Goal: Task Accomplishment & Management: Complete application form

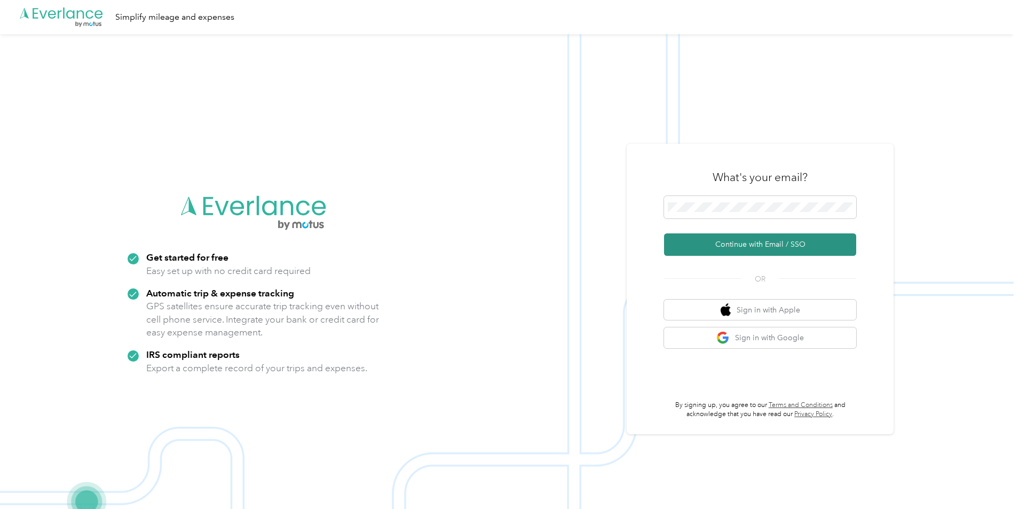
click at [748, 246] on button "Continue with Email / SSO" at bounding box center [760, 244] width 192 height 22
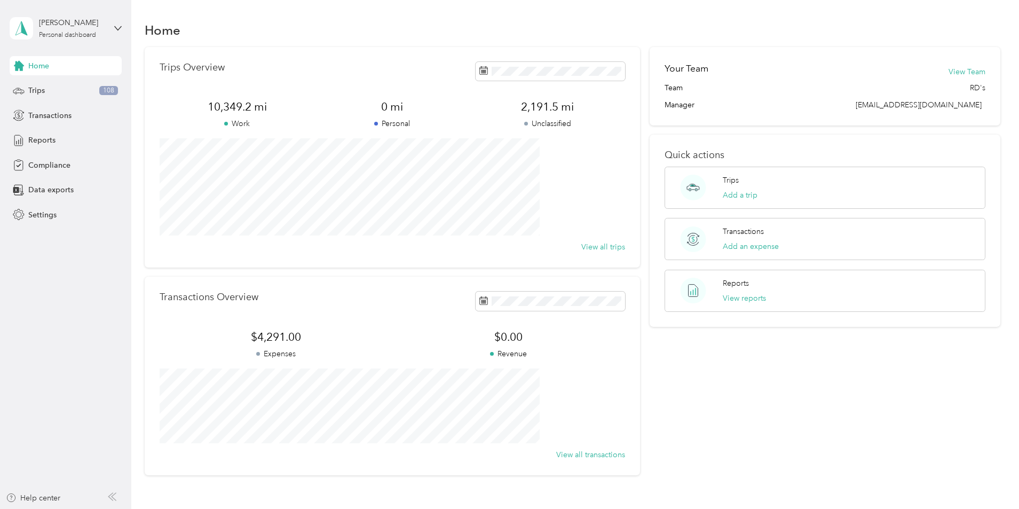
click at [759, 349] on div "Your Team View Team Team RD's Manager [EMAIL_ADDRESS][DOMAIN_NAME] Quick action…" at bounding box center [825, 261] width 351 height 428
click at [37, 89] on span "Trips" at bounding box center [36, 90] width 17 height 11
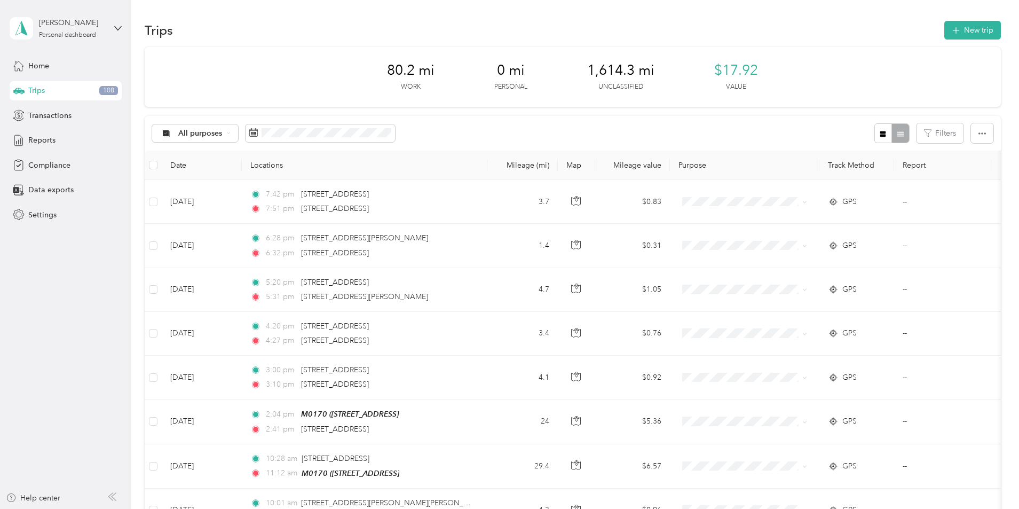
click at [566, 134] on div "All purposes Filters" at bounding box center [573, 133] width 856 height 35
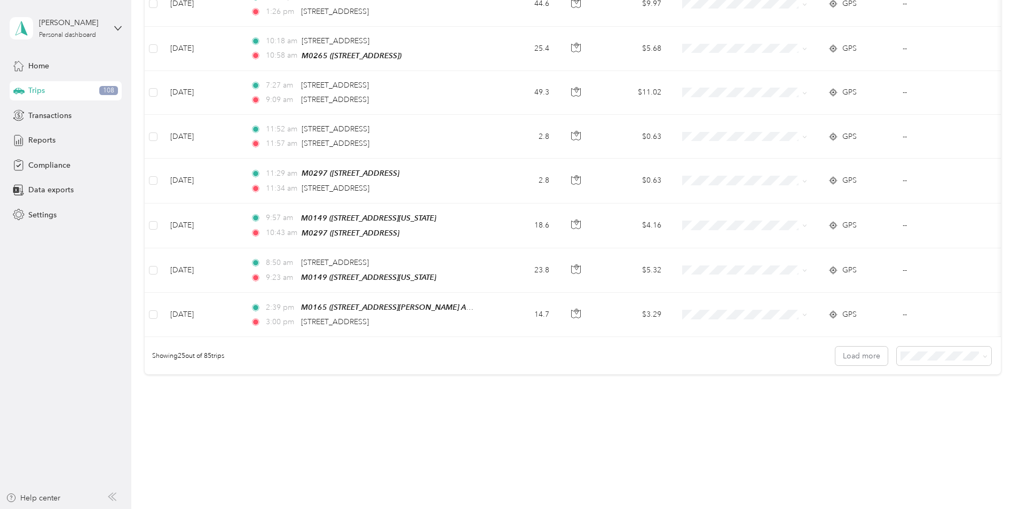
scroll to position [963, 0]
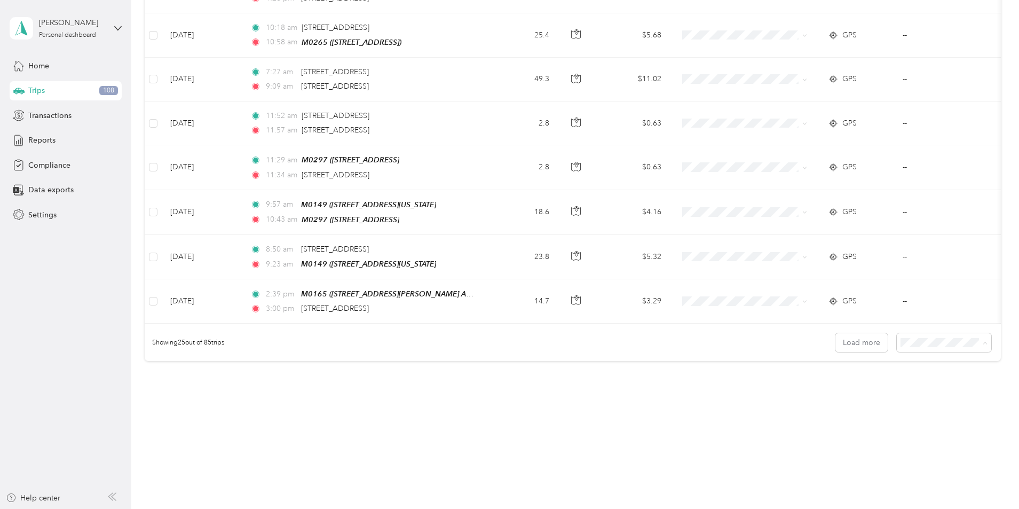
click at [851, 399] on span "100 per load" at bounding box center [852, 399] width 44 height 9
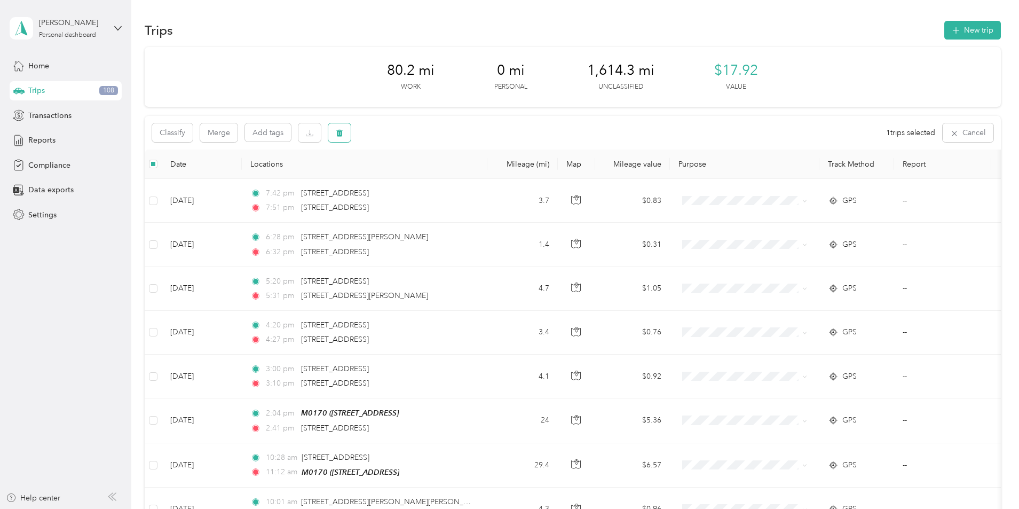
click at [343, 132] on icon "button" at bounding box center [339, 132] width 7 height 7
click at [490, 177] on button "Yes" at bounding box center [489, 177] width 21 height 17
click at [343, 134] on icon "button" at bounding box center [339, 132] width 7 height 7
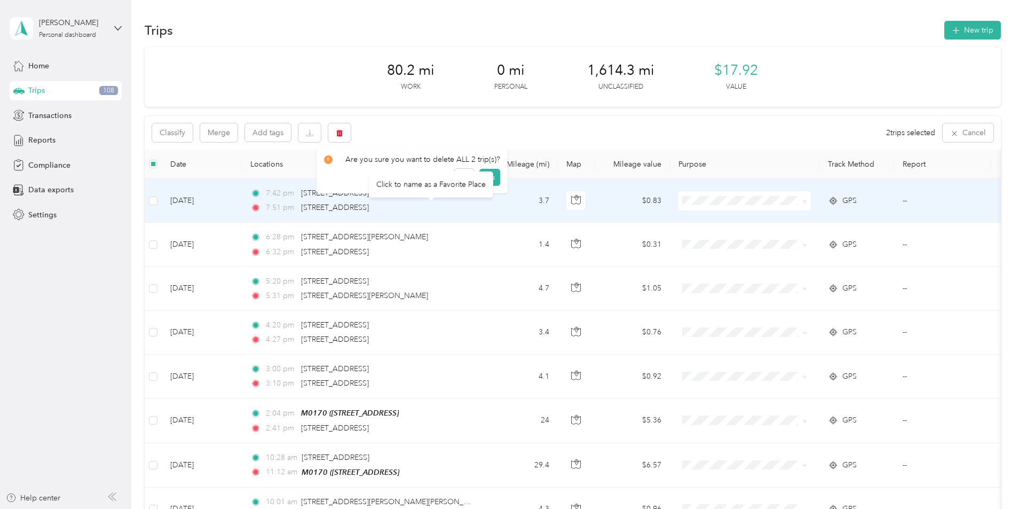
click at [490, 178] on div "Click to name as a Favorite Place" at bounding box center [431, 184] width 124 height 26
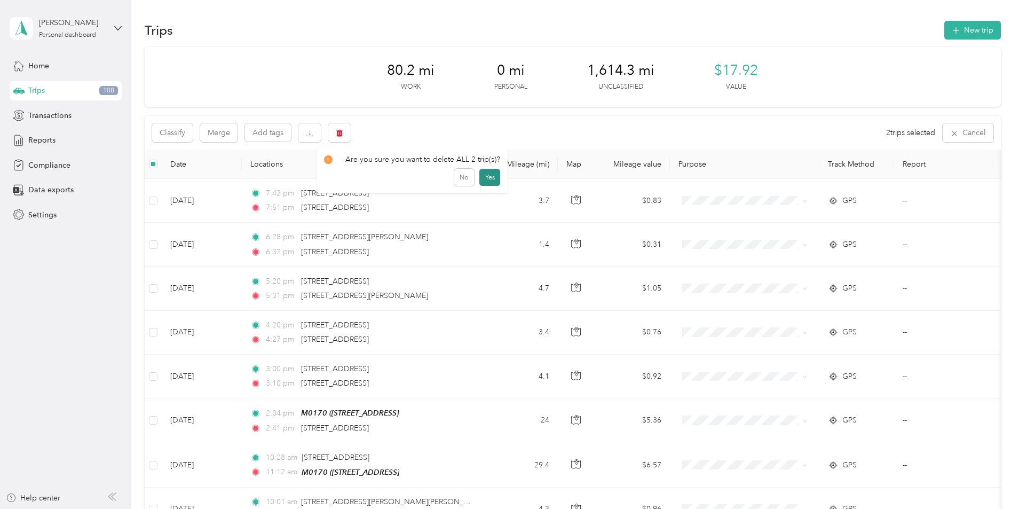
click at [490, 180] on button "Yes" at bounding box center [489, 177] width 21 height 17
click at [343, 132] on icon "button" at bounding box center [339, 133] width 6 height 7
click at [486, 178] on button "Yes" at bounding box center [489, 177] width 21 height 17
click at [343, 132] on icon "button" at bounding box center [339, 133] width 6 height 7
click at [486, 176] on button "Yes" at bounding box center [489, 177] width 21 height 17
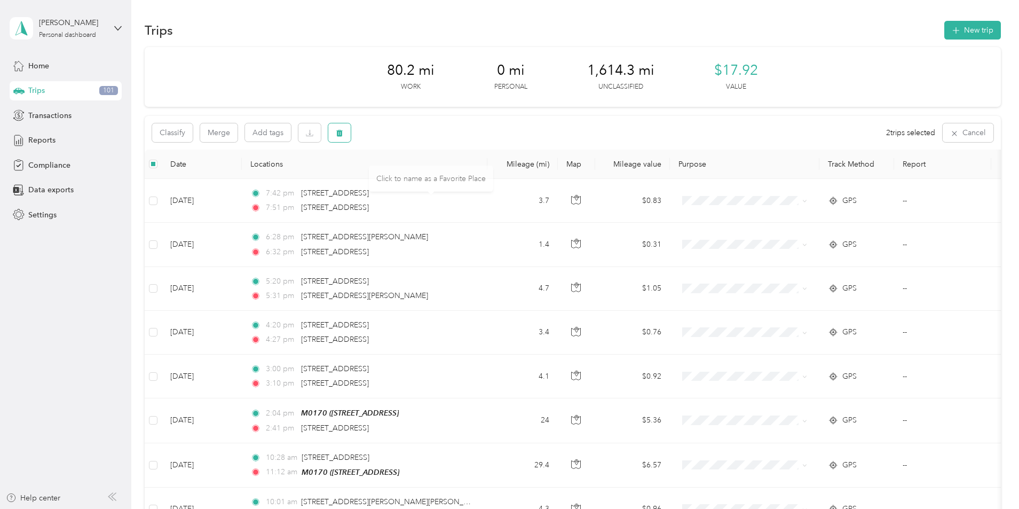
click at [343, 135] on icon "button" at bounding box center [339, 133] width 6 height 7
click at [488, 178] on button "Yes" at bounding box center [489, 177] width 21 height 17
click at [343, 130] on icon "button" at bounding box center [339, 132] width 7 height 7
click at [487, 178] on button "Yes" at bounding box center [489, 177] width 21 height 17
click at [343, 135] on icon "button" at bounding box center [339, 133] width 6 height 7
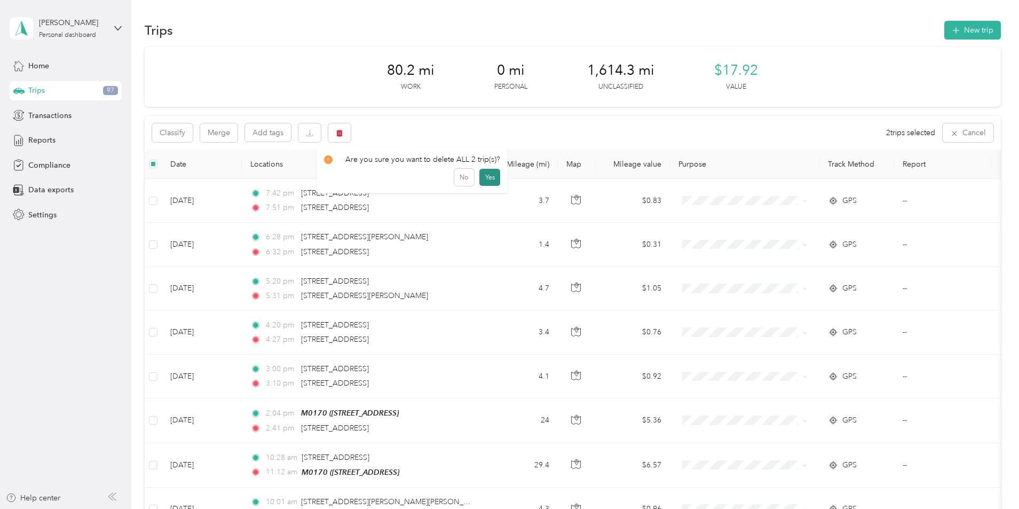
click at [487, 178] on button "Yes" at bounding box center [489, 177] width 21 height 17
click at [343, 132] on icon "button" at bounding box center [339, 133] width 6 height 7
click at [484, 180] on button "Yes" at bounding box center [489, 177] width 21 height 17
click at [343, 129] on icon "button" at bounding box center [339, 132] width 7 height 7
click at [488, 178] on button "Yes" at bounding box center [489, 177] width 21 height 17
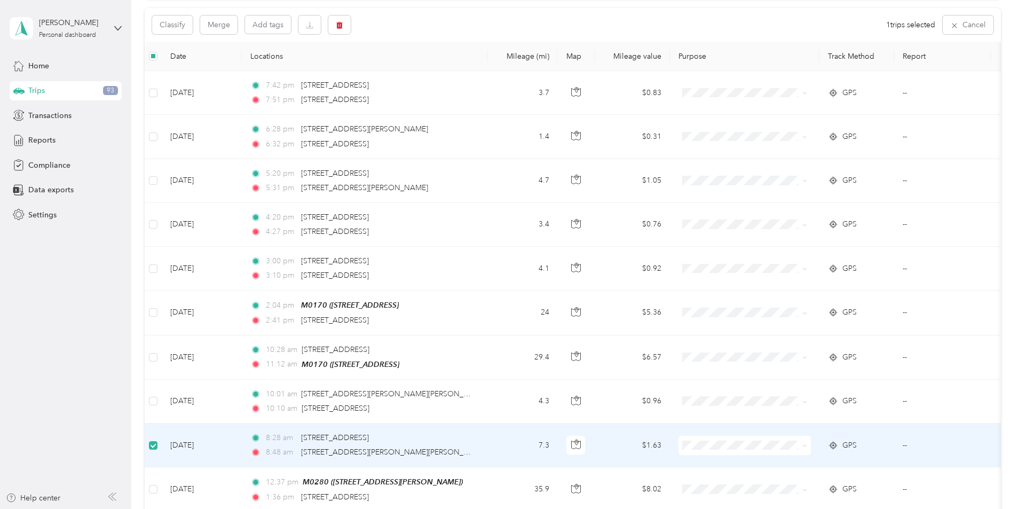
scroll to position [107, 0]
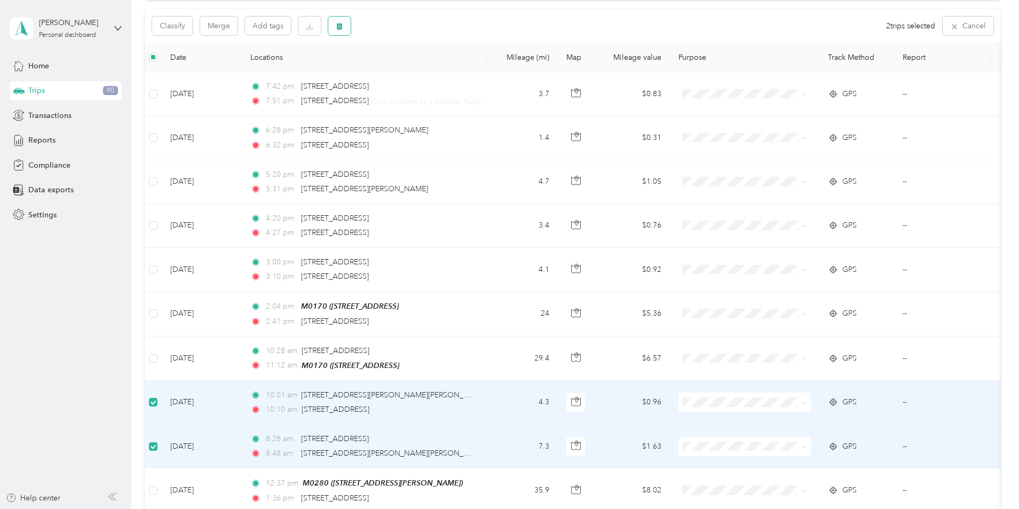
click at [343, 24] on icon "button" at bounding box center [339, 26] width 6 height 7
click at [488, 70] on button "Yes" at bounding box center [489, 70] width 21 height 17
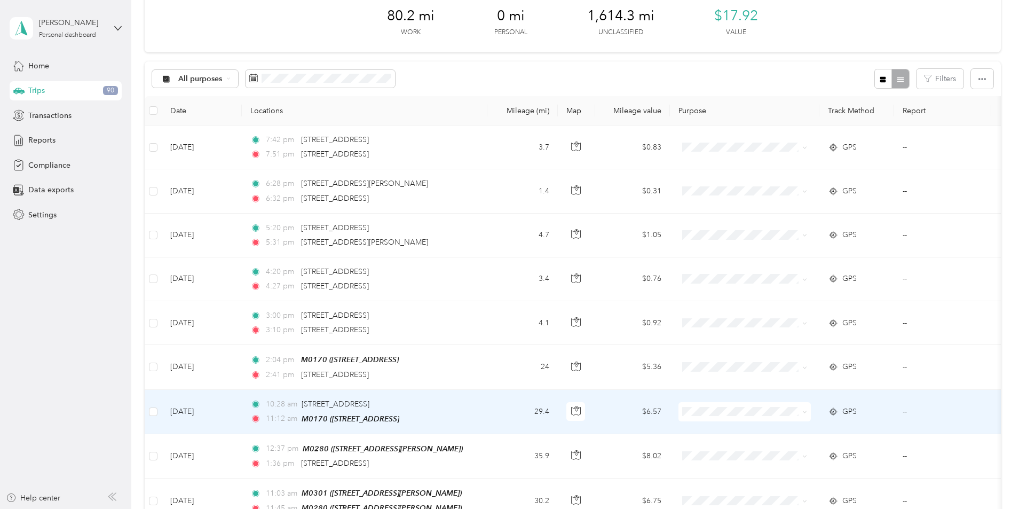
scroll to position [1, 0]
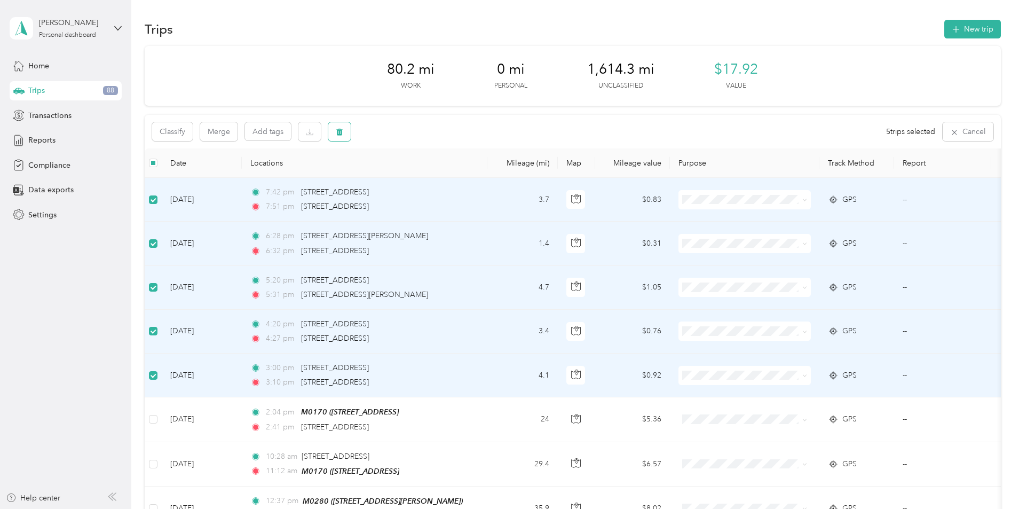
click at [343, 131] on icon "button" at bounding box center [339, 131] width 7 height 7
click at [485, 180] on button "Yes" at bounding box center [489, 176] width 21 height 17
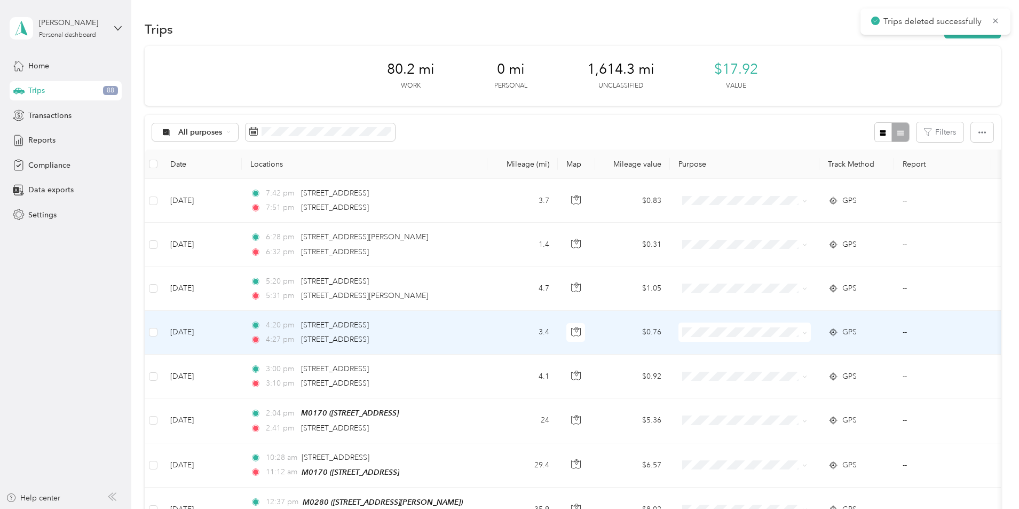
scroll to position [0, 0]
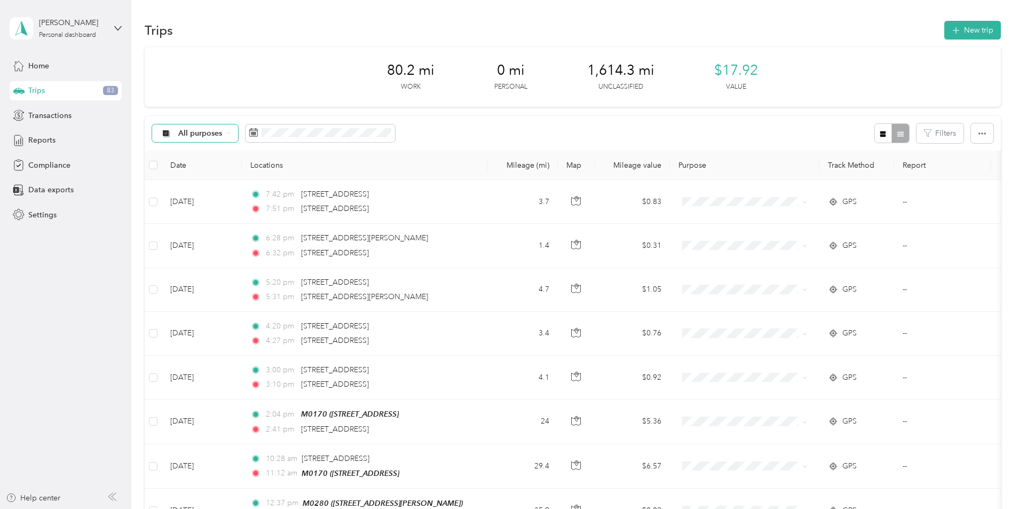
click at [230, 132] on icon at bounding box center [228, 133] width 3 height 2
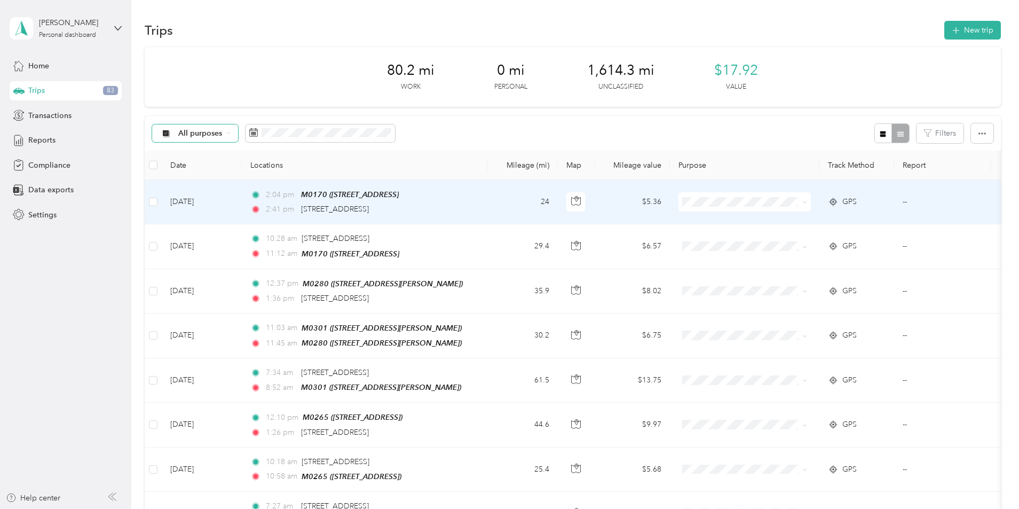
click at [807, 204] on icon at bounding box center [804, 202] width 5 height 5
click at [811, 223] on span "Serv-U-Success" at bounding box center [825, 219] width 99 height 11
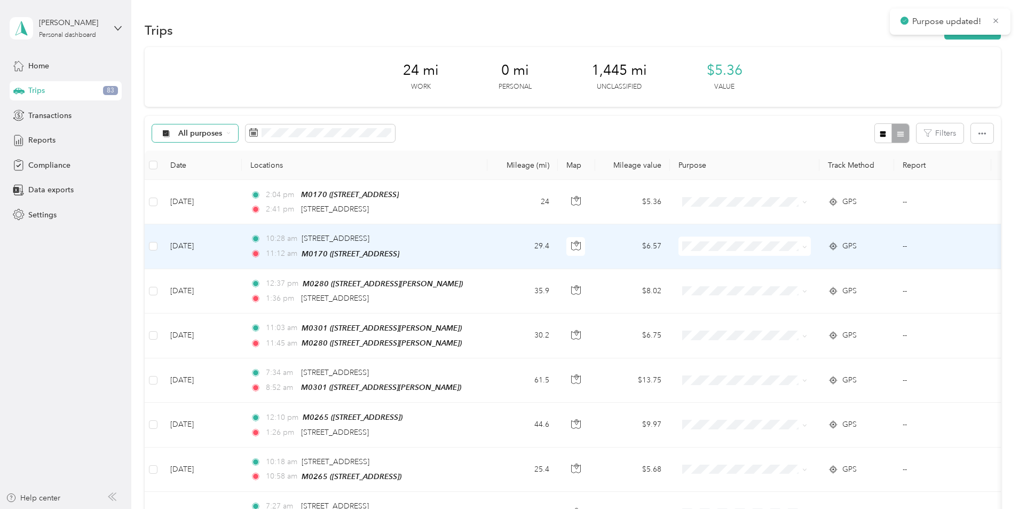
click at [807, 245] on icon at bounding box center [804, 247] width 5 height 5
click at [845, 260] on span "Serv-U-Success" at bounding box center [825, 265] width 99 height 11
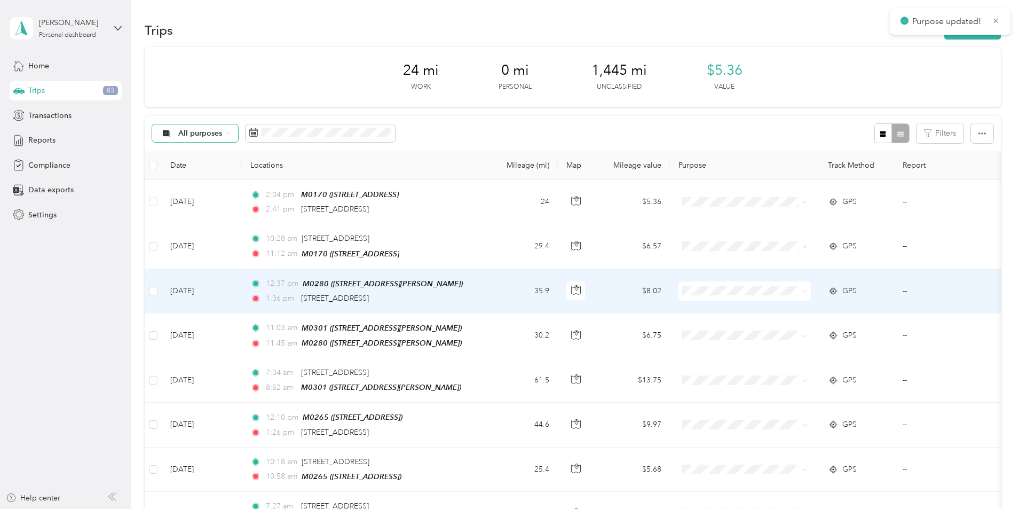
click at [807, 287] on span at bounding box center [804, 290] width 5 height 9
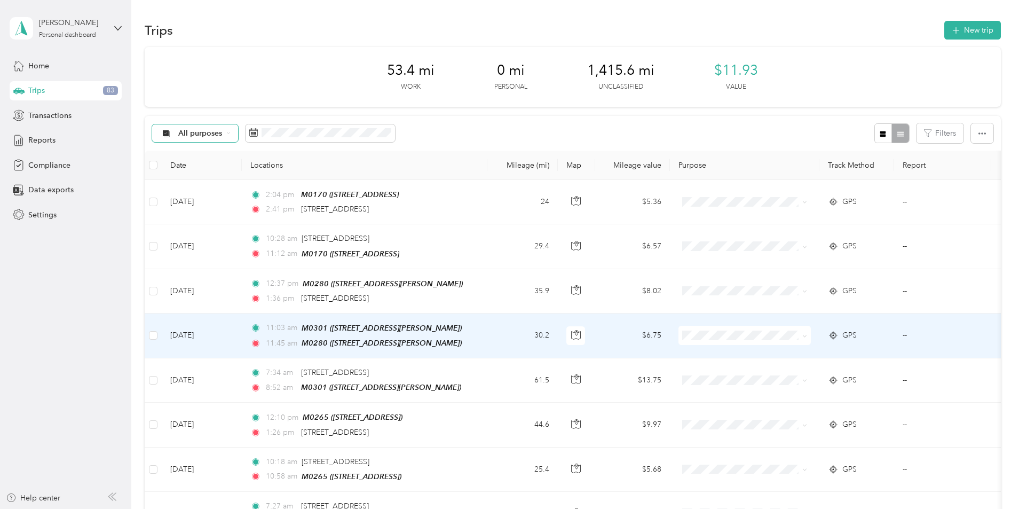
click at [807, 334] on icon at bounding box center [804, 336] width 5 height 5
click at [836, 354] on span "Serv-U-Success" at bounding box center [825, 353] width 99 height 11
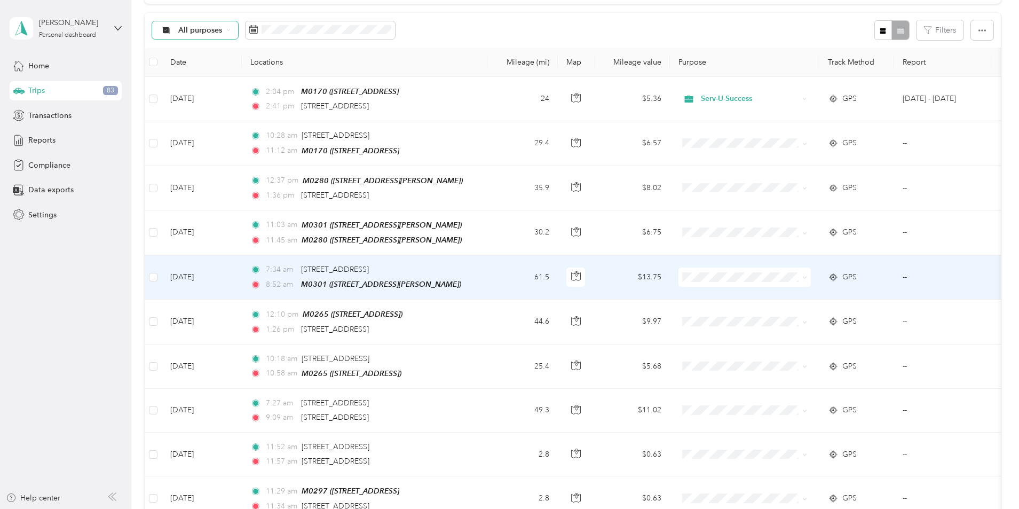
scroll to position [107, 0]
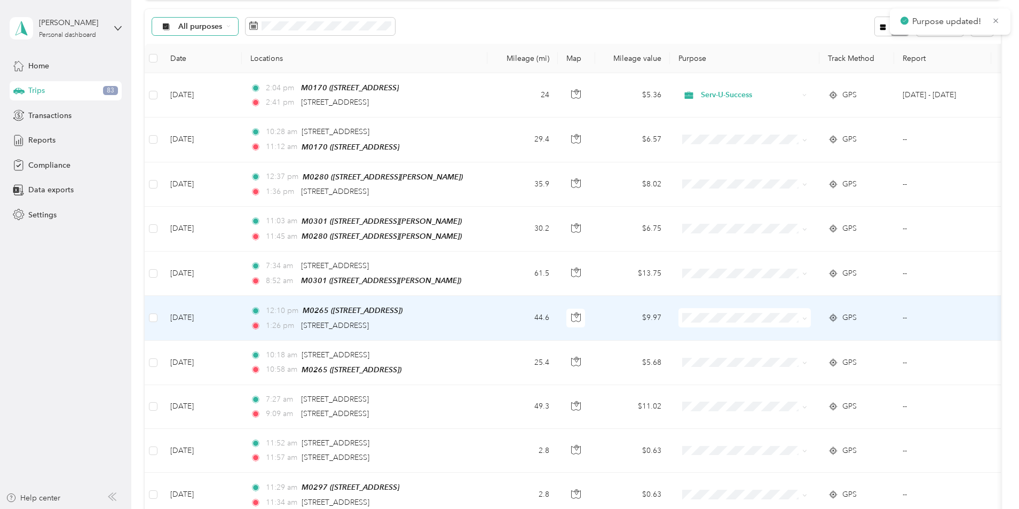
click at [807, 317] on icon at bounding box center [804, 318] width 5 height 5
click at [825, 336] on li "Serv-U-Success" at bounding box center [816, 334] width 132 height 19
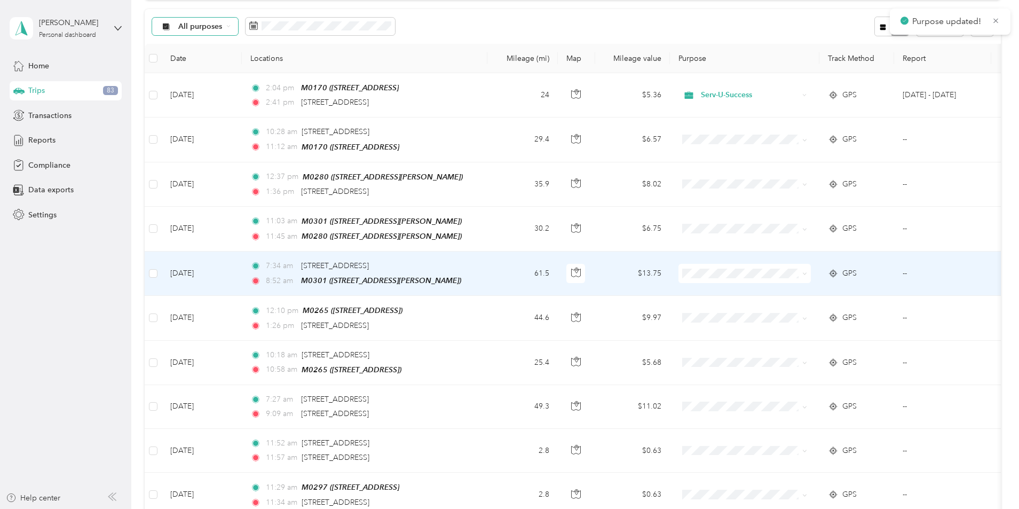
click at [807, 271] on icon at bounding box center [804, 273] width 5 height 5
click at [809, 296] on ol "Serv-U-Success Personal" at bounding box center [816, 299] width 132 height 37
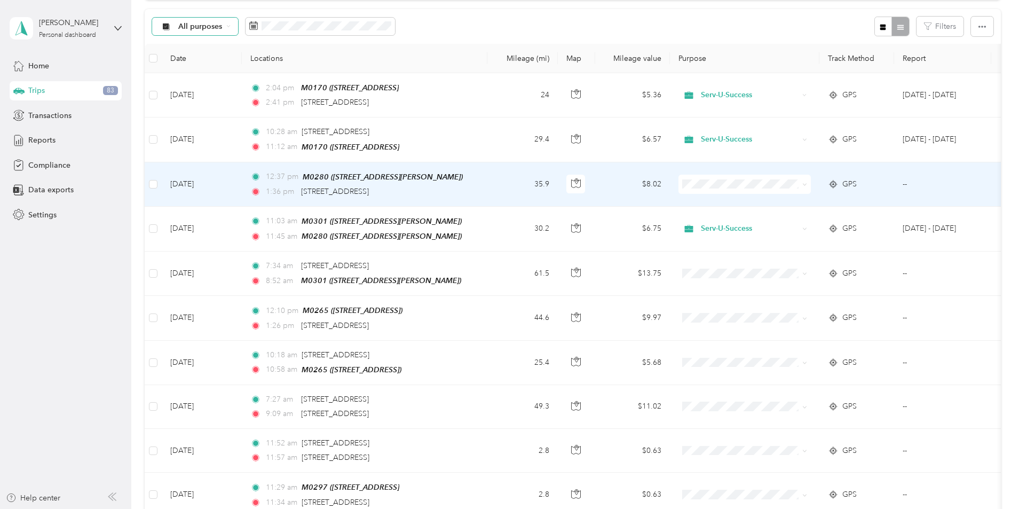
click at [807, 182] on icon at bounding box center [804, 184] width 5 height 5
click at [814, 202] on span "Serv-U-Success" at bounding box center [825, 202] width 99 height 11
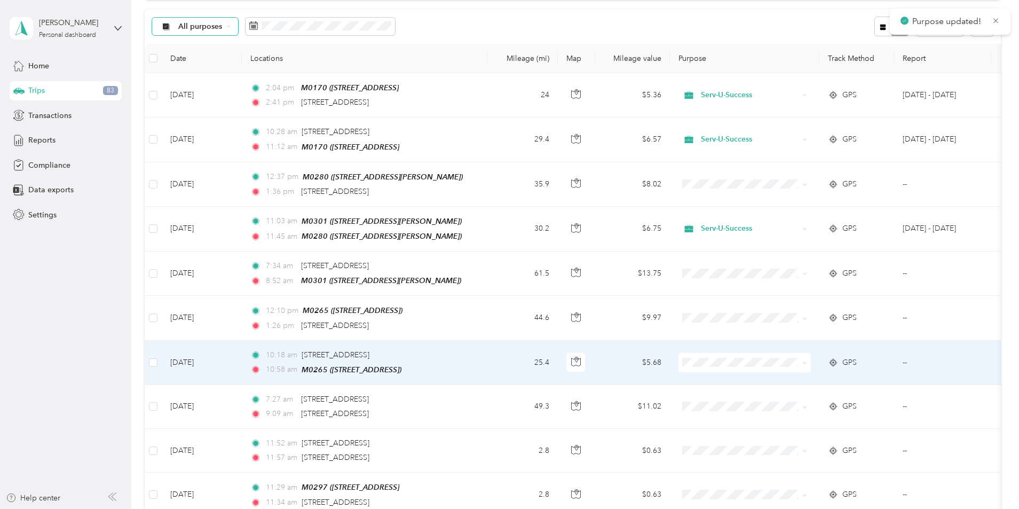
click at [806, 362] on icon at bounding box center [804, 363] width 3 height 2
click at [826, 375] on span "Serv-U-Success" at bounding box center [825, 376] width 99 height 11
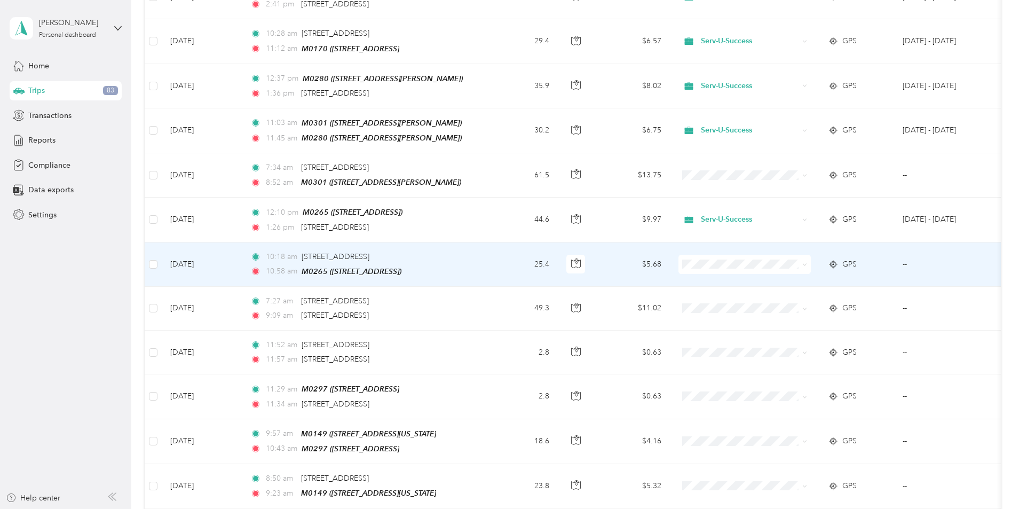
scroll to position [214, 0]
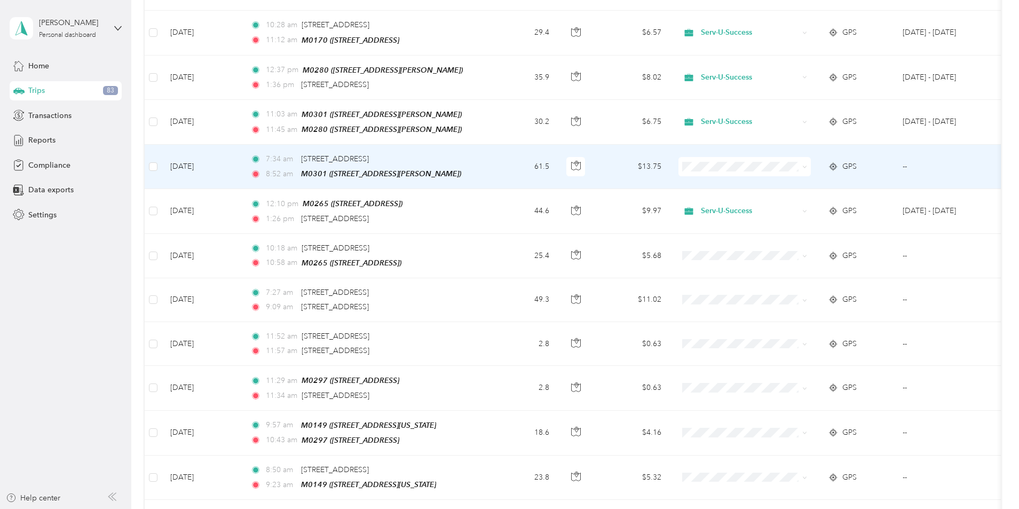
click at [807, 164] on icon at bounding box center [804, 166] width 5 height 5
click at [796, 180] on span "Serv-U-Success" at bounding box center [825, 183] width 99 height 11
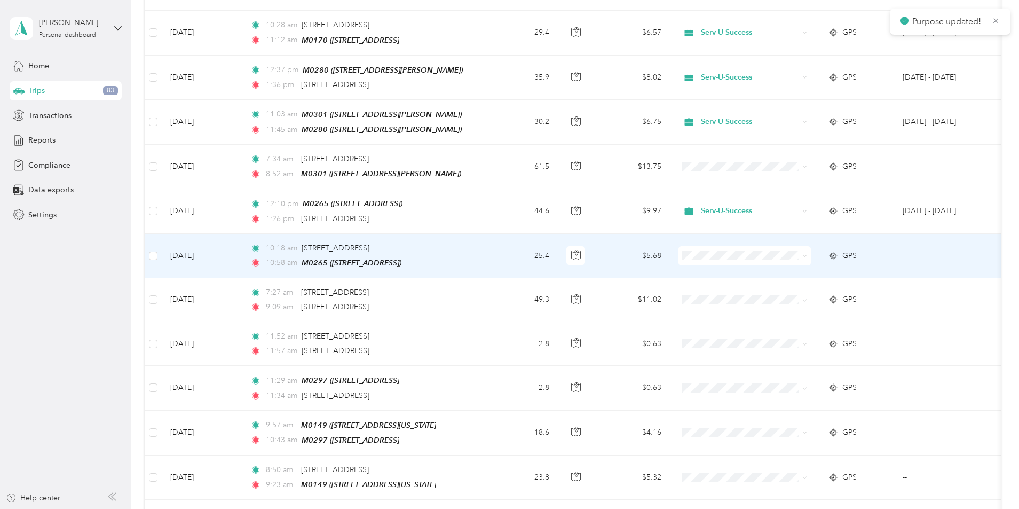
click at [806, 255] on icon at bounding box center [804, 256] width 3 height 2
click at [836, 265] on li "Serv-U-Success" at bounding box center [816, 271] width 132 height 19
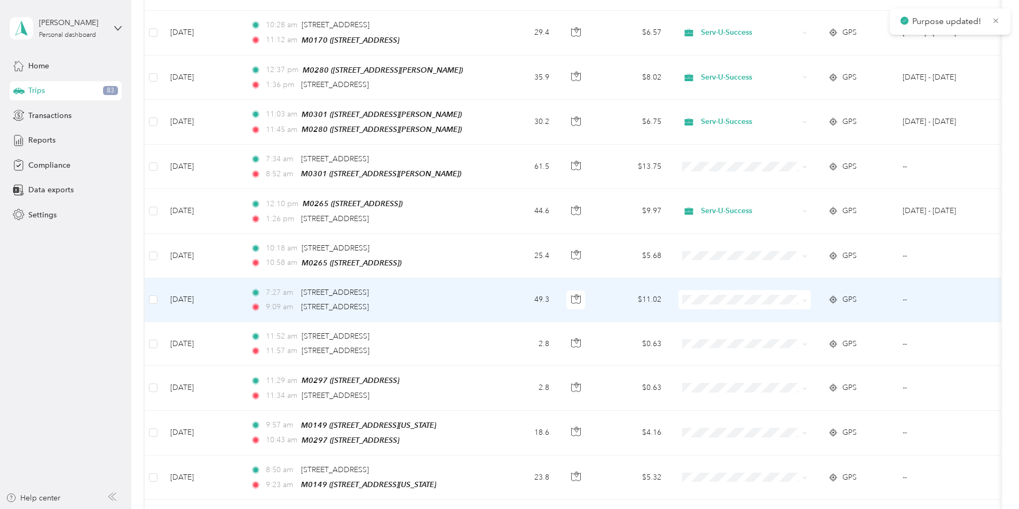
click at [806, 299] on icon at bounding box center [804, 300] width 3 height 2
click at [815, 312] on span "Serv-U-Success" at bounding box center [825, 315] width 99 height 11
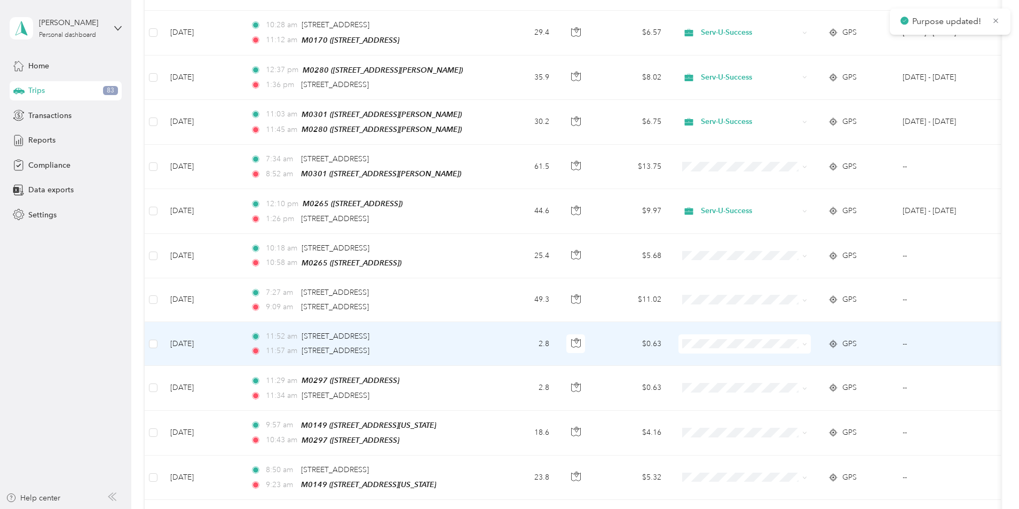
click at [806, 343] on icon at bounding box center [804, 344] width 3 height 2
click at [805, 357] on span "Serv-U-Success" at bounding box center [825, 358] width 99 height 11
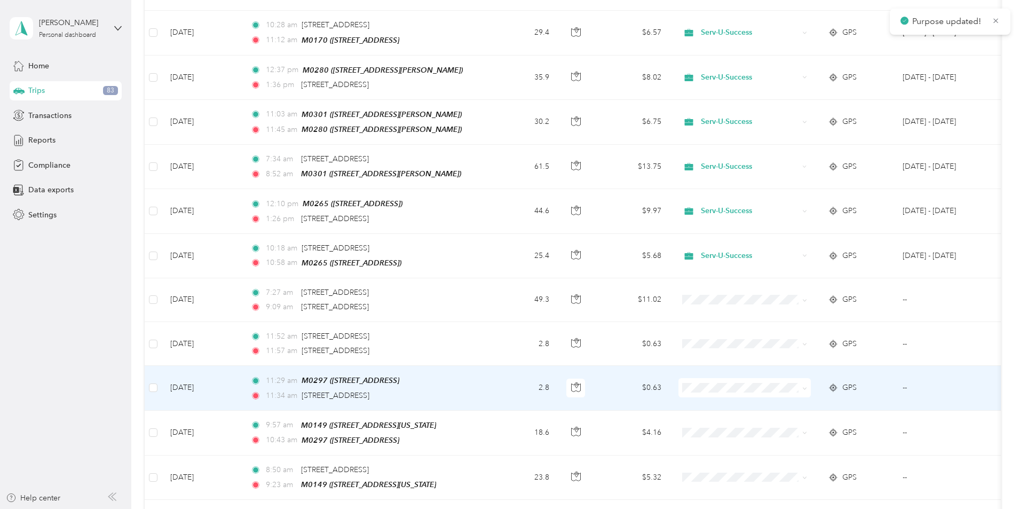
click at [807, 386] on icon at bounding box center [804, 388] width 5 height 5
click at [795, 404] on span "Serv-U-Success" at bounding box center [825, 403] width 99 height 11
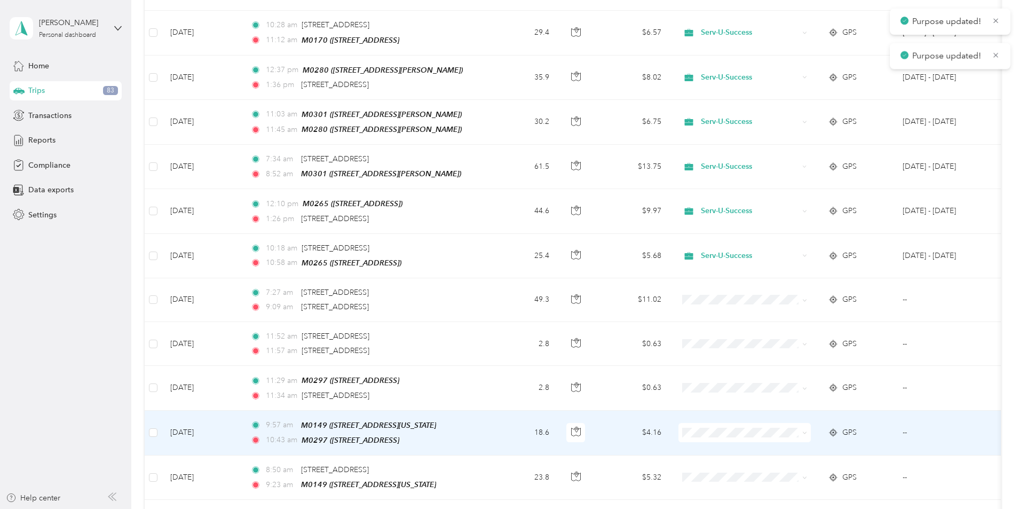
click at [807, 430] on icon at bounding box center [804, 432] width 5 height 5
click at [800, 447] on span "Serv-U-Success" at bounding box center [825, 444] width 99 height 11
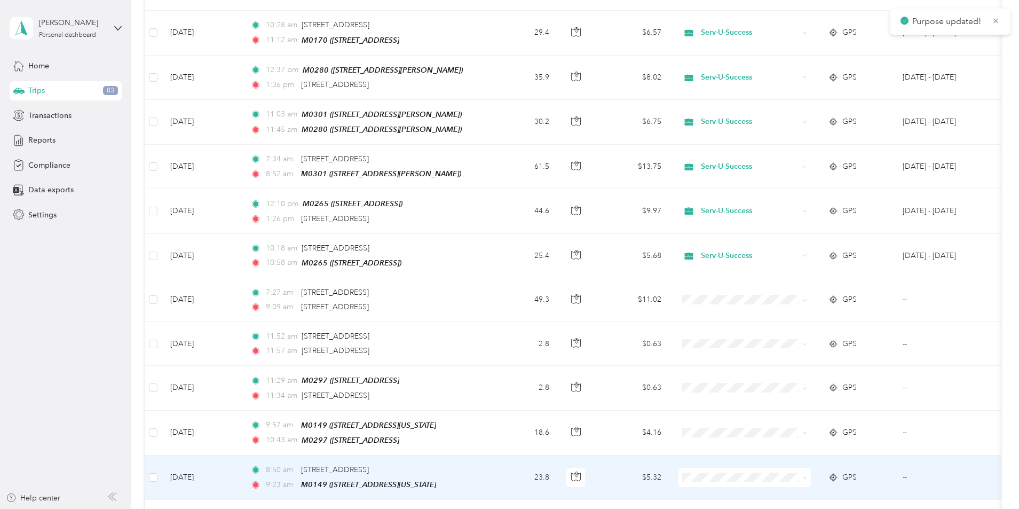
click at [807, 475] on icon at bounding box center [804, 477] width 5 height 5
click at [811, 431] on span "Serv-U-Success" at bounding box center [825, 432] width 99 height 11
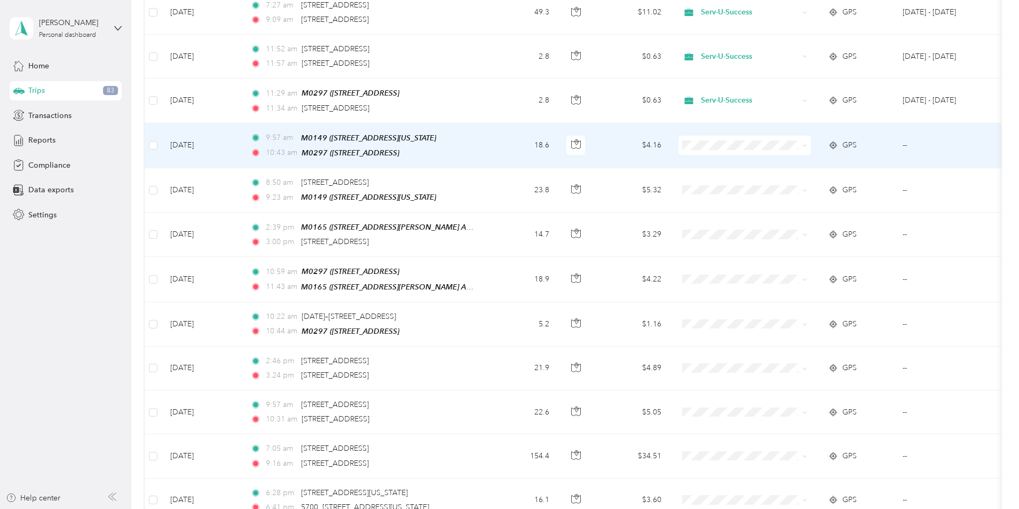
scroll to position [534, 0]
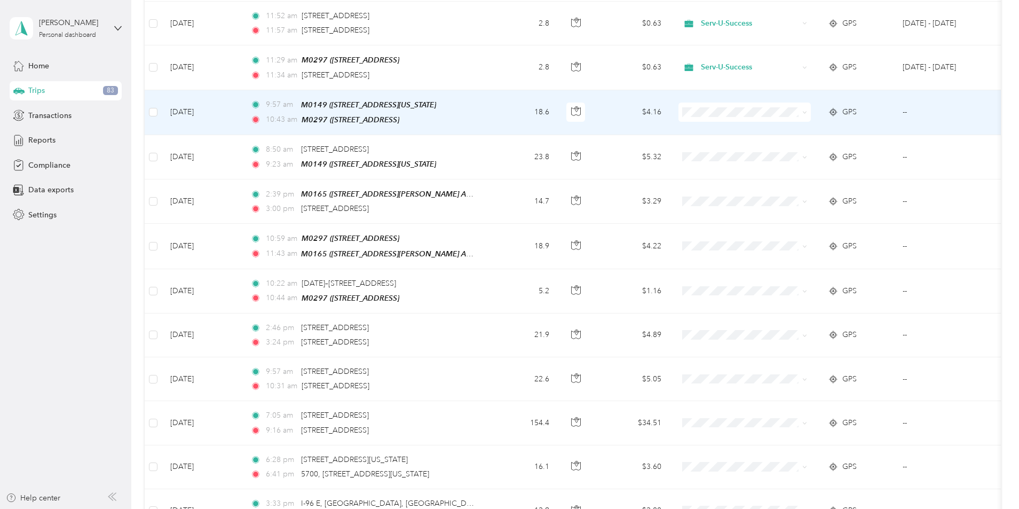
click at [807, 110] on icon at bounding box center [804, 112] width 5 height 5
click at [822, 130] on span "Serv-U-Success" at bounding box center [825, 126] width 99 height 11
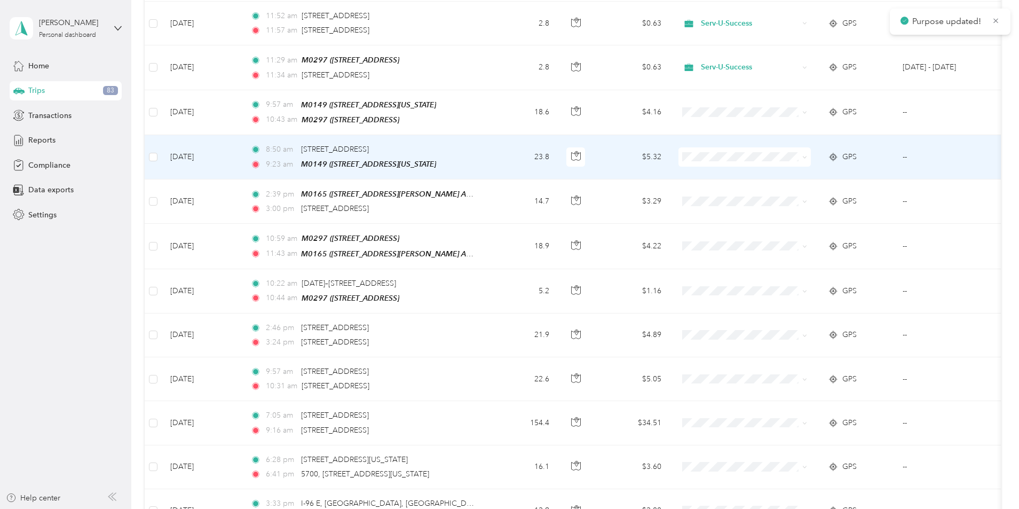
click at [807, 155] on icon at bounding box center [804, 157] width 5 height 5
click at [840, 168] on span "Serv-U-Success" at bounding box center [825, 170] width 99 height 11
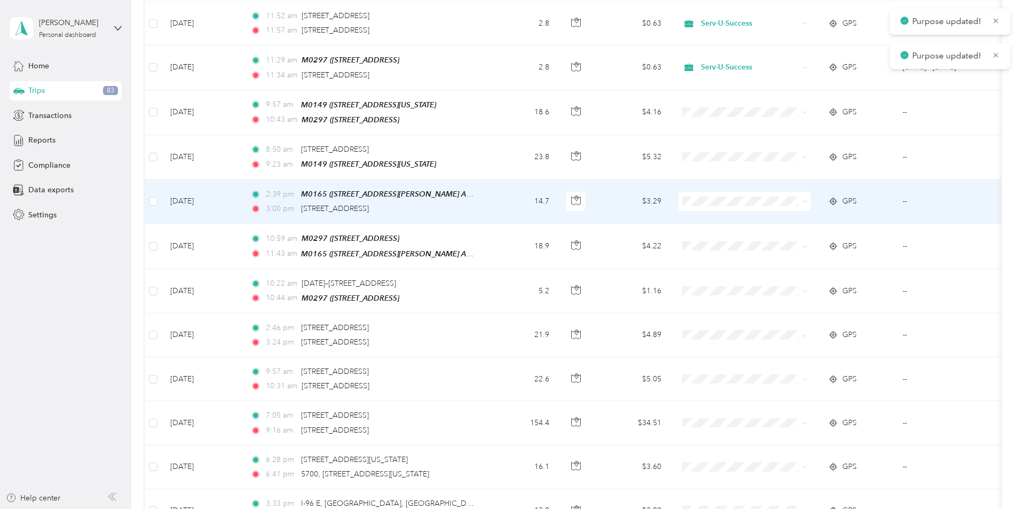
click at [806, 201] on icon at bounding box center [804, 202] width 3 height 2
click at [835, 210] on span "Serv-U-Success" at bounding box center [825, 214] width 99 height 11
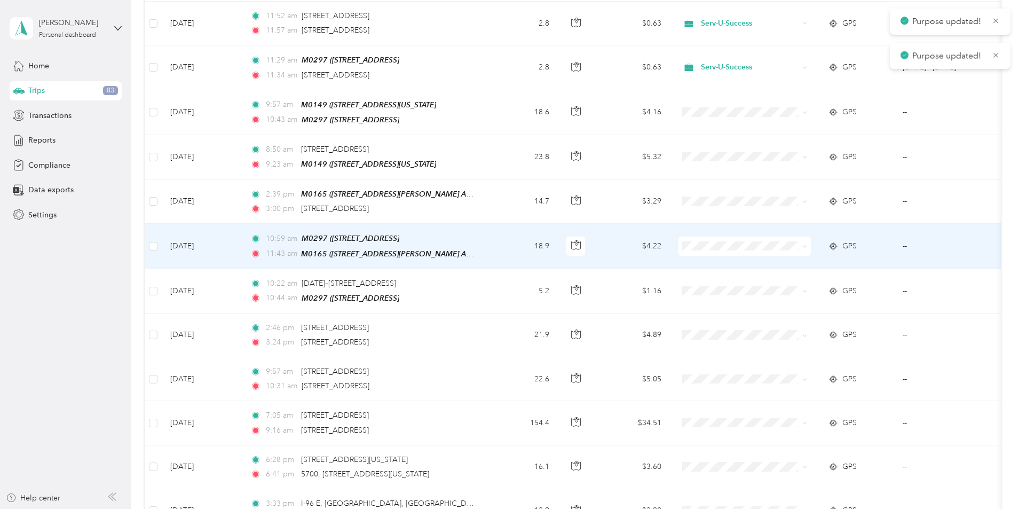
click at [807, 244] on icon at bounding box center [804, 246] width 5 height 5
click at [829, 254] on span "Serv-U-Success" at bounding box center [825, 258] width 99 height 11
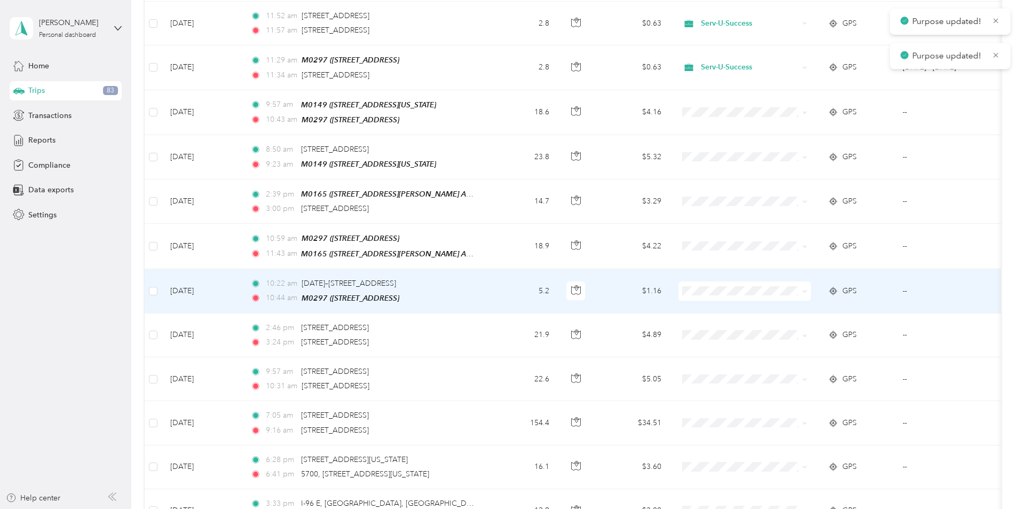
click at [807, 286] on span at bounding box center [804, 290] width 5 height 9
click at [807, 289] on icon at bounding box center [804, 291] width 5 height 5
click at [829, 298] on span "Serv-U-Success" at bounding box center [825, 302] width 99 height 11
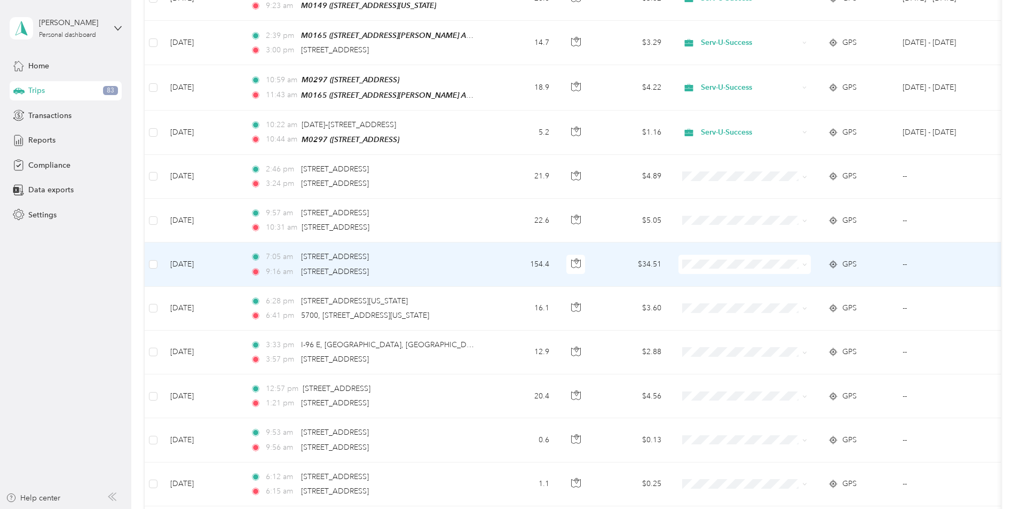
scroll to position [694, 0]
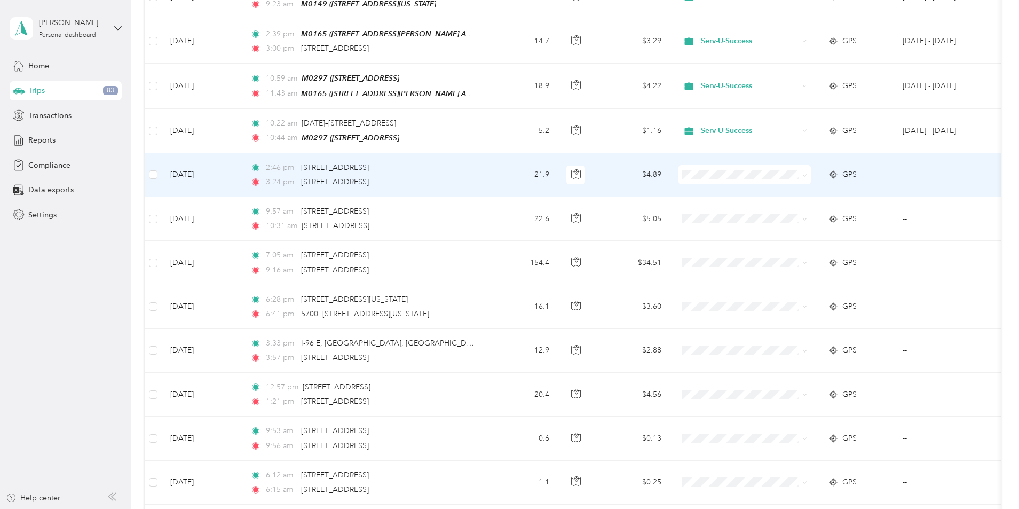
click at [807, 173] on icon at bounding box center [804, 175] width 5 height 5
click at [836, 188] on span "Serv-U-Success" at bounding box center [825, 185] width 99 height 11
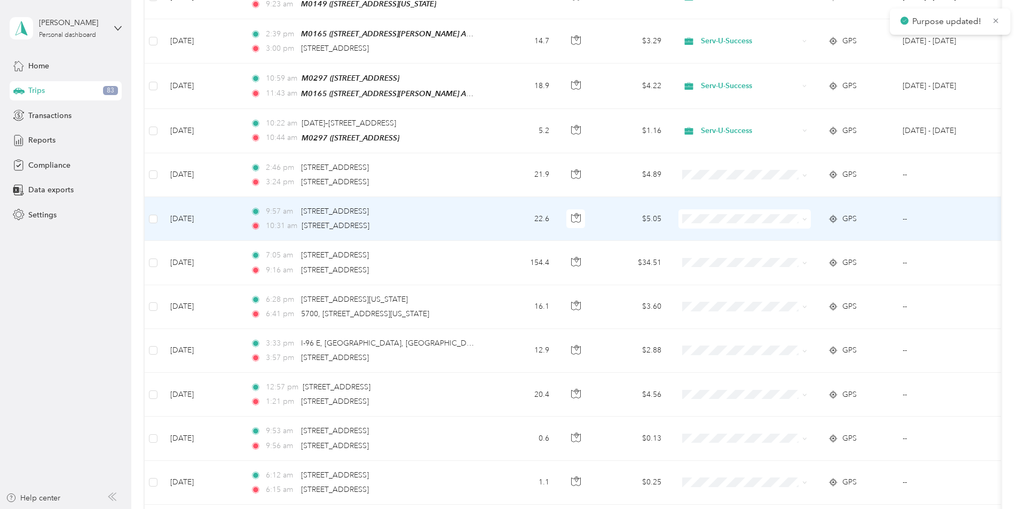
click at [807, 217] on icon at bounding box center [804, 219] width 5 height 5
click at [834, 229] on span "Serv-U-Success" at bounding box center [825, 230] width 99 height 11
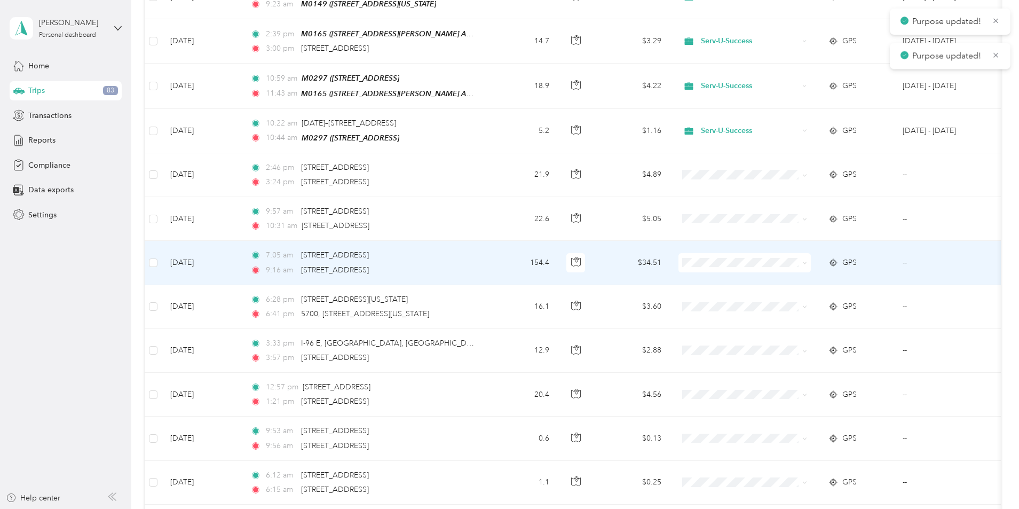
click at [807, 258] on span at bounding box center [804, 262] width 5 height 9
click at [807, 261] on icon at bounding box center [804, 263] width 5 height 5
click at [826, 274] on span "Serv-U-Success" at bounding box center [825, 274] width 99 height 11
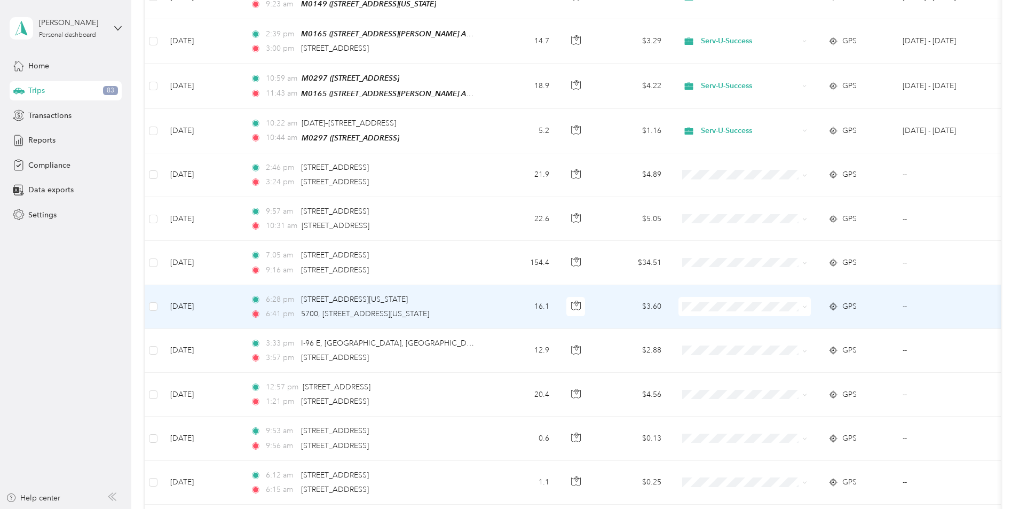
click at [807, 304] on icon at bounding box center [804, 306] width 5 height 5
click at [837, 321] on span "Serv-U-Success" at bounding box center [825, 317] width 99 height 11
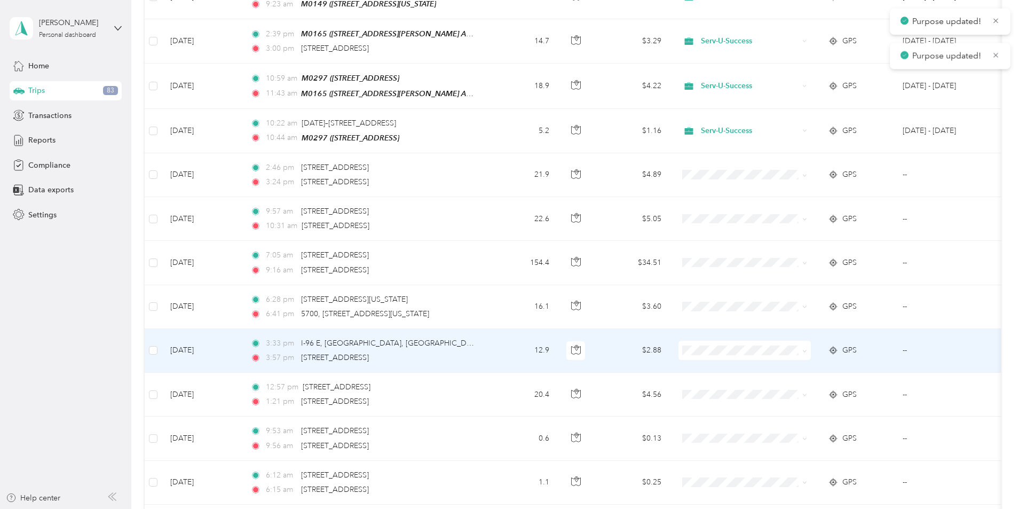
click at [807, 344] on span at bounding box center [803, 350] width 9 height 12
click at [806, 350] on icon at bounding box center [804, 351] width 3 height 2
click at [825, 357] on span "Serv-U-Success" at bounding box center [825, 358] width 99 height 11
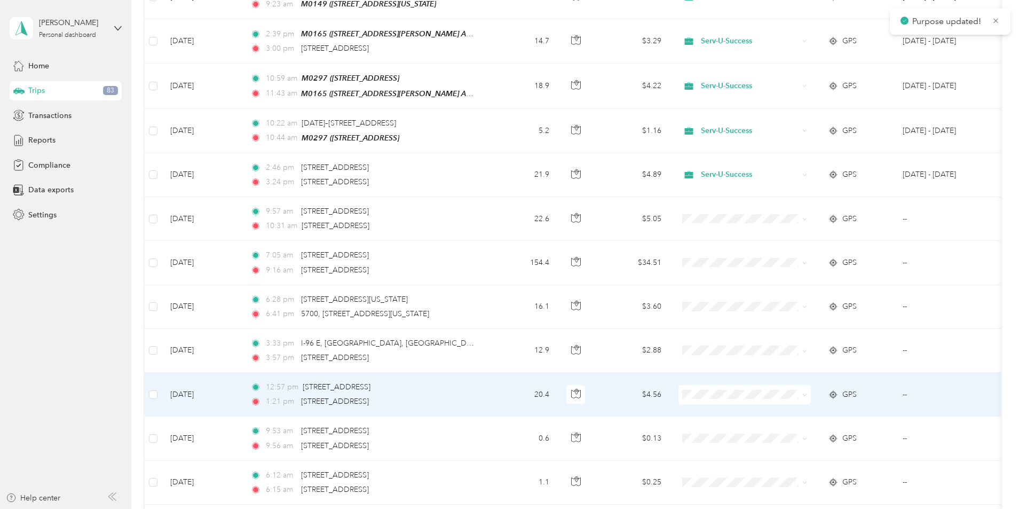
click at [807, 390] on span at bounding box center [804, 394] width 5 height 9
click at [807, 392] on icon at bounding box center [804, 394] width 5 height 5
click at [844, 403] on span "Serv-U-Success" at bounding box center [825, 405] width 99 height 11
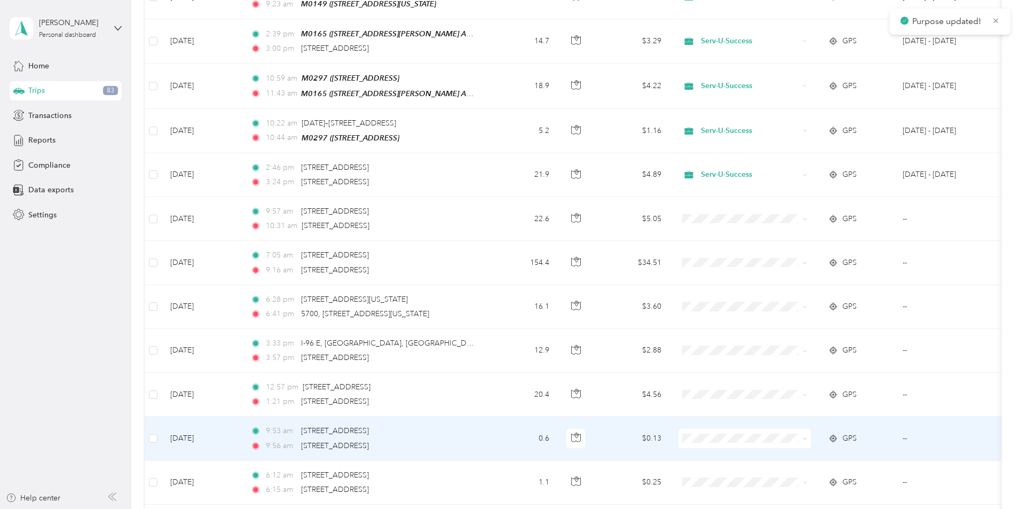
click at [807, 436] on icon at bounding box center [804, 438] width 5 height 5
click at [829, 449] on span "Serv-U-Success" at bounding box center [825, 449] width 99 height 11
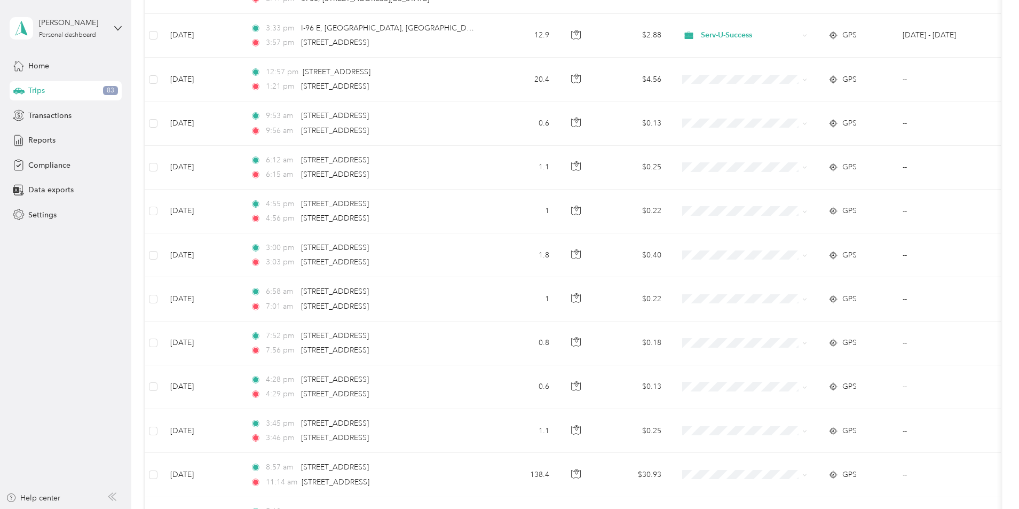
scroll to position [1014, 0]
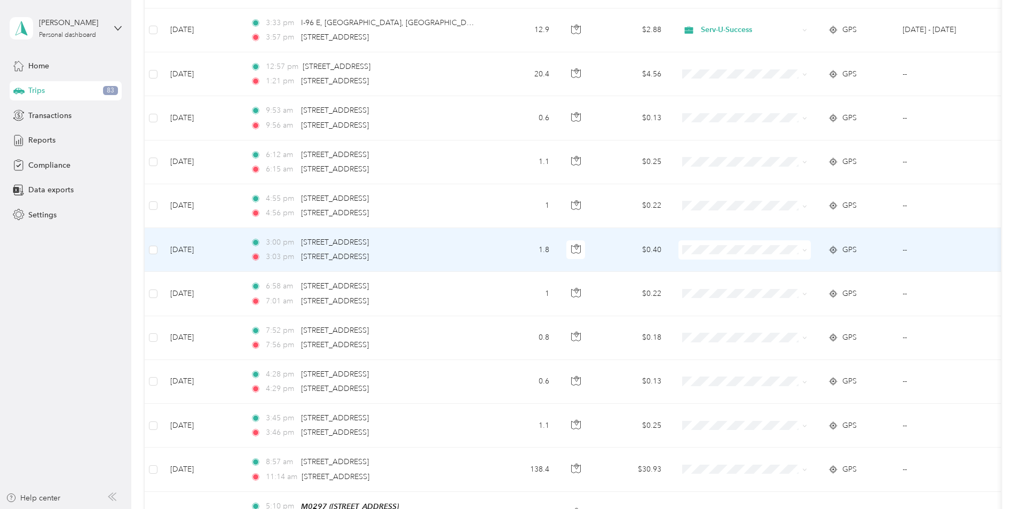
click at [807, 248] on icon at bounding box center [804, 250] width 5 height 5
click at [834, 261] on span "Serv-U-Success" at bounding box center [825, 261] width 99 height 11
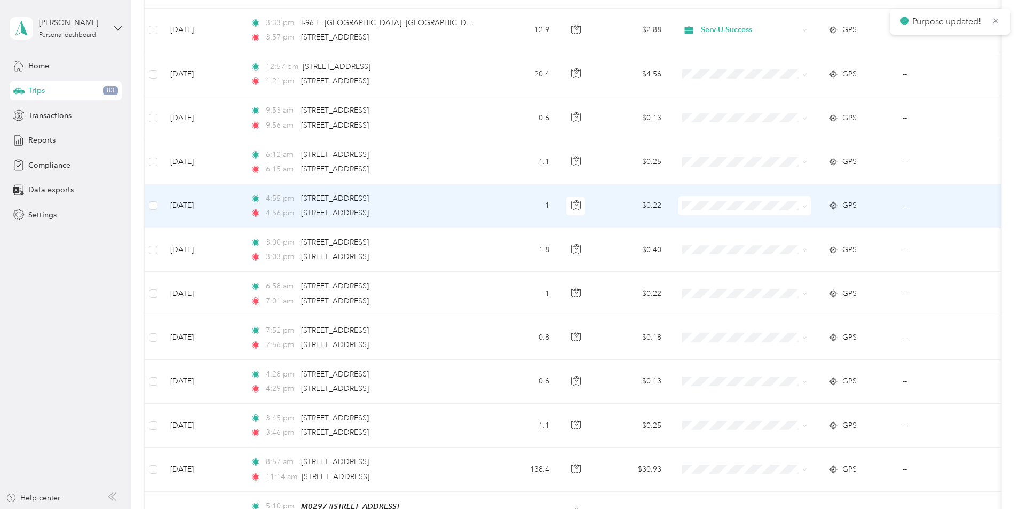
click at [807, 204] on icon at bounding box center [804, 206] width 5 height 5
click at [829, 224] on ol "Serv-U-Success Personal" at bounding box center [816, 226] width 132 height 37
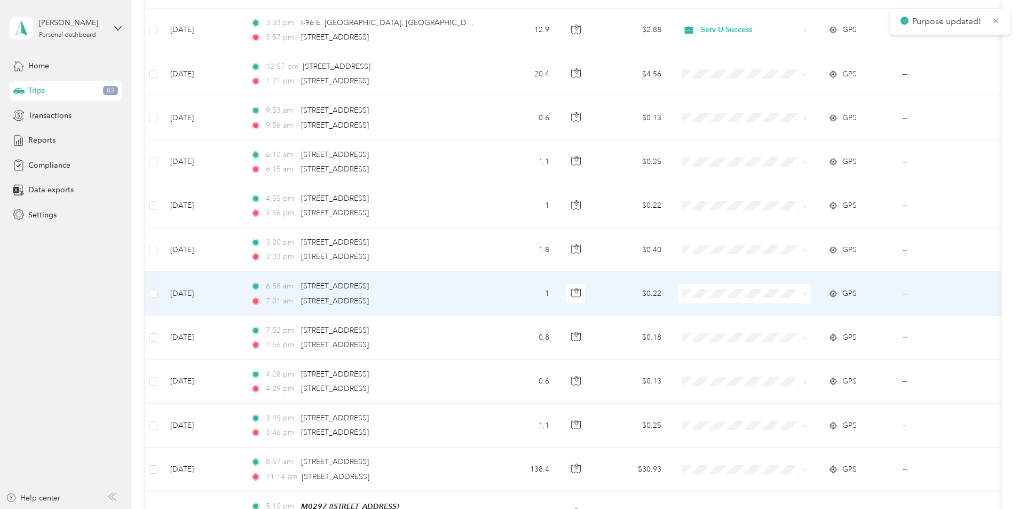
click at [807, 291] on icon at bounding box center [804, 293] width 5 height 5
click at [845, 301] on span "Serv-U-Success" at bounding box center [825, 302] width 99 height 11
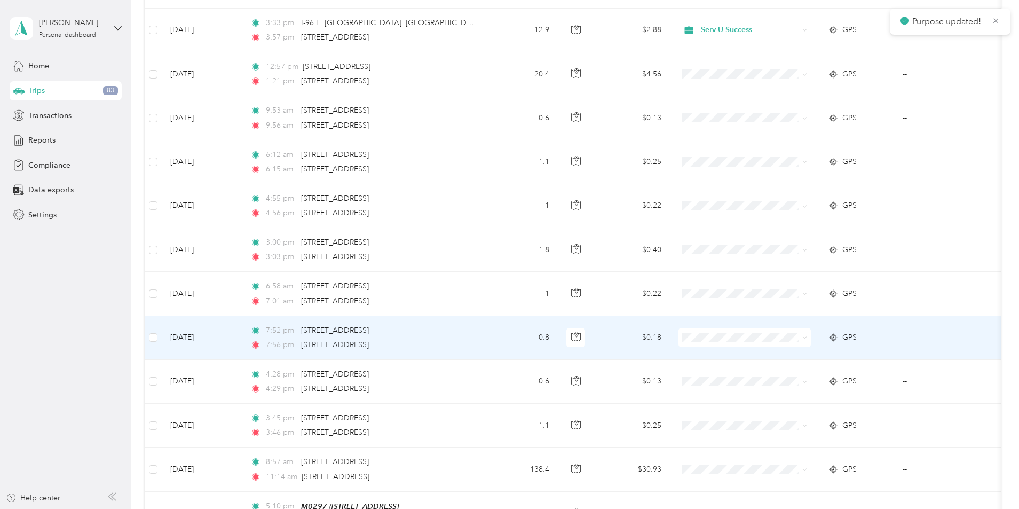
click at [806, 337] on icon at bounding box center [804, 338] width 3 height 2
click at [852, 344] on span "Serv-U-Success" at bounding box center [825, 348] width 99 height 11
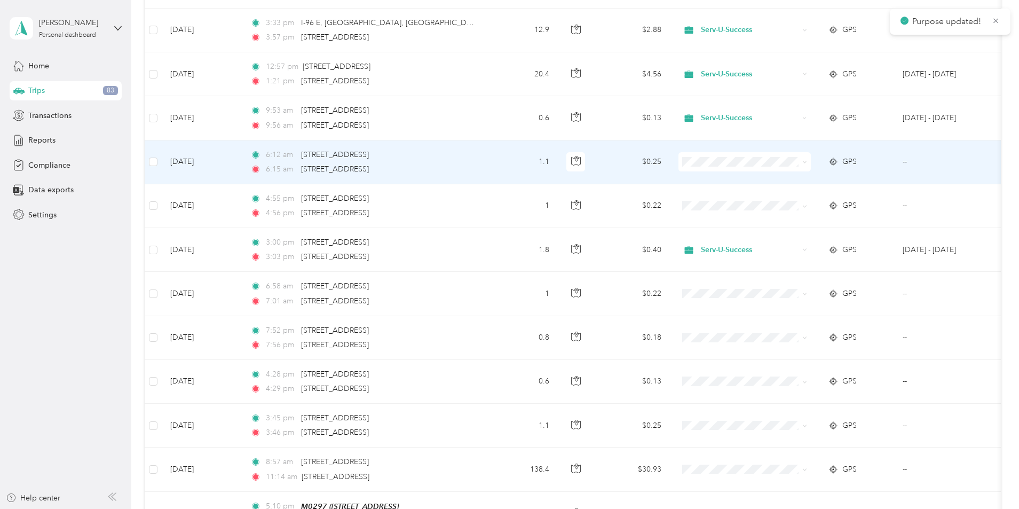
click at [807, 160] on icon at bounding box center [804, 162] width 5 height 5
click at [840, 169] on span "Serv-U-Success" at bounding box center [825, 173] width 99 height 11
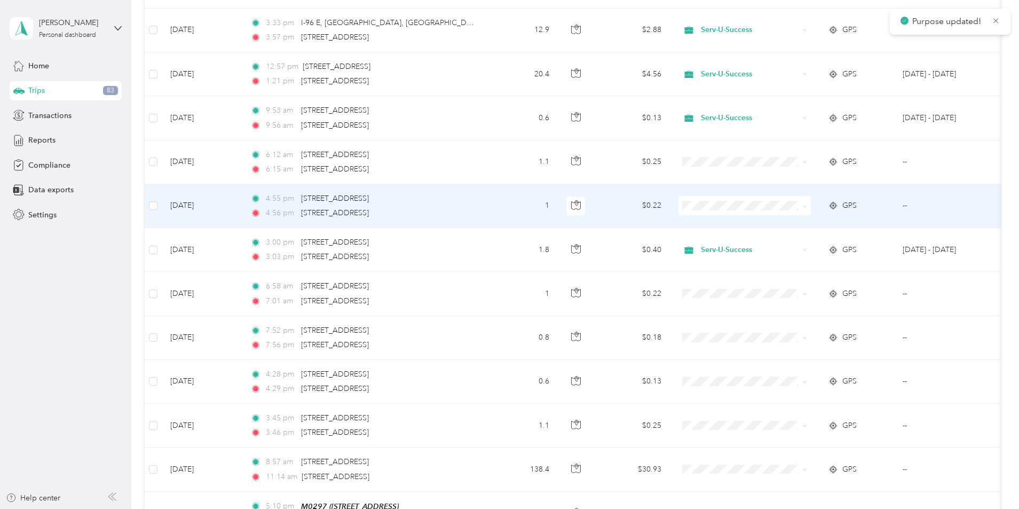
click at [806, 205] on icon at bounding box center [804, 206] width 3 height 2
click at [834, 215] on span "Serv-U-Success" at bounding box center [825, 213] width 99 height 11
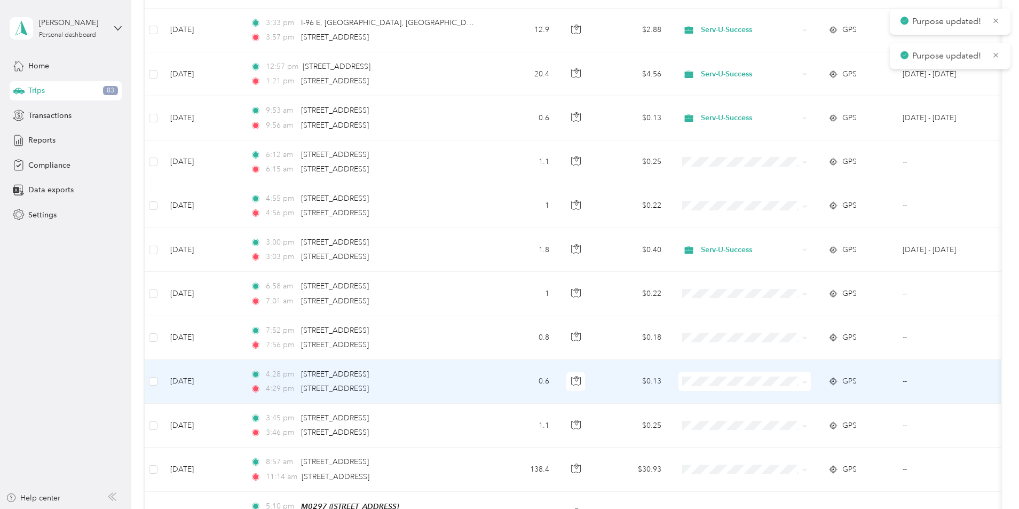
click at [807, 380] on icon at bounding box center [804, 382] width 5 height 5
click at [847, 392] on span "Serv-U-Success" at bounding box center [825, 391] width 99 height 11
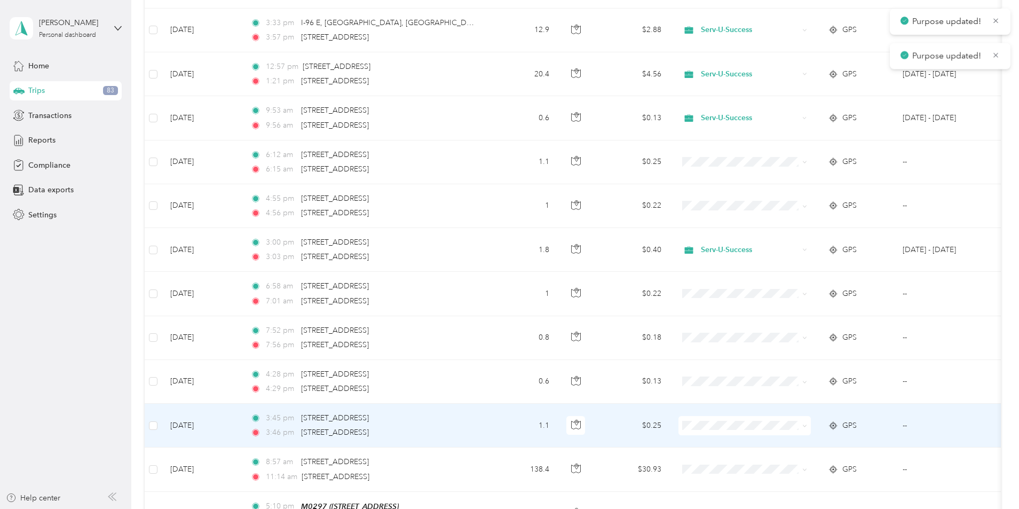
click at [806, 425] on icon at bounding box center [804, 426] width 3 height 2
click at [831, 434] on span "Serv-U-Success" at bounding box center [825, 434] width 99 height 11
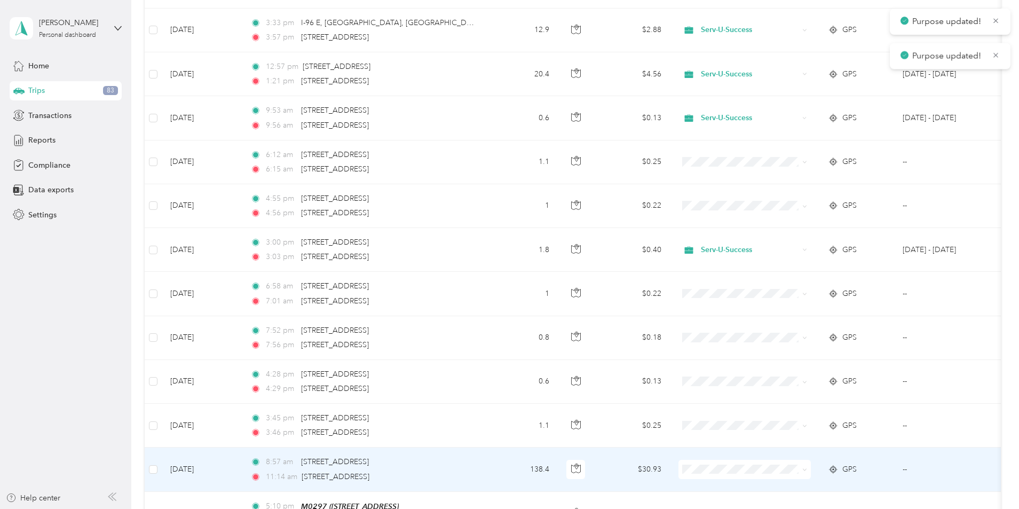
click at [807, 467] on icon at bounding box center [804, 469] width 5 height 5
click at [826, 477] on span "Serv-U-Success" at bounding box center [825, 480] width 99 height 11
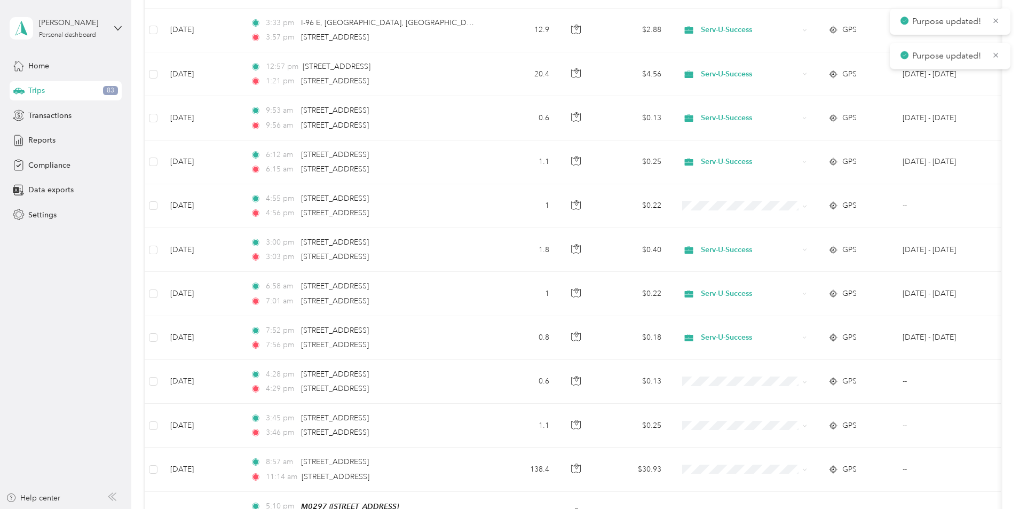
click at [982, 227] on div "781.8 mi Work 0 mi Personal 687.2 mi Unclassified $174.73 Value All purposes Fi…" at bounding box center [573, 443] width 856 height 2821
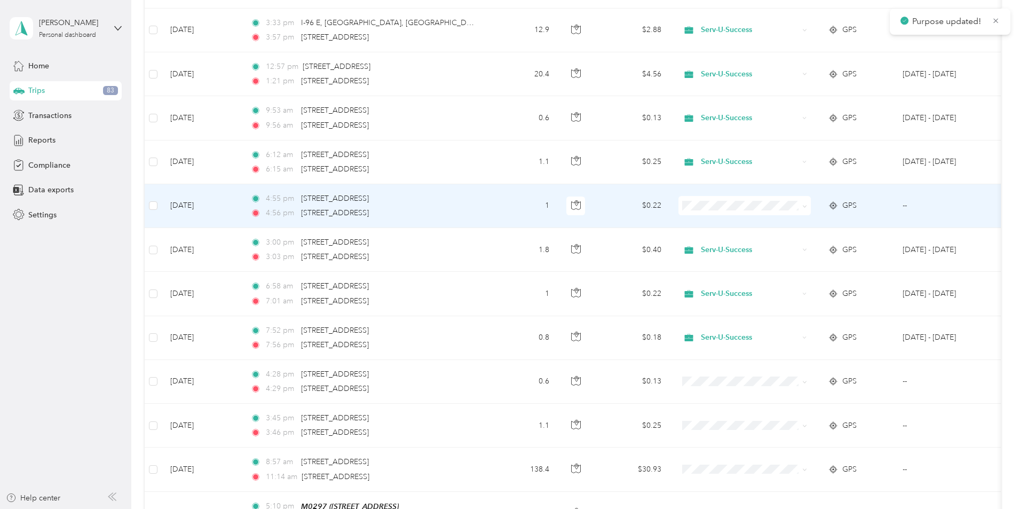
click at [807, 204] on icon at bounding box center [804, 206] width 5 height 5
click at [810, 212] on span "Serv-U-Success" at bounding box center [825, 216] width 99 height 11
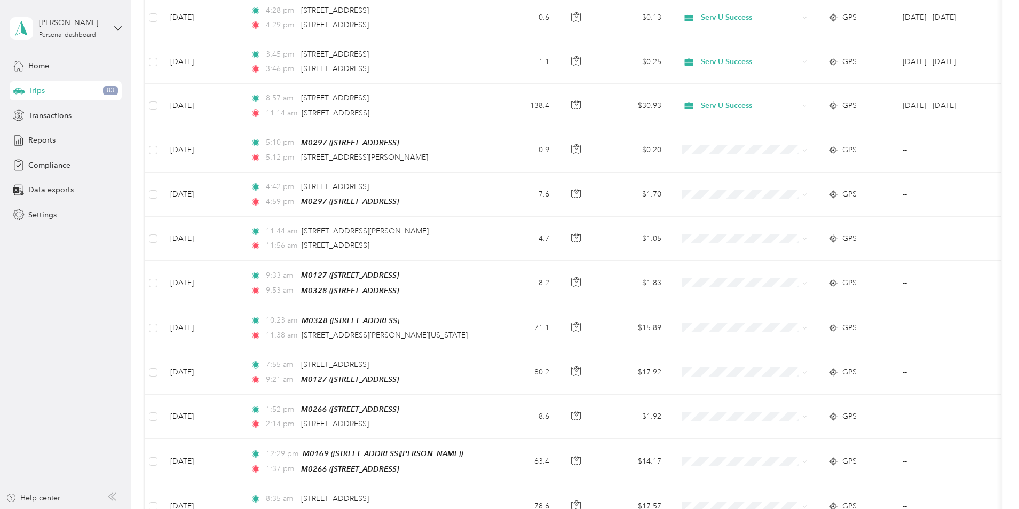
scroll to position [1388, 0]
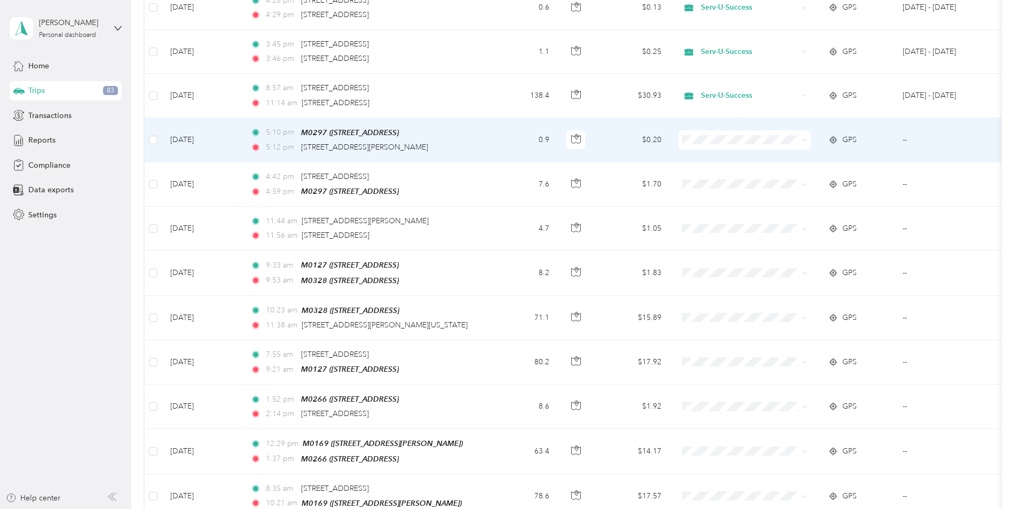
click at [807, 138] on icon at bounding box center [804, 140] width 5 height 5
click at [834, 153] on span "Serv-U-Success" at bounding box center [825, 149] width 99 height 11
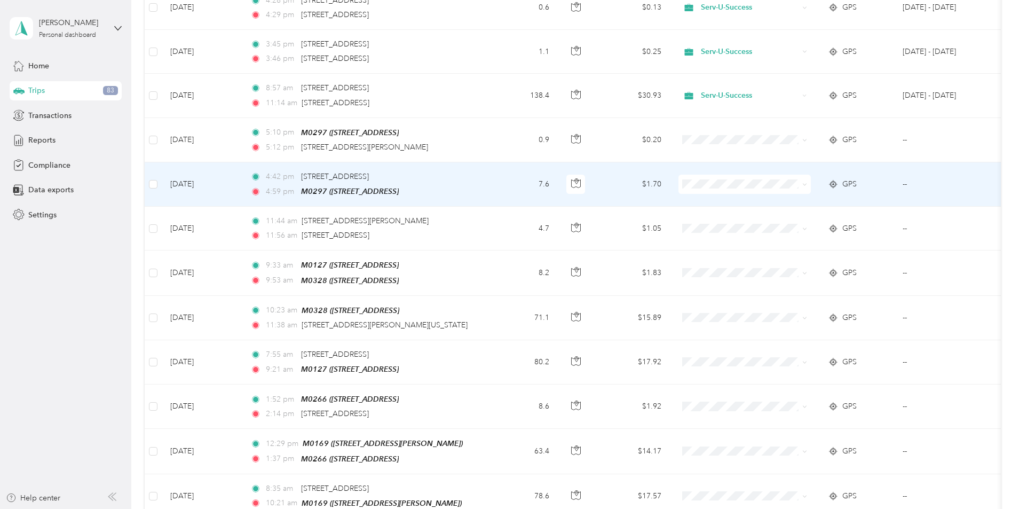
click at [807, 182] on icon at bounding box center [804, 184] width 5 height 5
click at [834, 193] on span "Serv-U-Success" at bounding box center [825, 194] width 99 height 11
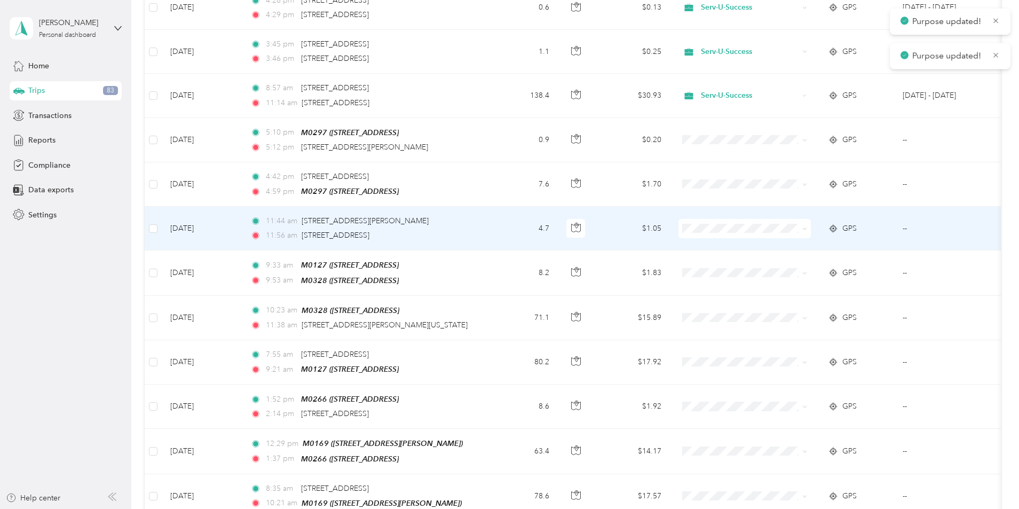
click at [806, 228] on icon at bounding box center [804, 229] width 3 height 2
click at [826, 238] on span "Serv-U-Success" at bounding box center [825, 238] width 99 height 11
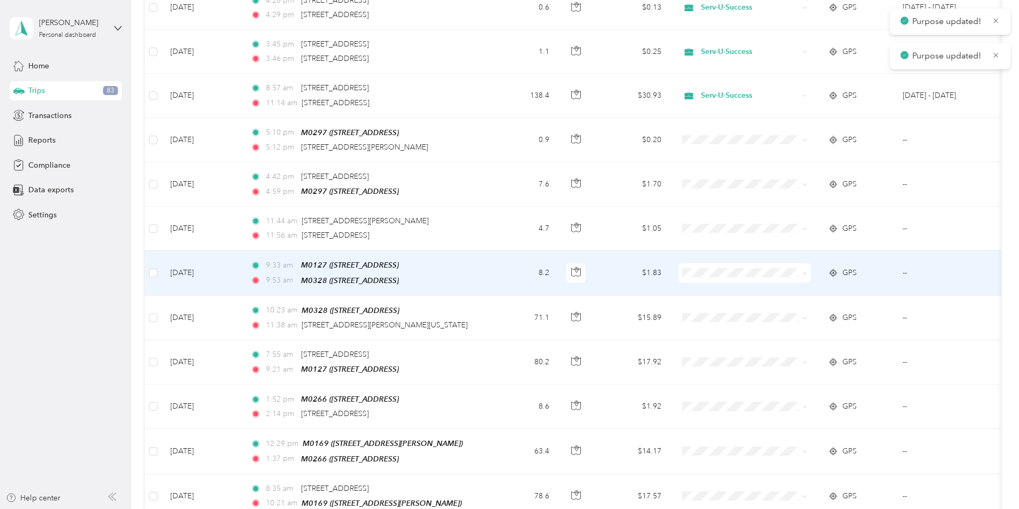
click at [807, 271] on icon at bounding box center [804, 273] width 5 height 5
click at [836, 281] on span "Serv-U-Success" at bounding box center [825, 282] width 99 height 11
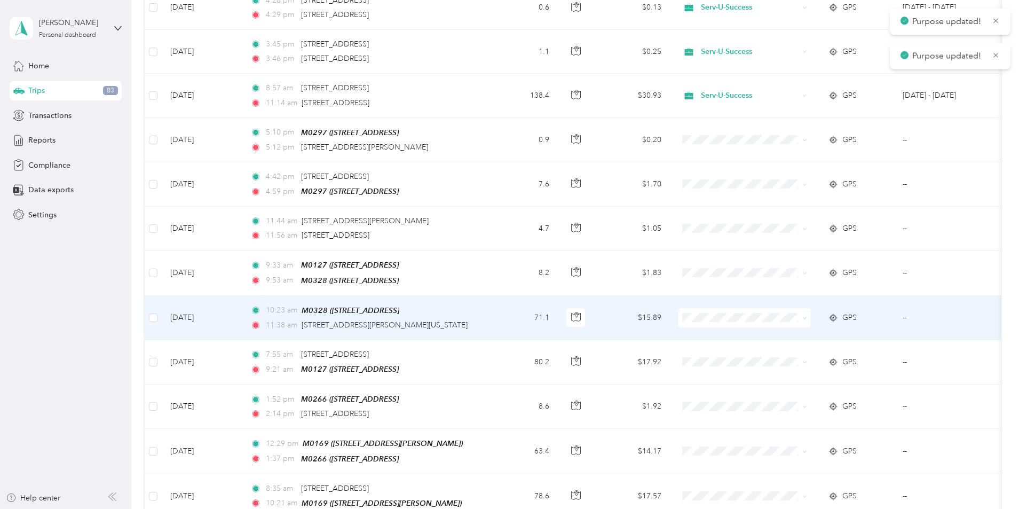
click at [807, 316] on icon at bounding box center [804, 318] width 5 height 5
click at [831, 321] on span "Serv-U-Success" at bounding box center [825, 326] width 99 height 11
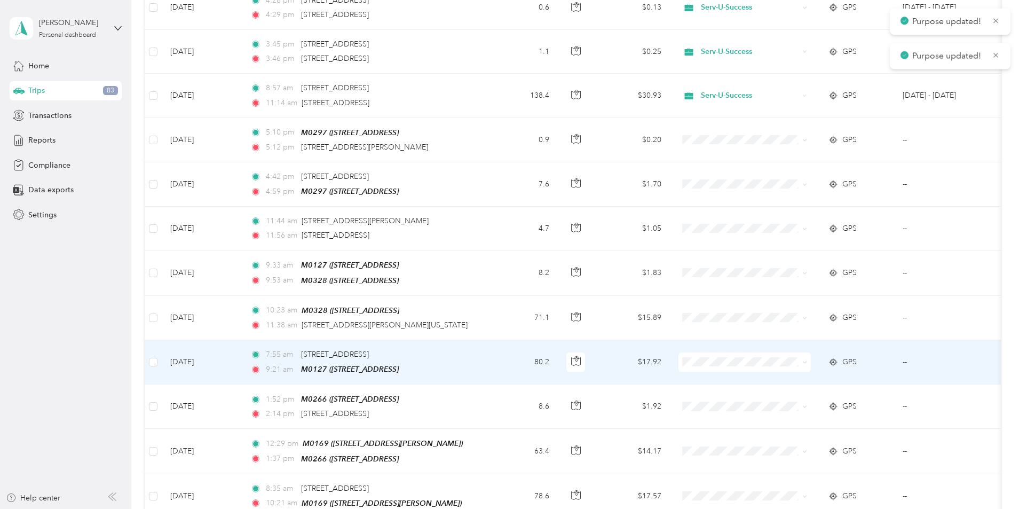
click at [807, 360] on icon at bounding box center [804, 362] width 5 height 5
click at [837, 373] on span "Serv-U-Success" at bounding box center [825, 370] width 99 height 11
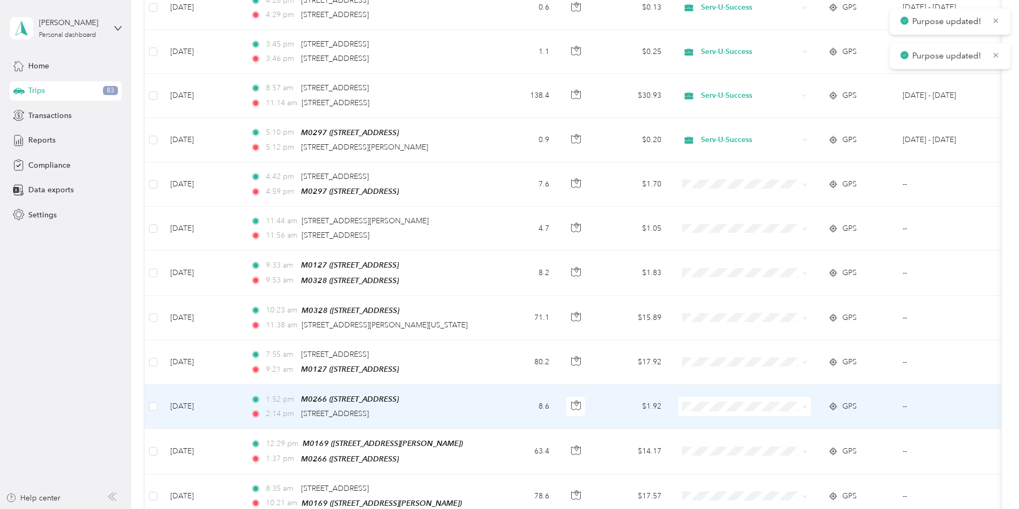
click at [806, 406] on icon at bounding box center [804, 407] width 3 height 2
click at [824, 416] on span "Serv-U-Success" at bounding box center [825, 413] width 99 height 11
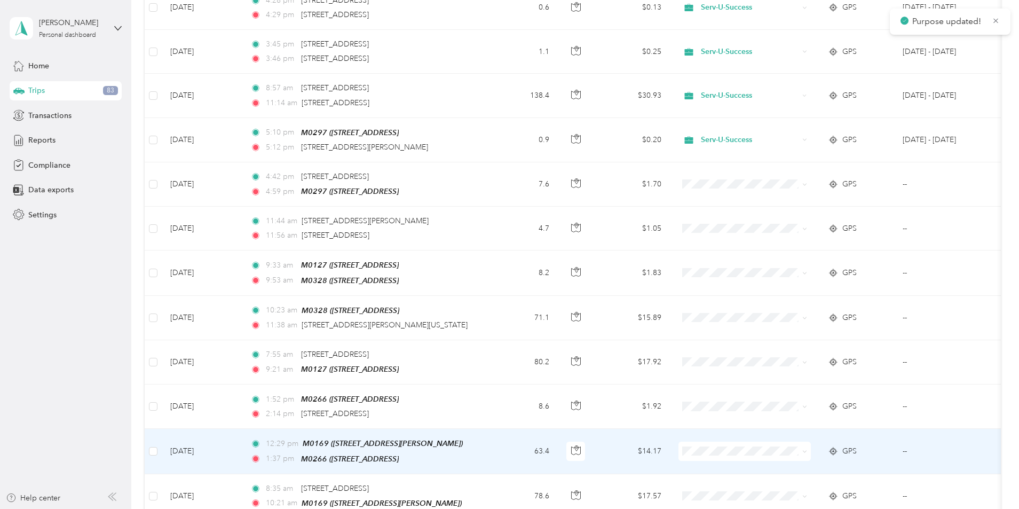
click at [807, 449] on icon at bounding box center [804, 451] width 5 height 5
click at [830, 459] on span "Serv-U-Success" at bounding box center [825, 458] width 99 height 11
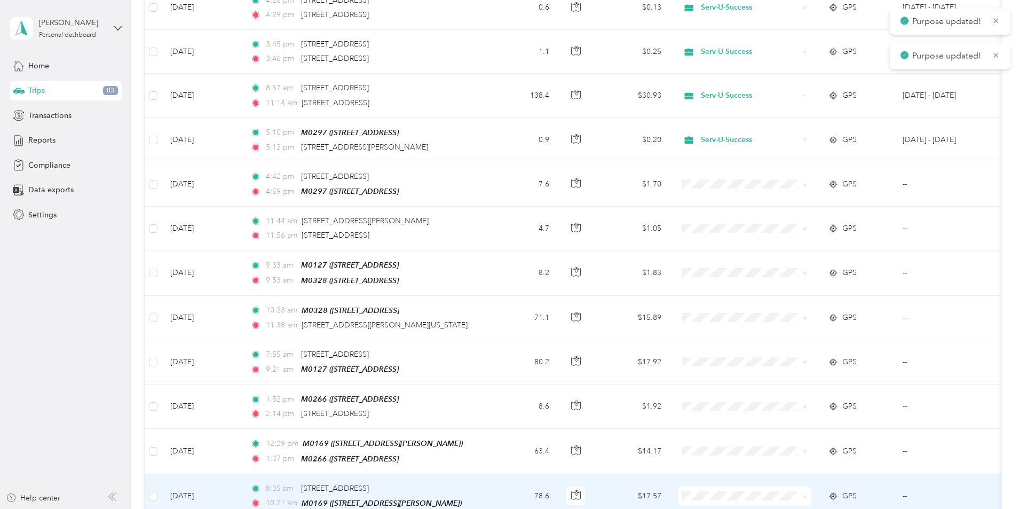
click at [807, 494] on icon at bounding box center [804, 496] width 5 height 5
click at [818, 439] on span "Serv-U-Success" at bounding box center [825, 443] width 99 height 11
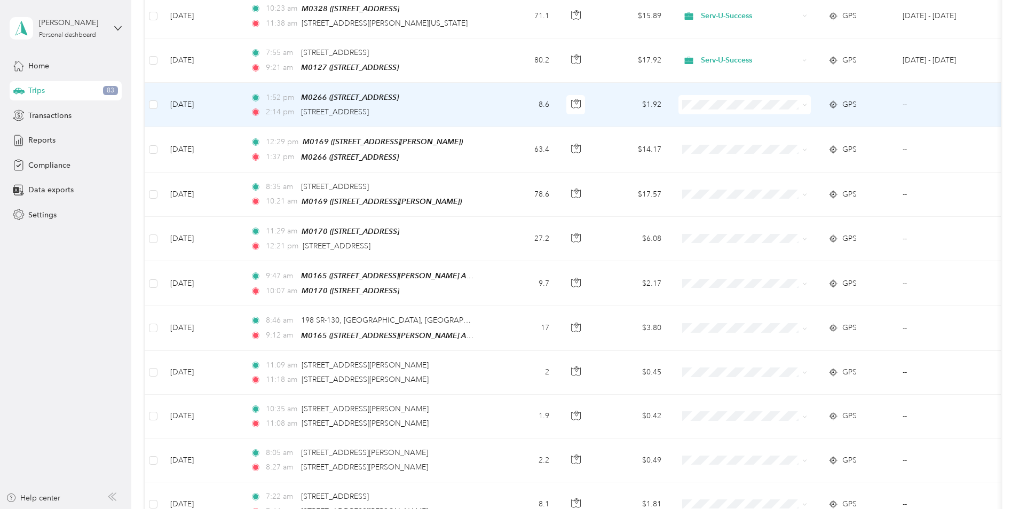
scroll to position [1708, 0]
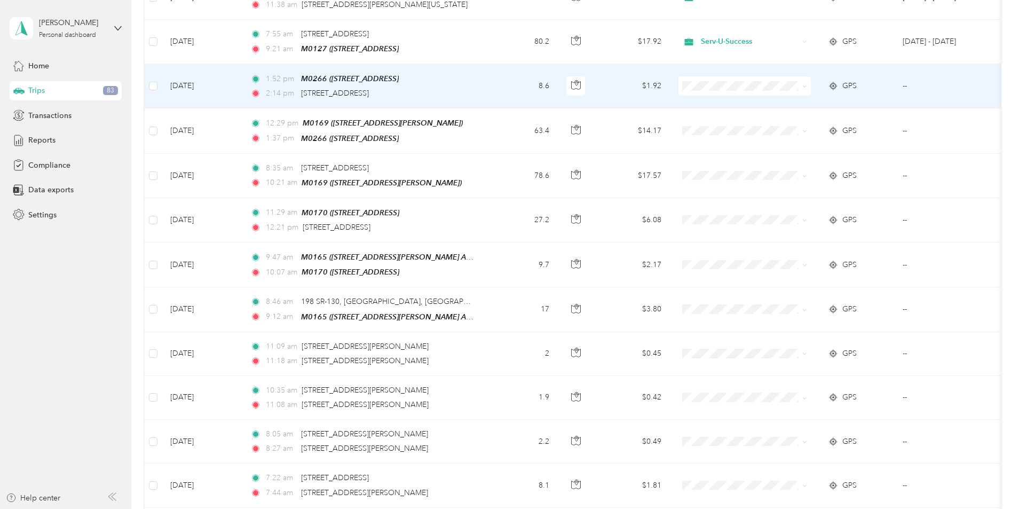
click at [807, 84] on icon at bounding box center [804, 86] width 5 height 5
click at [826, 93] on span "Serv-U-Success" at bounding box center [825, 94] width 99 height 11
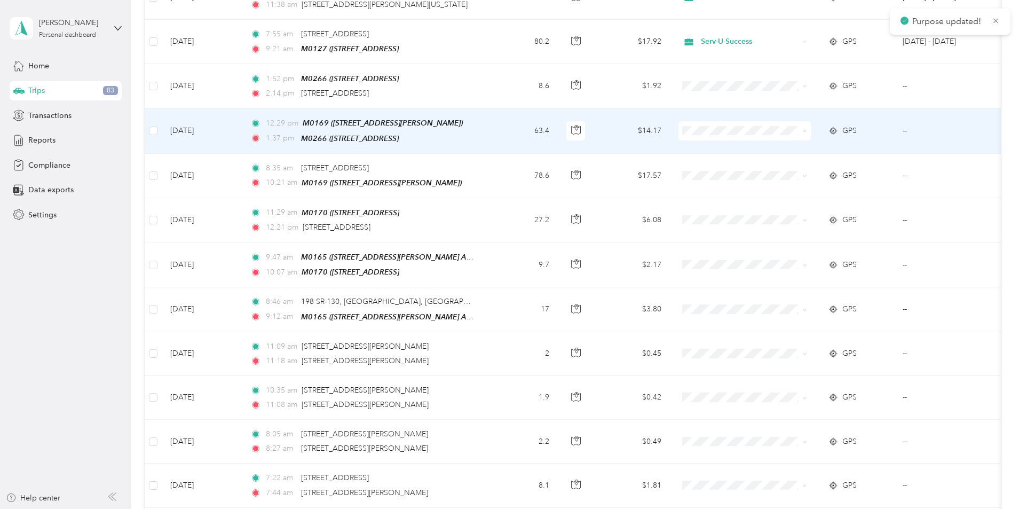
click at [807, 129] on icon at bounding box center [804, 131] width 5 height 5
click at [825, 135] on span "Serv-U-Success" at bounding box center [825, 137] width 99 height 11
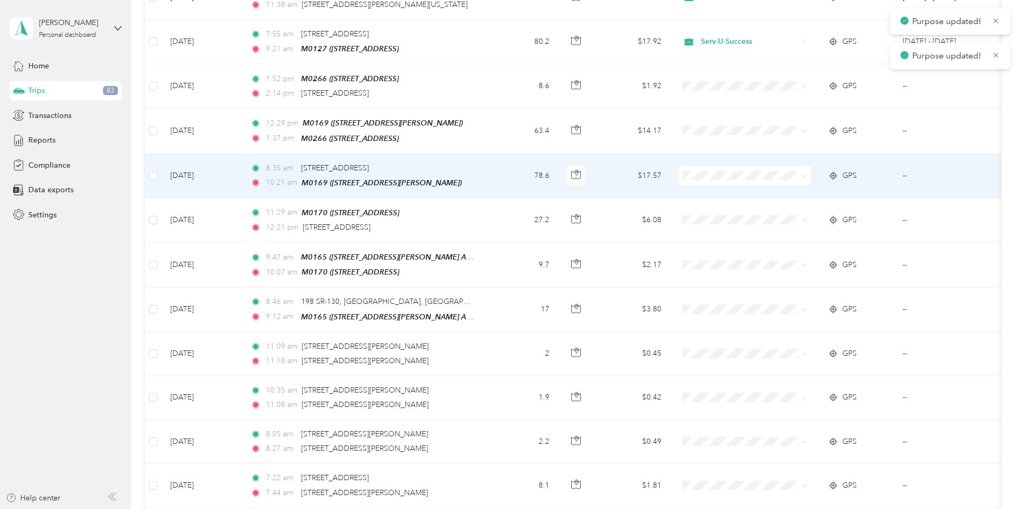
click at [807, 174] on icon at bounding box center [804, 176] width 5 height 5
click at [839, 179] on span "Serv-U-Success" at bounding box center [825, 178] width 99 height 11
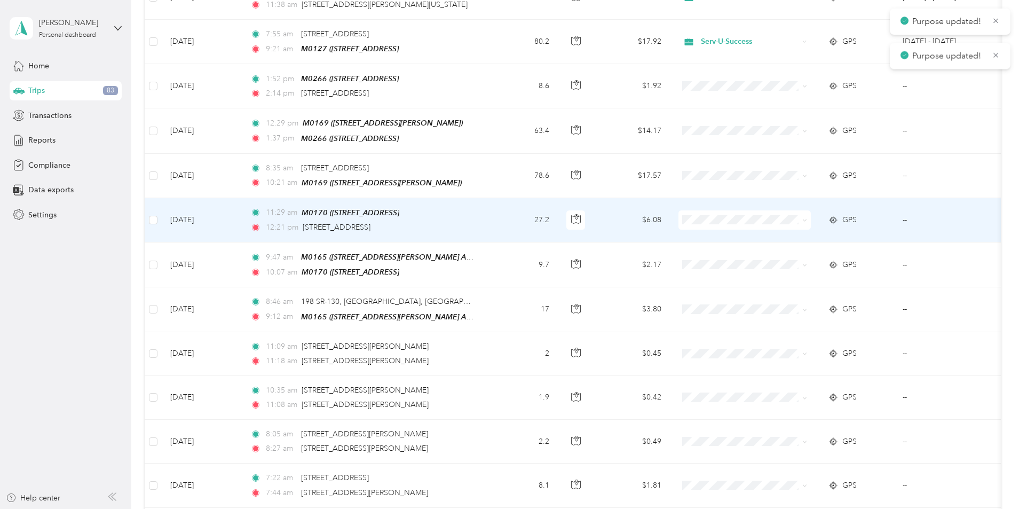
click at [807, 218] on icon at bounding box center [804, 220] width 5 height 5
click at [838, 219] on li "Serv-U-Success" at bounding box center [816, 225] width 132 height 19
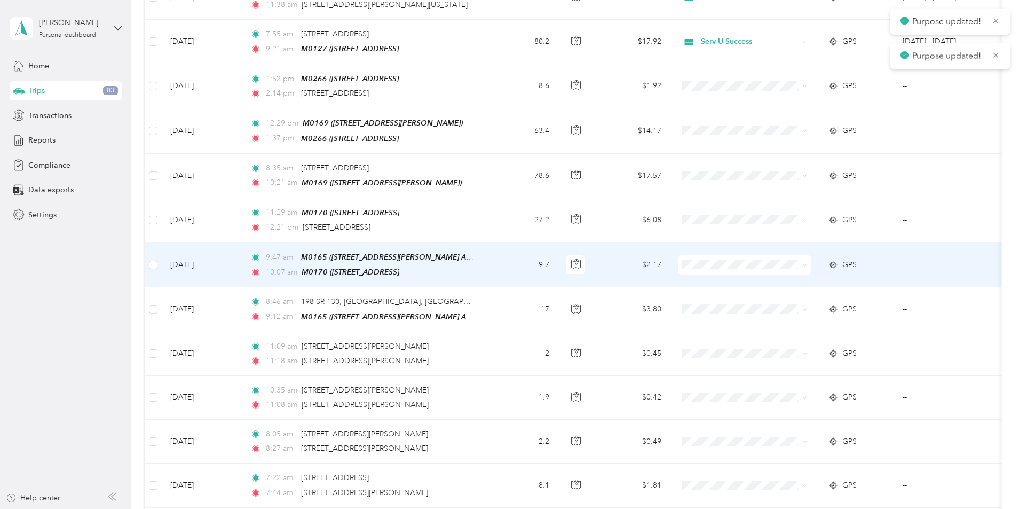
click at [807, 263] on icon at bounding box center [804, 265] width 5 height 5
click at [851, 272] on span "Serv-U-Success" at bounding box center [825, 268] width 99 height 11
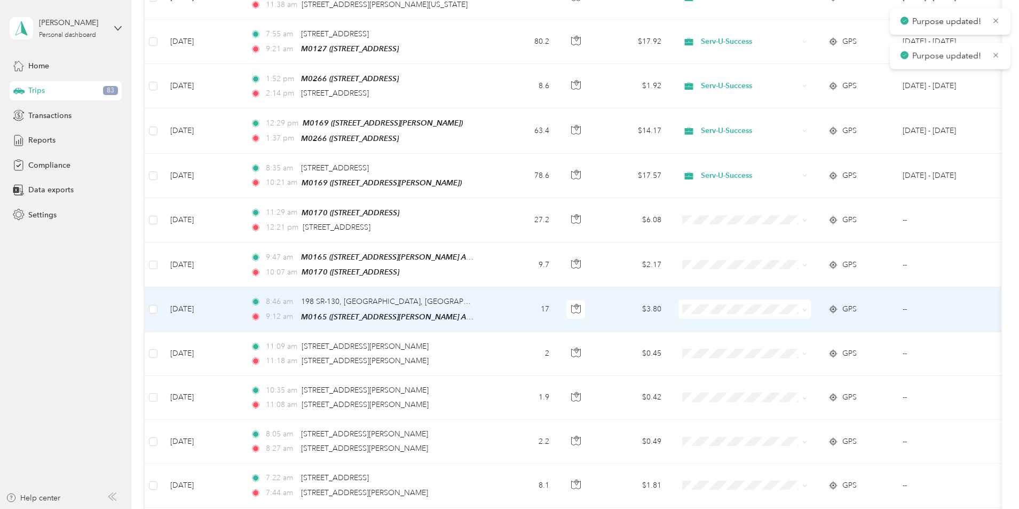
click at [807, 308] on icon at bounding box center [804, 310] width 5 height 5
click at [847, 313] on span "Serv-U-Success" at bounding box center [825, 313] width 99 height 11
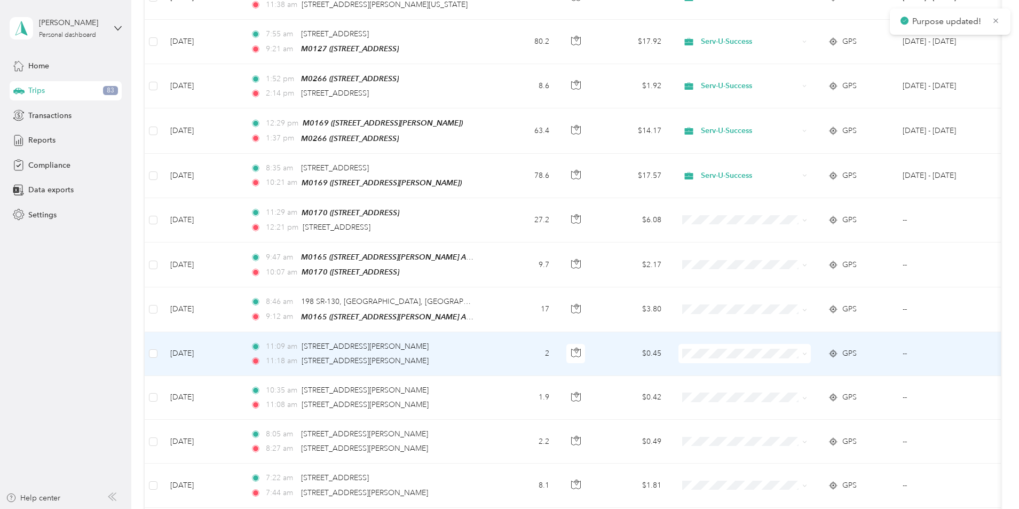
click at [807, 351] on icon at bounding box center [804, 353] width 5 height 5
click at [851, 352] on span "Serv-U-Success" at bounding box center [825, 356] width 99 height 11
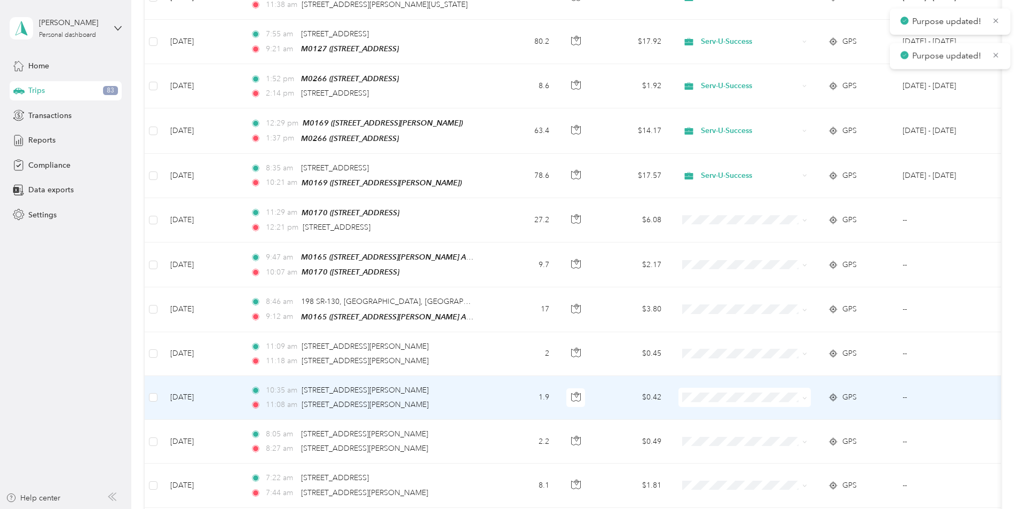
click at [807, 396] on icon at bounding box center [804, 398] width 5 height 5
click at [847, 403] on li "Serv-U-Success" at bounding box center [816, 401] width 132 height 19
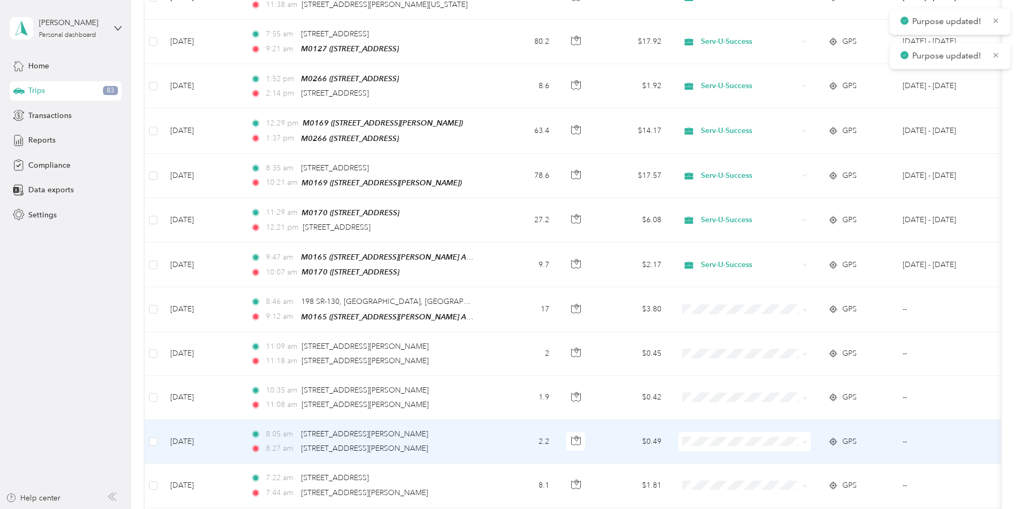
click at [807, 439] on icon at bounding box center [804, 441] width 5 height 5
click at [837, 443] on span "Serv-U-Success" at bounding box center [825, 445] width 99 height 11
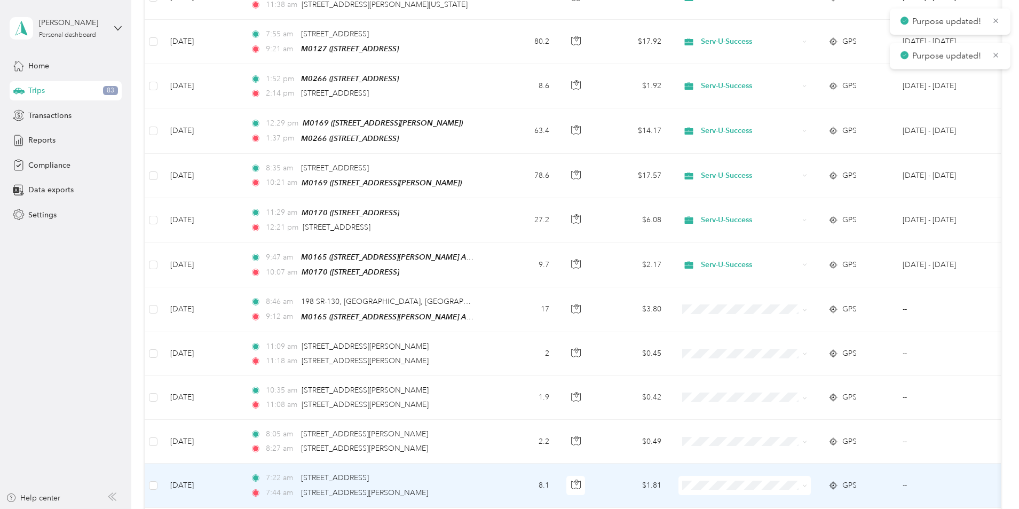
click at [807, 483] on icon at bounding box center [804, 485] width 5 height 5
click at [830, 436] on li "Serv-U-Success" at bounding box center [816, 428] width 132 height 19
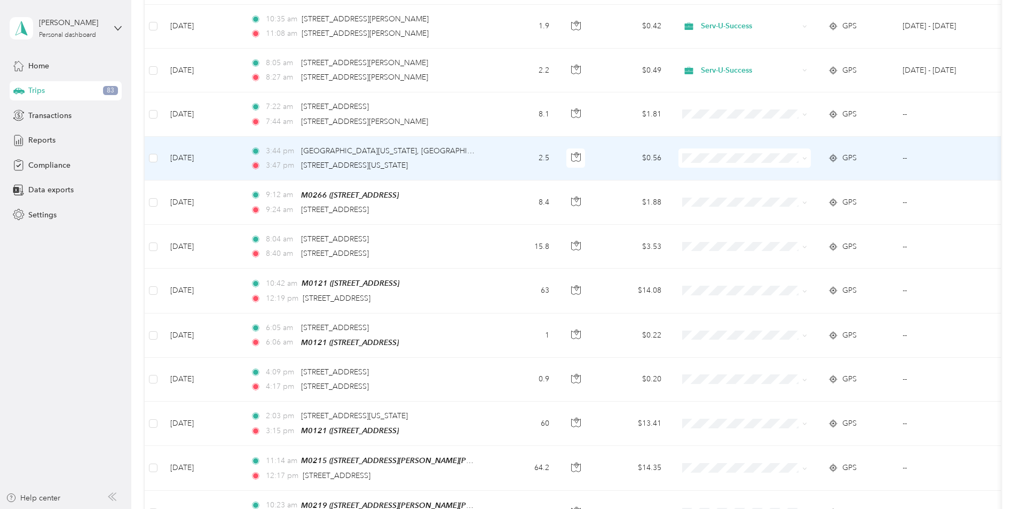
scroll to position [2082, 0]
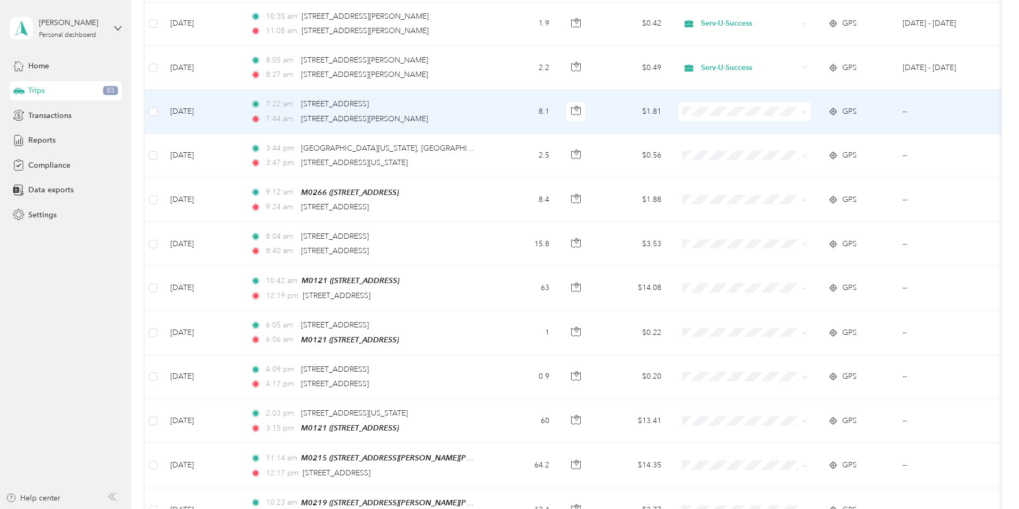
click at [807, 109] on icon at bounding box center [804, 111] width 5 height 5
click at [834, 114] on span "Serv-U-Success" at bounding box center [825, 115] width 99 height 11
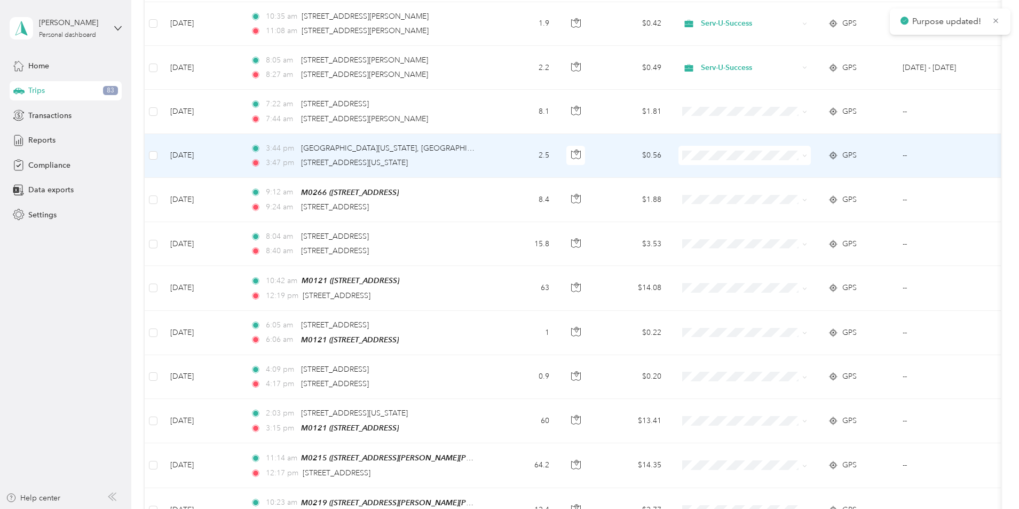
click at [807, 153] on icon at bounding box center [804, 155] width 5 height 5
click at [840, 161] on li "Serv-U-Success" at bounding box center [816, 159] width 132 height 19
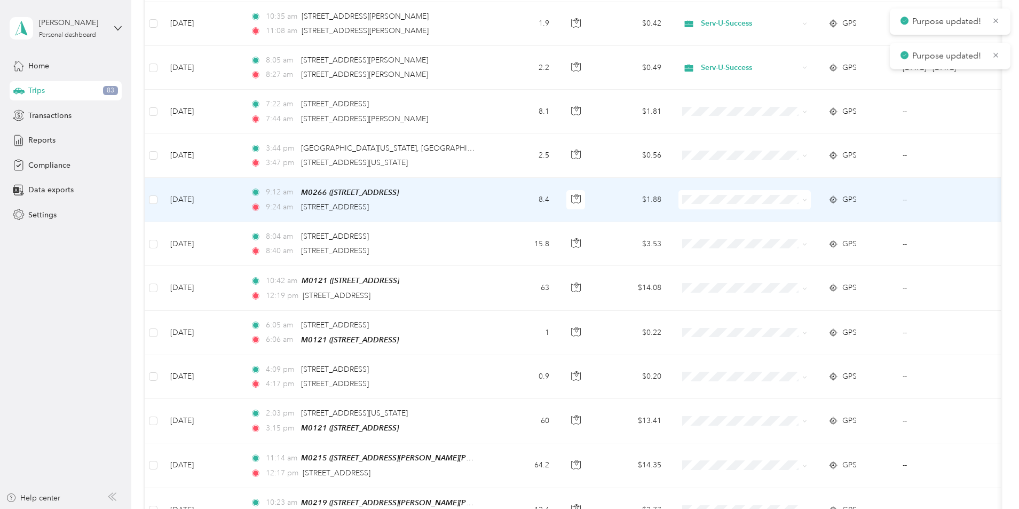
click at [807, 198] on icon at bounding box center [804, 200] width 5 height 5
click at [841, 207] on li "Serv-U-Success" at bounding box center [816, 203] width 132 height 19
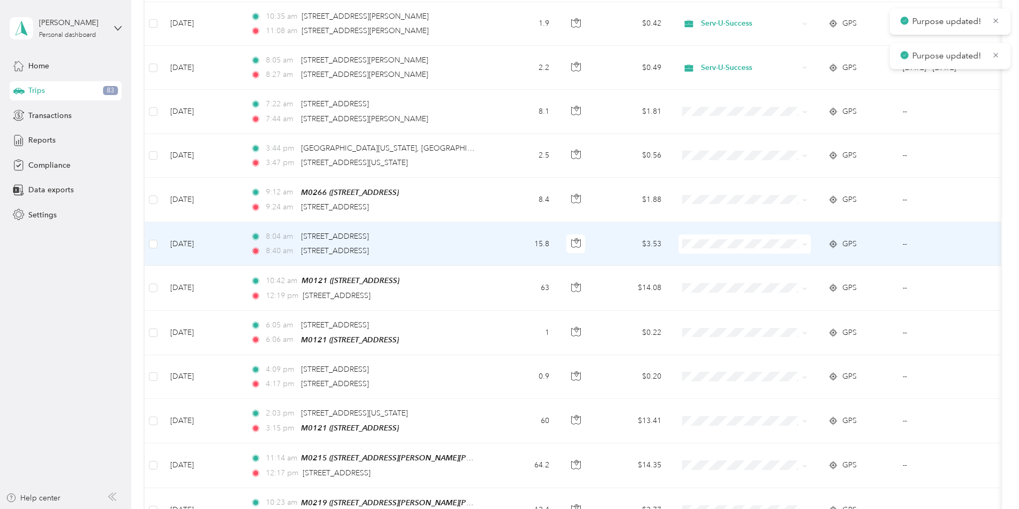
click at [807, 242] on icon at bounding box center [804, 244] width 5 height 5
click at [820, 243] on span "Serv-U-Success" at bounding box center [825, 247] width 99 height 11
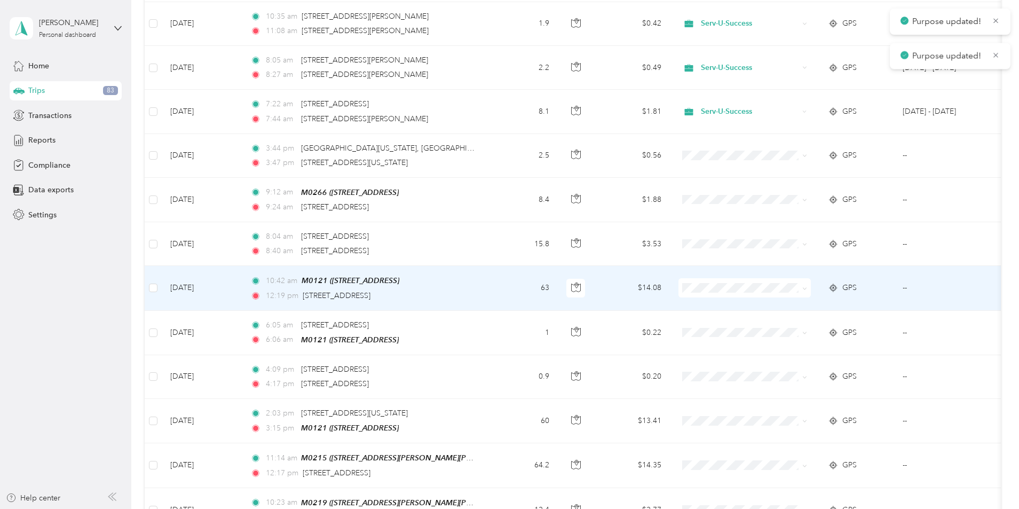
click at [807, 286] on icon at bounding box center [804, 288] width 5 height 5
click at [824, 290] on span "Serv-U-Success" at bounding box center [825, 290] width 99 height 11
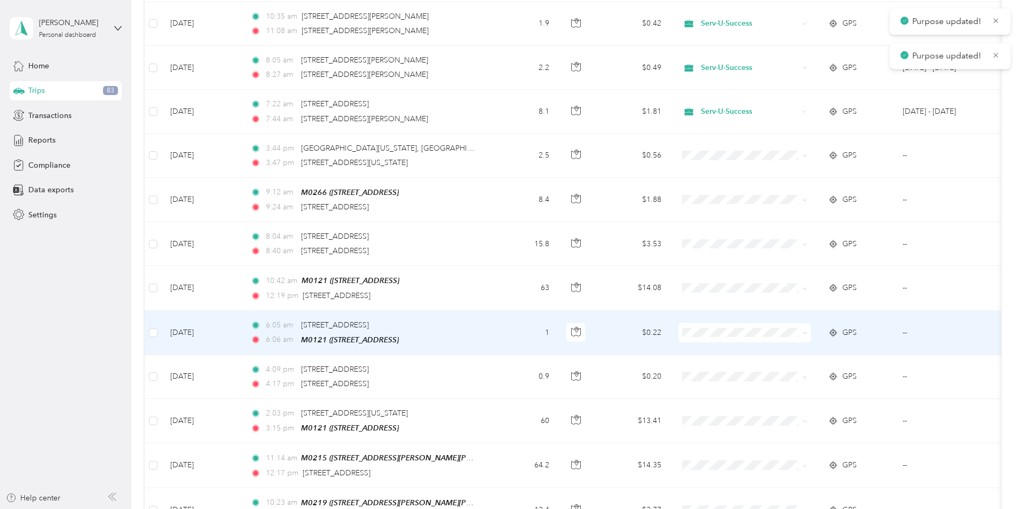
click at [807, 330] on icon at bounding box center [804, 332] width 5 height 5
click at [826, 334] on span "Serv-U-Success" at bounding box center [825, 334] width 99 height 11
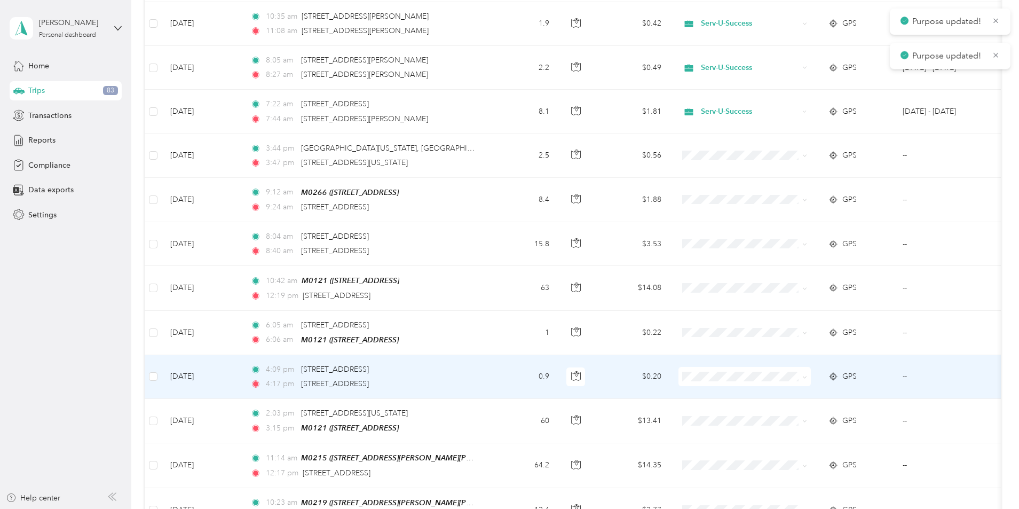
click at [807, 375] on icon at bounding box center [804, 377] width 5 height 5
click at [844, 373] on span "Serv-U-Success" at bounding box center [825, 378] width 99 height 11
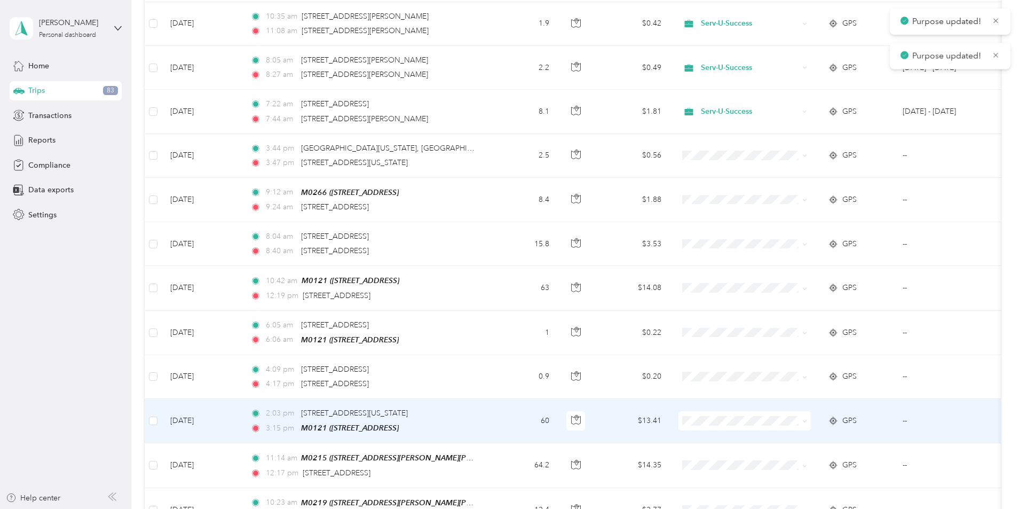
click at [807, 419] on icon at bounding box center [804, 421] width 5 height 5
click at [845, 422] on span "Serv-U-Success" at bounding box center [825, 422] width 99 height 11
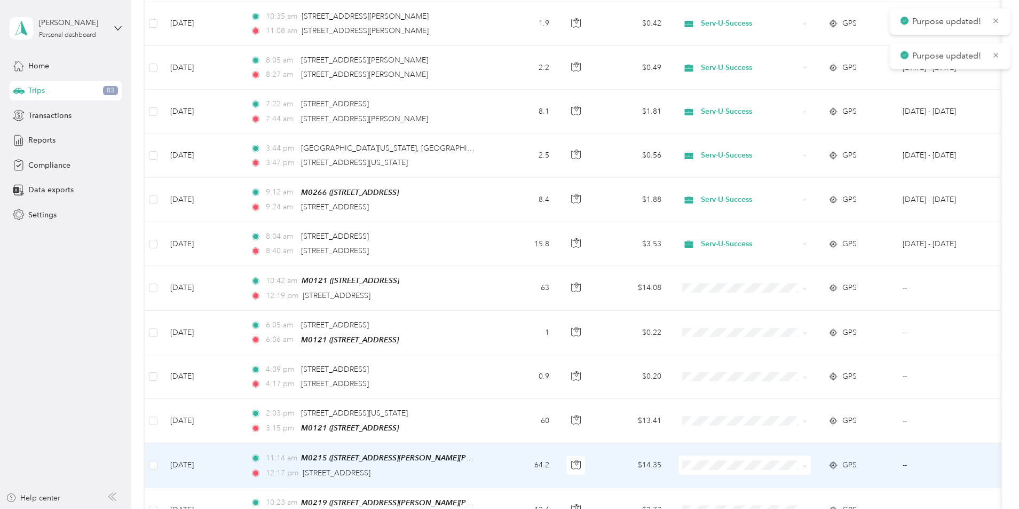
click at [807, 463] on icon at bounding box center [804, 465] width 5 height 5
click at [817, 463] on span "Serv-U-Success" at bounding box center [825, 466] width 99 height 11
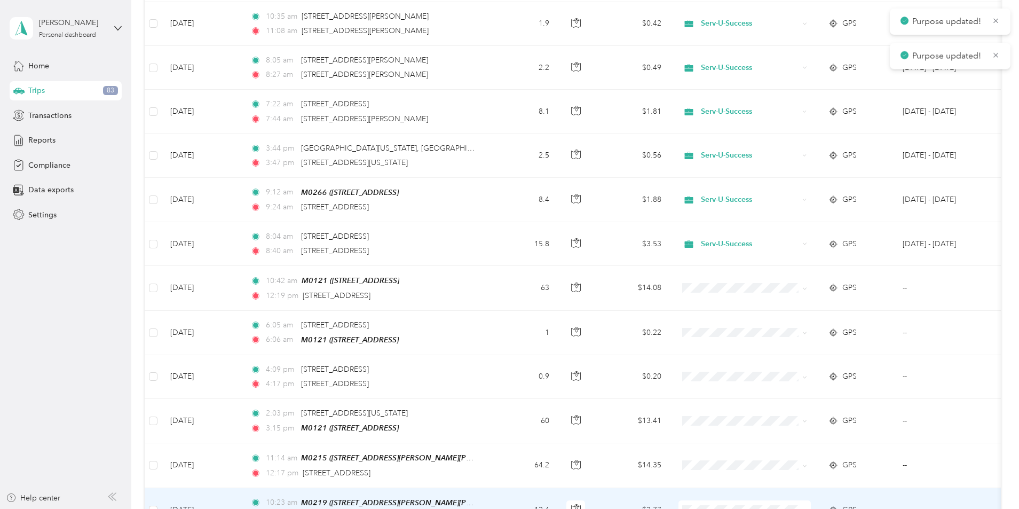
click at [807, 508] on icon at bounding box center [804, 510] width 5 height 5
click at [814, 449] on span "Serv-U-Success" at bounding box center [825, 448] width 99 height 11
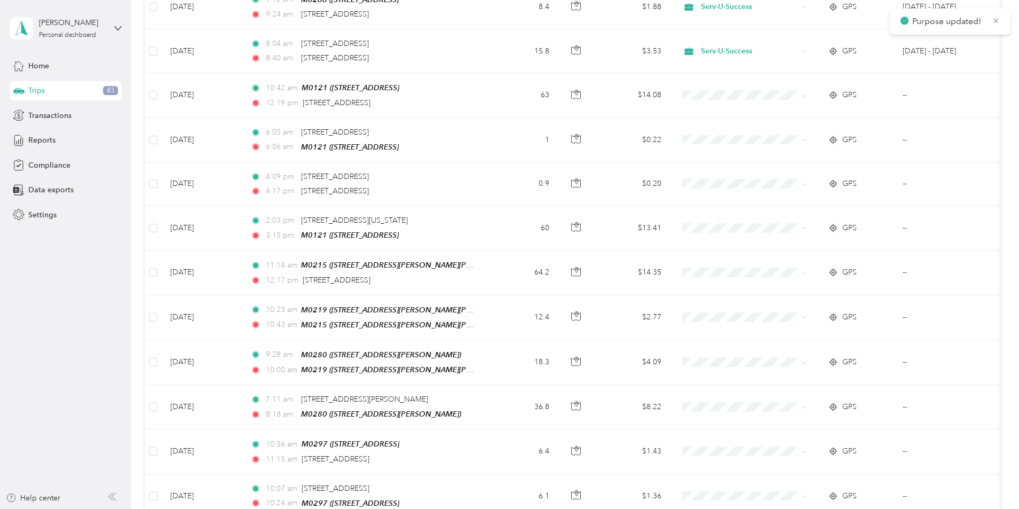
scroll to position [2296, 0]
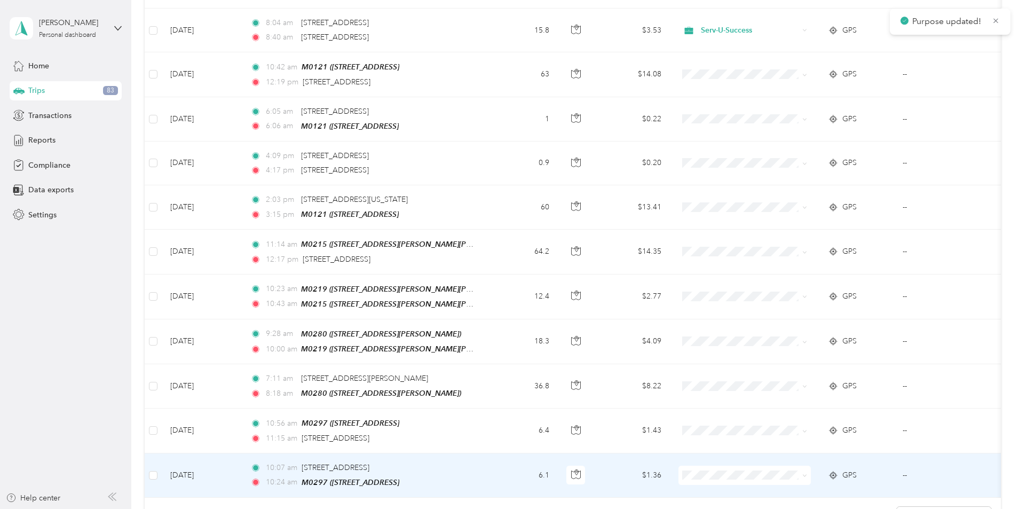
click at [807, 473] on icon at bounding box center [804, 475] width 5 height 5
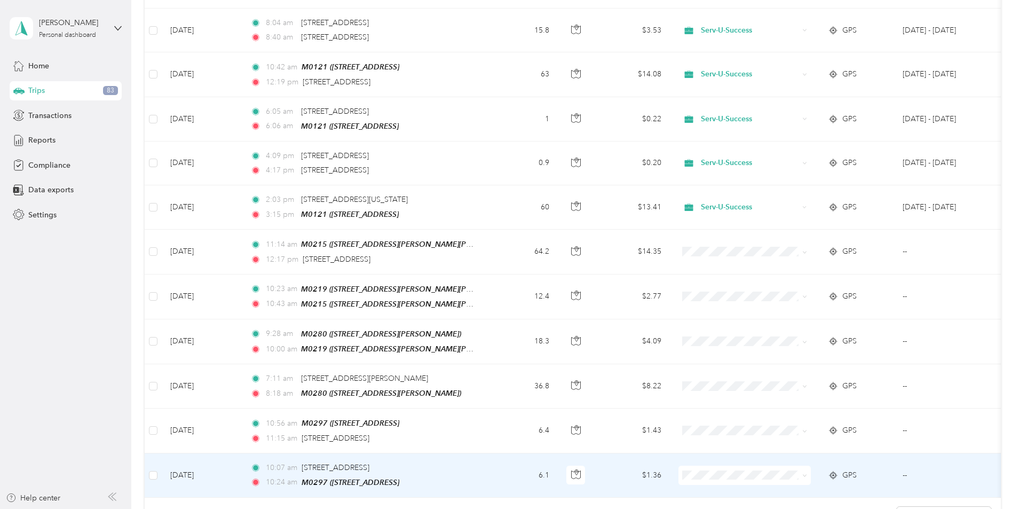
click at [824, 470] on span "Serv-U-Success" at bounding box center [825, 469] width 99 height 11
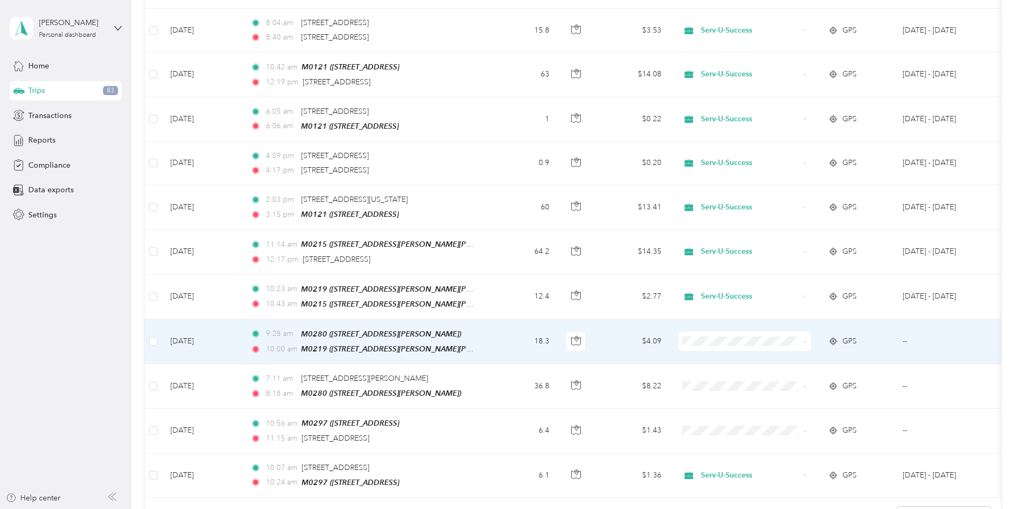
click at [807, 340] on icon at bounding box center [804, 342] width 5 height 5
click at [819, 343] on span "Serv-U-Success" at bounding box center [825, 339] width 99 height 11
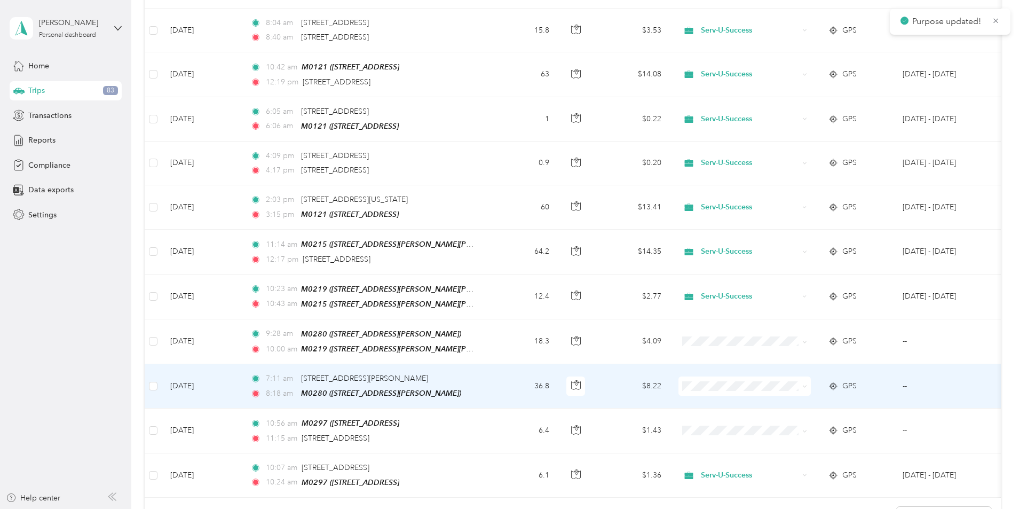
click at [807, 384] on icon at bounding box center [804, 386] width 5 height 5
click at [822, 384] on span "Serv-U-Success" at bounding box center [825, 385] width 99 height 11
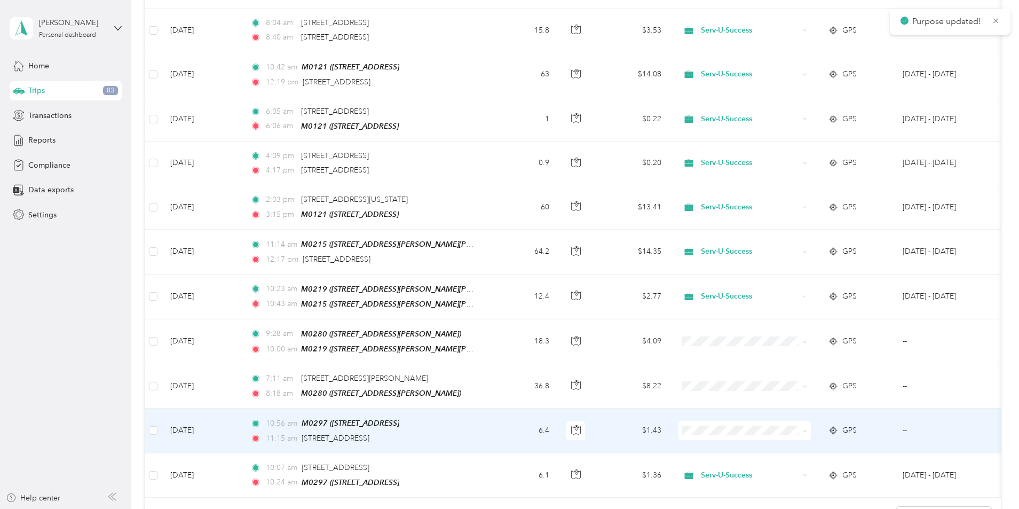
click at [807, 429] on icon at bounding box center [804, 431] width 5 height 5
click at [817, 428] on span "Serv-U-Success" at bounding box center [825, 428] width 99 height 11
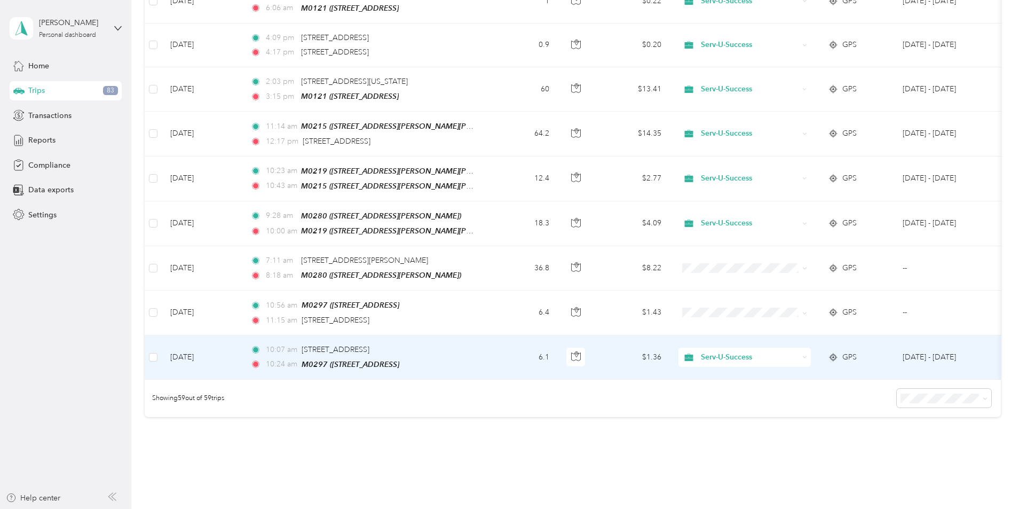
scroll to position [2456, 0]
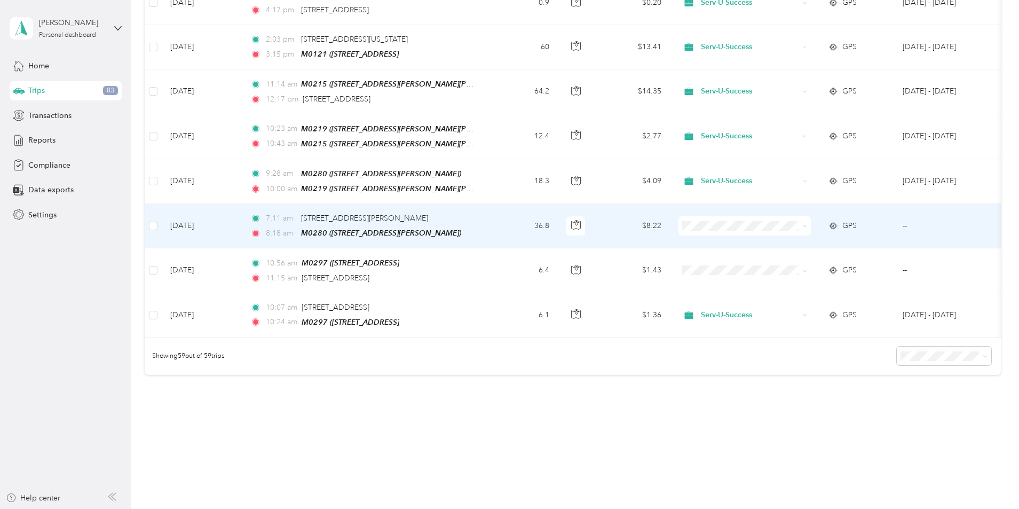
click at [807, 224] on icon at bounding box center [804, 226] width 5 height 5
click at [813, 223] on span "Serv-U-Success" at bounding box center [825, 224] width 99 height 11
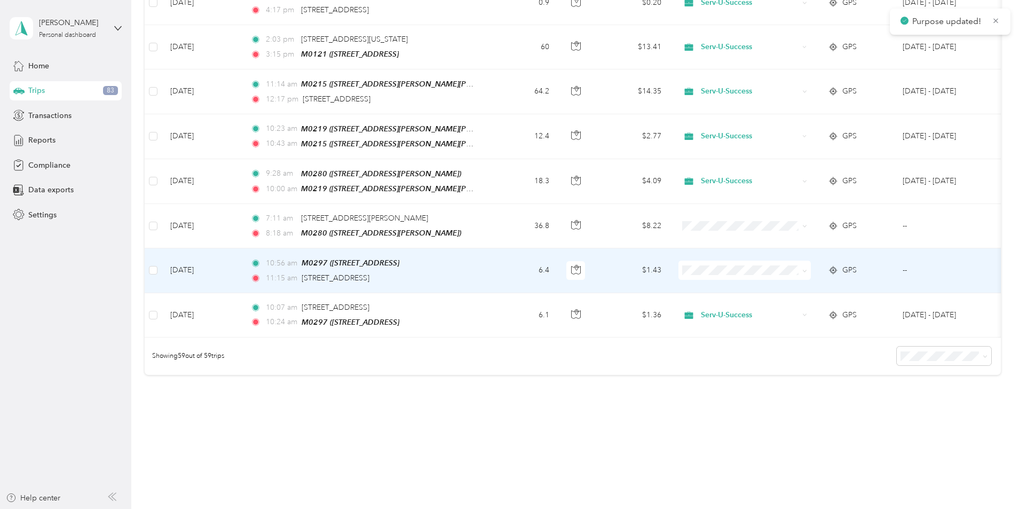
click at [807, 269] on icon at bounding box center [804, 271] width 5 height 5
click at [807, 270] on span "Serv-U-Success" at bounding box center [825, 267] width 99 height 11
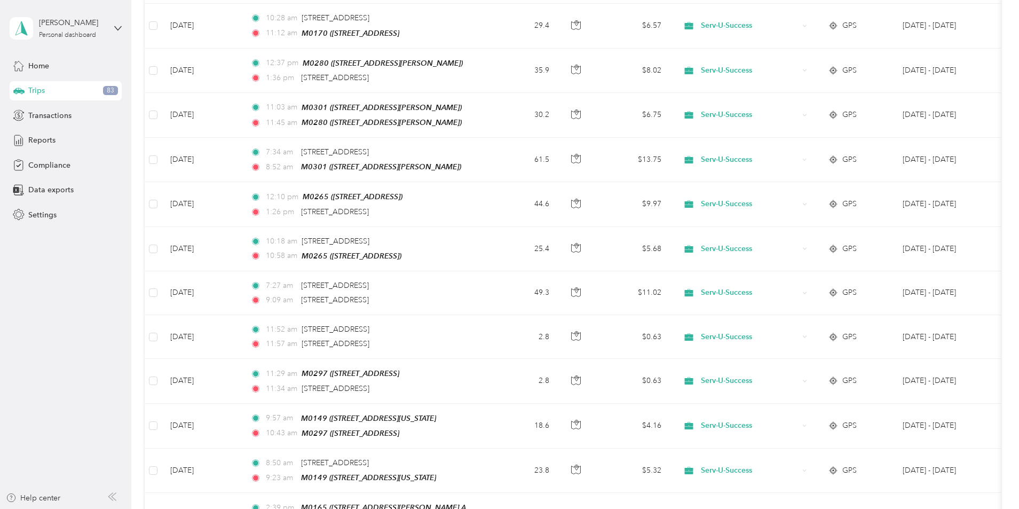
scroll to position [0, 0]
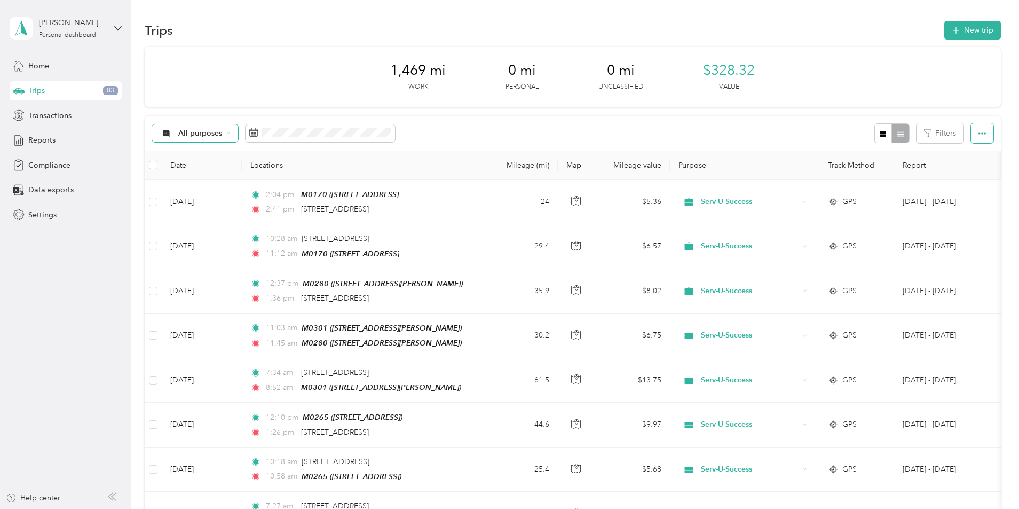
click at [979, 130] on icon "button" at bounding box center [982, 133] width 7 height 7
click at [901, 151] on span "Select all" at bounding box center [895, 153] width 29 height 9
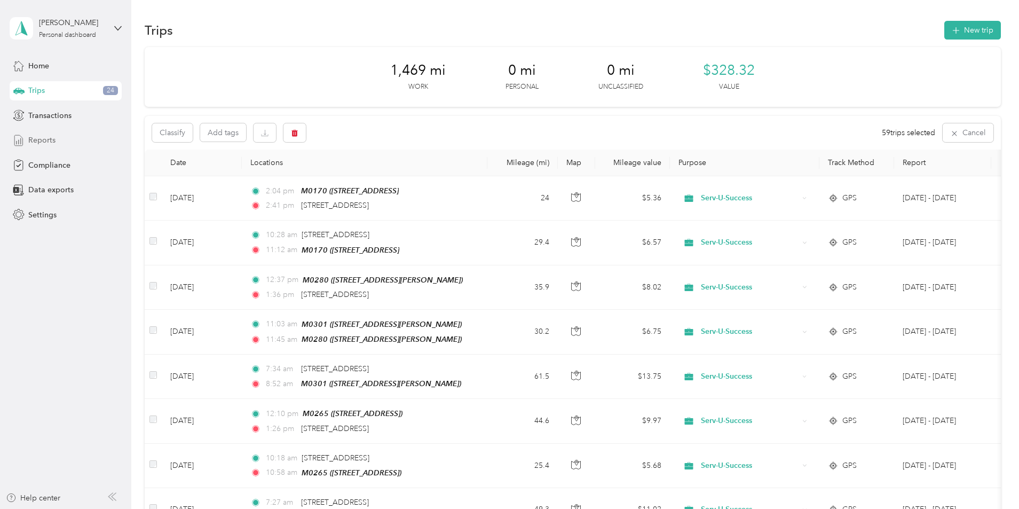
click at [35, 139] on span "Reports" at bounding box center [41, 140] width 27 height 11
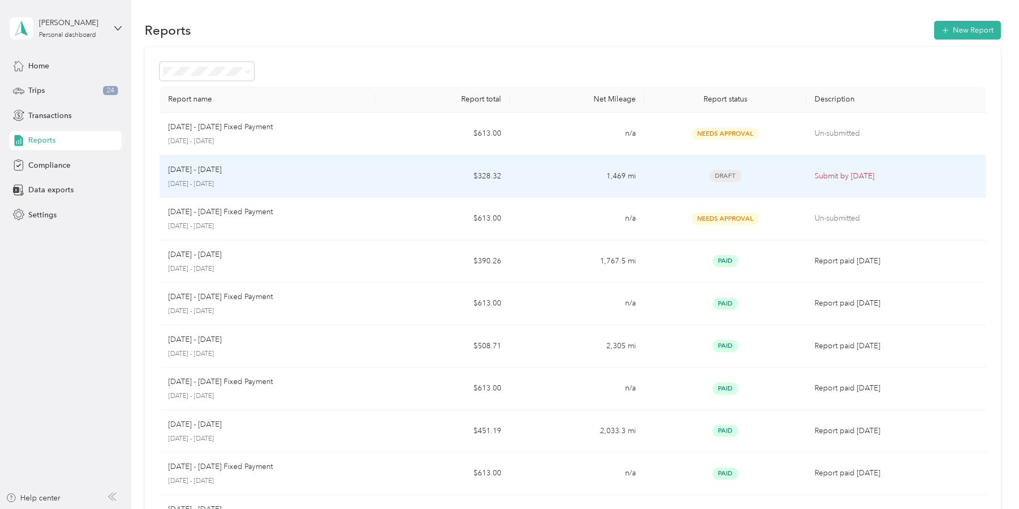
click at [815, 174] on p "Submit by [DATE]" at bounding box center [896, 176] width 162 height 12
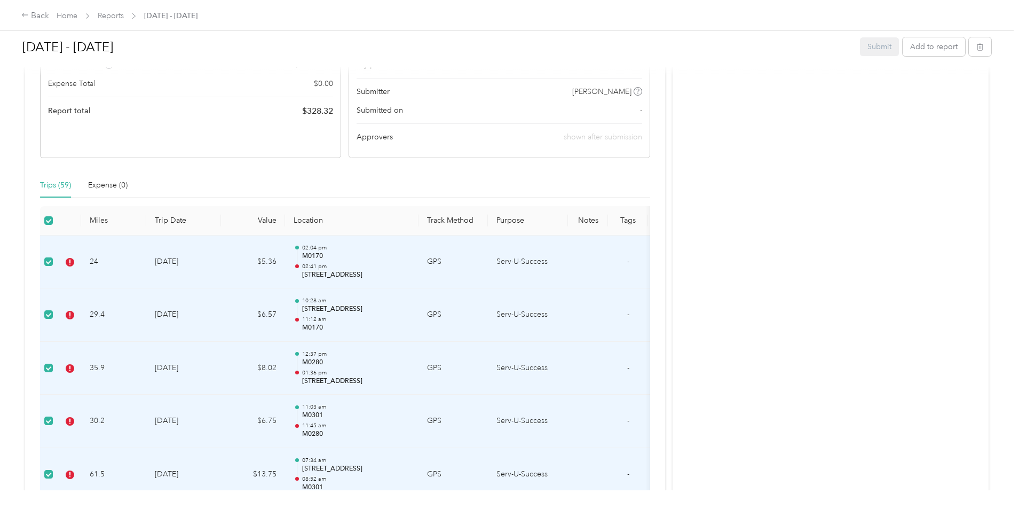
scroll to position [267, 0]
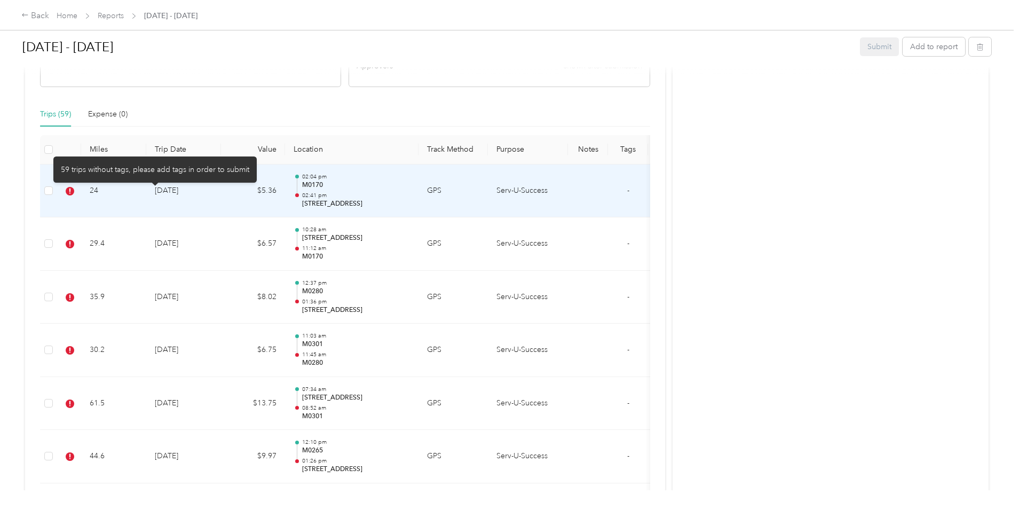
click at [74, 191] on icon at bounding box center [70, 191] width 9 height 9
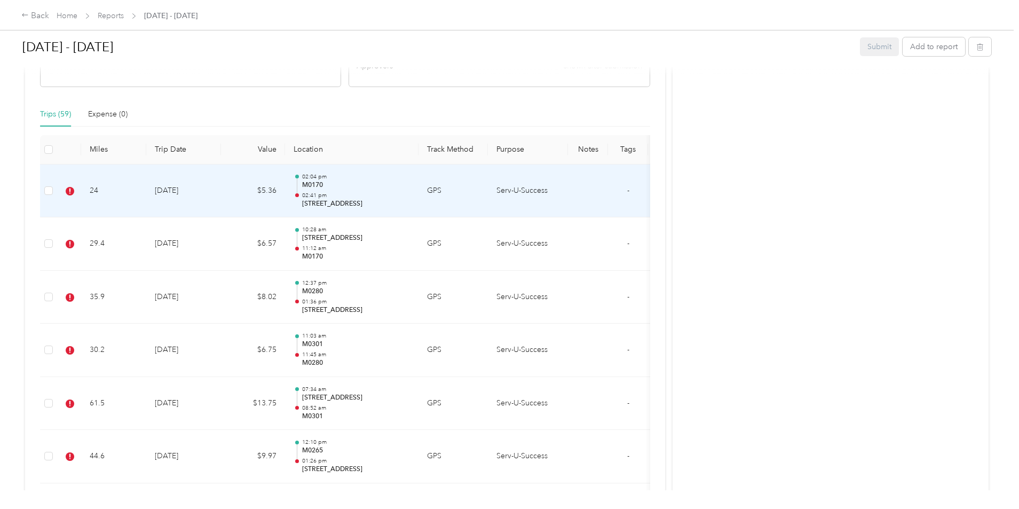
click at [146, 195] on td "24" at bounding box center [113, 190] width 65 height 53
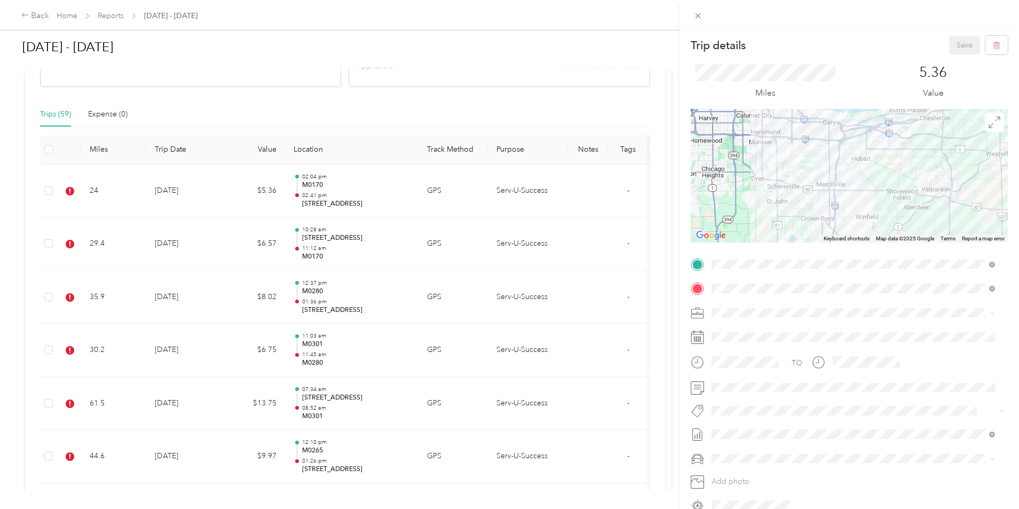
scroll to position [53, 0]
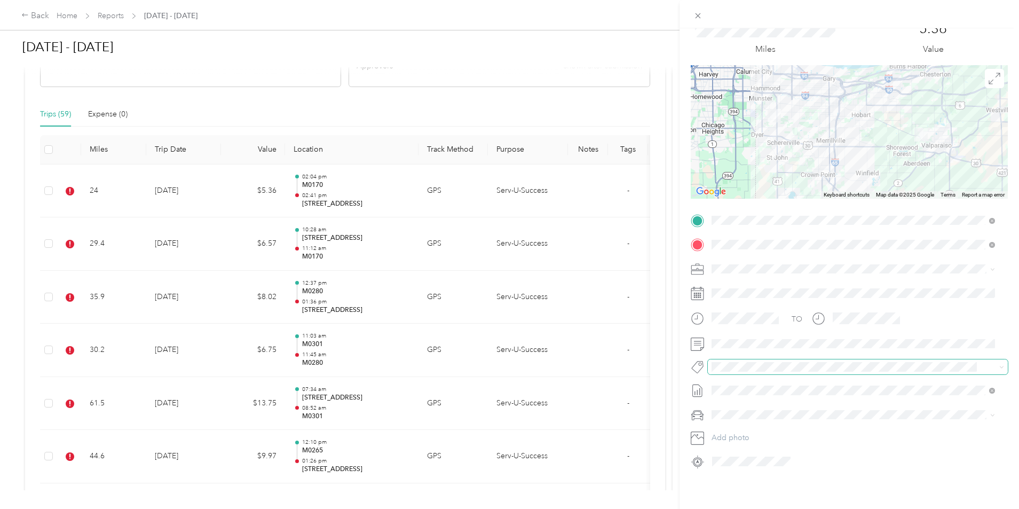
click at [753, 248] on span "Crp-corporate" at bounding box center [744, 250] width 42 height 10
click at [298, 250] on div "Trip details Save This trip cannot be edited because it is either under review,…" at bounding box center [509, 254] width 1019 height 509
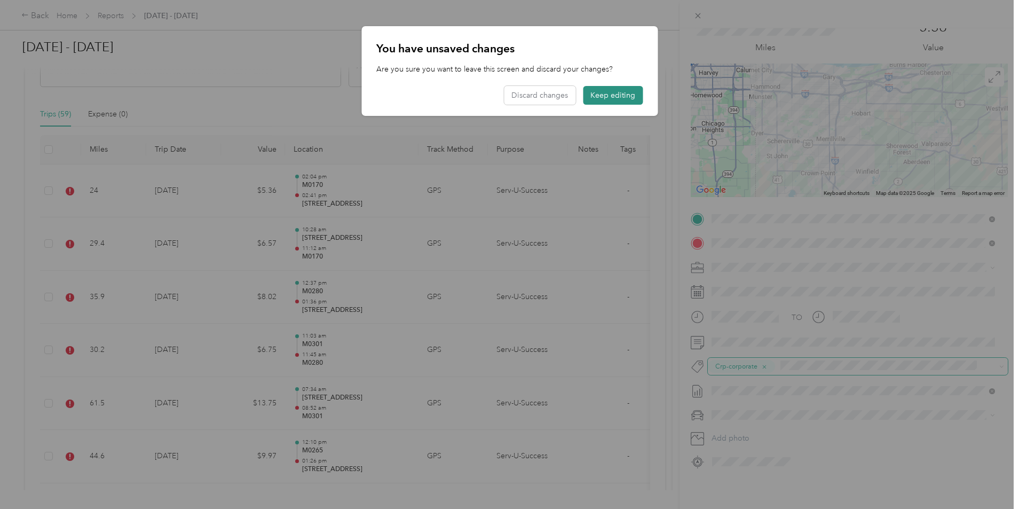
click at [609, 95] on button "Keep editing" at bounding box center [613, 95] width 60 height 19
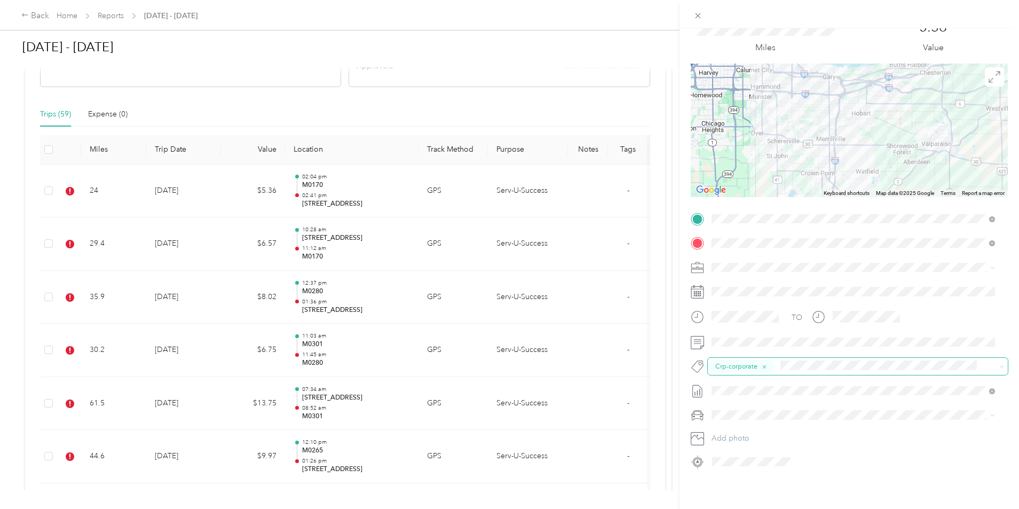
click at [287, 241] on div "Trip details Save This trip cannot be edited because it is either under review,…" at bounding box center [509, 254] width 1019 height 509
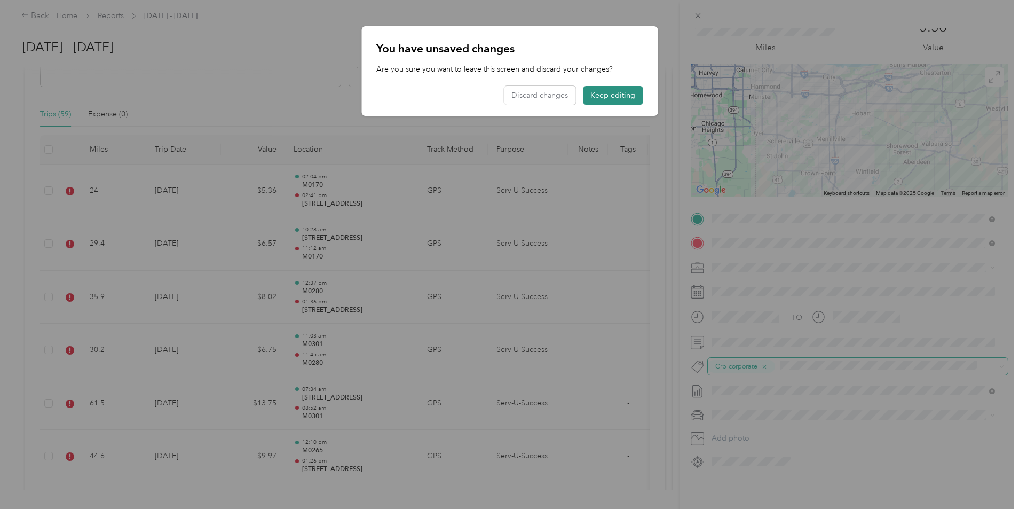
click at [614, 93] on button "Keep editing" at bounding box center [613, 95] width 60 height 19
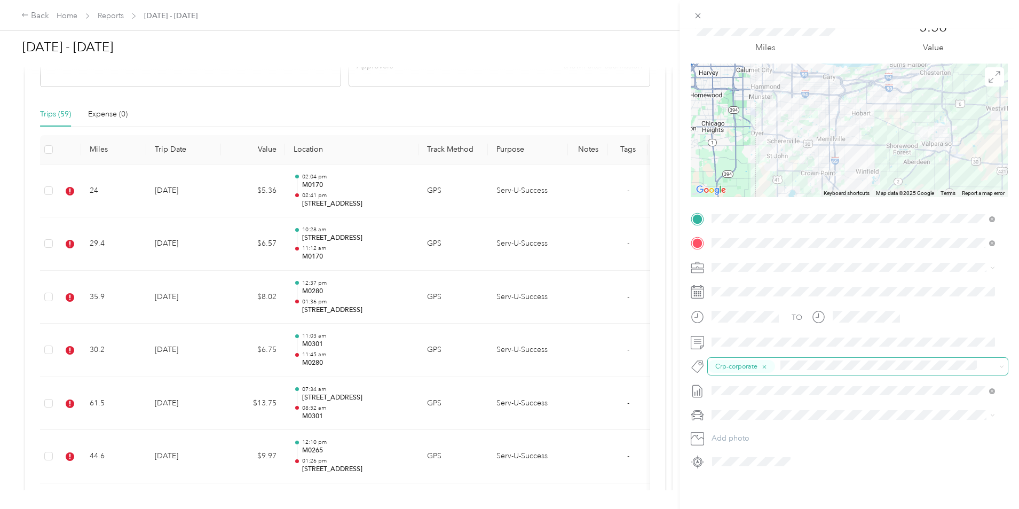
scroll to position [0, 0]
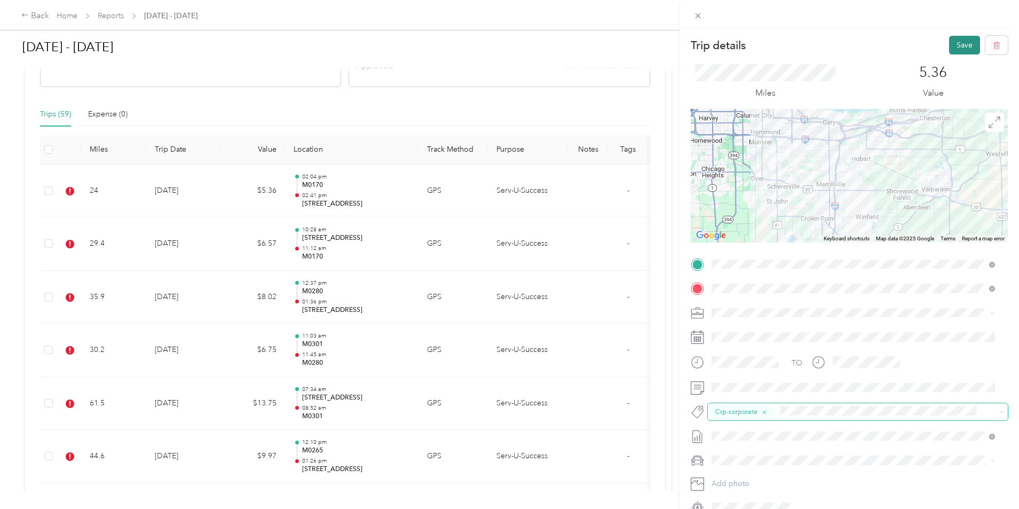
click at [958, 44] on button "Save" at bounding box center [964, 45] width 31 height 19
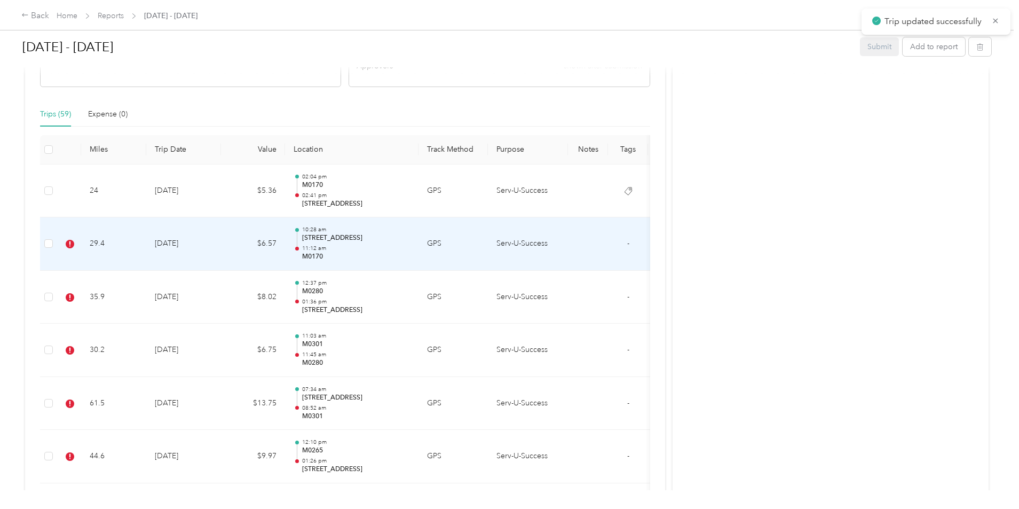
click at [221, 238] on td "[DATE]" at bounding box center [183, 243] width 75 height 53
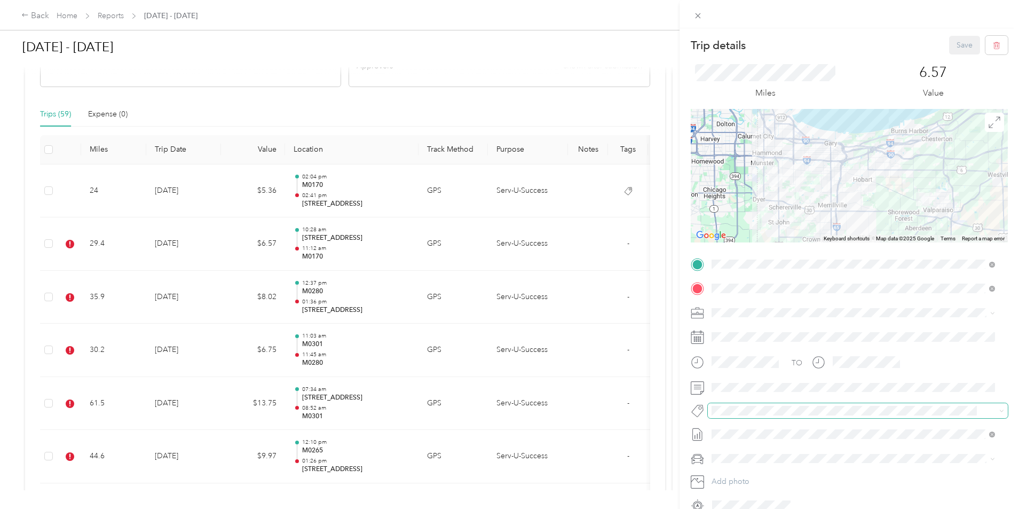
click at [748, 304] on span "Crp-corporate" at bounding box center [744, 304] width 42 height 10
click at [956, 46] on button "Save" at bounding box center [964, 45] width 31 height 19
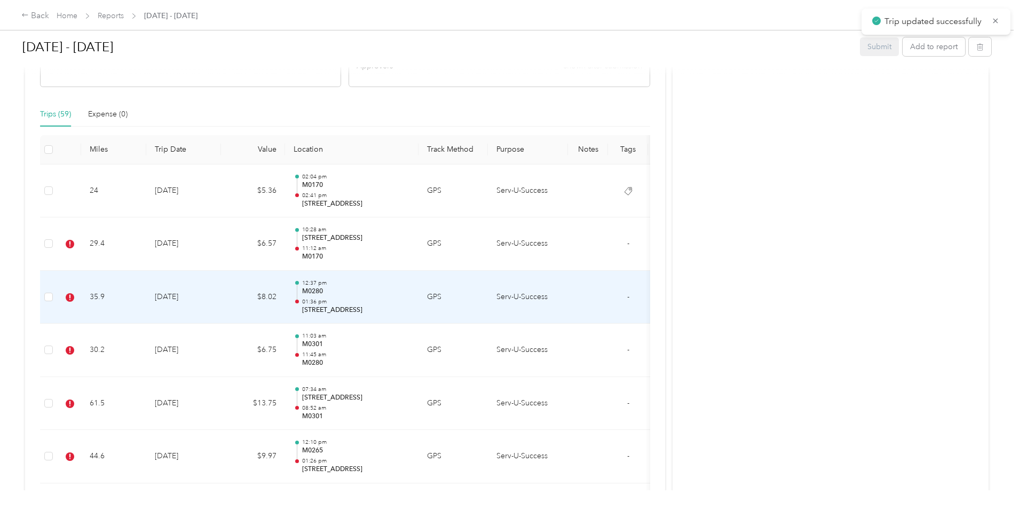
click at [285, 303] on td "$8.02" at bounding box center [253, 297] width 64 height 53
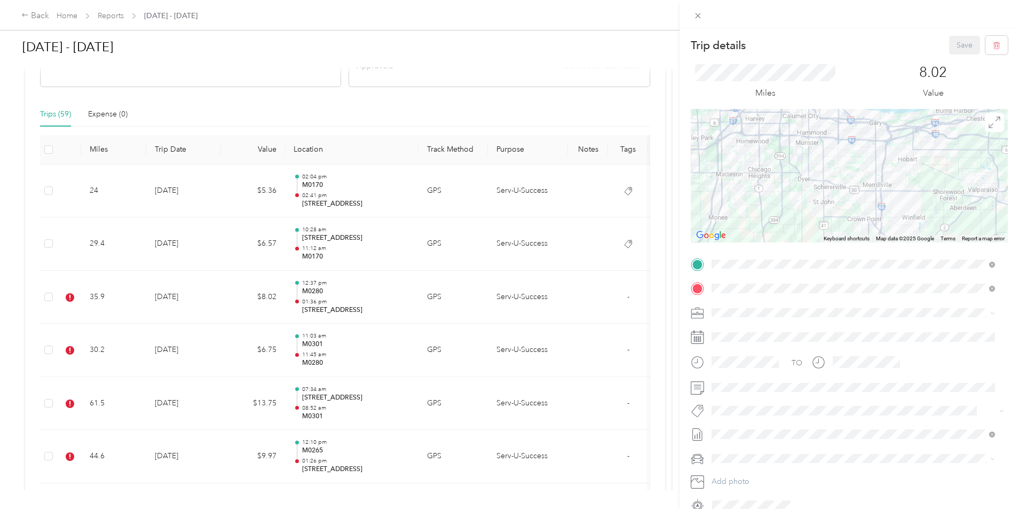
click at [754, 304] on span "Crp-corporate" at bounding box center [744, 304] width 42 height 10
click at [955, 46] on button "Save" at bounding box center [964, 45] width 31 height 19
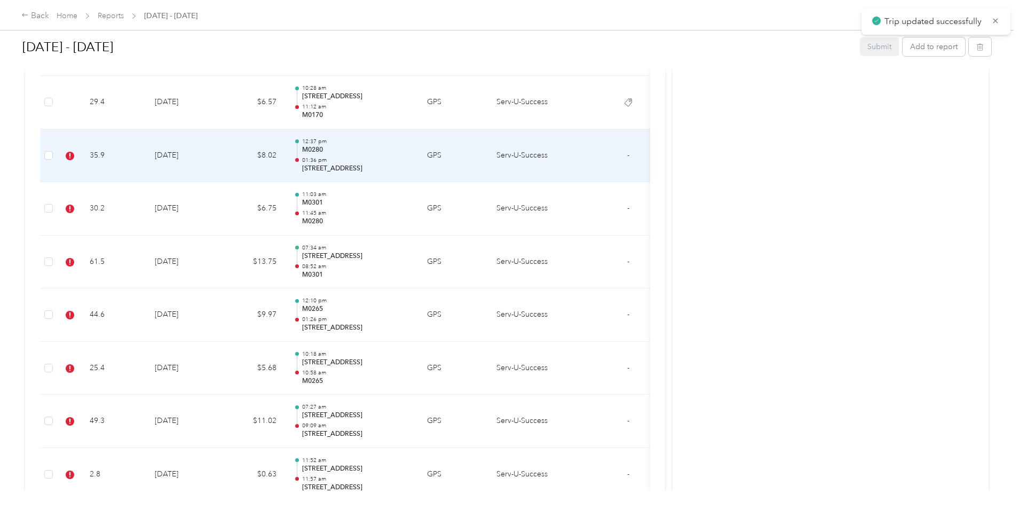
scroll to position [427, 0]
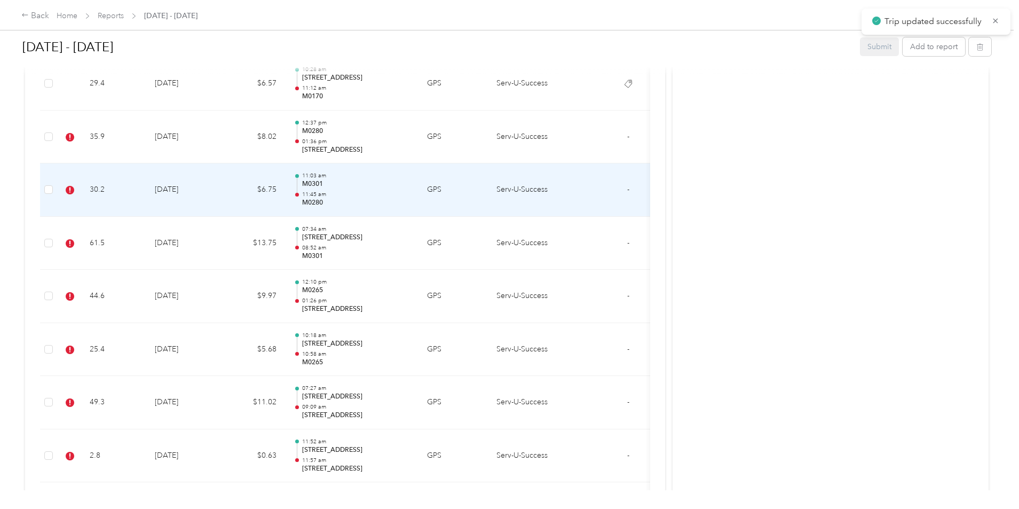
click at [221, 195] on td "[DATE]" at bounding box center [183, 189] width 75 height 53
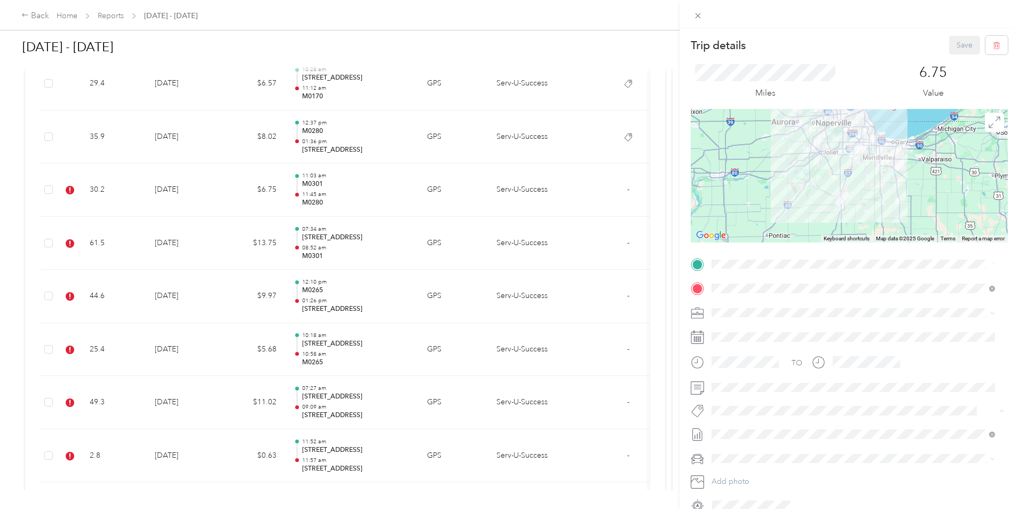
click at [754, 305] on span "Crp-corporate" at bounding box center [744, 305] width 42 height 10
click at [959, 45] on button "Save" at bounding box center [964, 45] width 31 height 19
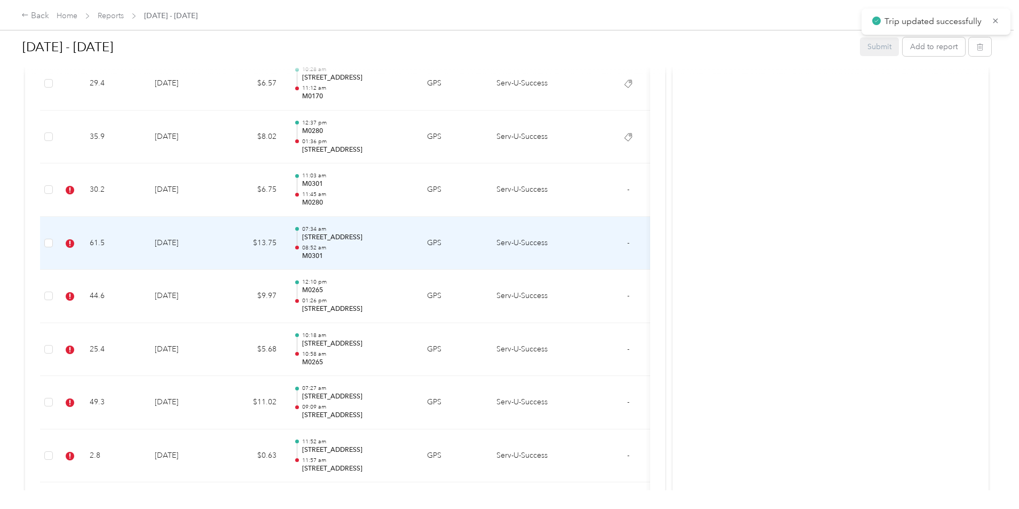
click at [146, 242] on td "61.5" at bounding box center [113, 243] width 65 height 53
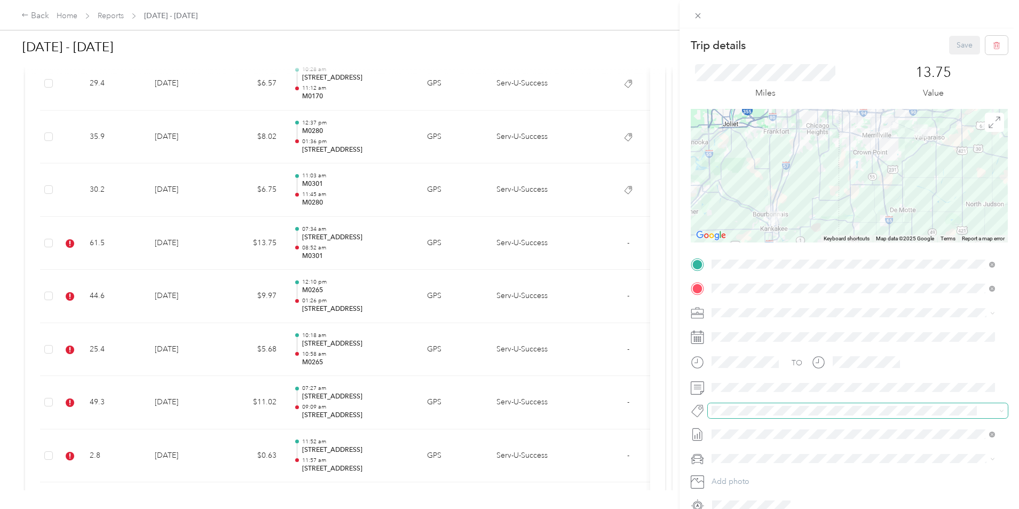
click at [858, 405] on span at bounding box center [849, 410] width 282 height 11
click at [758, 304] on button "Crp-corporate" at bounding box center [743, 303] width 57 height 13
click at [954, 46] on button "Save" at bounding box center [964, 45] width 31 height 19
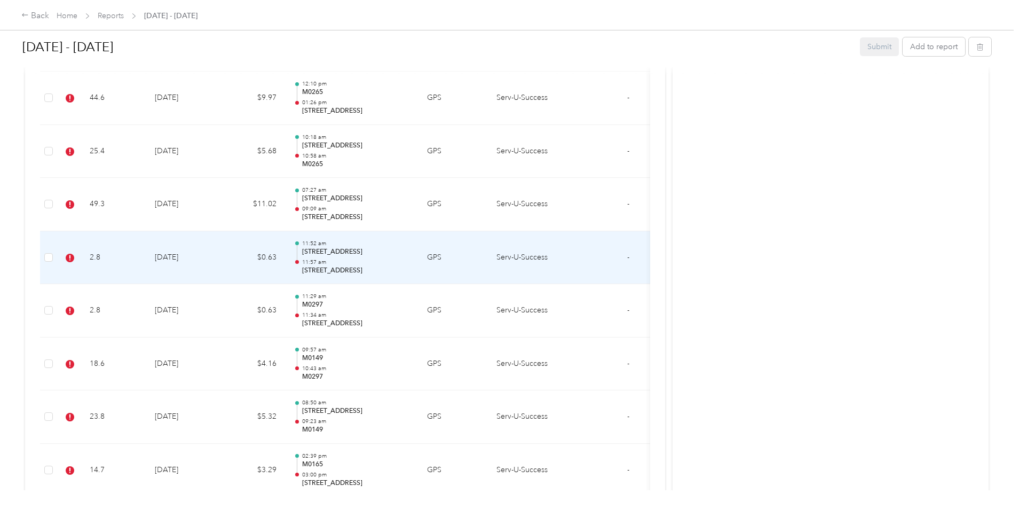
scroll to position [641, 0]
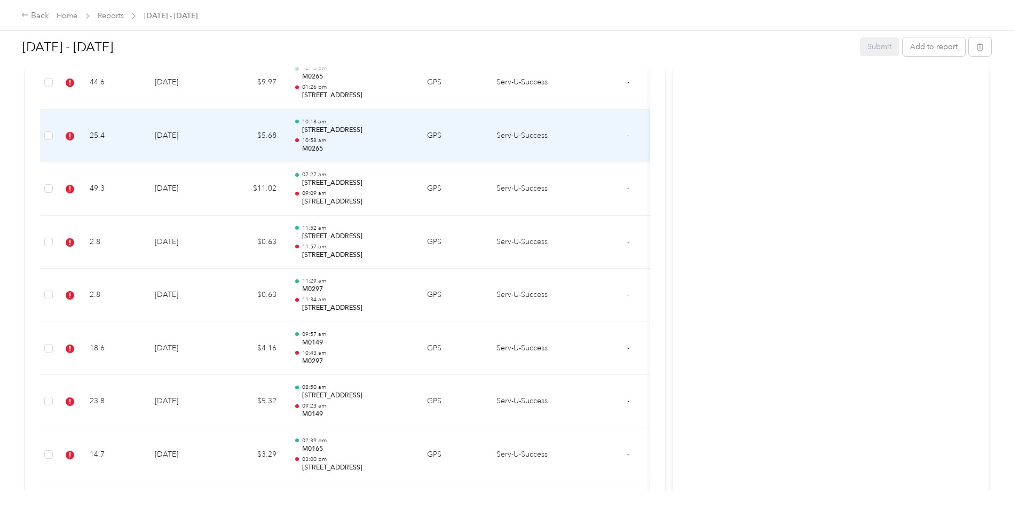
click at [285, 137] on td "$5.68" at bounding box center [253, 135] width 64 height 53
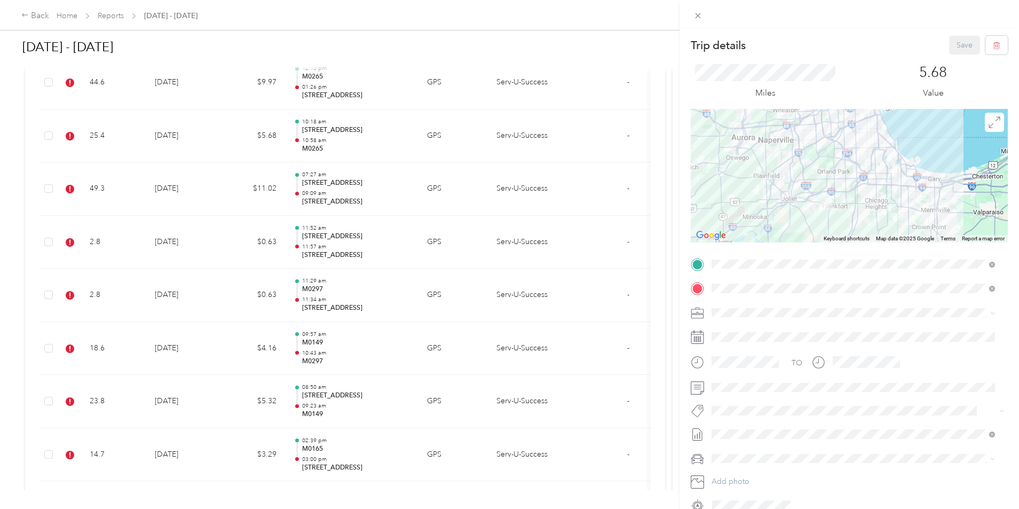
click at [753, 305] on button "Crp-corporate" at bounding box center [743, 303] width 57 height 13
click at [955, 48] on button "Save" at bounding box center [964, 45] width 31 height 19
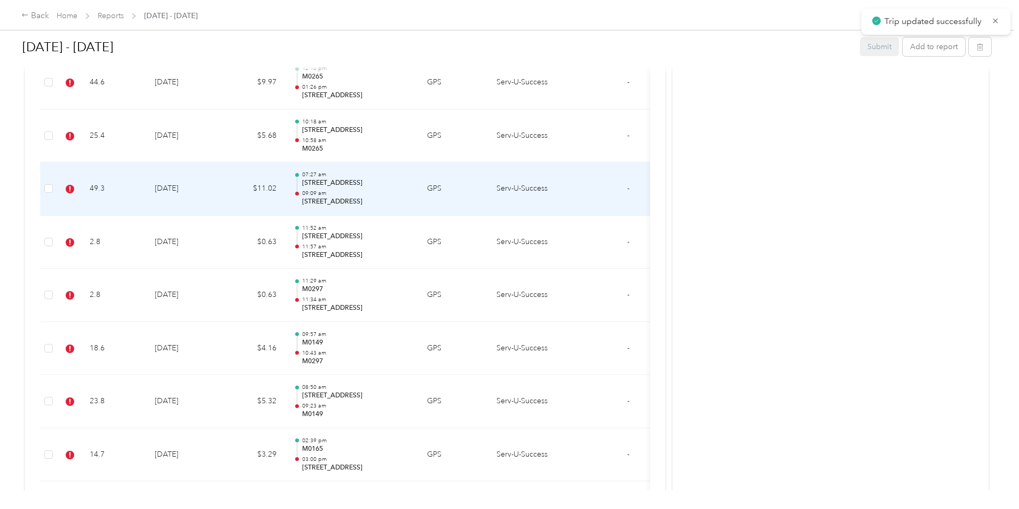
click at [221, 191] on td "[DATE]" at bounding box center [183, 188] width 75 height 53
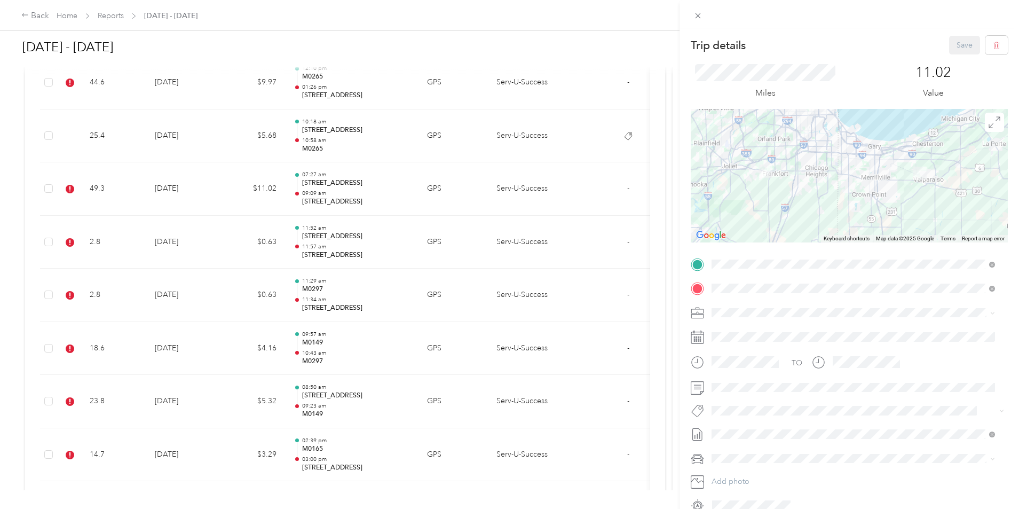
click at [755, 309] on ol "Adm-admin Cl-checklane Crp-corporate F0101 F0104 F0105 F0106 F0107 F0108 F0109 …" at bounding box center [853, 325] width 291 height 149
click at [750, 308] on li "Crp-corporate" at bounding box center [853, 301] width 291 height 21
click at [955, 44] on button "Save" at bounding box center [964, 45] width 31 height 19
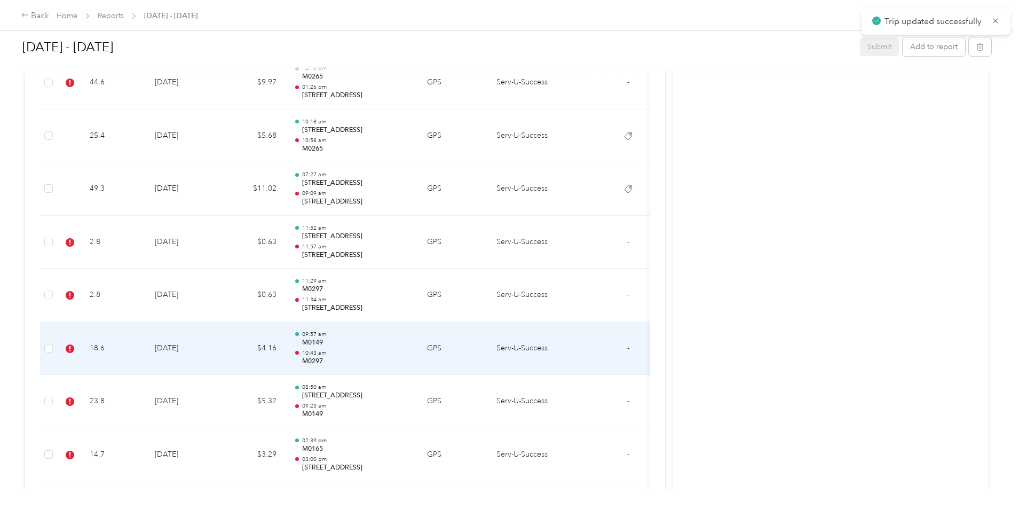
click at [221, 342] on td "[DATE]" at bounding box center [183, 348] width 75 height 53
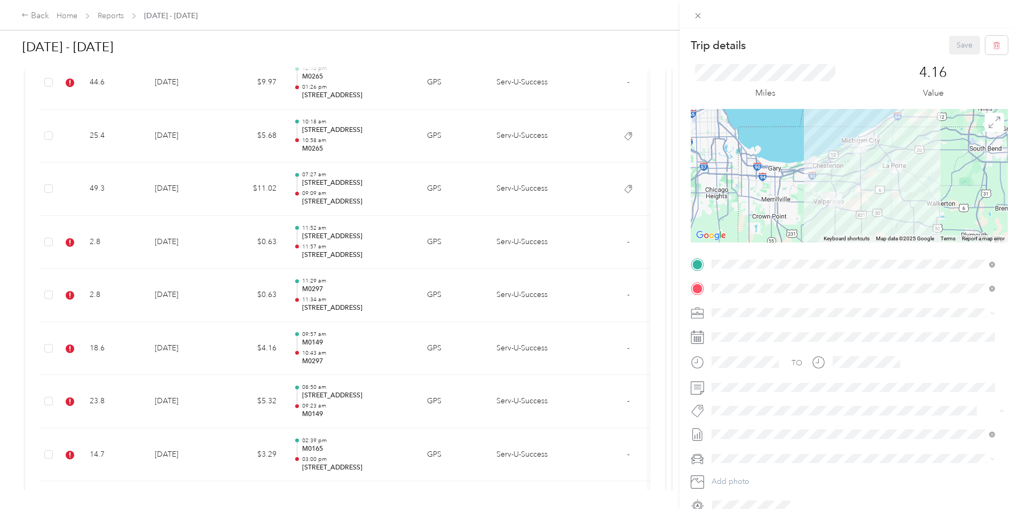
click at [756, 304] on button "Crp-corporate" at bounding box center [743, 303] width 57 height 13
click at [956, 45] on button "Save" at bounding box center [964, 45] width 31 height 19
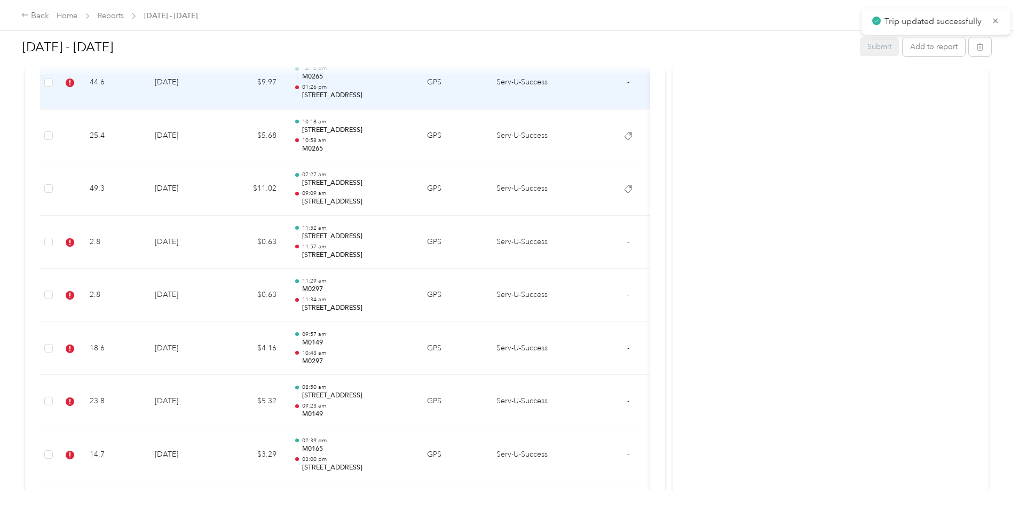
click at [285, 84] on td "$9.97" at bounding box center [253, 82] width 64 height 53
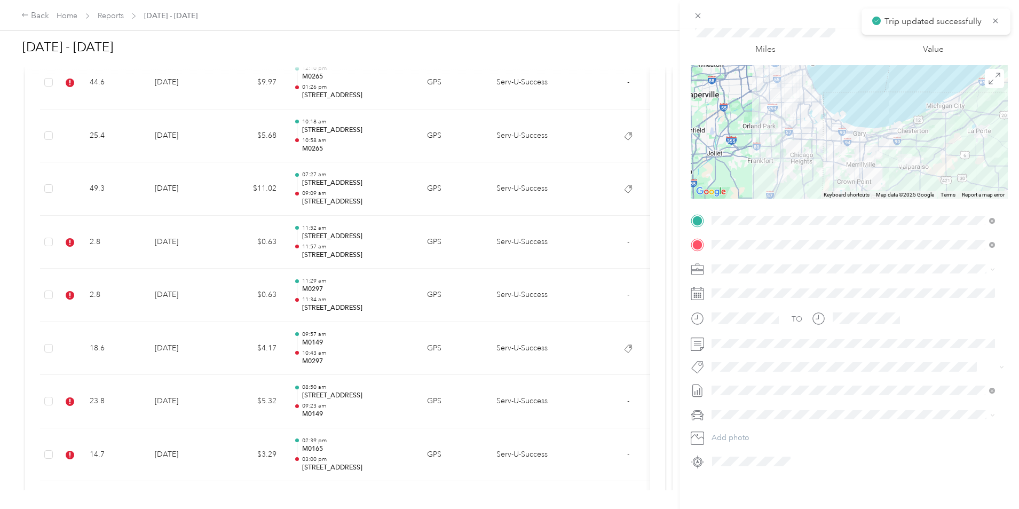
scroll to position [53, 0]
click at [744, 252] on button "Crp-corporate" at bounding box center [743, 251] width 57 height 13
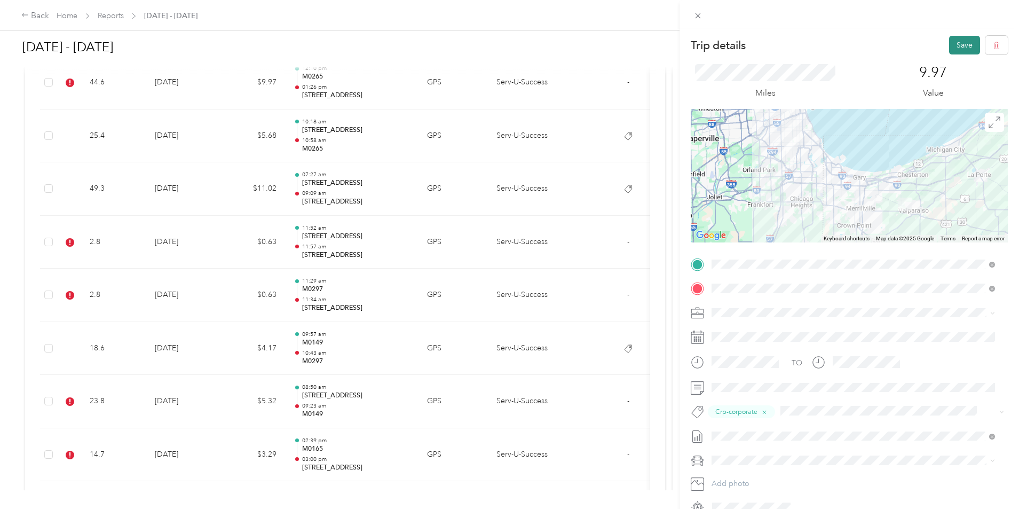
click at [956, 45] on button "Save" at bounding box center [964, 45] width 31 height 19
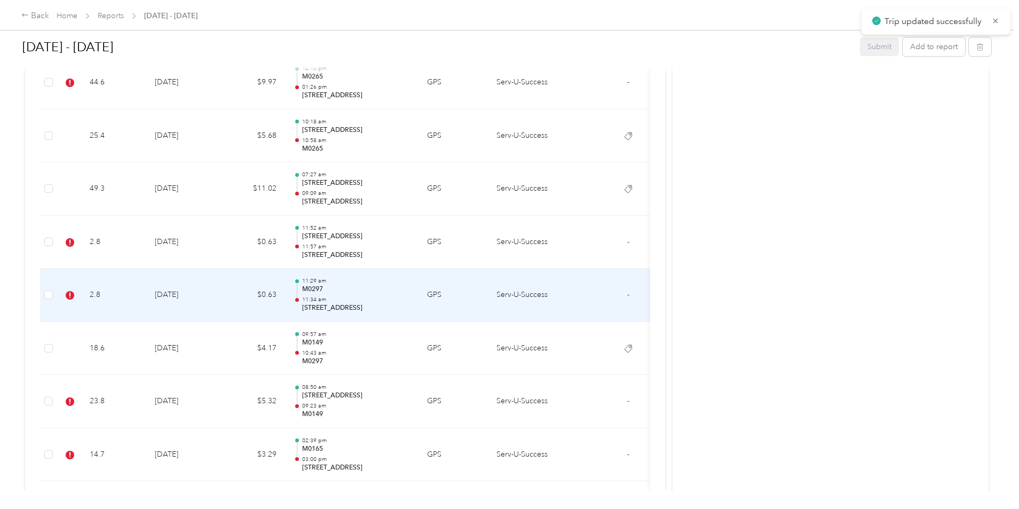
click at [221, 304] on td "[DATE]" at bounding box center [183, 295] width 75 height 53
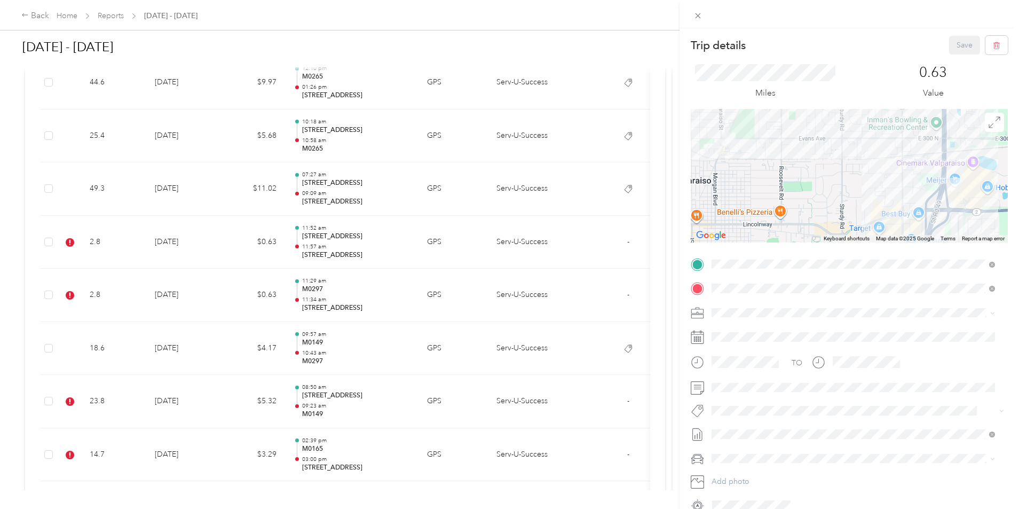
click at [746, 304] on span "Crp-corporate" at bounding box center [744, 304] width 42 height 10
click at [954, 49] on button "Save" at bounding box center [964, 45] width 31 height 19
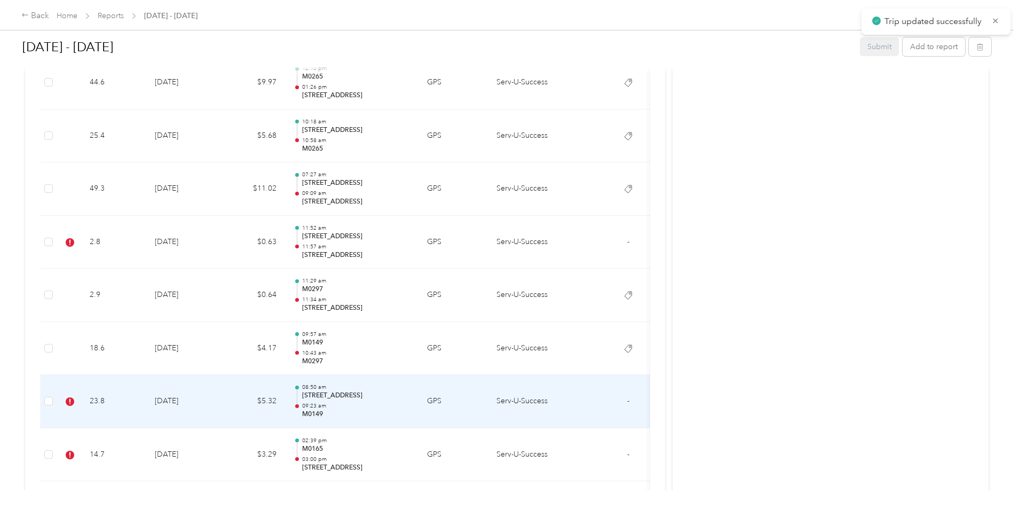
click at [285, 401] on td "$5.32" at bounding box center [253, 401] width 64 height 53
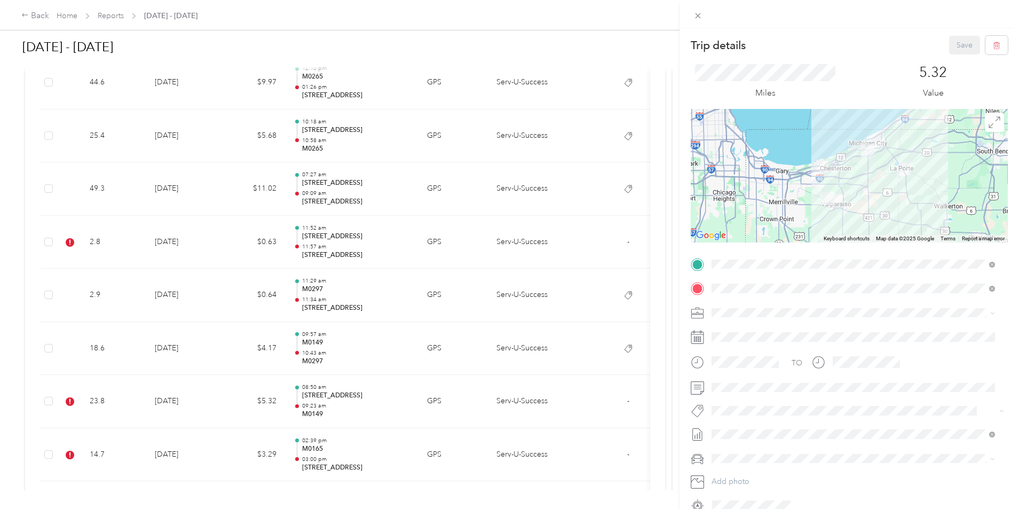
click at [752, 305] on button "Crp-corporate" at bounding box center [743, 303] width 57 height 13
click at [957, 49] on button "Save" at bounding box center [964, 45] width 31 height 19
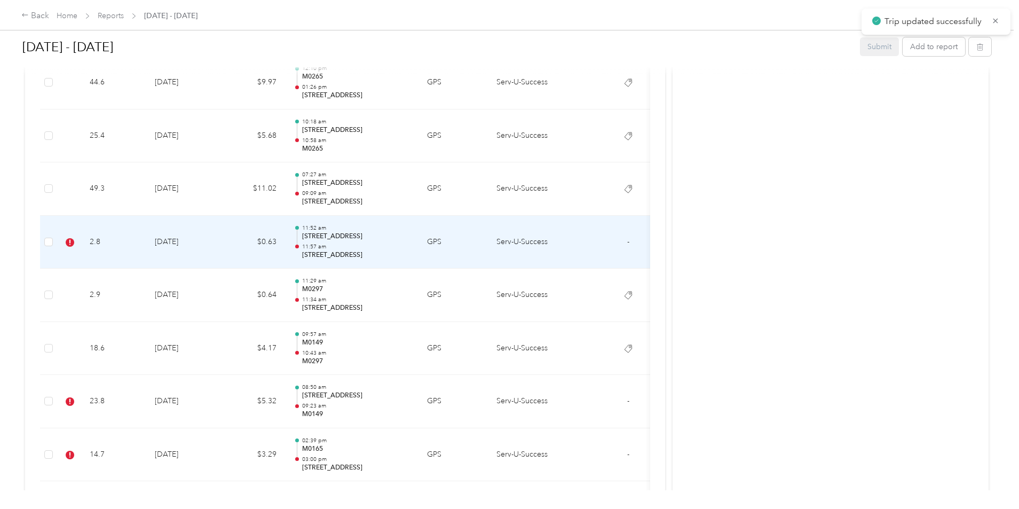
click at [285, 239] on td "$0.63" at bounding box center [253, 242] width 64 height 53
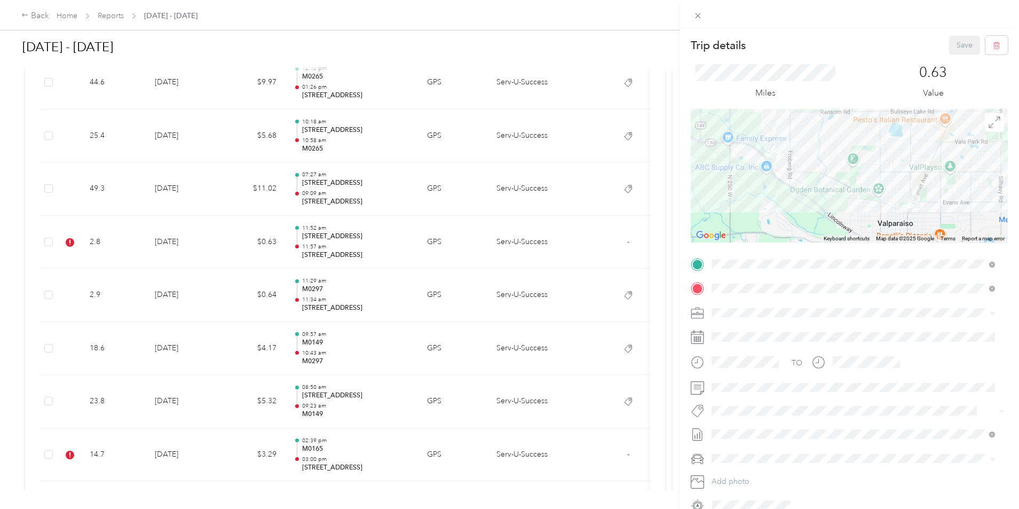
click at [730, 302] on span "Crp-corporate" at bounding box center [744, 305] width 42 height 10
click at [950, 48] on button "Save" at bounding box center [964, 45] width 31 height 19
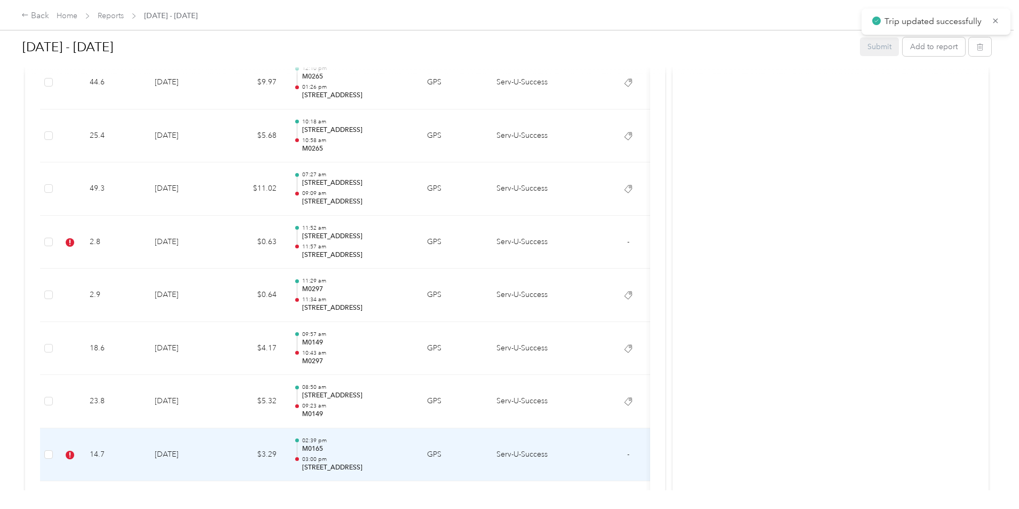
click at [221, 459] on td "[DATE]" at bounding box center [183, 454] width 75 height 53
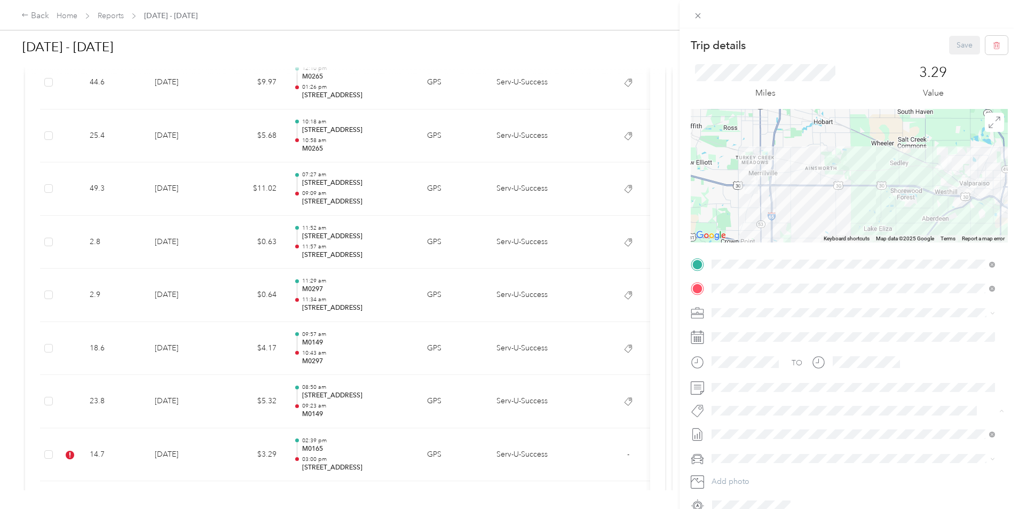
click at [752, 304] on span "Crp-corporate" at bounding box center [744, 305] width 42 height 10
click at [954, 49] on button "Save" at bounding box center [964, 45] width 31 height 19
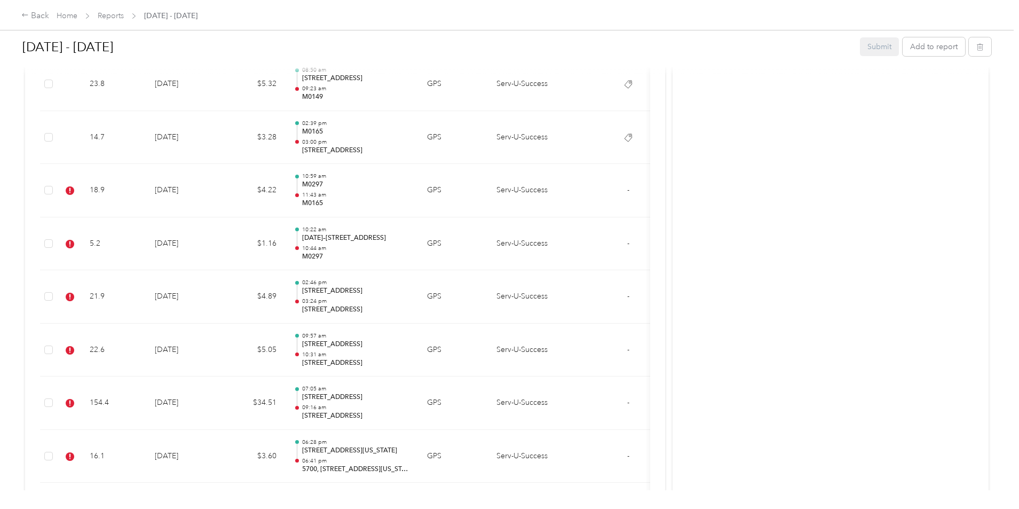
scroll to position [1014, 0]
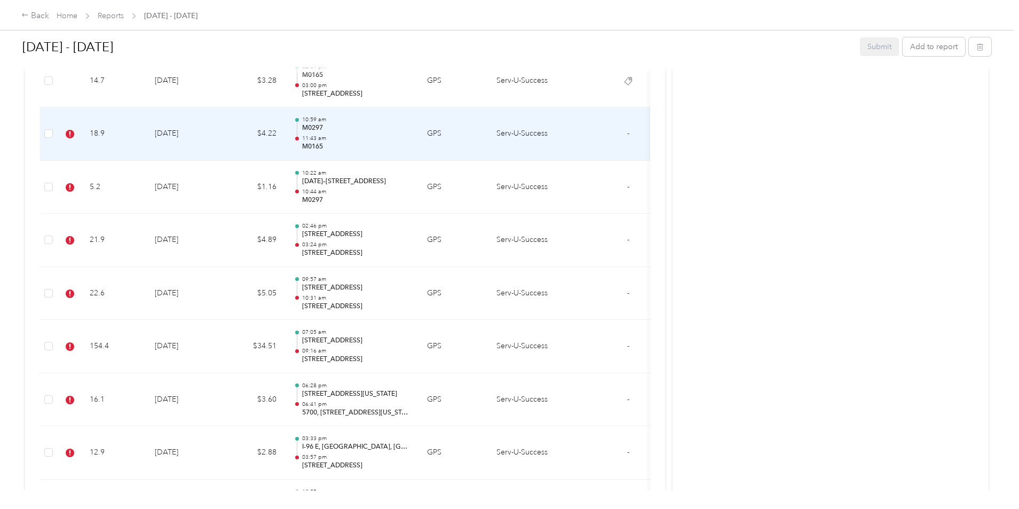
click at [285, 140] on td "$4.22" at bounding box center [253, 133] width 64 height 53
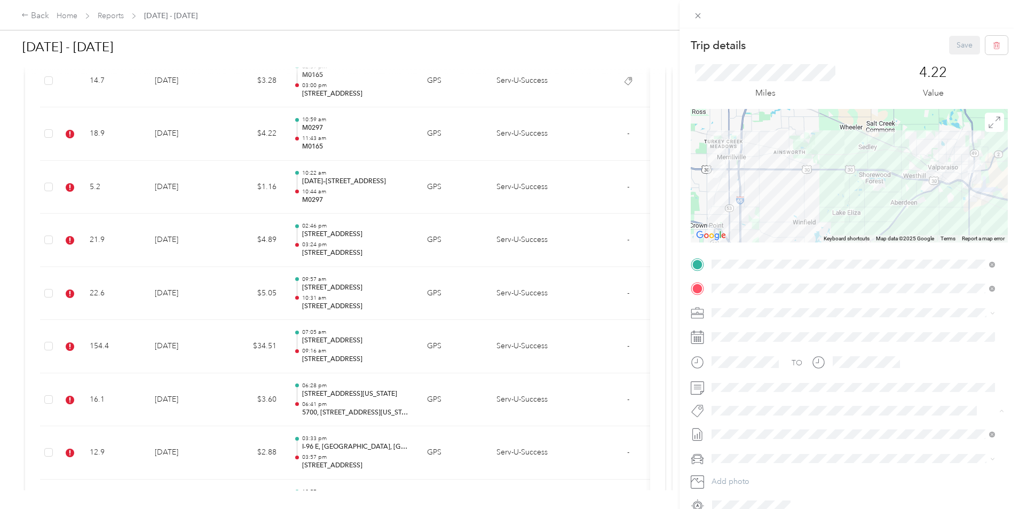
click at [751, 305] on button "Crp-corporate" at bounding box center [743, 303] width 57 height 13
click at [950, 42] on button "Save" at bounding box center [964, 45] width 31 height 19
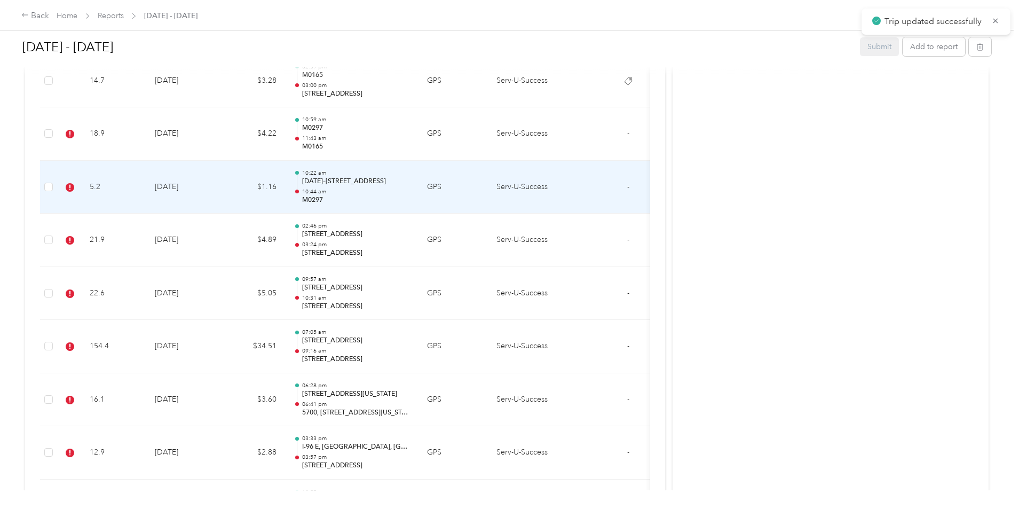
click at [221, 185] on td "[DATE]" at bounding box center [183, 187] width 75 height 53
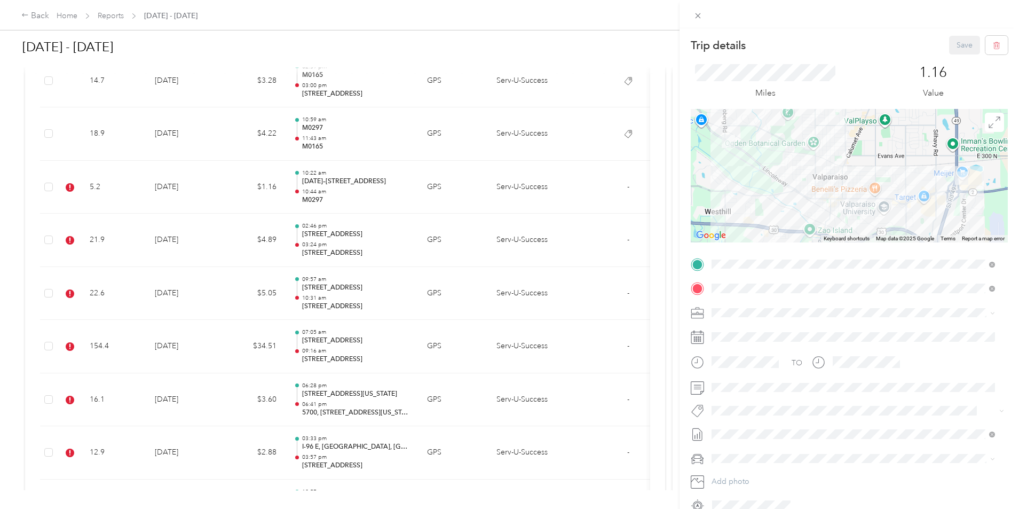
click at [784, 308] on li "Crp-corporate" at bounding box center [853, 302] width 291 height 21
click at [954, 48] on button "Save" at bounding box center [964, 45] width 31 height 19
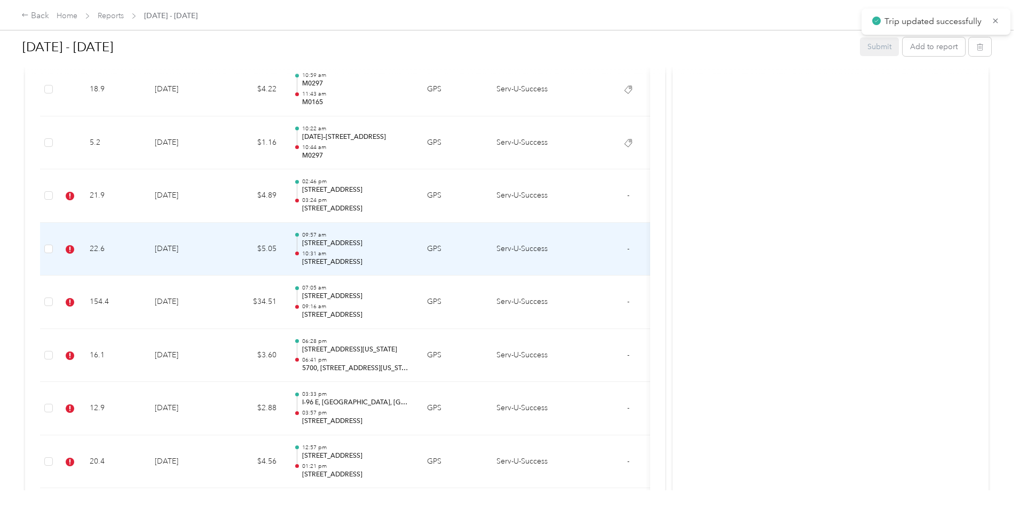
scroll to position [1068, 0]
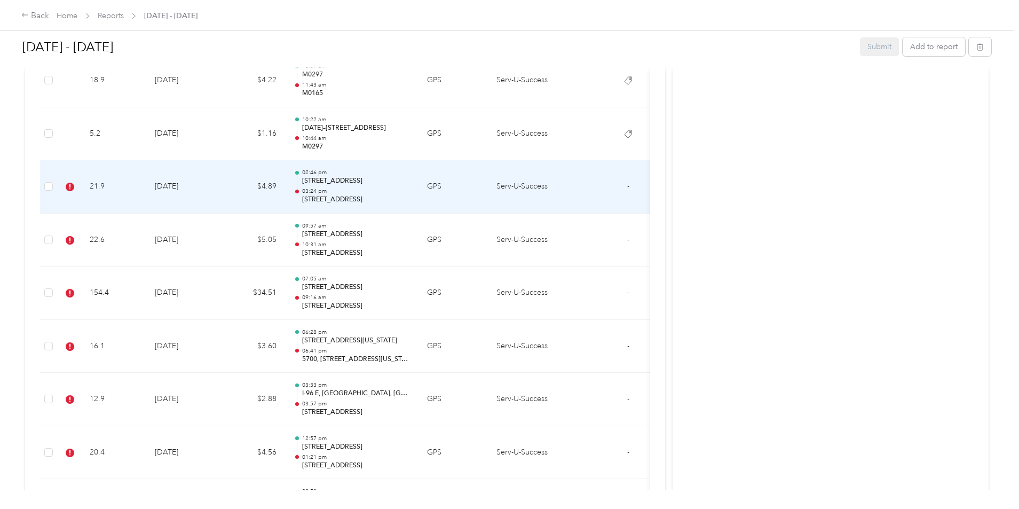
click at [285, 187] on td "$4.89" at bounding box center [253, 186] width 64 height 53
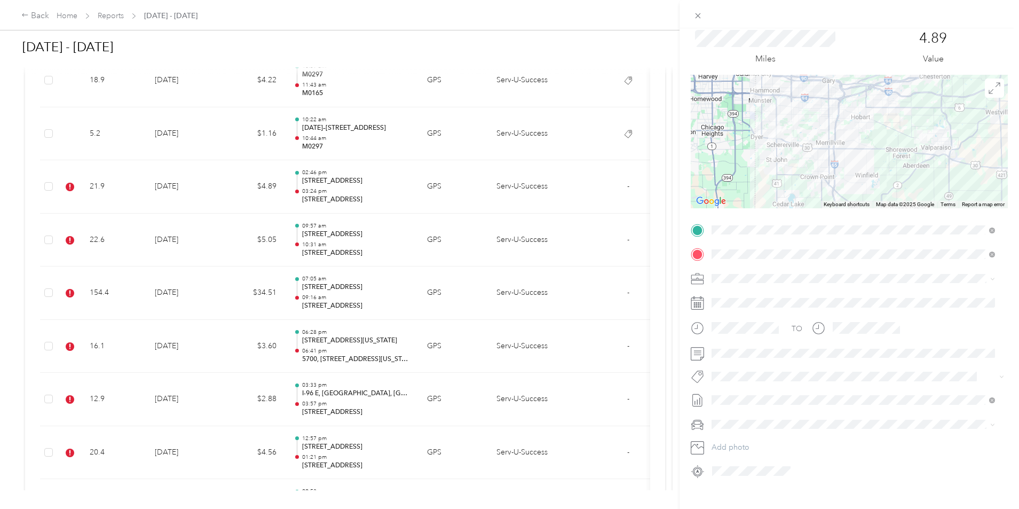
scroll to position [53, 0]
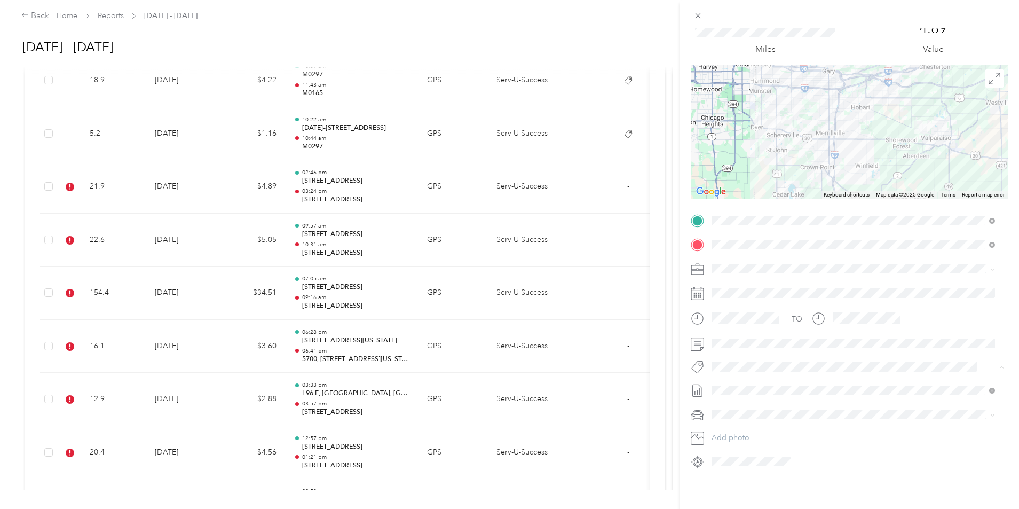
click at [747, 253] on li "Crp-corporate" at bounding box center [853, 251] width 291 height 21
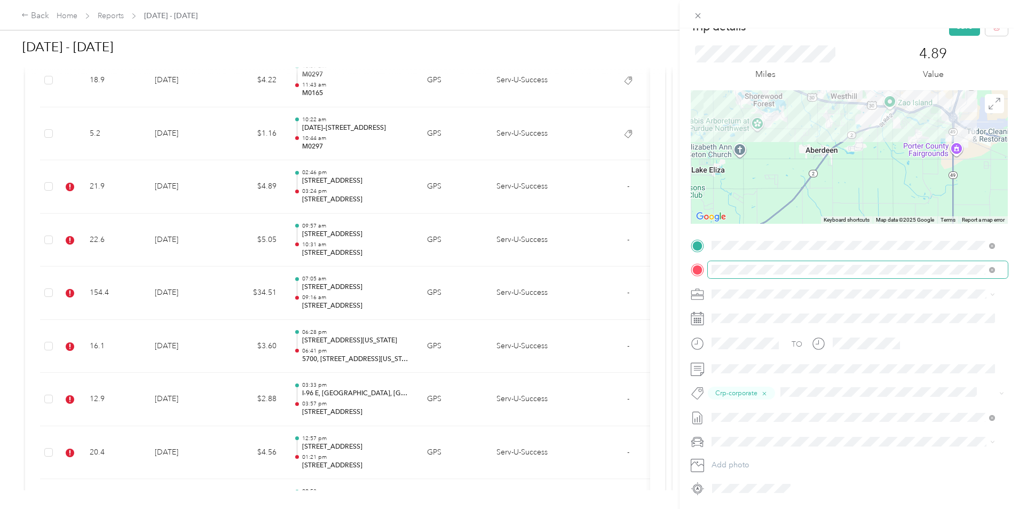
scroll to position [0, 0]
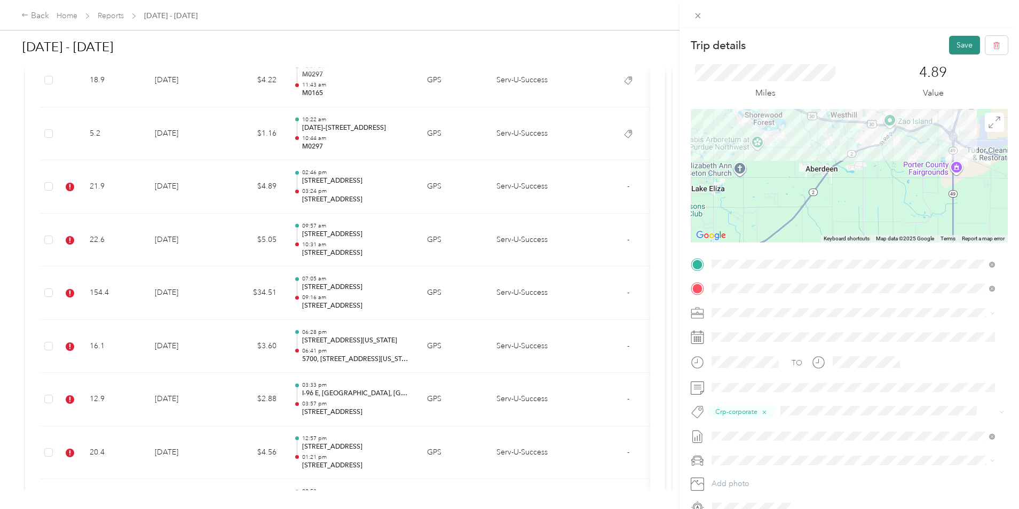
click at [950, 46] on button "Save" at bounding box center [964, 45] width 31 height 19
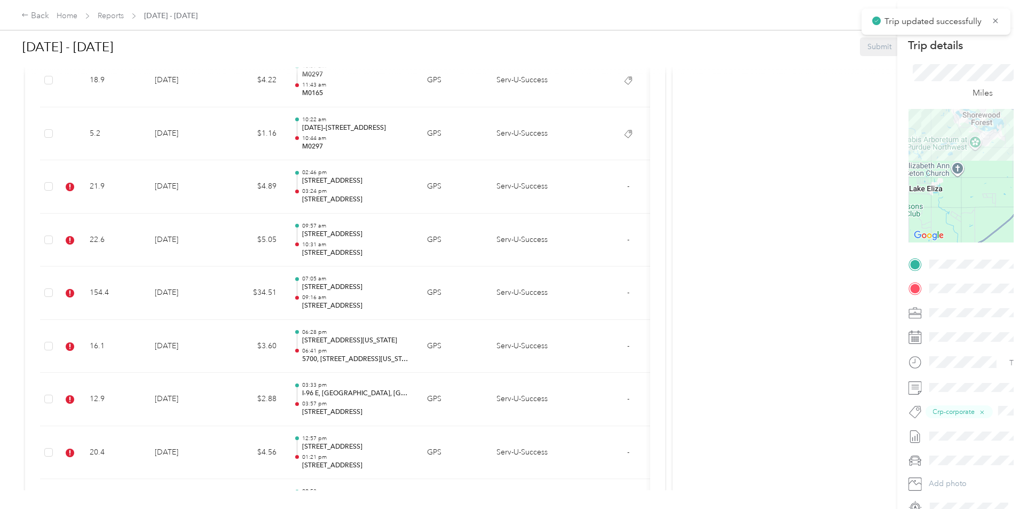
click at [275, 240] on div at bounding box center [509, 254] width 1019 height 509
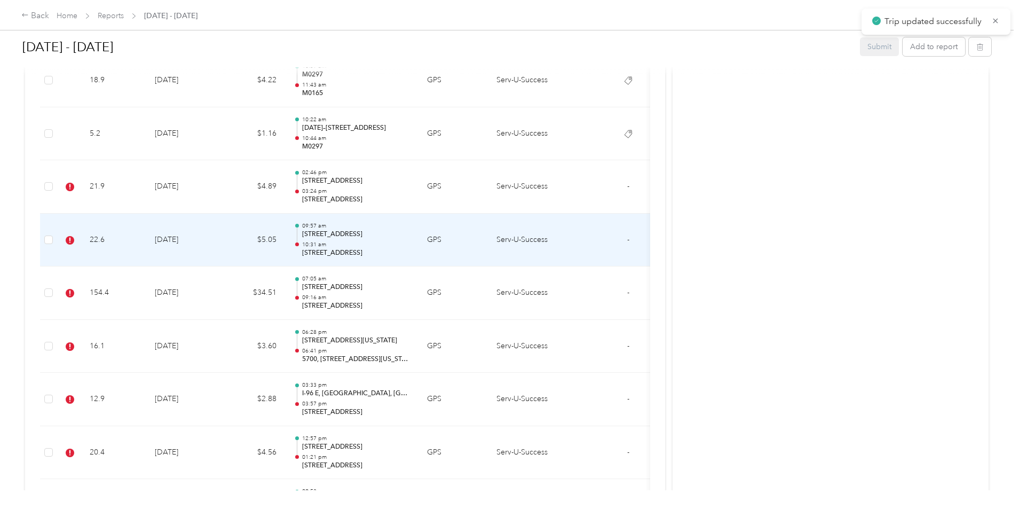
click at [221, 245] on td "[DATE]" at bounding box center [183, 240] width 75 height 53
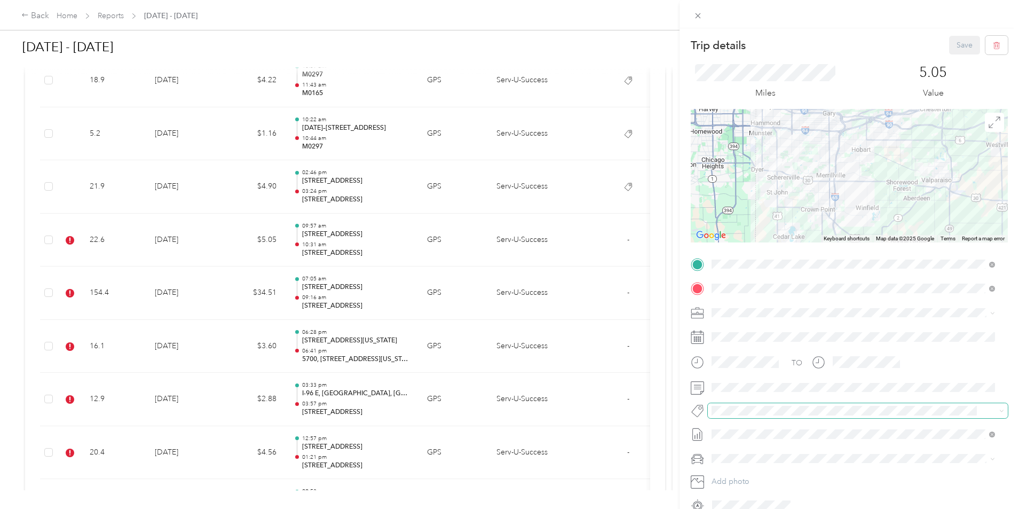
click at [791, 417] on span at bounding box center [858, 410] width 300 height 15
click at [758, 300] on span "Crp-corporate" at bounding box center [744, 305] width 42 height 10
click at [956, 47] on button "Save" at bounding box center [964, 45] width 31 height 19
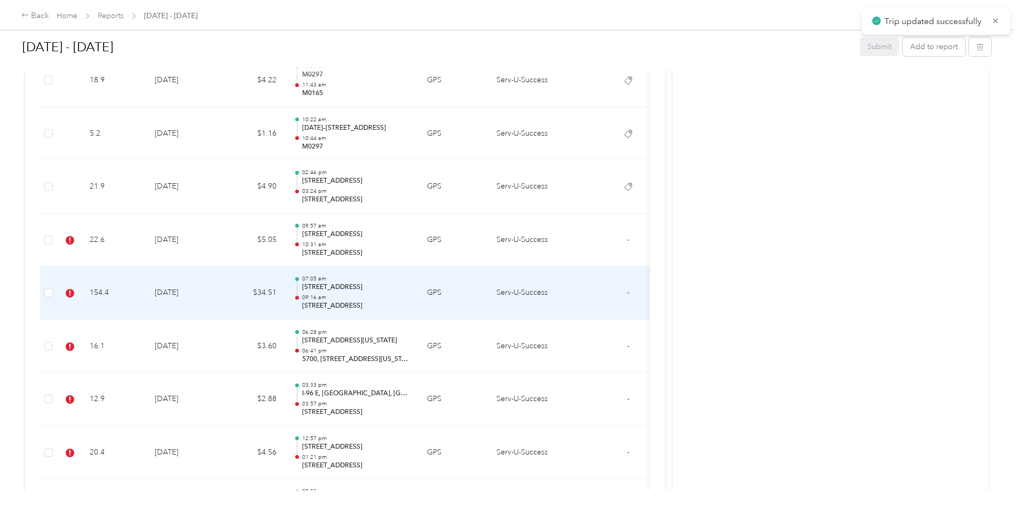
click at [221, 301] on td "[DATE]" at bounding box center [183, 292] width 75 height 53
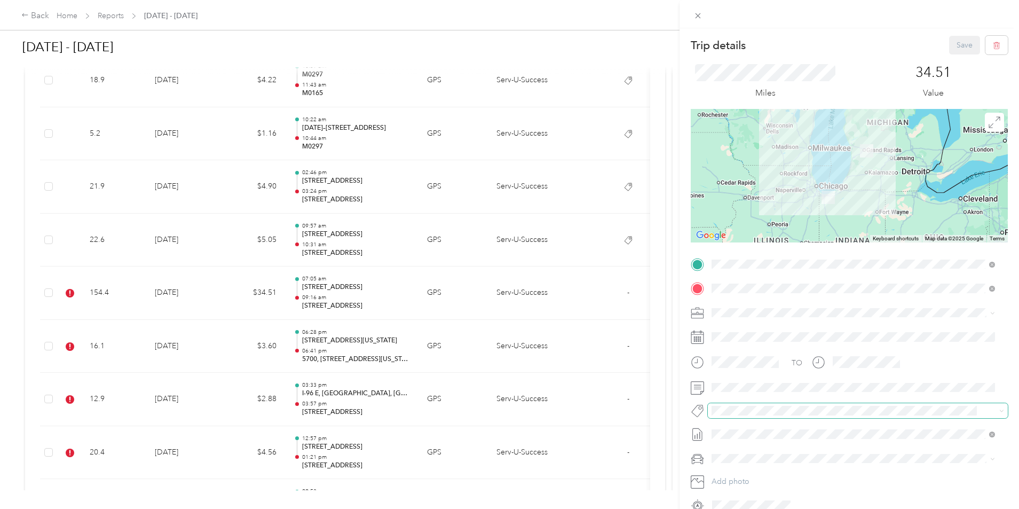
click at [806, 403] on span at bounding box center [858, 410] width 300 height 15
click at [753, 297] on button "Crp-corporate" at bounding box center [743, 301] width 57 height 13
click at [960, 43] on button "Save" at bounding box center [964, 45] width 31 height 19
click at [319, 345] on div "Trip details Save This trip cannot be edited because it is either under review,…" at bounding box center [509, 254] width 1019 height 509
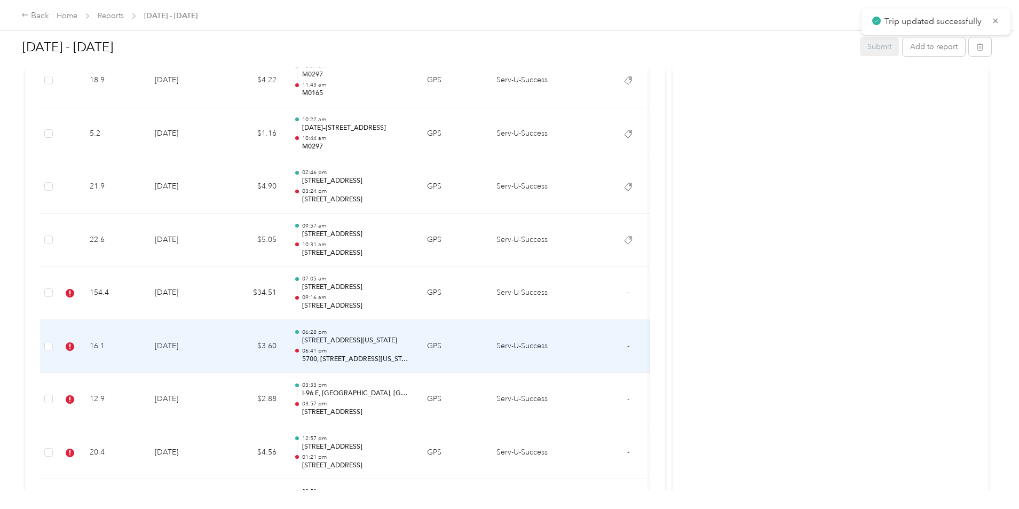
click at [221, 344] on td "[DATE]" at bounding box center [183, 346] width 75 height 53
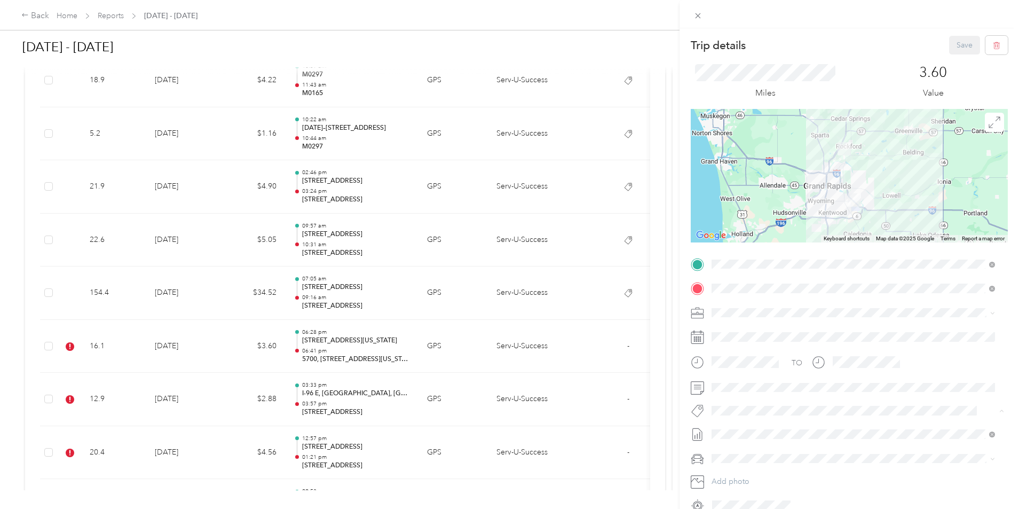
click at [758, 302] on span "Crp-corporate" at bounding box center [744, 305] width 42 height 10
click at [954, 44] on button "Save" at bounding box center [964, 45] width 31 height 19
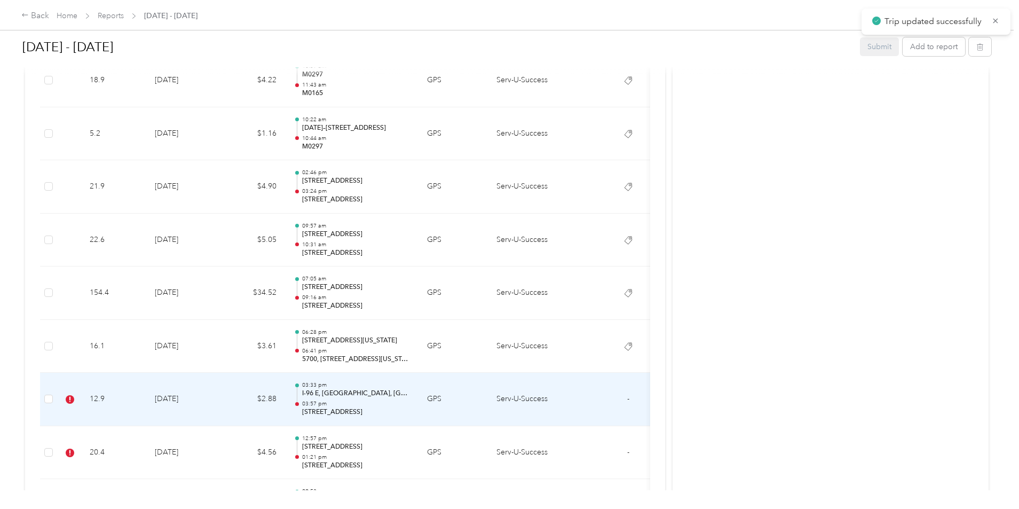
click at [221, 398] on td "[DATE]" at bounding box center [183, 399] width 75 height 53
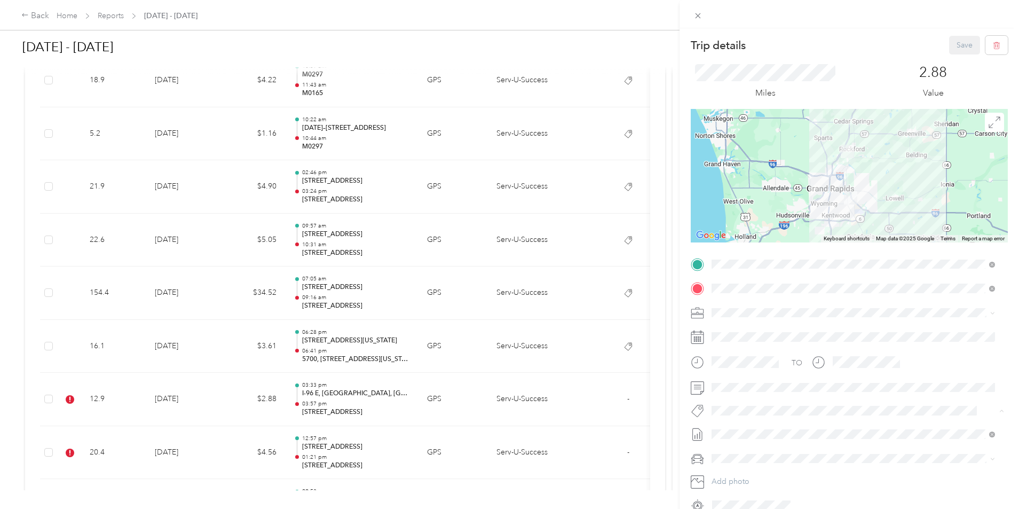
click at [755, 305] on span "Crp-corporate" at bounding box center [744, 305] width 42 height 10
click at [949, 46] on button "Save" at bounding box center [964, 45] width 31 height 19
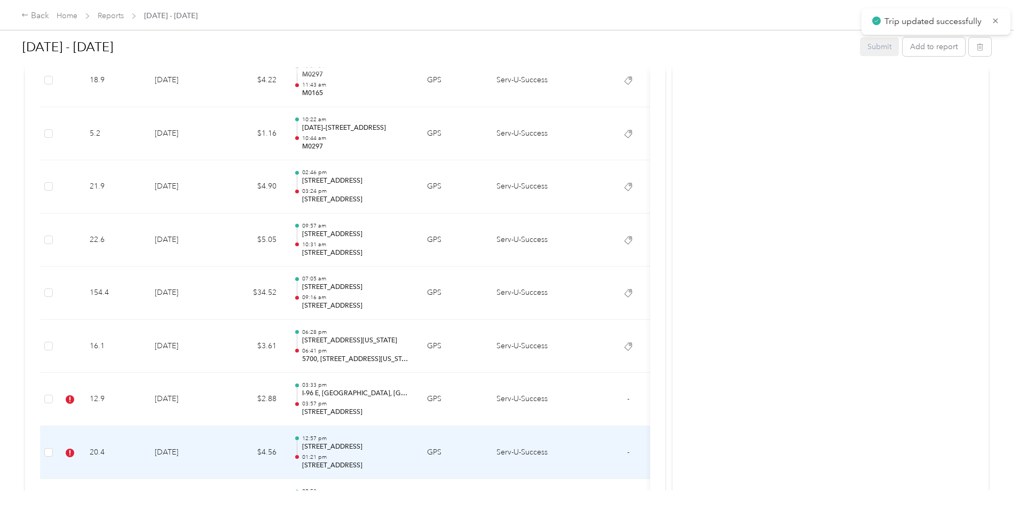
click at [221, 450] on td "[DATE]" at bounding box center [183, 452] width 75 height 53
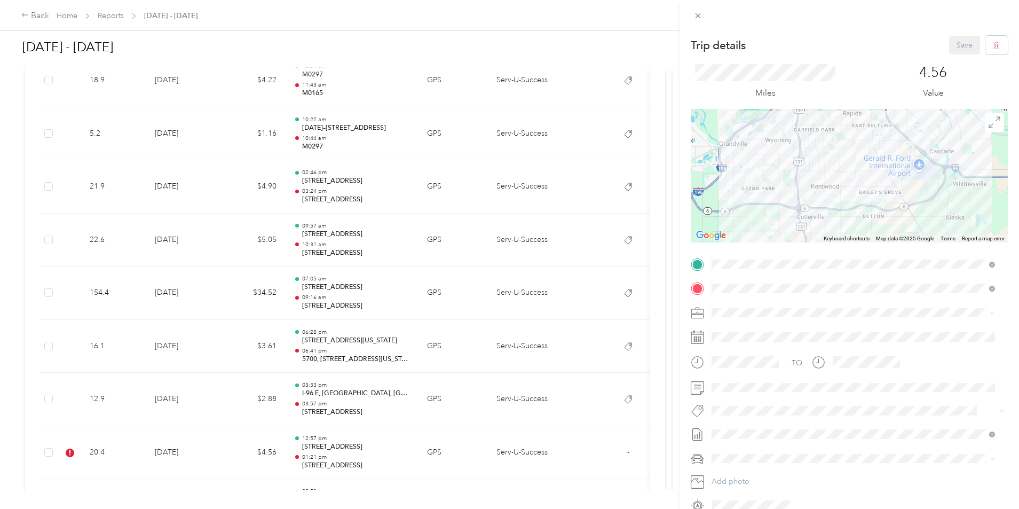
click at [750, 303] on span "Crp-corporate" at bounding box center [744, 303] width 42 height 10
click at [958, 45] on button "Save" at bounding box center [964, 45] width 31 height 19
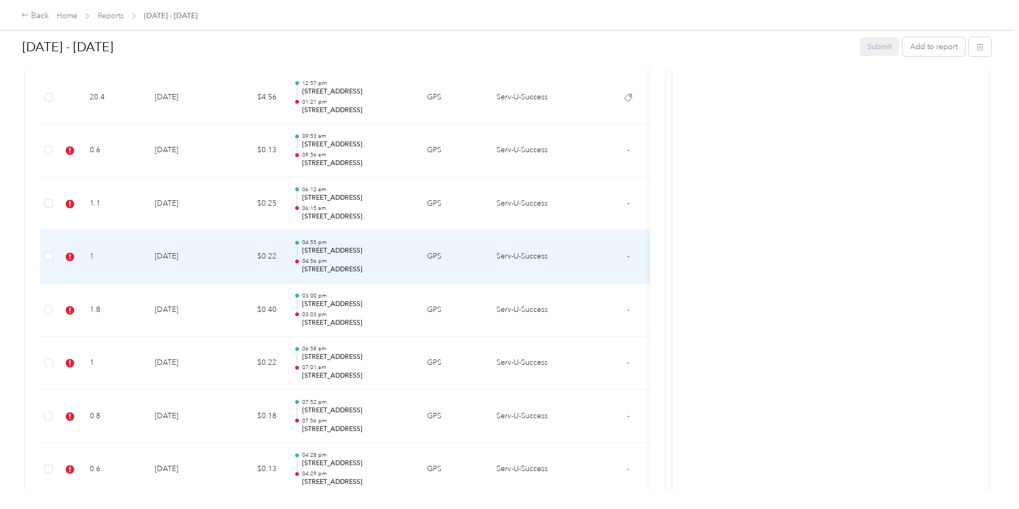
scroll to position [1441, 0]
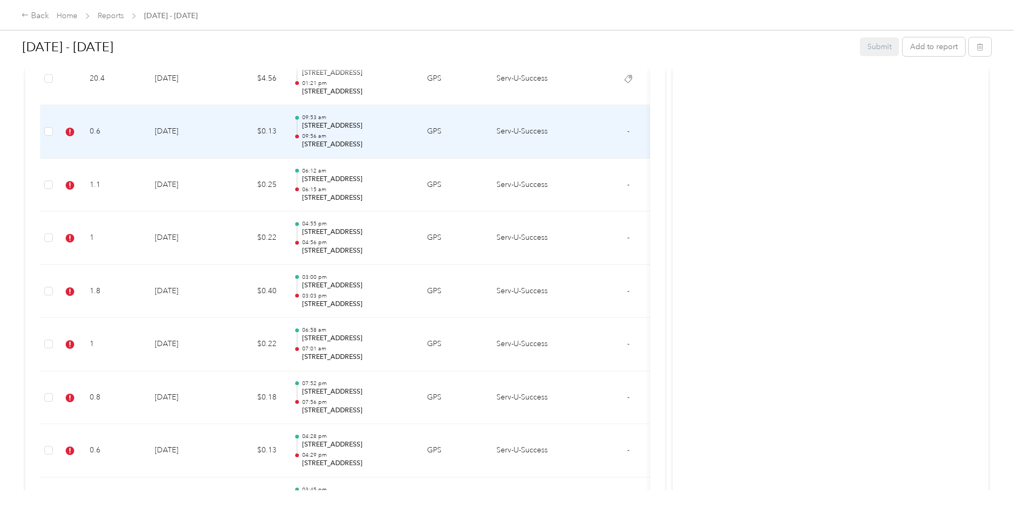
click at [221, 127] on td "[DATE]" at bounding box center [183, 131] width 75 height 53
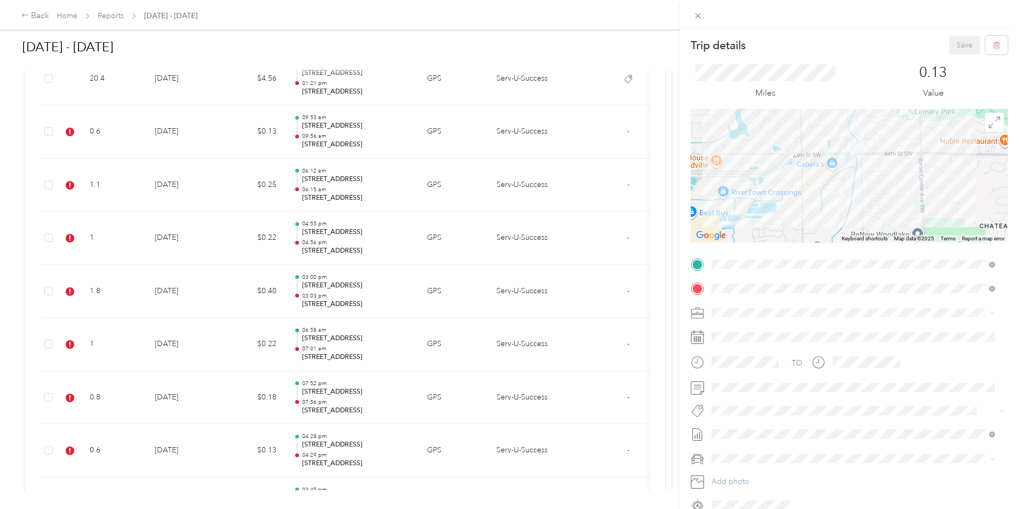
click at [757, 305] on span "Crp-corporate" at bounding box center [744, 302] width 42 height 10
click at [951, 47] on button "Save" at bounding box center [964, 45] width 31 height 19
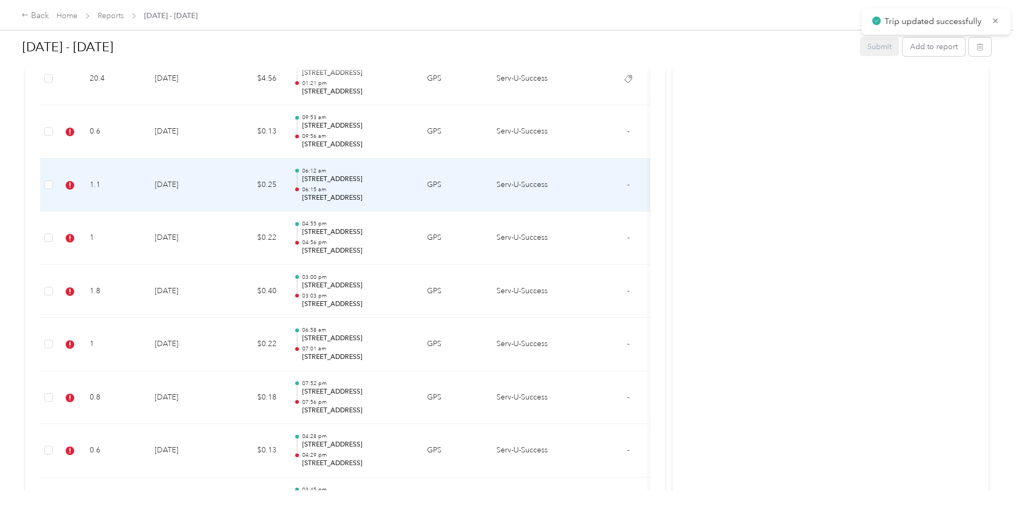
click at [221, 189] on td "[DATE]" at bounding box center [183, 185] width 75 height 53
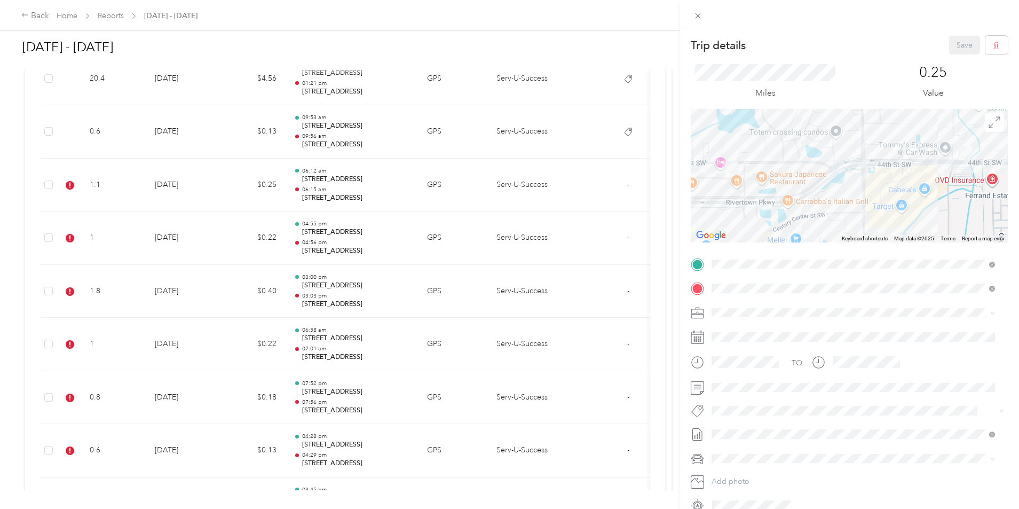
click at [752, 301] on span "Crp-corporate" at bounding box center [744, 302] width 42 height 10
click at [956, 47] on button "Save" at bounding box center [964, 45] width 31 height 19
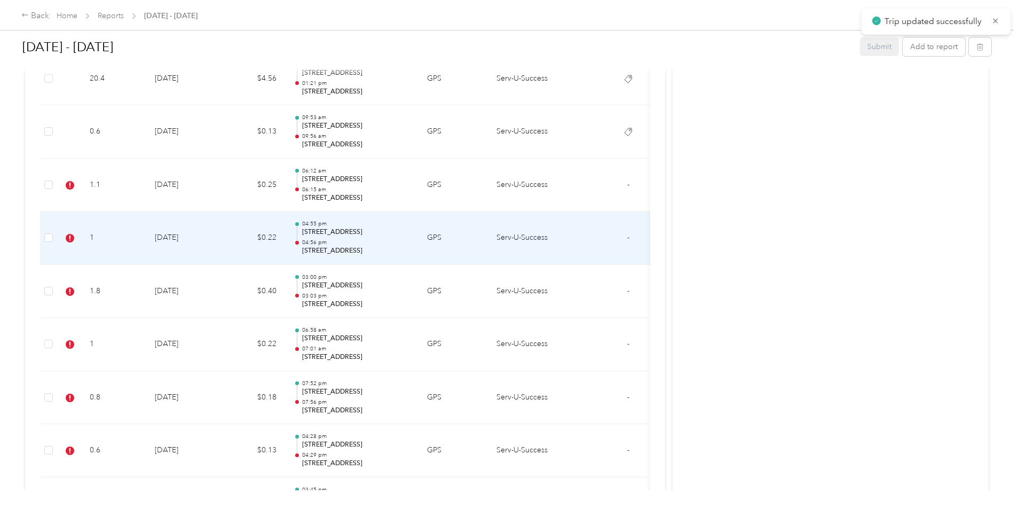
click at [285, 245] on td "$0.22" at bounding box center [253, 237] width 64 height 53
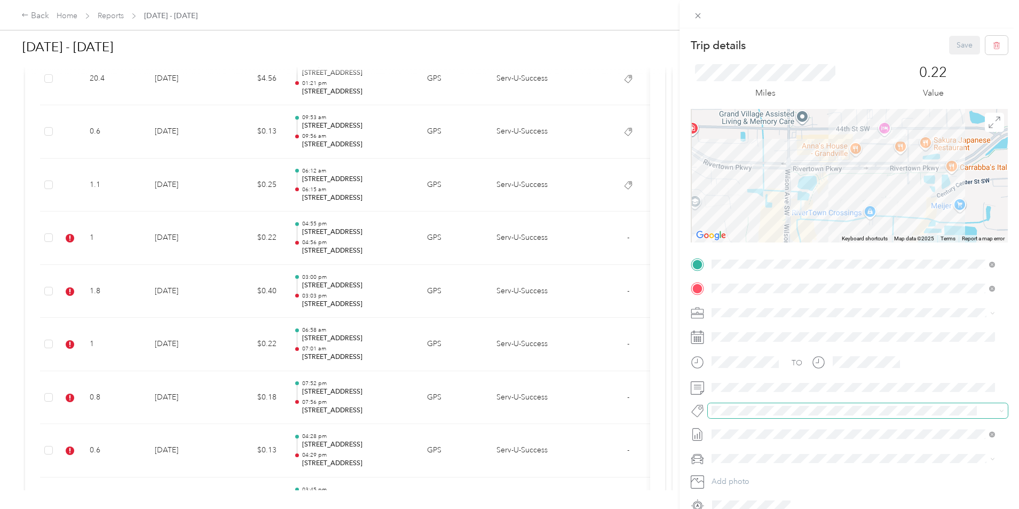
click at [786, 405] on span at bounding box center [849, 410] width 282 height 11
click at [751, 307] on li "Crp-corporate" at bounding box center [853, 304] width 291 height 21
click at [954, 49] on button "Save" at bounding box center [964, 45] width 31 height 19
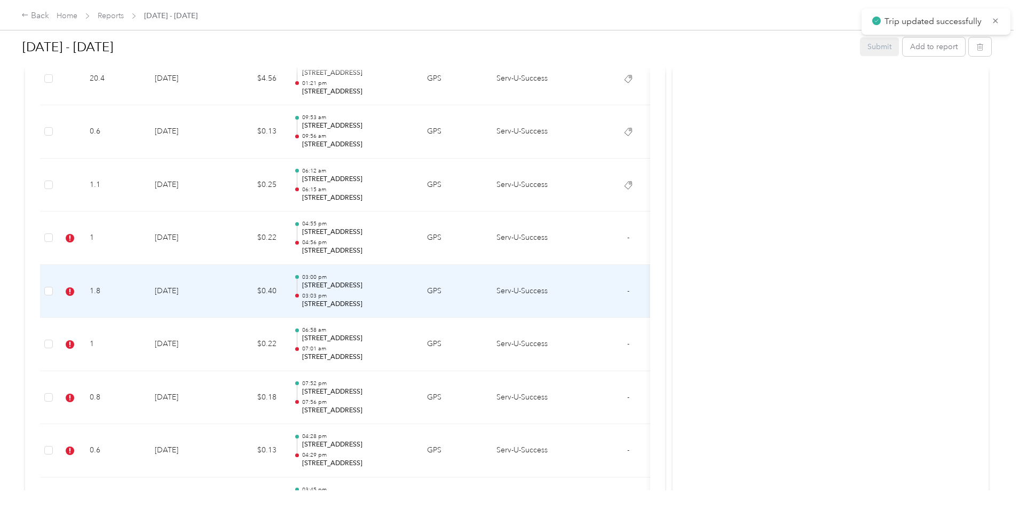
click at [285, 288] on td "$0.40" at bounding box center [253, 291] width 64 height 53
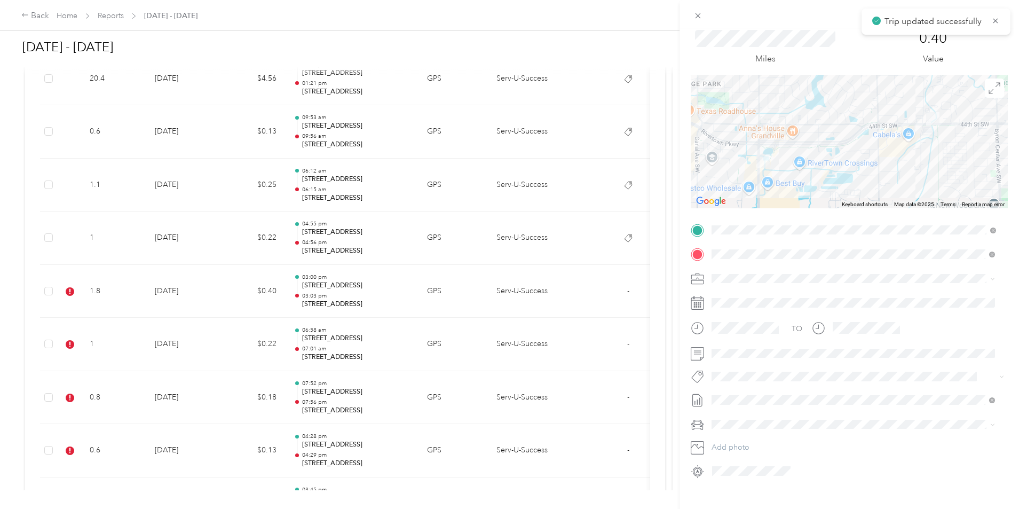
scroll to position [0, 0]
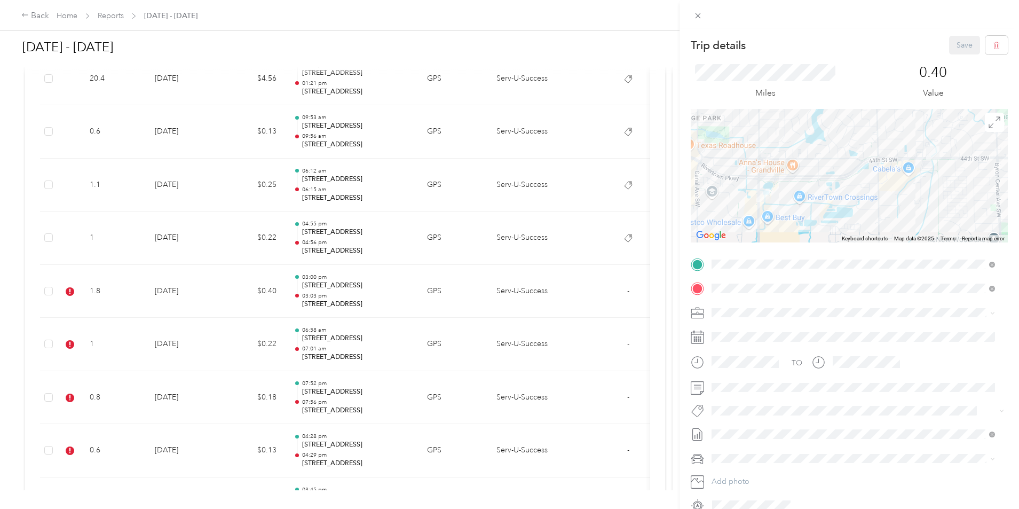
click at [750, 307] on li "Crp-corporate" at bounding box center [853, 303] width 291 height 21
click at [954, 46] on button "Save" at bounding box center [964, 45] width 31 height 19
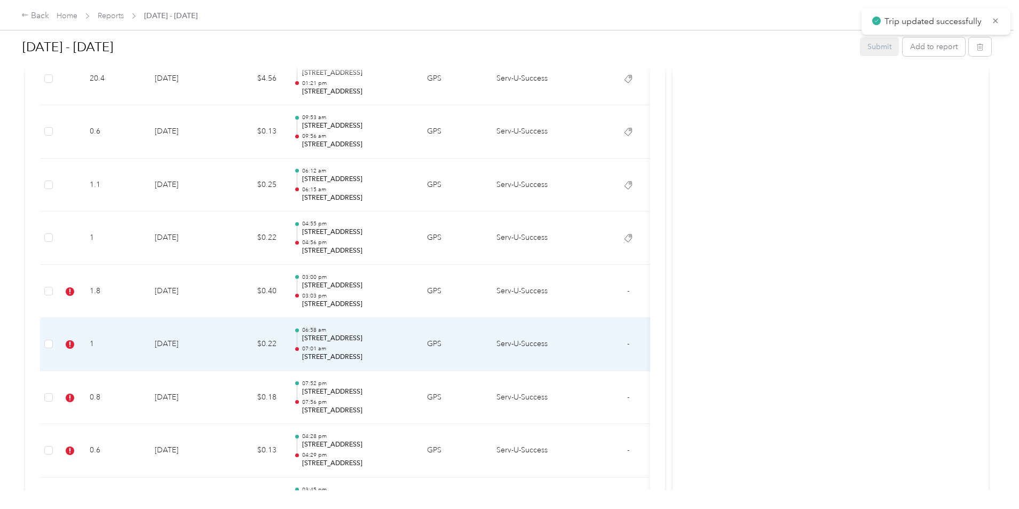
click at [221, 342] on td "[DATE]" at bounding box center [183, 344] width 75 height 53
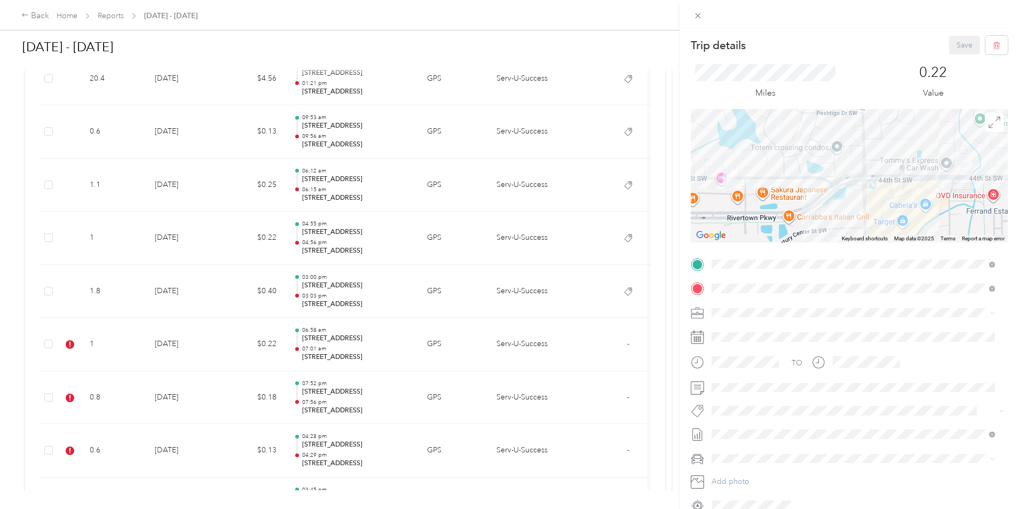
click at [748, 306] on button "Crp-corporate" at bounding box center [743, 302] width 57 height 13
click at [951, 48] on button "Save" at bounding box center [964, 45] width 31 height 19
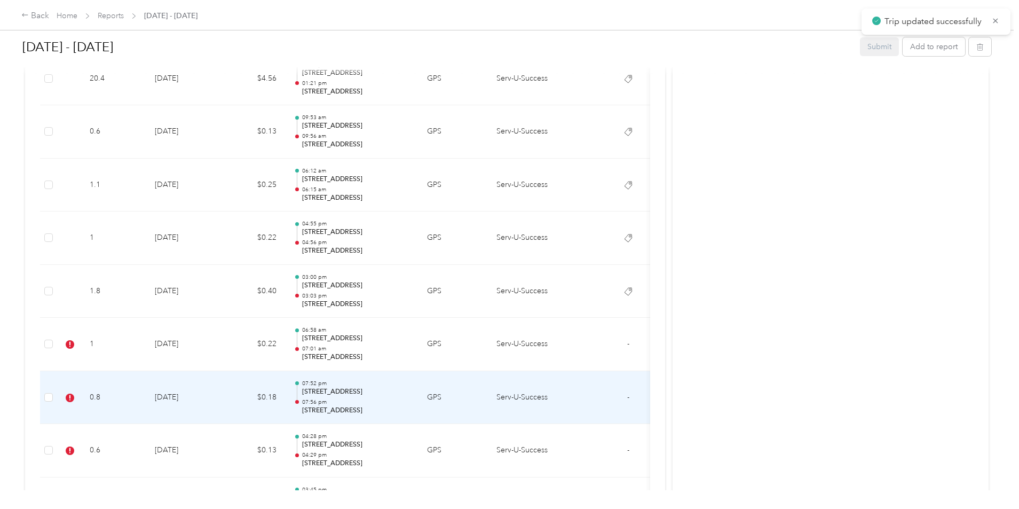
click at [285, 397] on td "$0.18" at bounding box center [253, 397] width 64 height 53
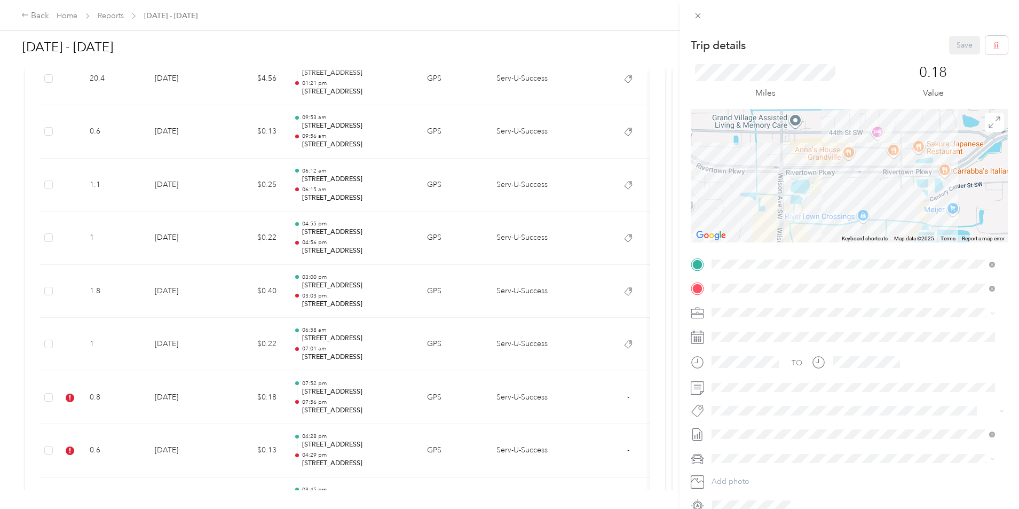
click at [757, 302] on span "Crp-corporate" at bounding box center [744, 300] width 42 height 10
click at [954, 48] on button "Save" at bounding box center [964, 45] width 31 height 19
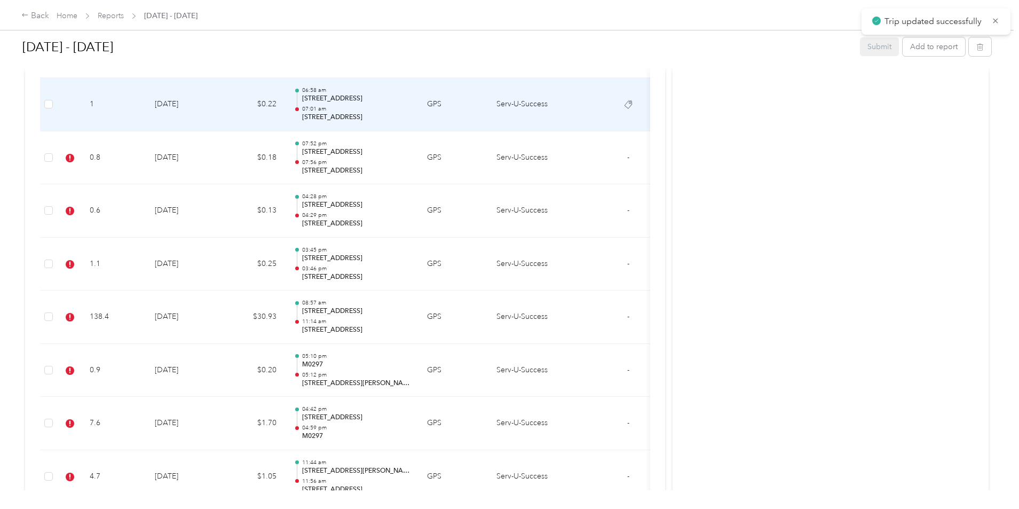
scroll to position [1708, 0]
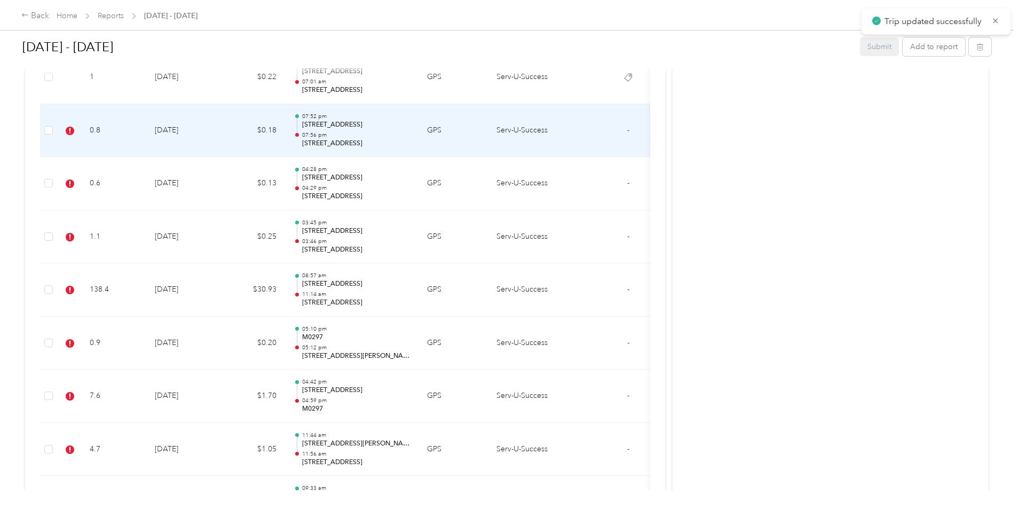
click at [221, 133] on td "[DATE]" at bounding box center [183, 130] width 75 height 53
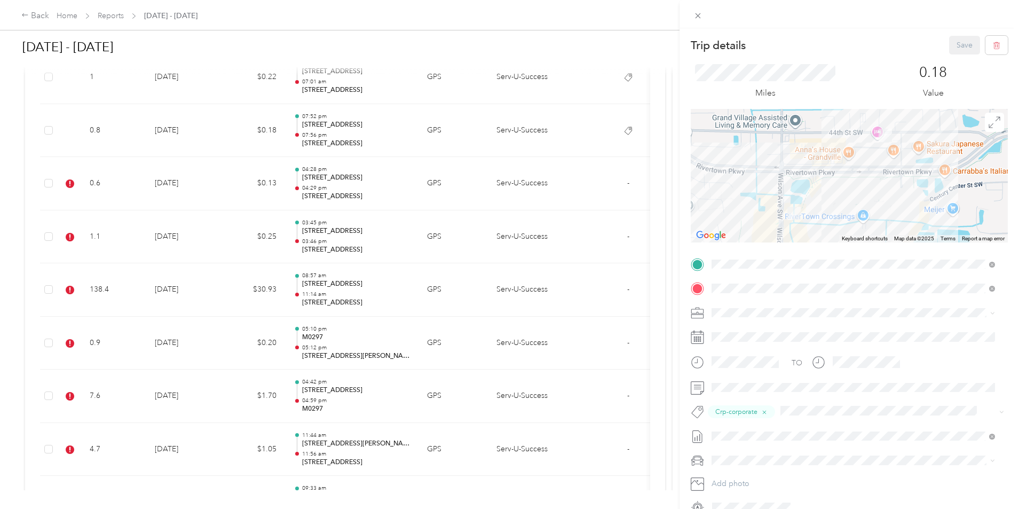
click at [280, 183] on div "Trip details Save This trip cannot be edited because it is either under review,…" at bounding box center [509, 254] width 1019 height 509
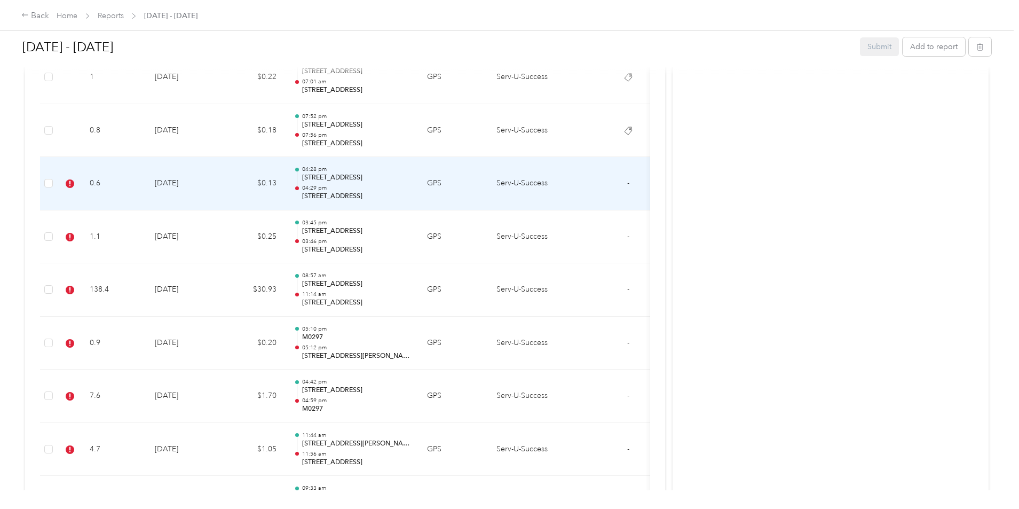
click at [221, 183] on td "[DATE]" at bounding box center [183, 183] width 75 height 53
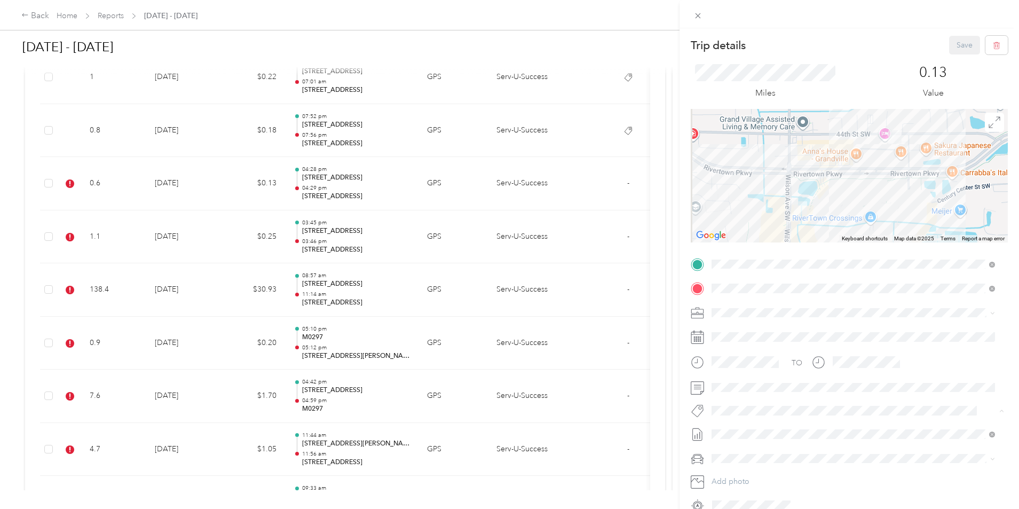
click at [736, 301] on span "Crp-corporate" at bounding box center [744, 305] width 42 height 10
click at [952, 48] on button "Save" at bounding box center [964, 45] width 31 height 19
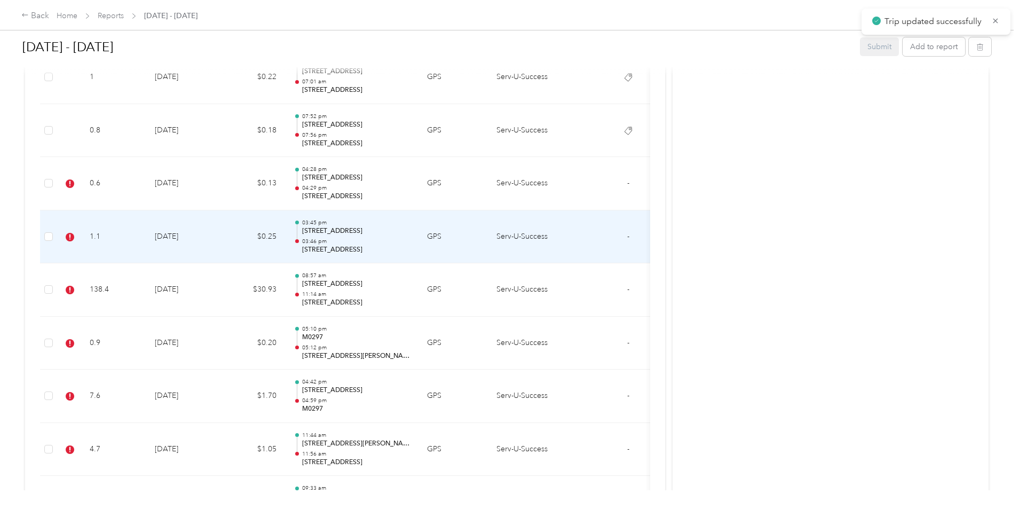
click at [221, 234] on td "[DATE]" at bounding box center [183, 236] width 75 height 53
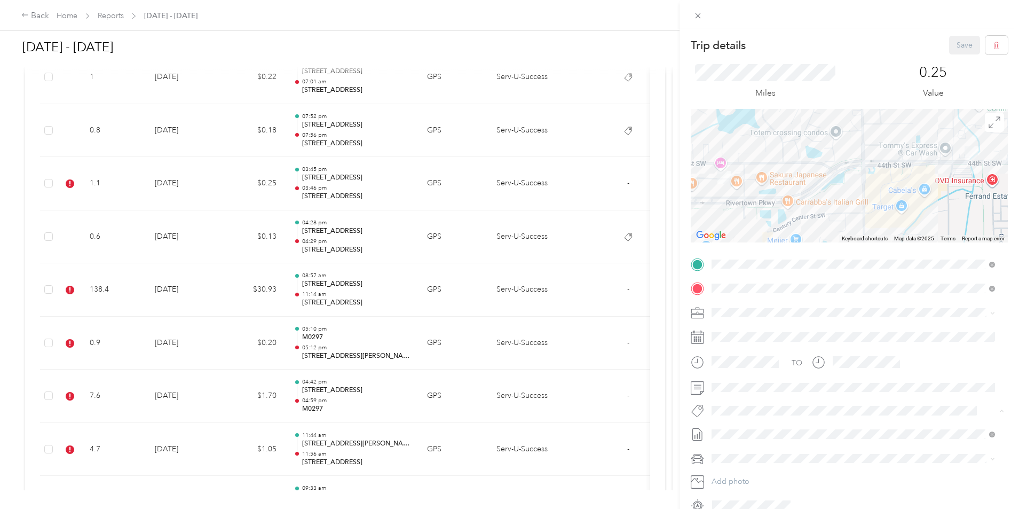
click at [738, 304] on span "Crp-corporate" at bounding box center [744, 305] width 42 height 10
click at [955, 49] on button "Save" at bounding box center [964, 45] width 31 height 19
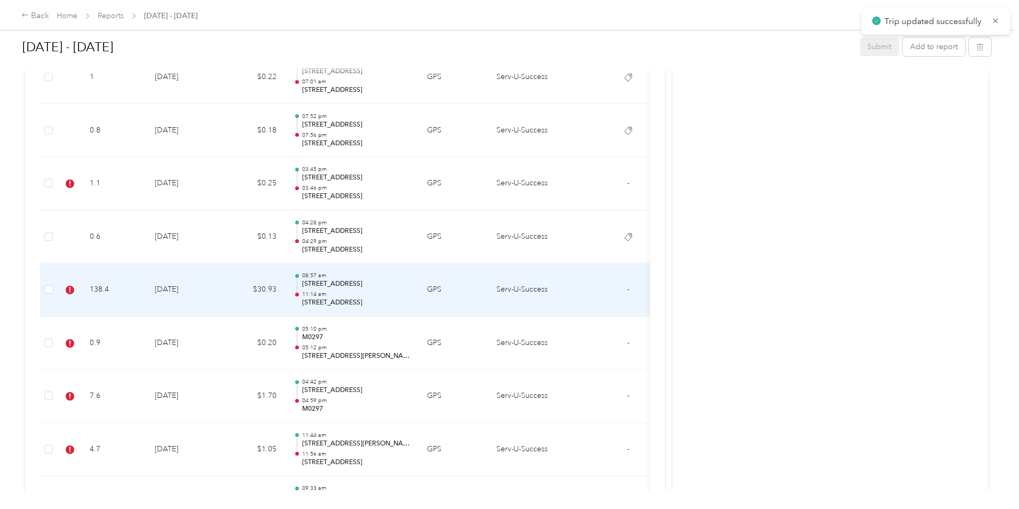
click at [221, 290] on td "[DATE]" at bounding box center [183, 289] width 75 height 53
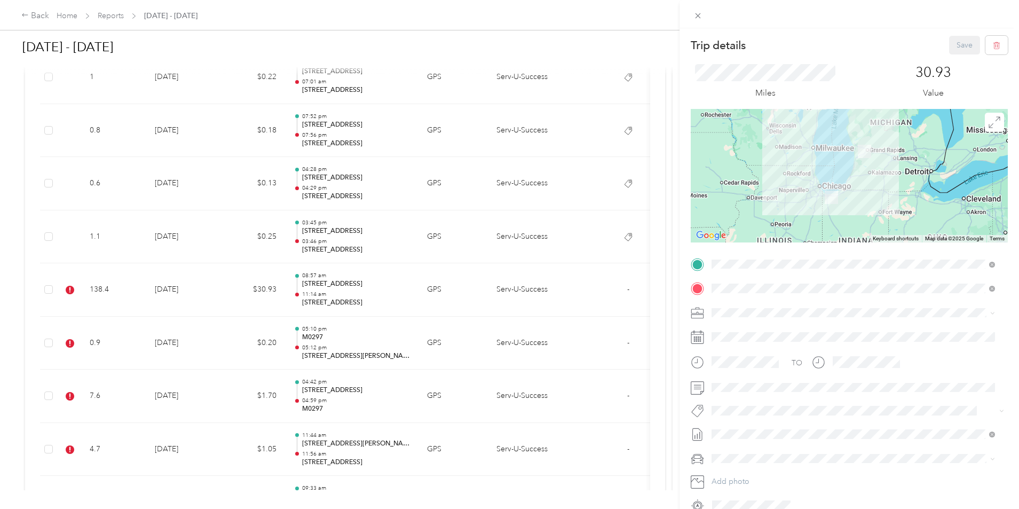
click at [752, 306] on button "Crp-corporate" at bounding box center [743, 300] width 57 height 13
click at [952, 49] on button "Save" at bounding box center [964, 45] width 31 height 19
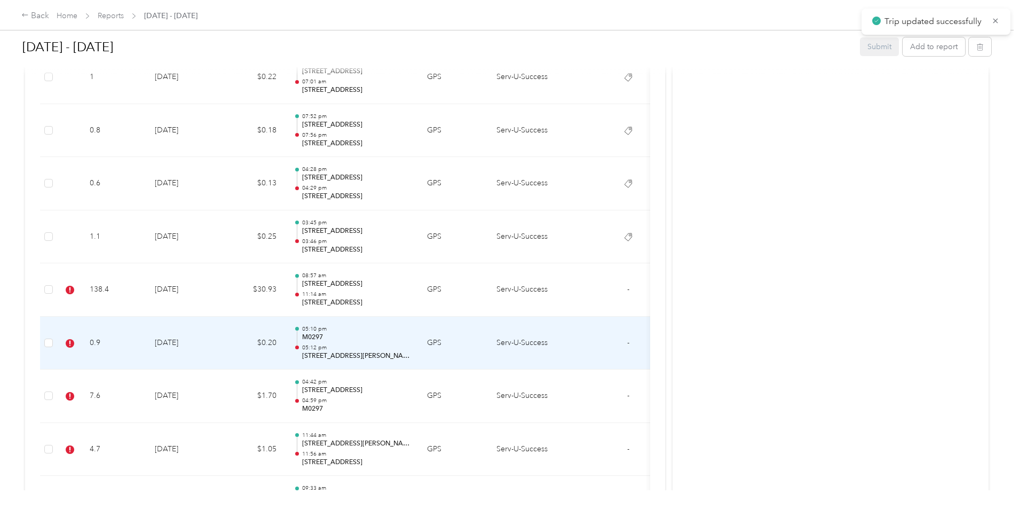
click at [221, 342] on td "[DATE]" at bounding box center [183, 343] width 75 height 53
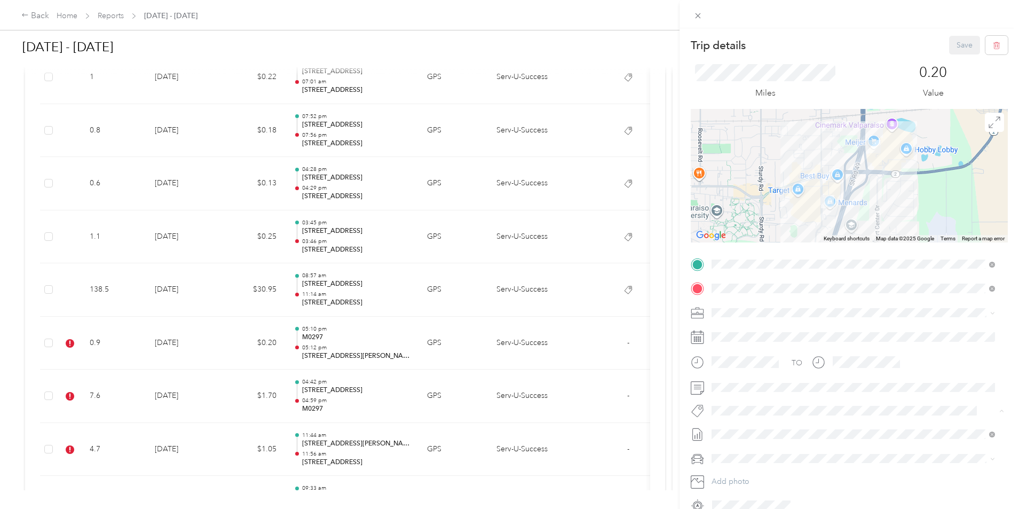
click at [737, 302] on span "Crp-corporate" at bounding box center [744, 305] width 42 height 10
click at [959, 45] on button "Save" at bounding box center [964, 45] width 31 height 19
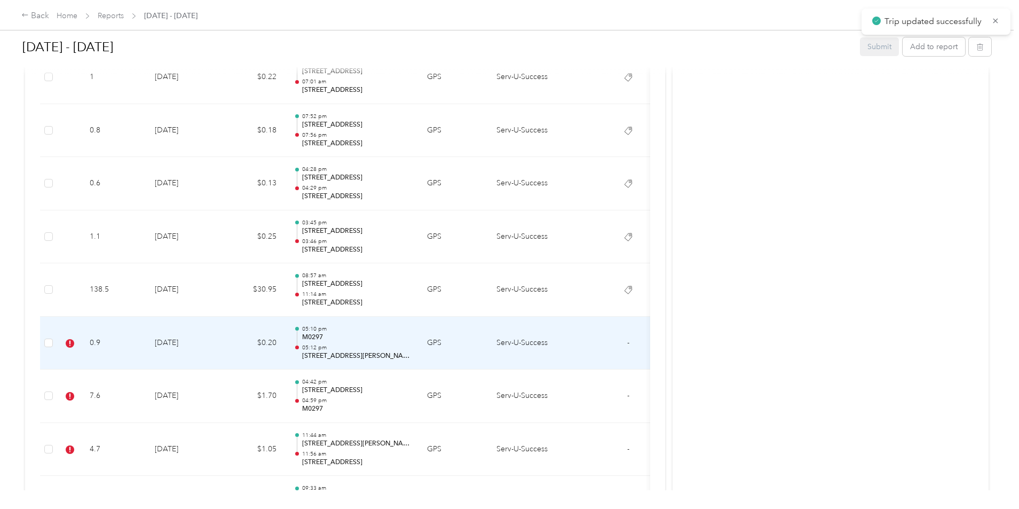
click at [221, 342] on td "[DATE]" at bounding box center [183, 343] width 75 height 53
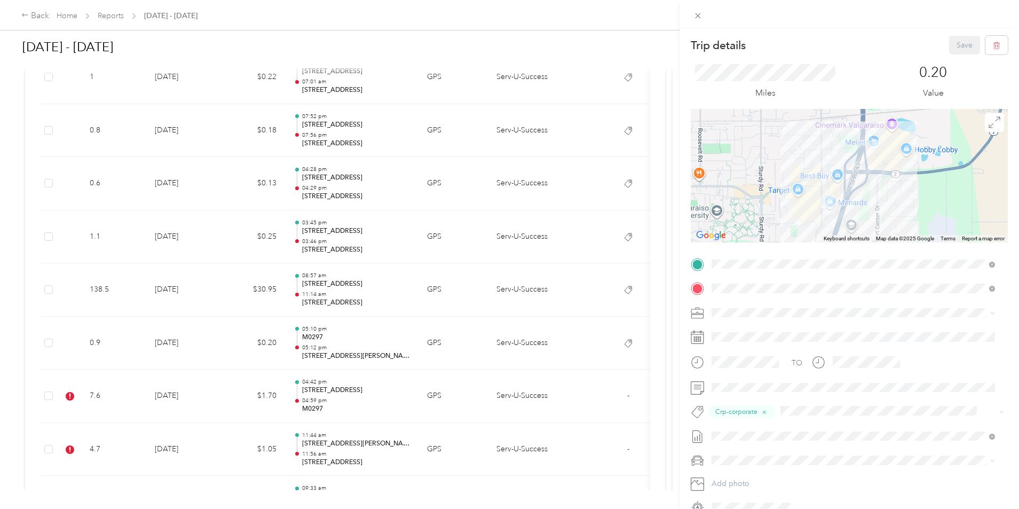
click at [279, 340] on div "Trip details Save This trip cannot be edited because it is either under review,…" at bounding box center [509, 254] width 1019 height 509
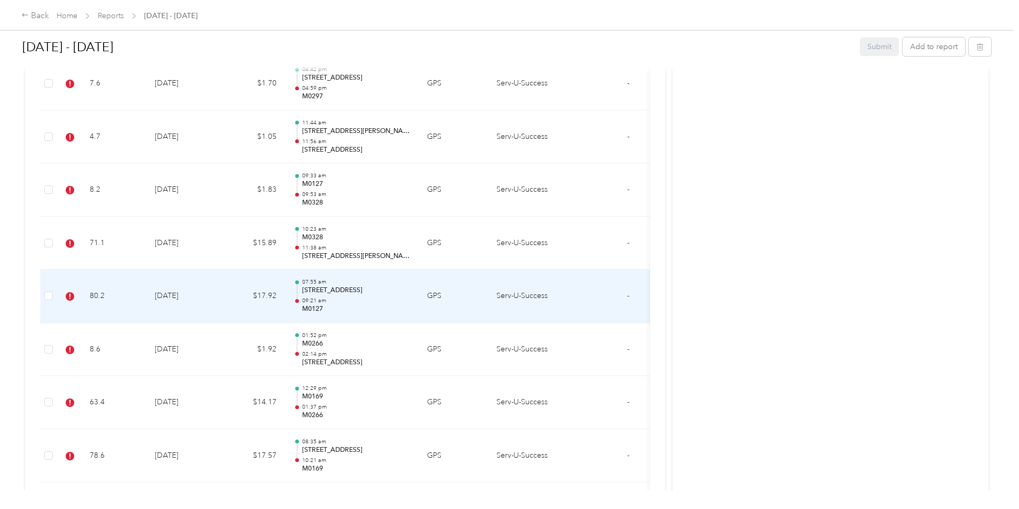
scroll to position [2029, 0]
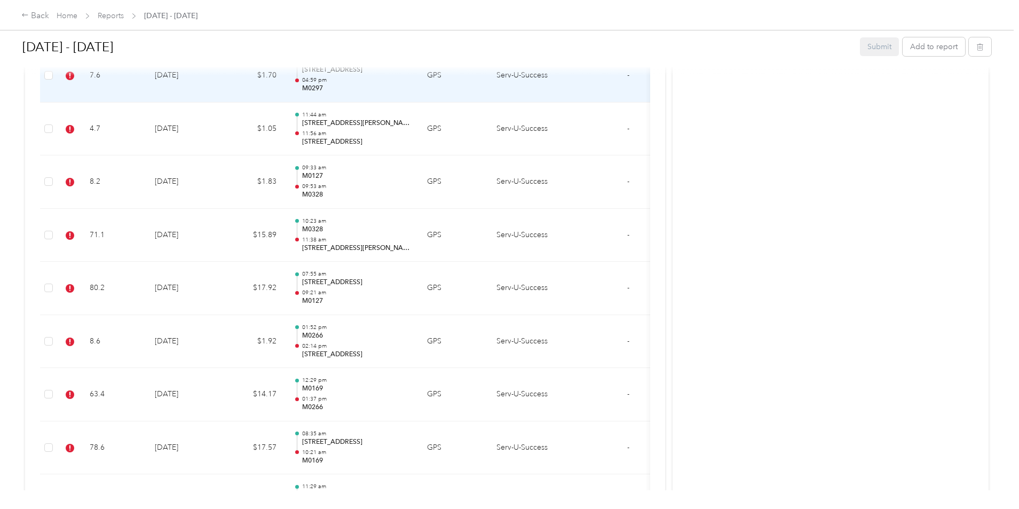
click at [221, 92] on td "[DATE]" at bounding box center [183, 75] width 75 height 53
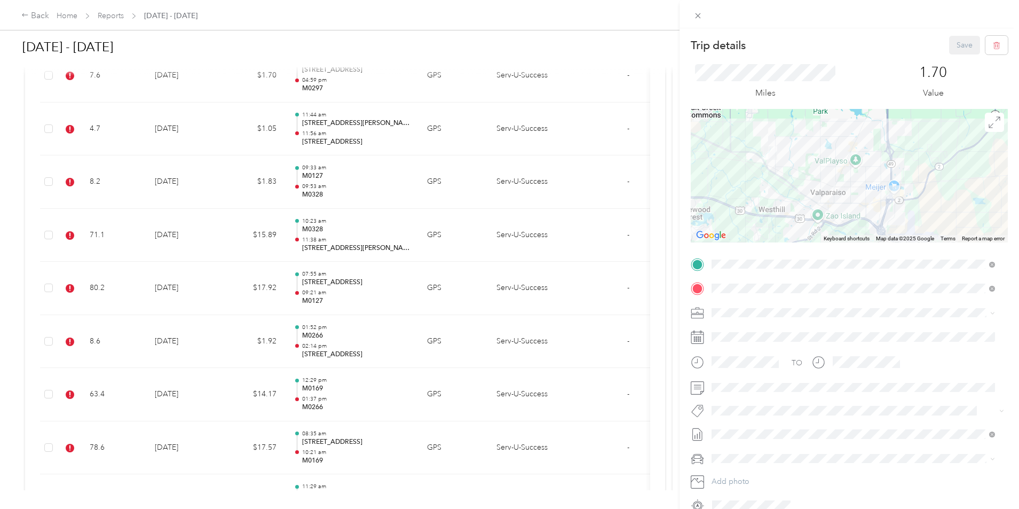
click at [752, 306] on span "Crp-corporate" at bounding box center [744, 303] width 42 height 10
click at [959, 47] on button "Save" at bounding box center [964, 45] width 31 height 19
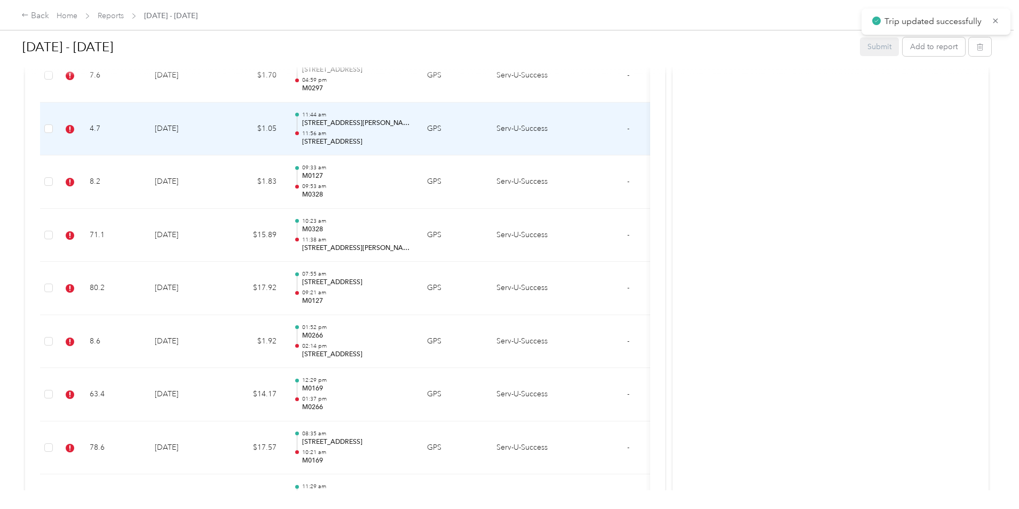
click at [221, 131] on td "[DATE]" at bounding box center [183, 129] width 75 height 53
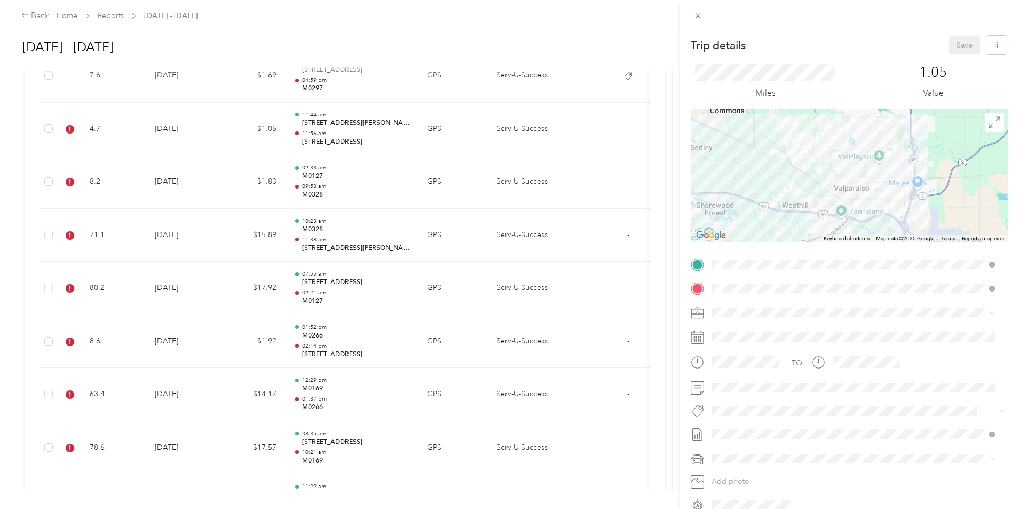
click at [749, 306] on span "Crp-corporate" at bounding box center [744, 305] width 42 height 10
click at [952, 43] on button "Save" at bounding box center [964, 45] width 31 height 19
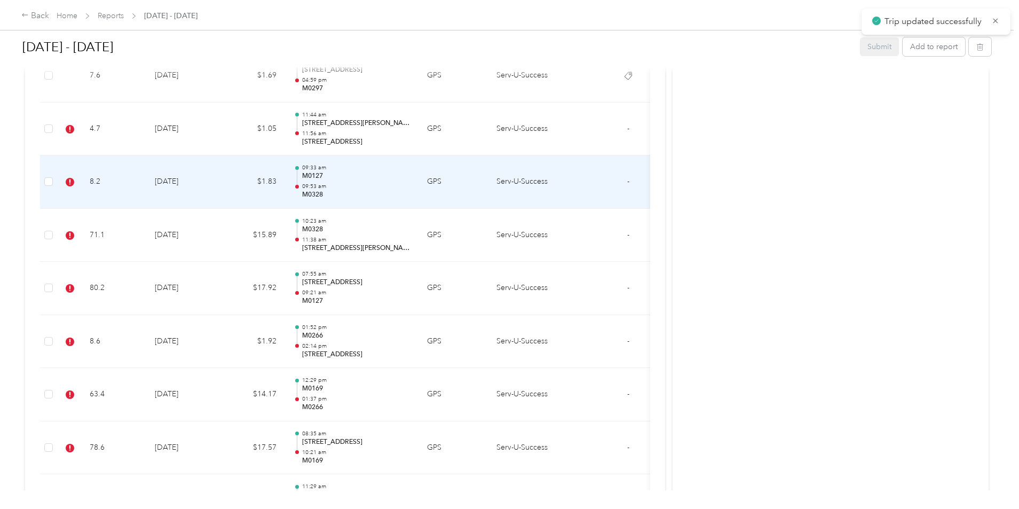
click at [221, 178] on td "[DATE]" at bounding box center [183, 181] width 75 height 53
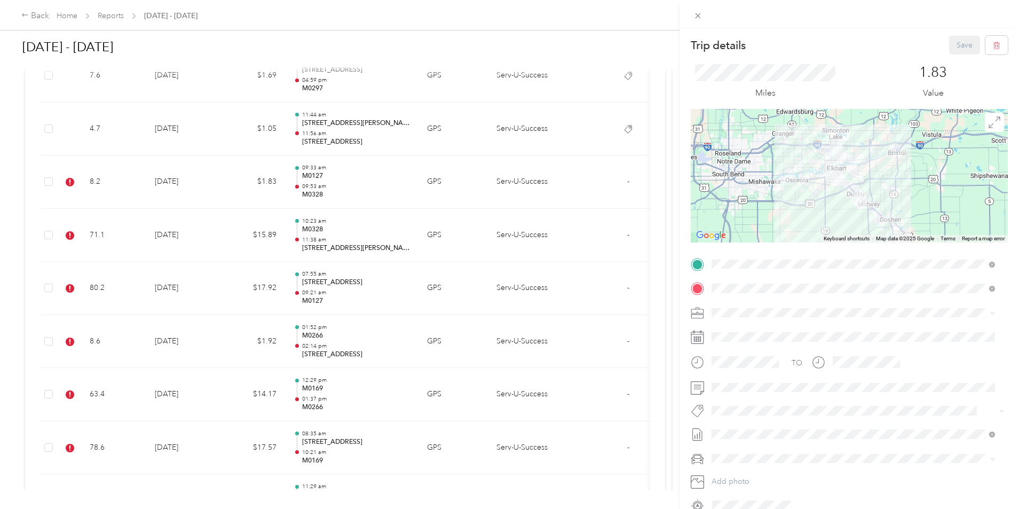
click at [751, 303] on span "Crp-corporate" at bounding box center [744, 305] width 42 height 10
click at [955, 45] on button "Save" at bounding box center [964, 45] width 31 height 19
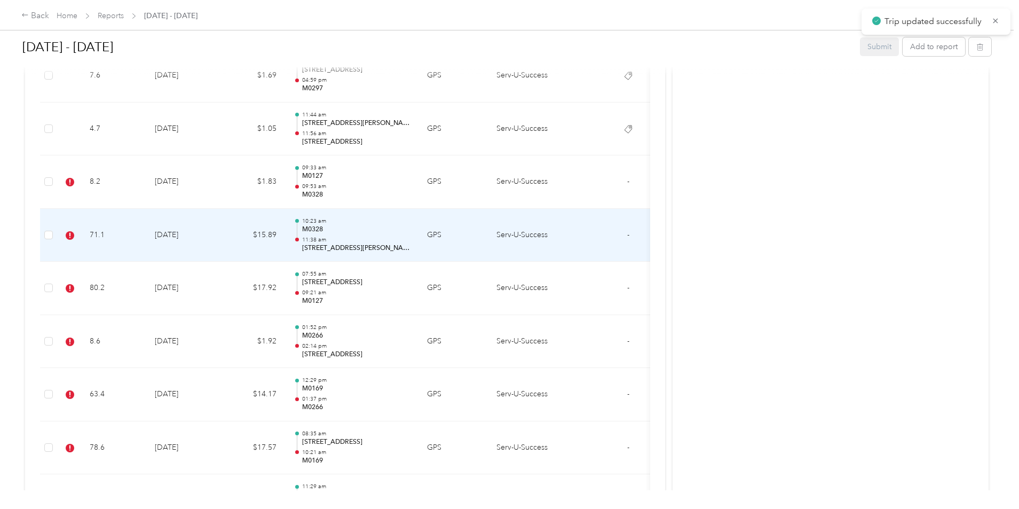
click at [221, 232] on td "[DATE]" at bounding box center [183, 235] width 75 height 53
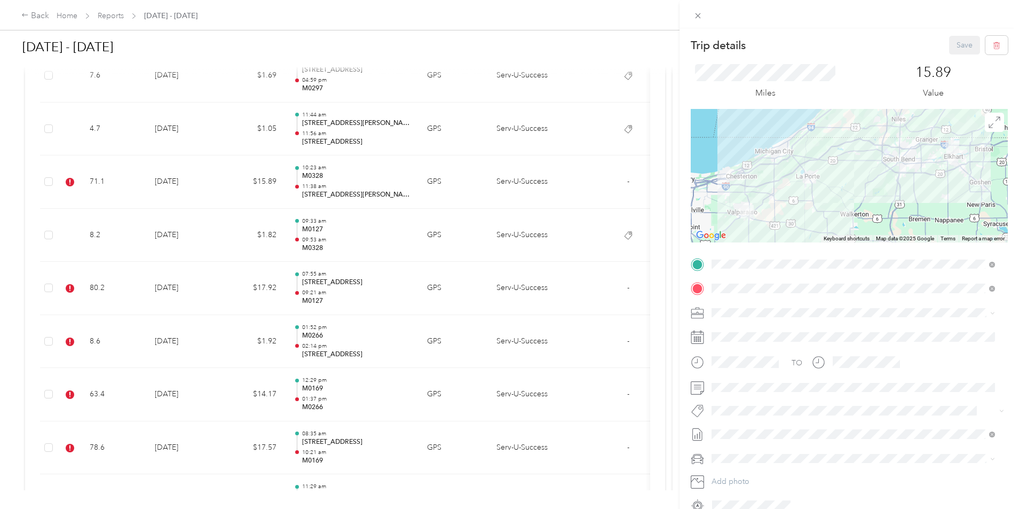
click at [747, 304] on span "Crp-corporate" at bounding box center [744, 303] width 42 height 10
click at [959, 48] on button "Save" at bounding box center [964, 45] width 31 height 19
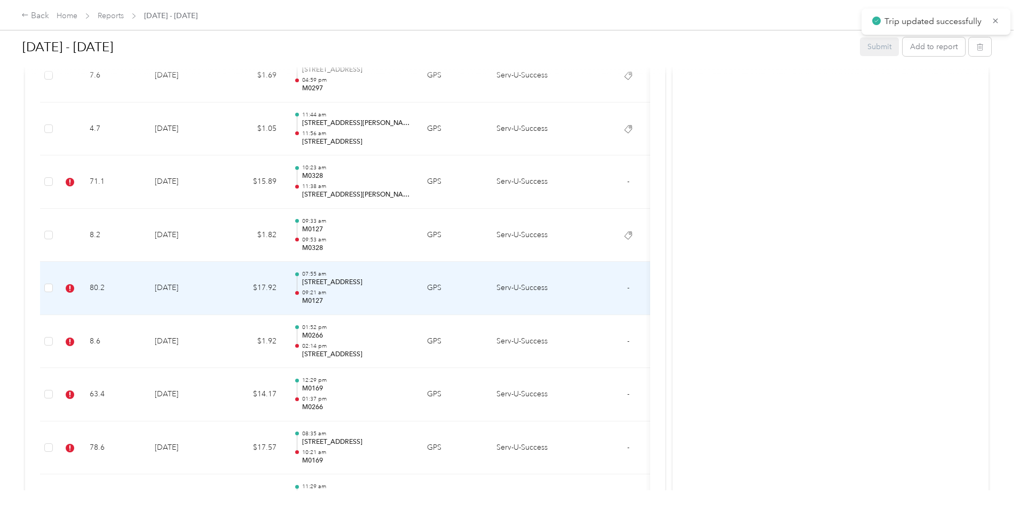
click at [221, 282] on td "[DATE]" at bounding box center [183, 288] width 75 height 53
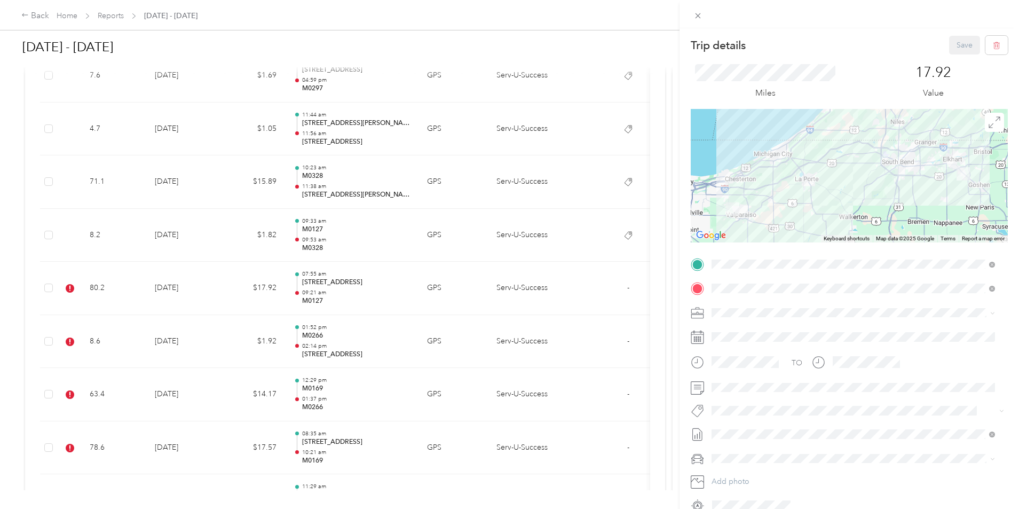
click at [744, 297] on button "Crp-corporate" at bounding box center [743, 301] width 57 height 13
click at [951, 46] on button "Save" at bounding box center [964, 45] width 31 height 19
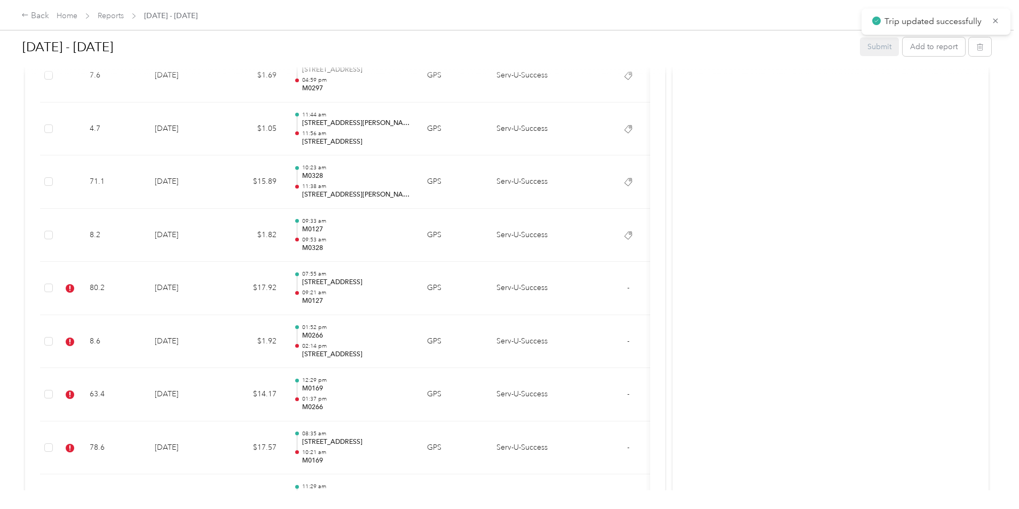
click at [221, 339] on td "[DATE]" at bounding box center [183, 341] width 75 height 53
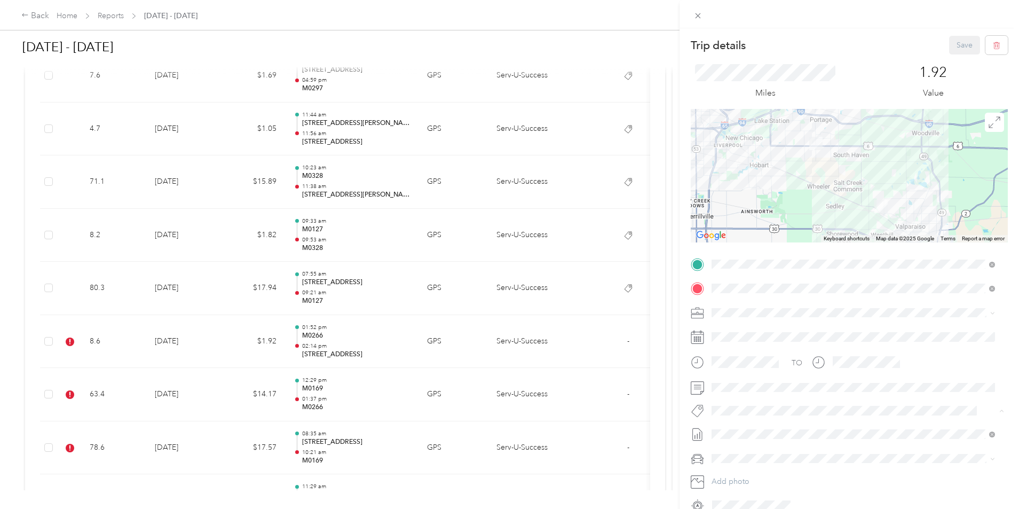
click at [750, 302] on span "Crp-corporate" at bounding box center [744, 305] width 42 height 10
click at [951, 53] on button "Save" at bounding box center [964, 45] width 31 height 19
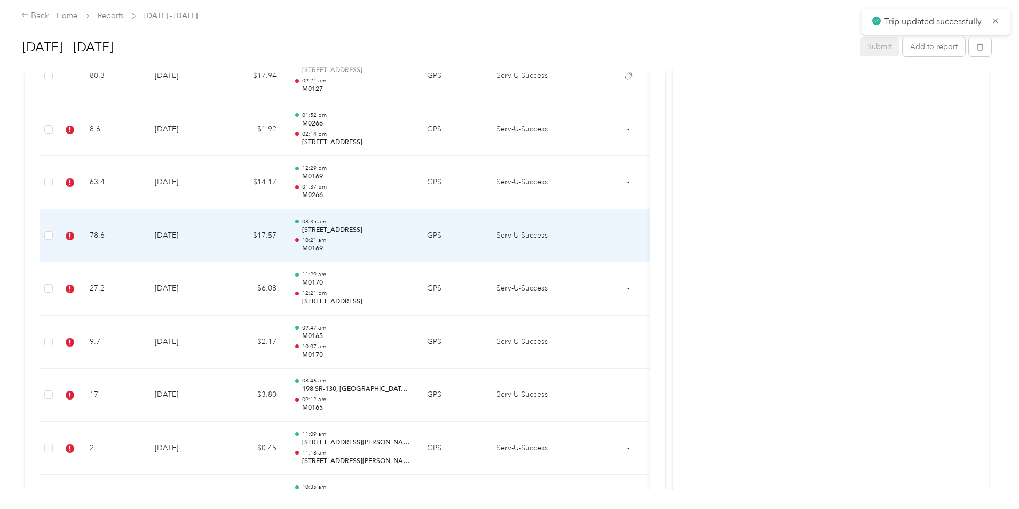
scroll to position [2242, 0]
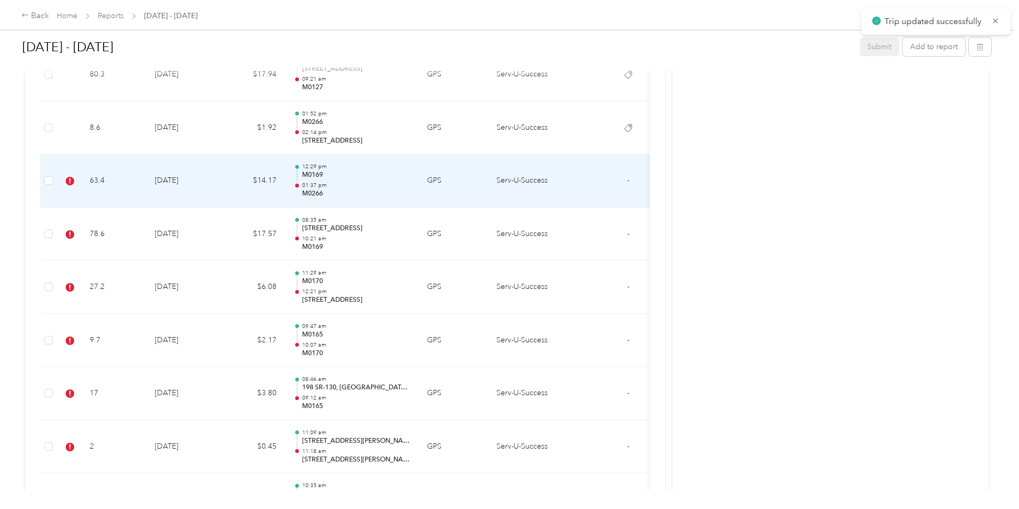
click at [221, 176] on td "[DATE]" at bounding box center [183, 180] width 75 height 53
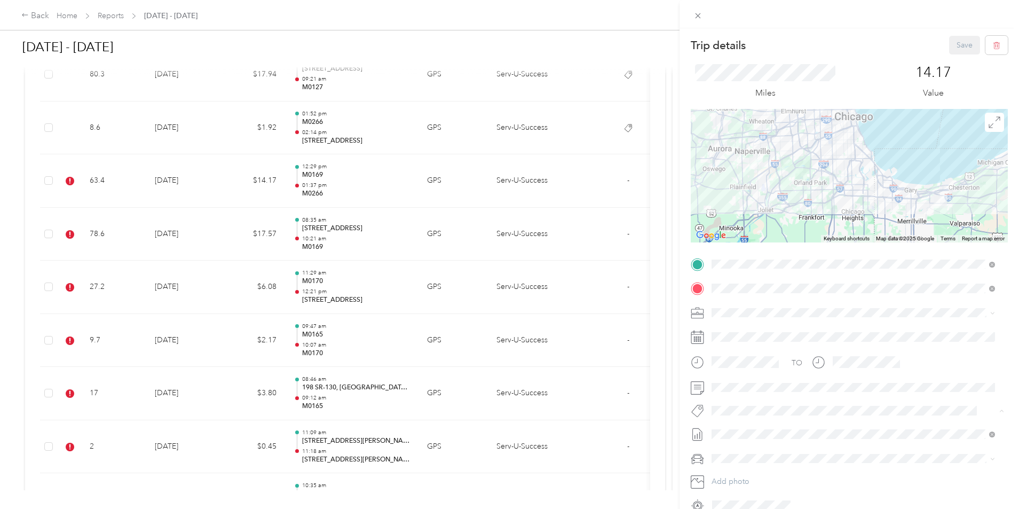
click at [753, 304] on span "Crp-corporate" at bounding box center [744, 305] width 42 height 10
click at [954, 47] on button "Save" at bounding box center [964, 45] width 31 height 19
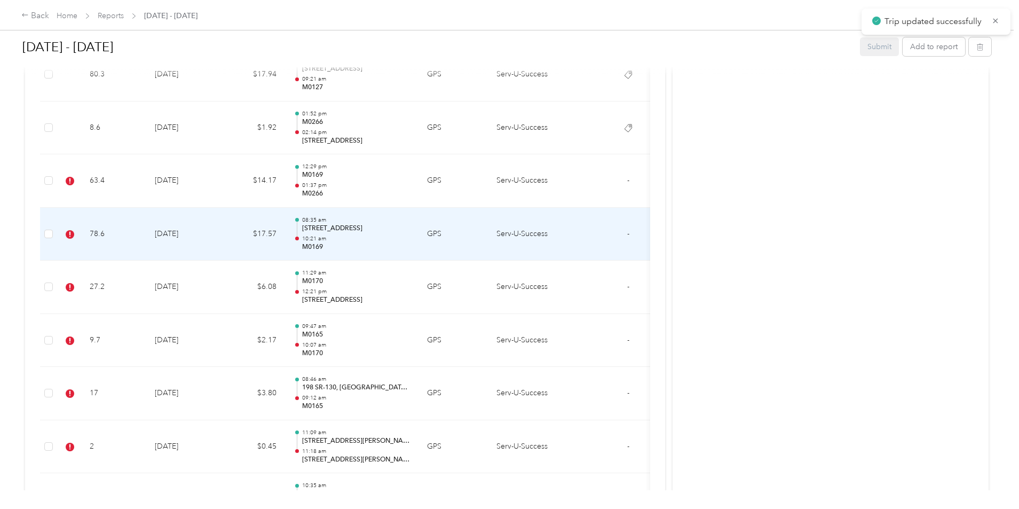
click at [221, 233] on td "[DATE]" at bounding box center [183, 234] width 75 height 53
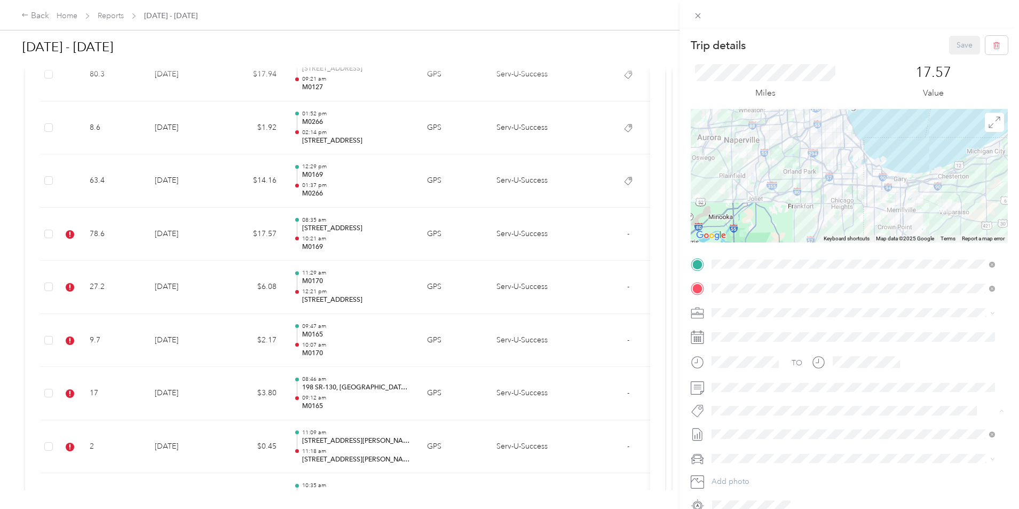
click at [748, 305] on span "Crp-corporate" at bounding box center [744, 305] width 42 height 10
click at [953, 46] on button "Save" at bounding box center [964, 45] width 31 height 19
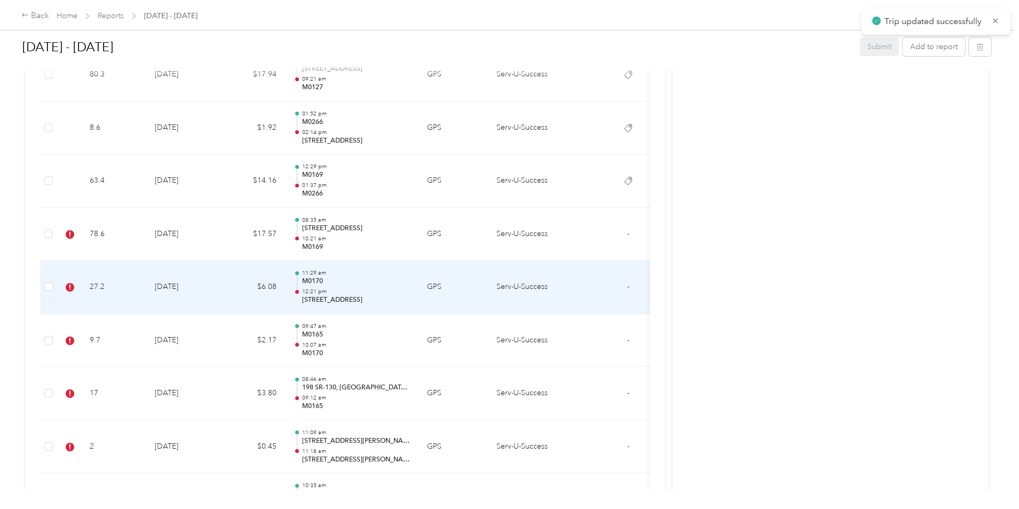
click at [221, 291] on td "[DATE]" at bounding box center [183, 287] width 75 height 53
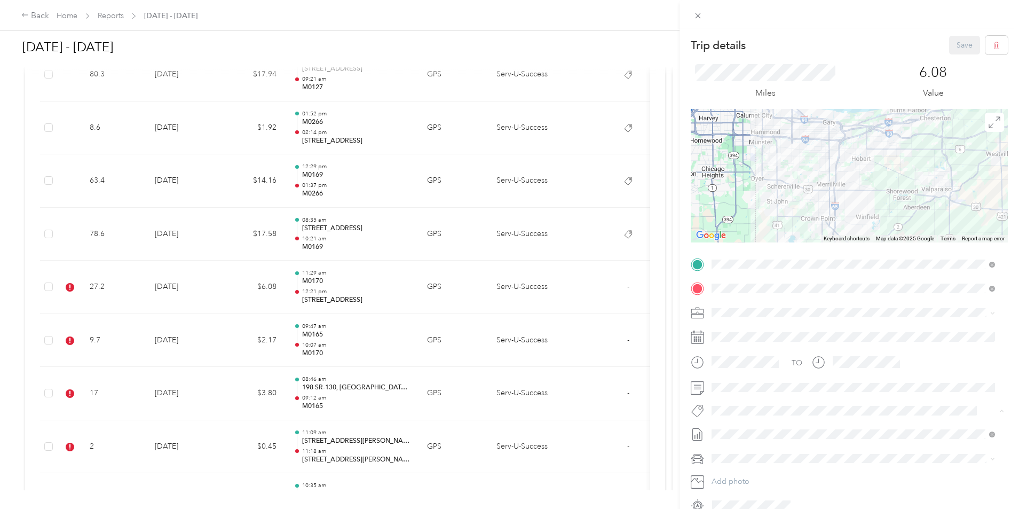
click at [746, 302] on span "Crp-corporate" at bounding box center [744, 305] width 42 height 10
click at [955, 49] on button "Save" at bounding box center [964, 45] width 31 height 19
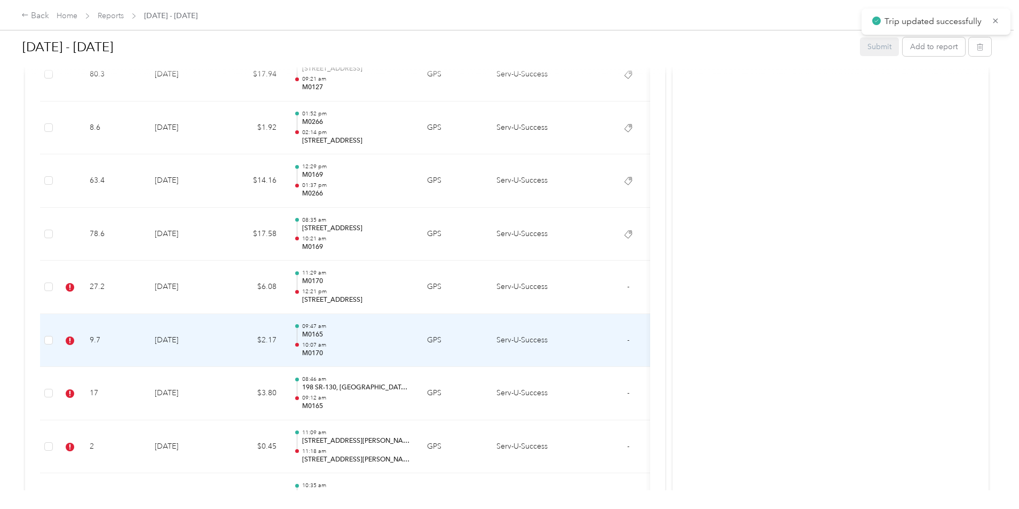
click at [221, 340] on td "[DATE]" at bounding box center [183, 340] width 75 height 53
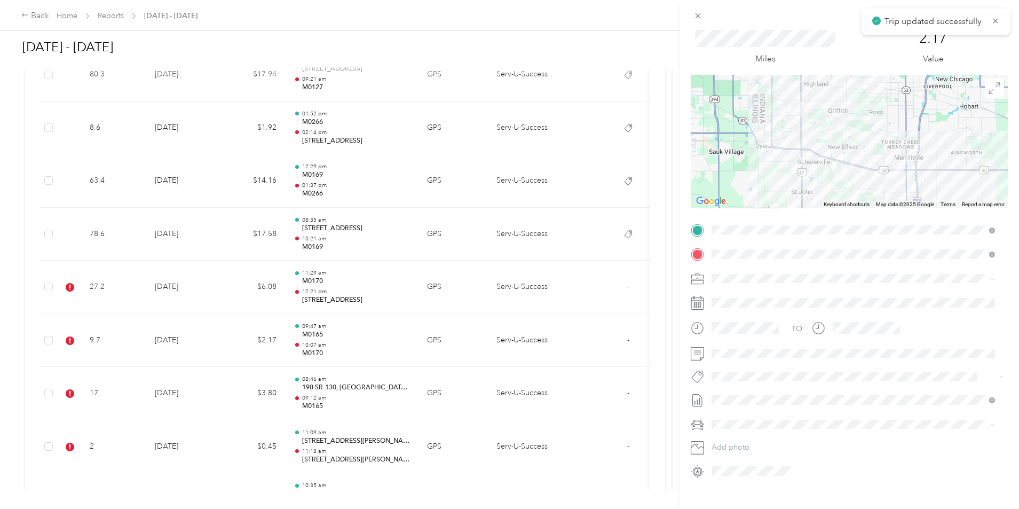
scroll to position [53, 0]
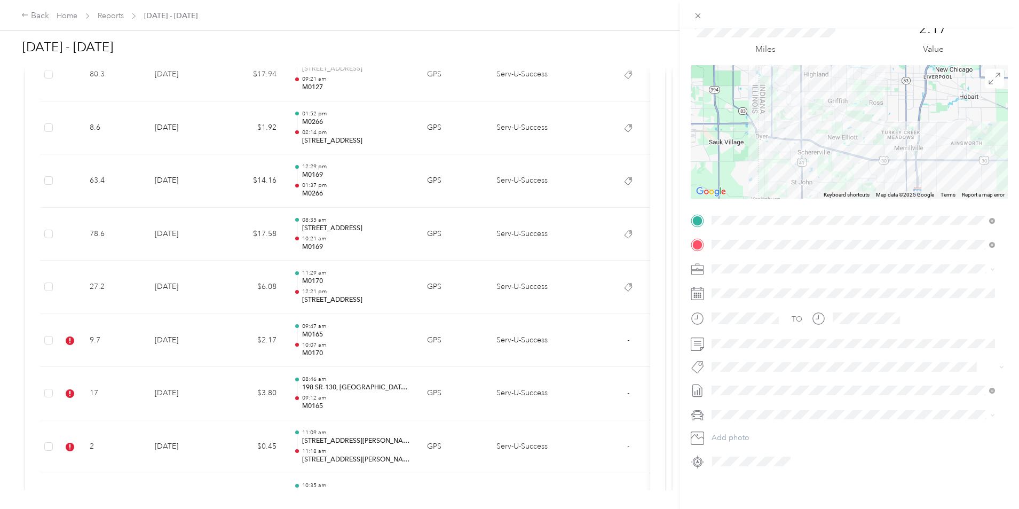
click at [753, 249] on span "Crp-corporate" at bounding box center [744, 252] width 42 height 10
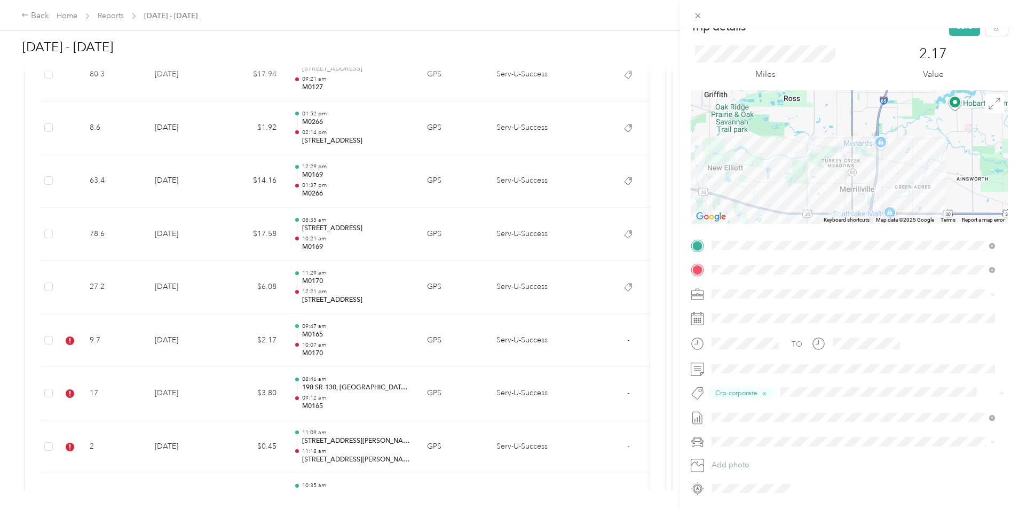
scroll to position [0, 0]
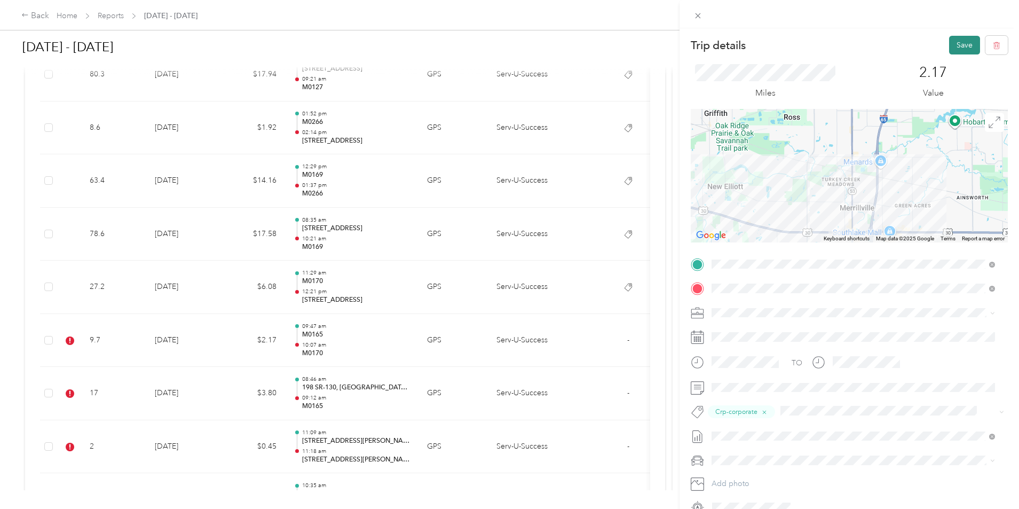
click at [959, 47] on button "Save" at bounding box center [964, 45] width 31 height 19
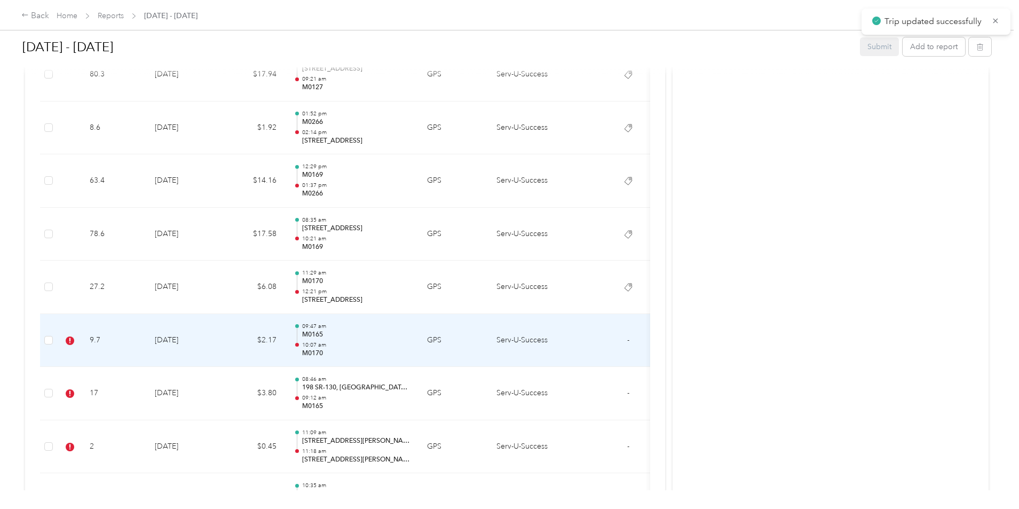
click at [221, 341] on td "[DATE]" at bounding box center [183, 340] width 75 height 53
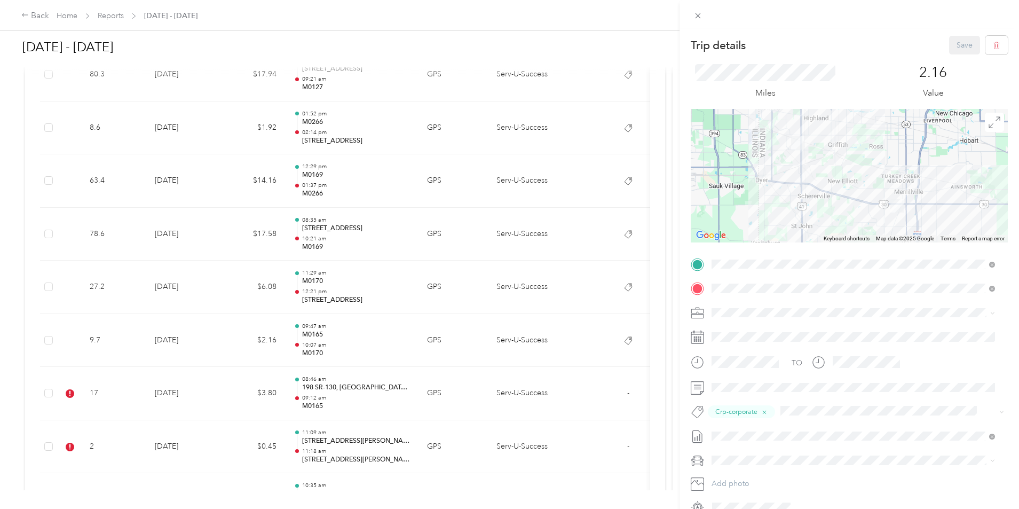
click at [279, 387] on div "Trip details Save This trip cannot be edited because it is either under review,…" at bounding box center [509, 254] width 1019 height 509
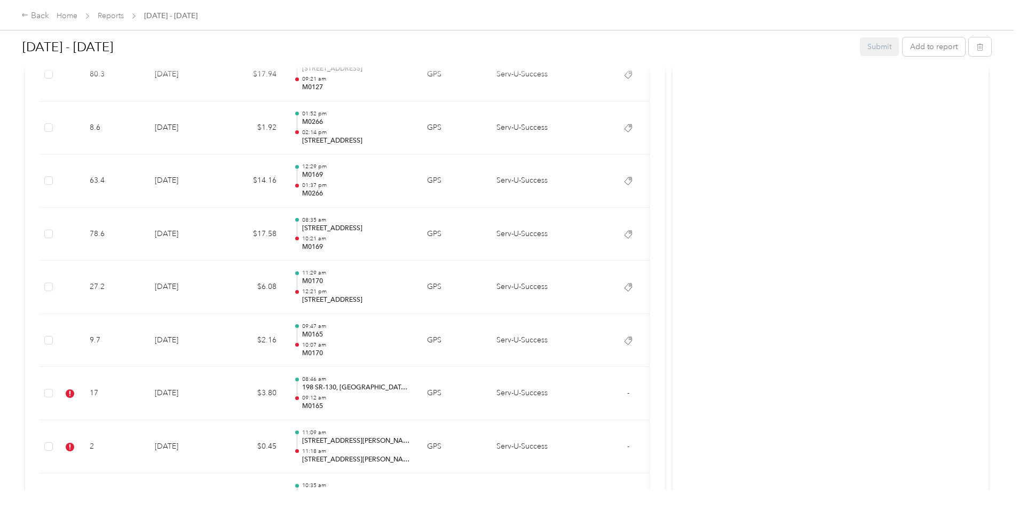
click at [221, 388] on td "[DATE]" at bounding box center [183, 393] width 75 height 53
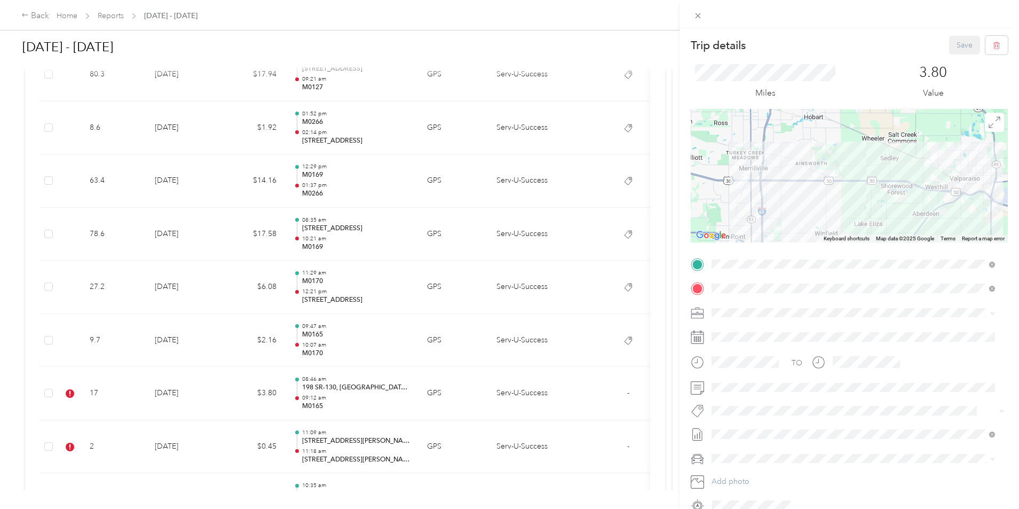
click at [748, 307] on button "Crp-corporate" at bounding box center [743, 303] width 57 height 13
click at [950, 45] on button "Save" at bounding box center [964, 45] width 31 height 19
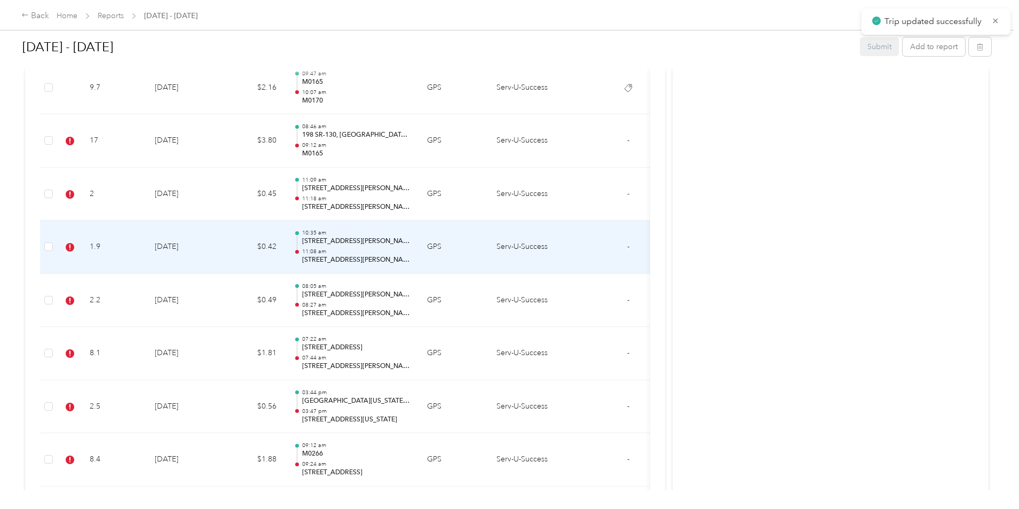
scroll to position [2509, 0]
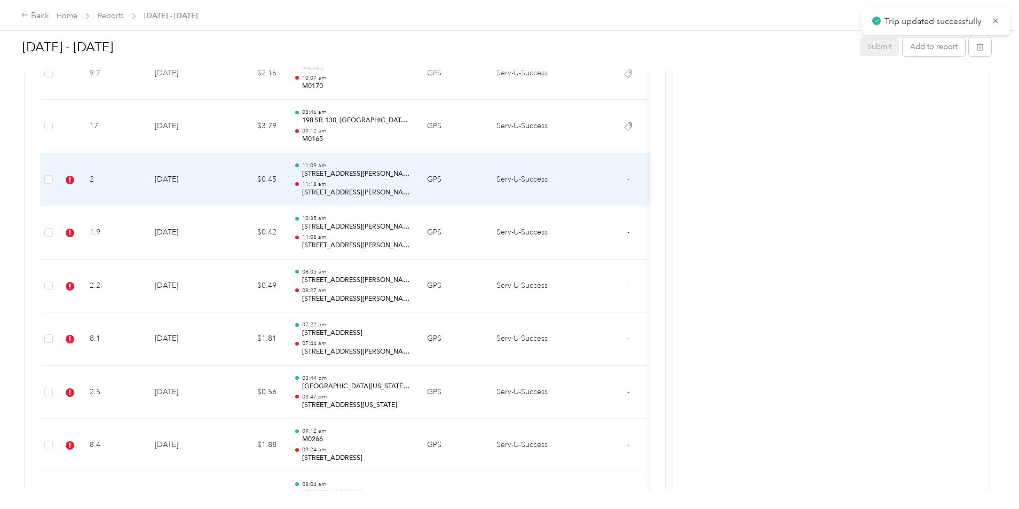
click at [221, 182] on td "[DATE]" at bounding box center [183, 179] width 75 height 53
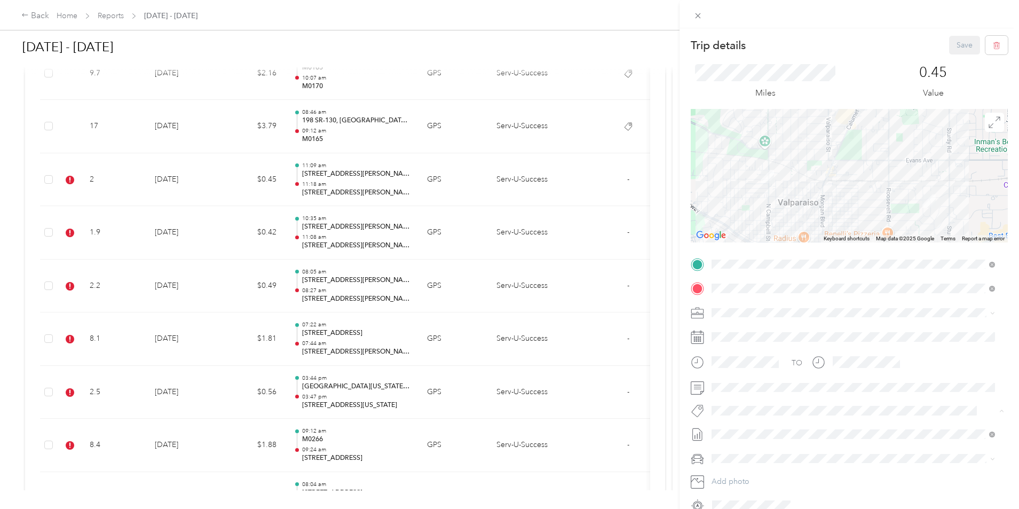
click at [752, 305] on span "Crp-corporate" at bounding box center [744, 305] width 42 height 10
click at [953, 44] on button "Save" at bounding box center [964, 45] width 31 height 19
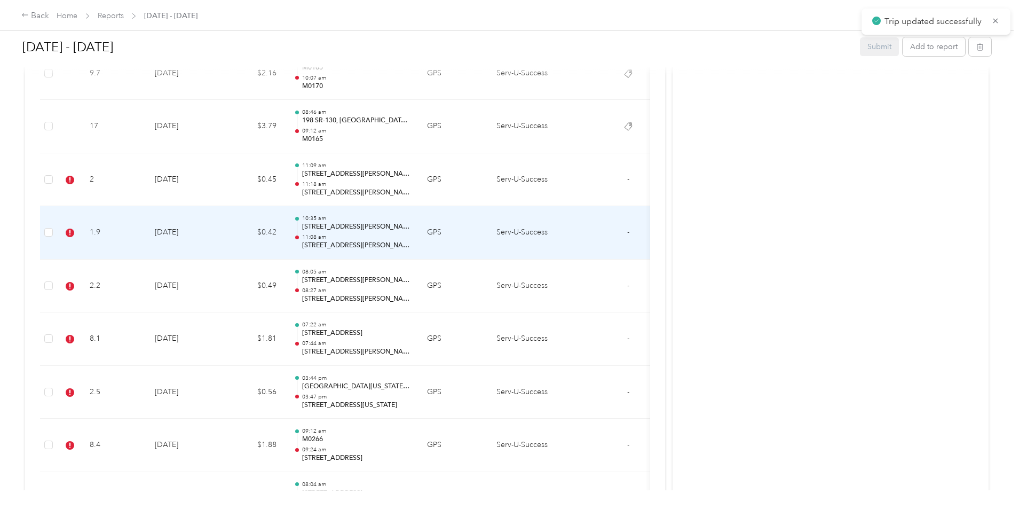
click at [221, 230] on td "[DATE]" at bounding box center [183, 232] width 75 height 53
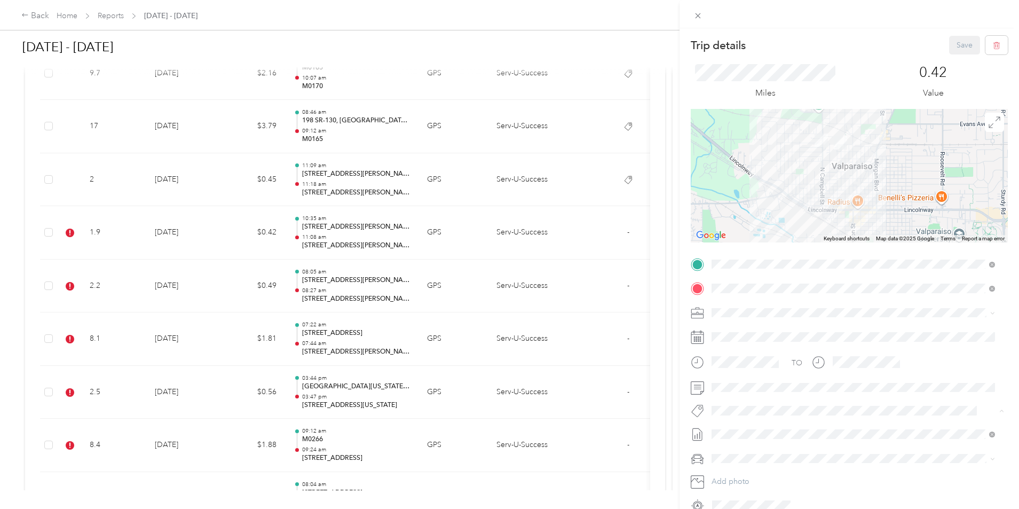
click at [750, 304] on span "Crp-corporate" at bounding box center [744, 305] width 42 height 10
click at [949, 51] on button "Save" at bounding box center [964, 45] width 31 height 19
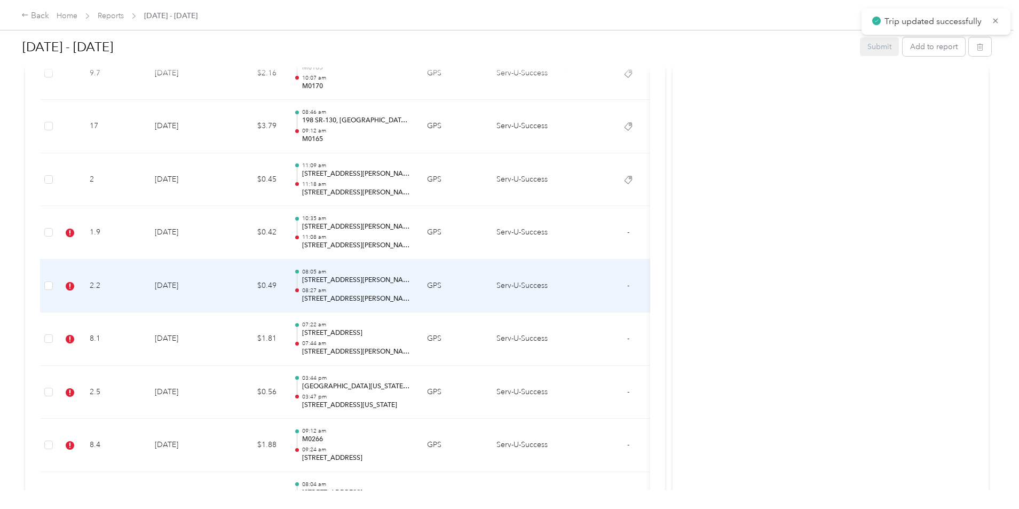
click at [221, 289] on td "[DATE]" at bounding box center [183, 285] width 75 height 53
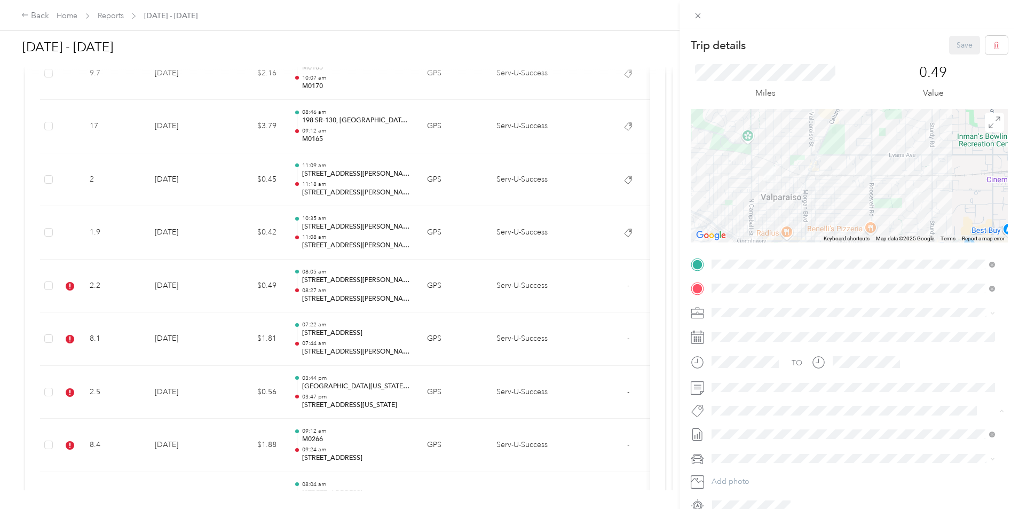
click at [749, 298] on button "Crp-corporate" at bounding box center [743, 303] width 57 height 13
click at [951, 47] on button "Save" at bounding box center [964, 45] width 31 height 19
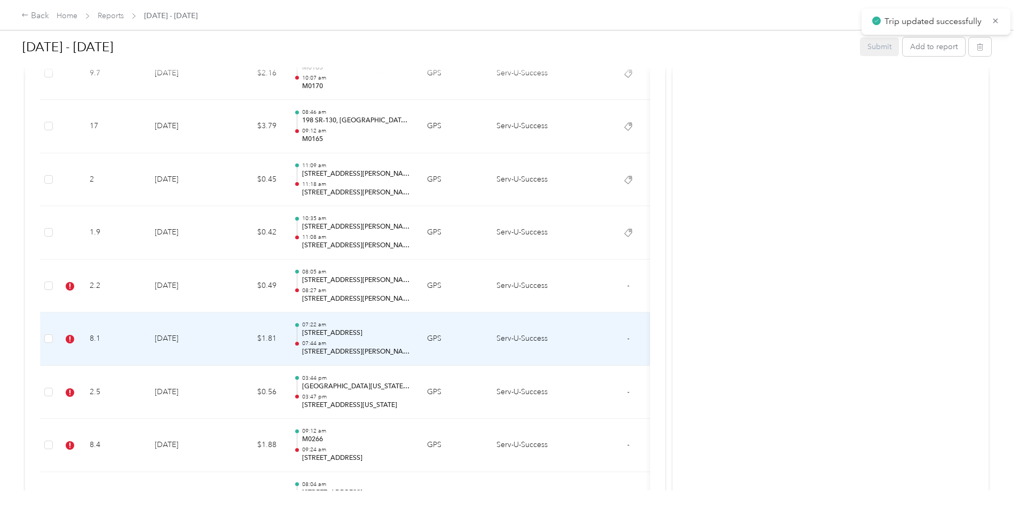
click at [221, 337] on td "[DATE]" at bounding box center [183, 338] width 75 height 53
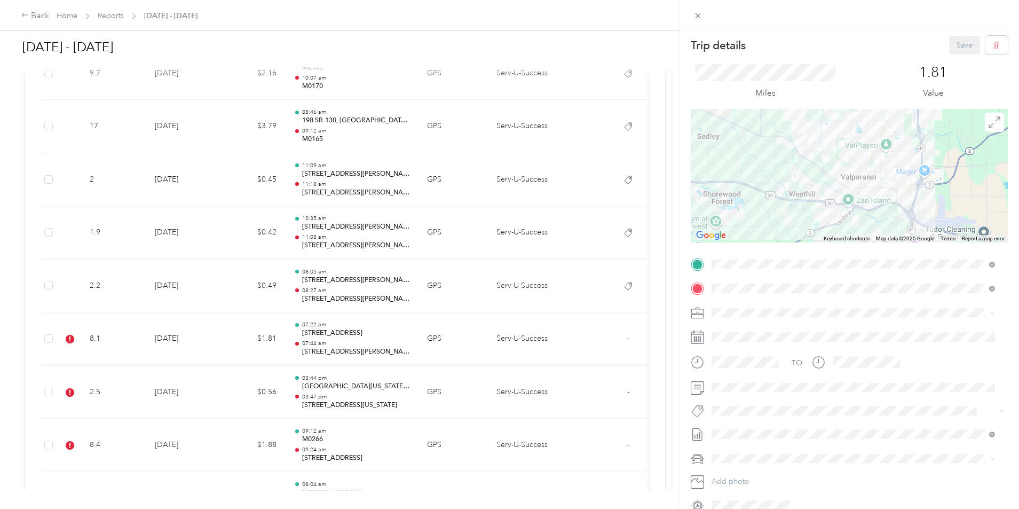
click at [755, 304] on button "Crp-corporate" at bounding box center [743, 303] width 57 height 13
click at [954, 43] on button "Save" at bounding box center [964, 45] width 31 height 19
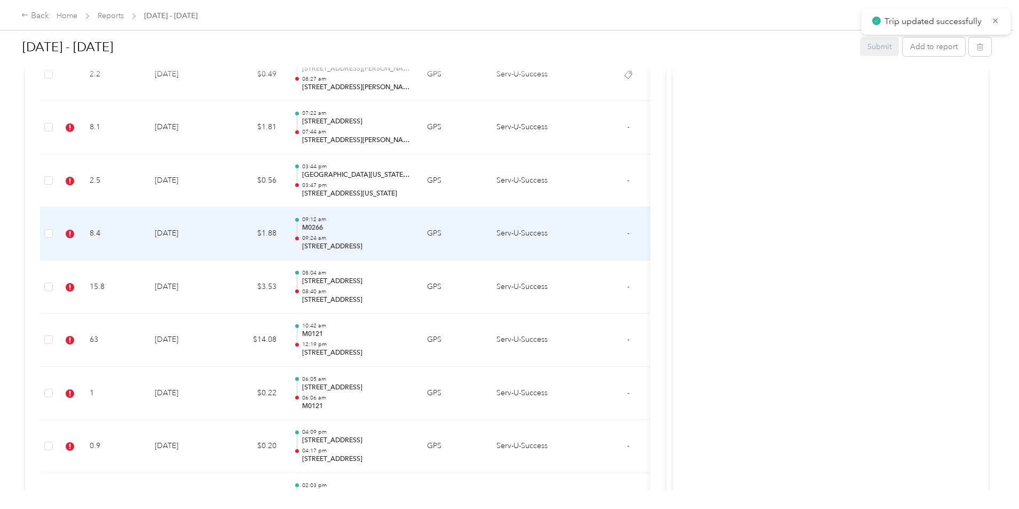
scroll to position [2723, 0]
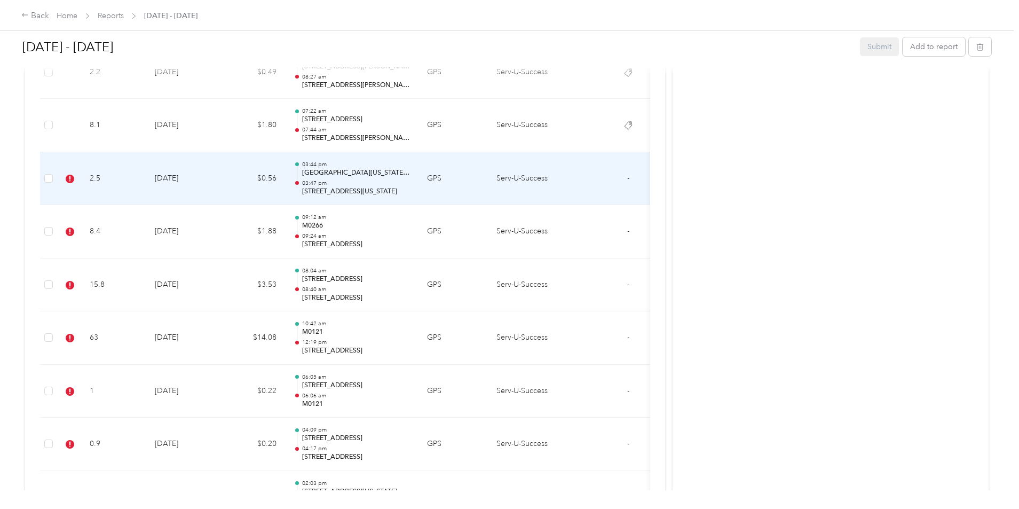
click at [221, 176] on td "[DATE]" at bounding box center [183, 178] width 75 height 53
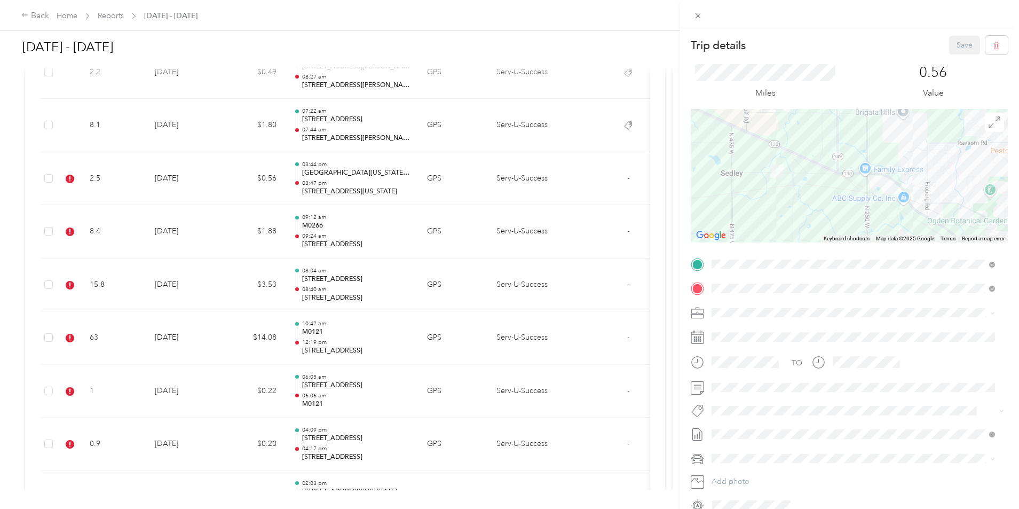
click at [753, 304] on span "Crp-corporate" at bounding box center [744, 305] width 42 height 10
click at [949, 41] on button "Save" at bounding box center [964, 45] width 31 height 19
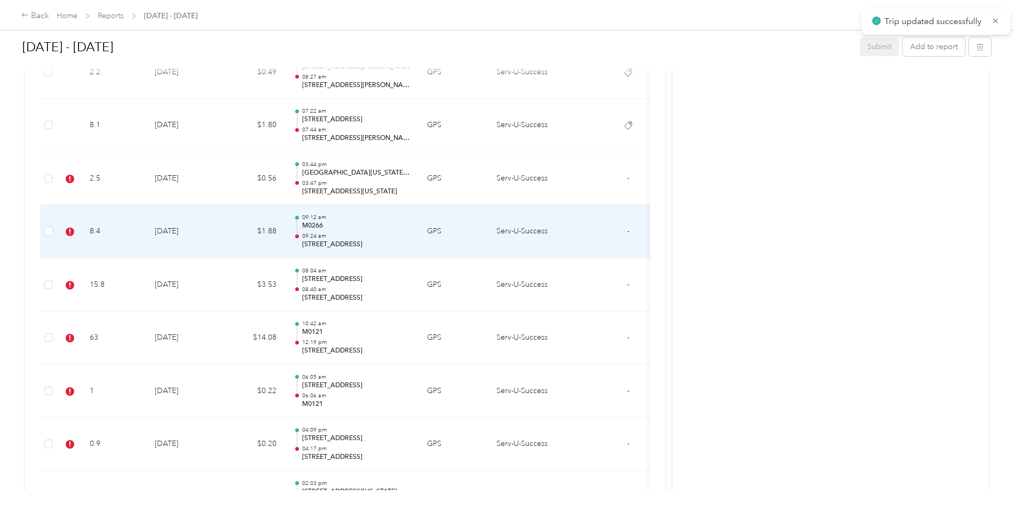
click at [221, 229] on td "[DATE]" at bounding box center [183, 231] width 75 height 53
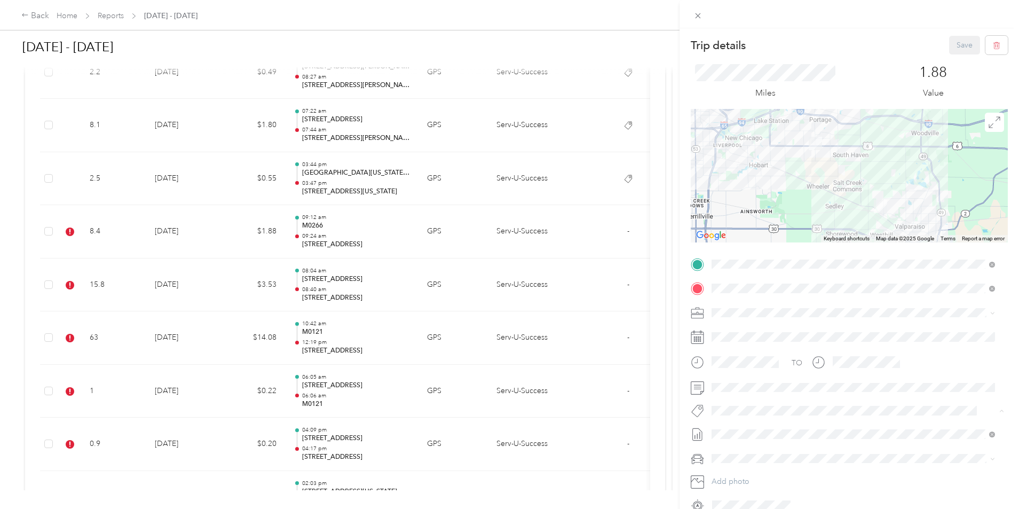
click at [751, 303] on span "Crp-corporate" at bounding box center [744, 305] width 42 height 10
click at [953, 43] on button "Save" at bounding box center [964, 45] width 31 height 19
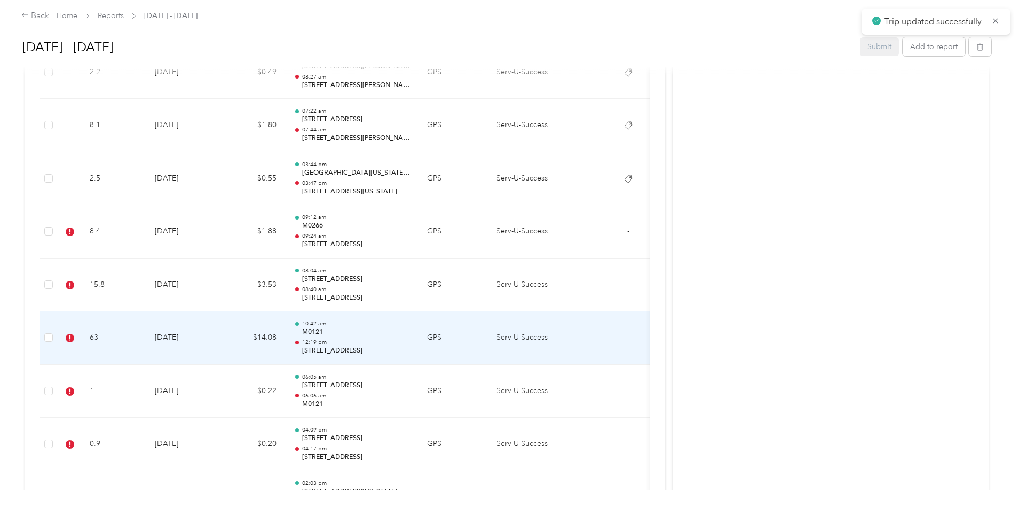
click at [221, 331] on td "[DATE]" at bounding box center [183, 337] width 75 height 53
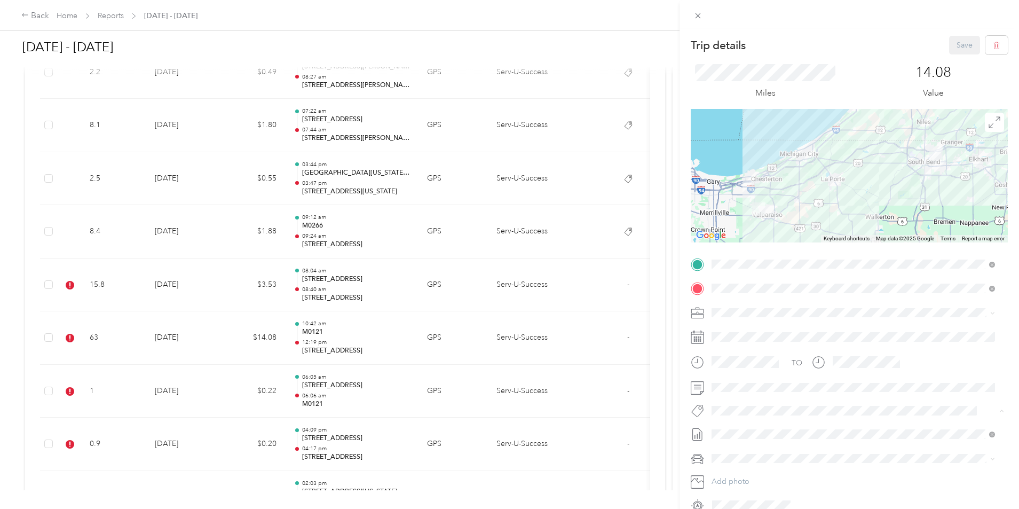
click at [757, 305] on button "Crp-corporate" at bounding box center [743, 303] width 57 height 13
click at [959, 43] on button "Save" at bounding box center [964, 45] width 31 height 19
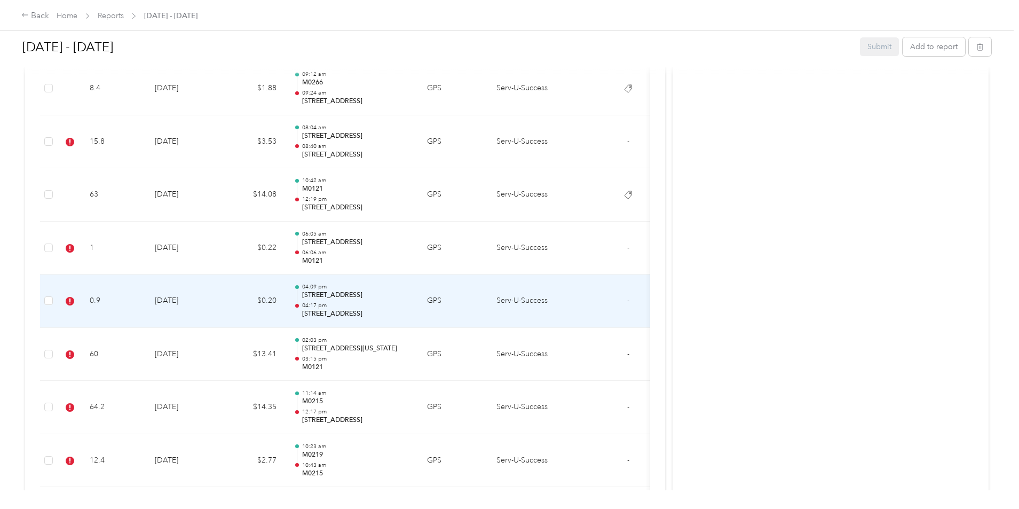
scroll to position [2883, 0]
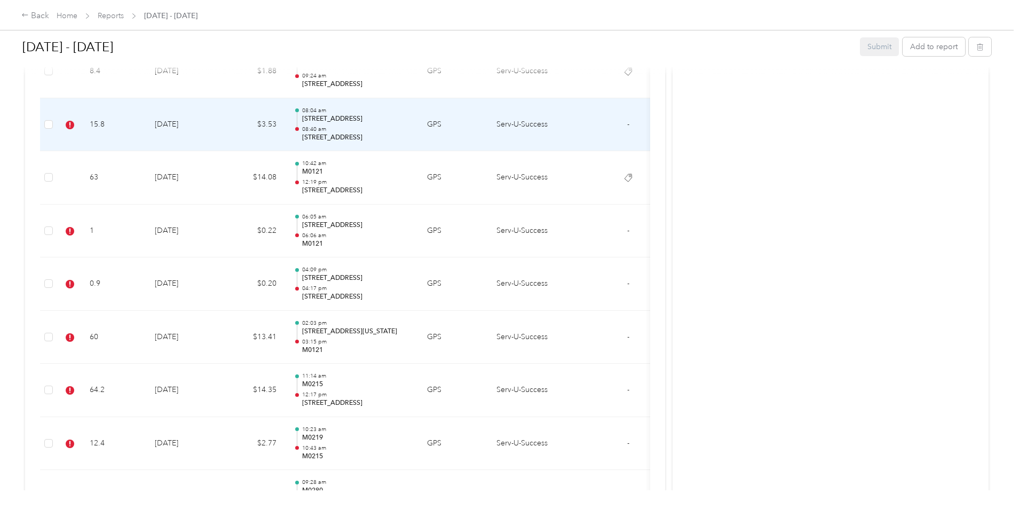
click at [221, 132] on td "[DATE]" at bounding box center [183, 124] width 75 height 53
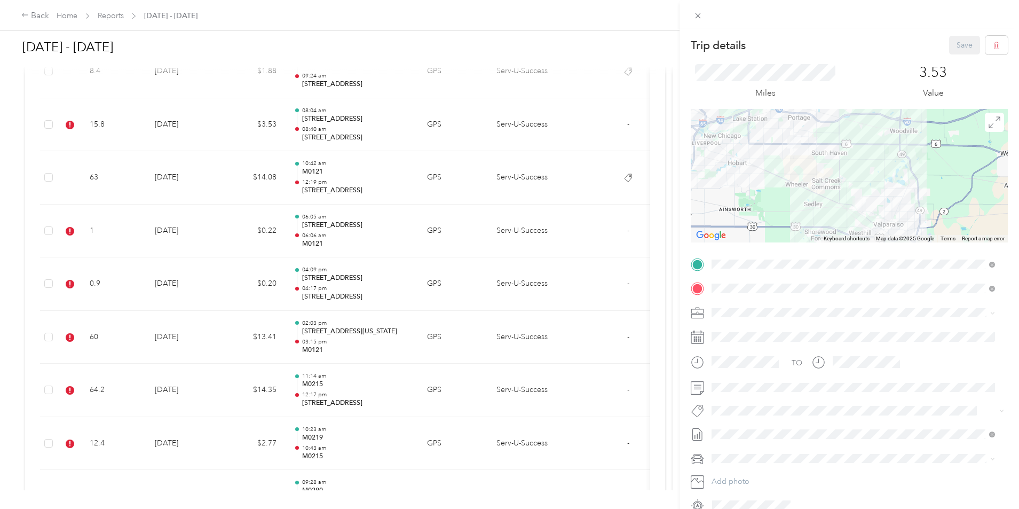
click at [743, 302] on span "Crp-corporate" at bounding box center [744, 305] width 42 height 10
click at [952, 48] on button "Save" at bounding box center [964, 45] width 31 height 19
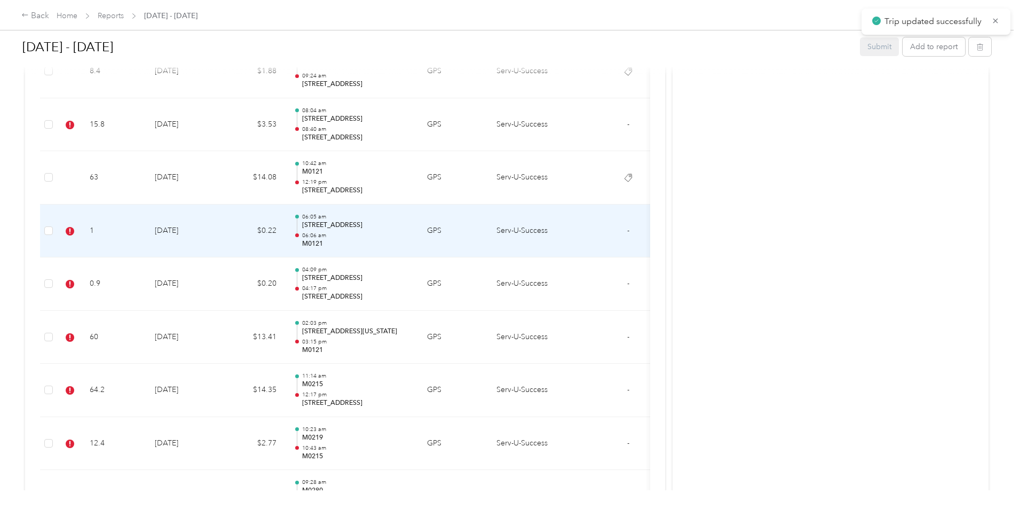
click at [221, 237] on td "[DATE]" at bounding box center [183, 230] width 75 height 53
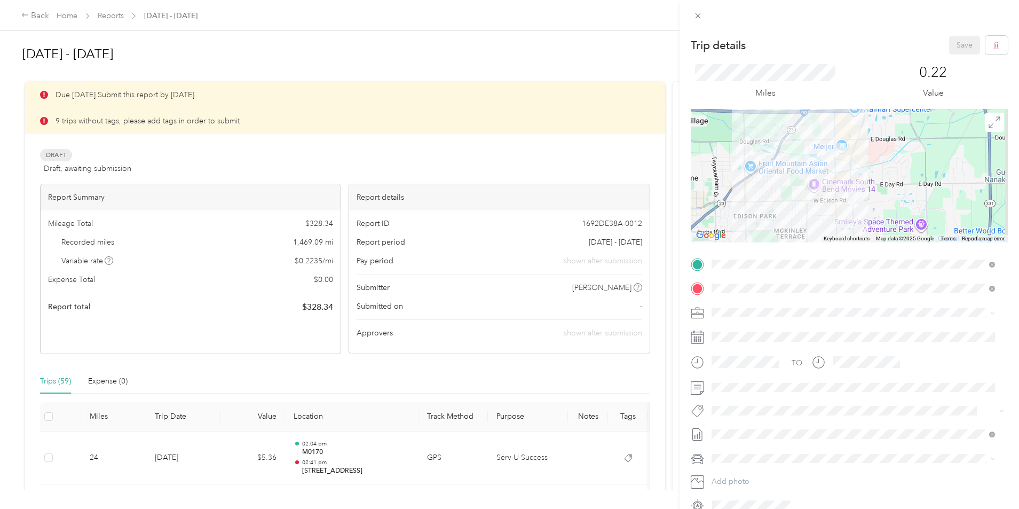
scroll to position [2883, 0]
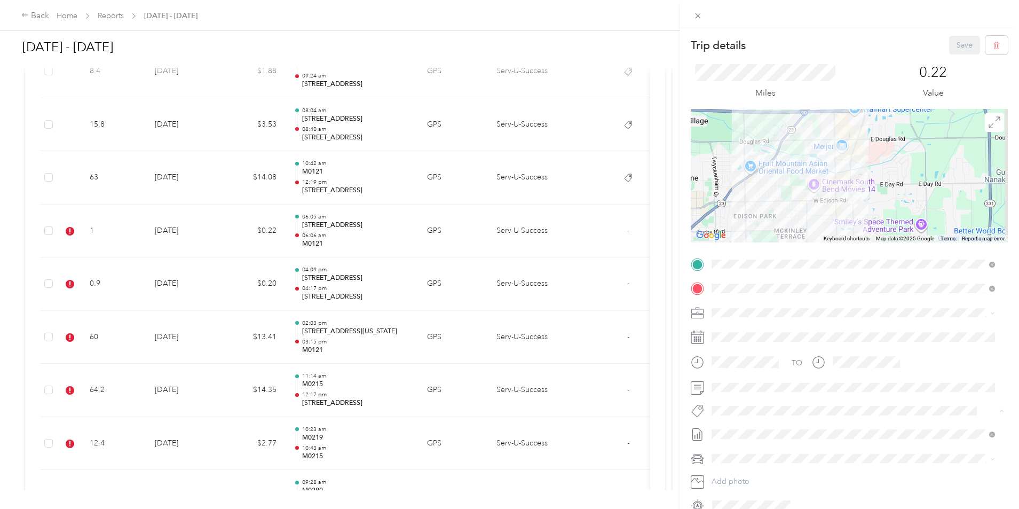
click at [757, 303] on span "Crp-corporate" at bounding box center [744, 305] width 42 height 10
click at [956, 45] on button "Save" at bounding box center [964, 45] width 31 height 19
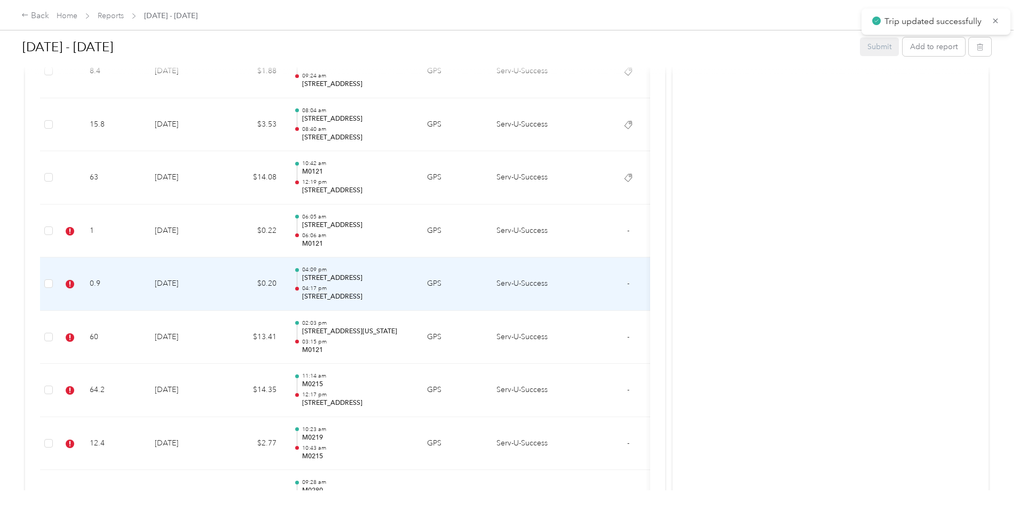
click at [221, 287] on td "[DATE]" at bounding box center [183, 283] width 75 height 53
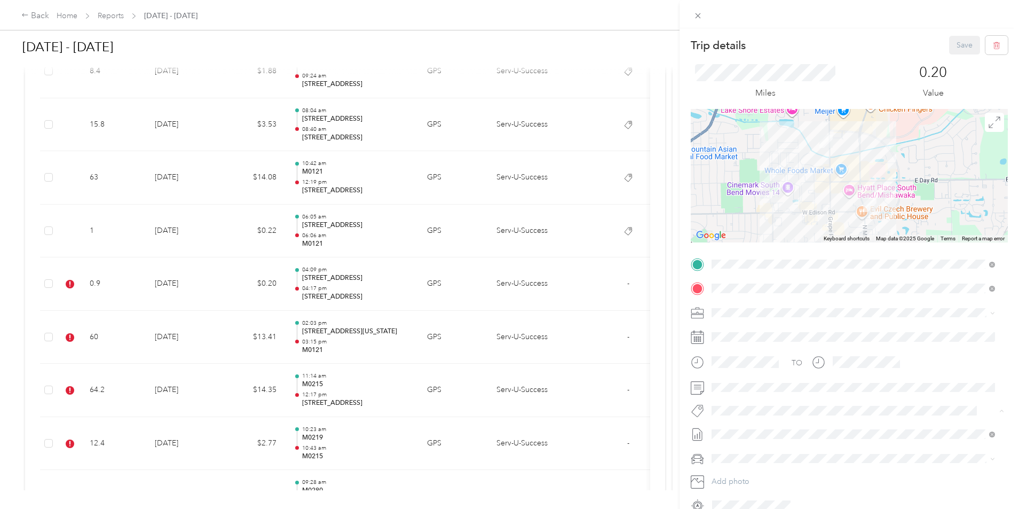
click at [751, 304] on span "Crp-corporate" at bounding box center [744, 305] width 42 height 10
click at [950, 44] on button "Save" at bounding box center [964, 45] width 31 height 19
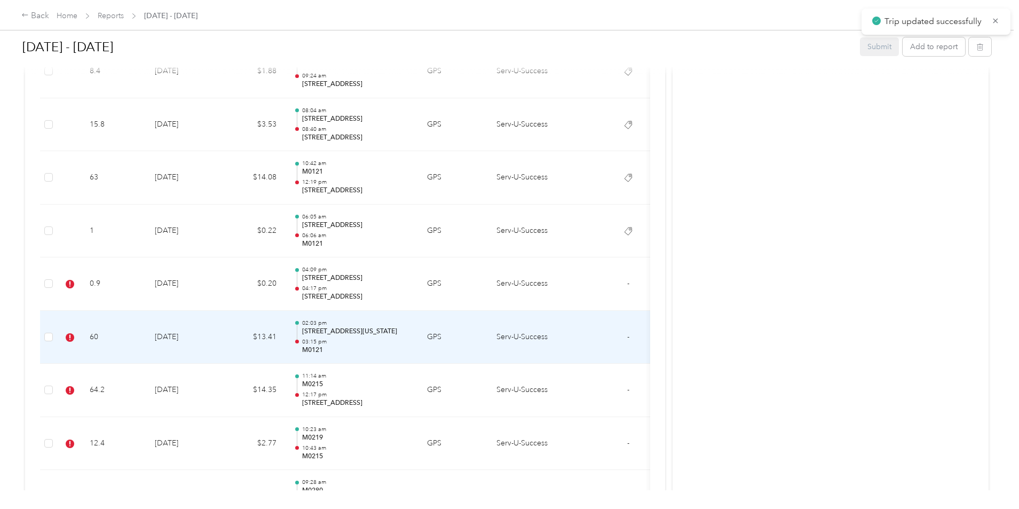
click at [221, 333] on td "[DATE]" at bounding box center [183, 337] width 75 height 53
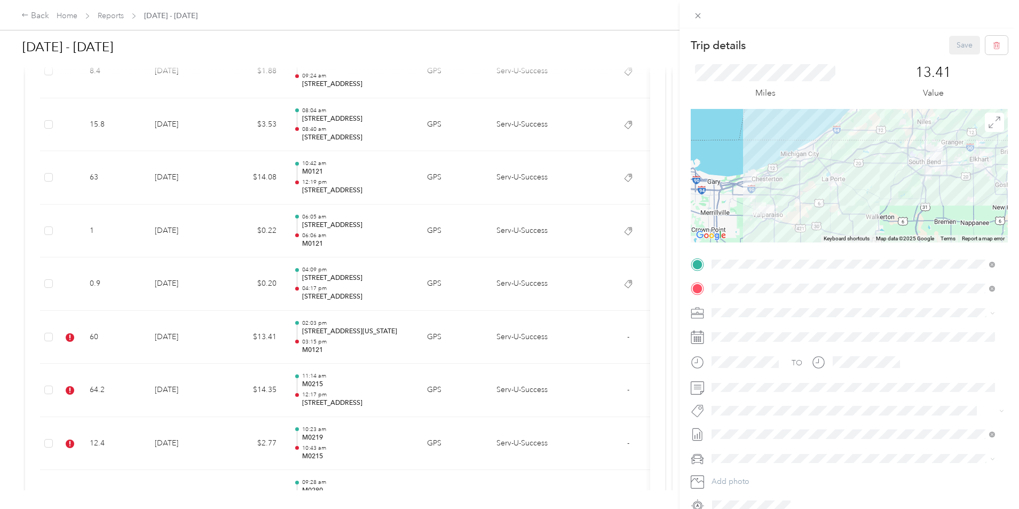
click at [752, 309] on li "Crp-corporate" at bounding box center [853, 300] width 291 height 21
click at [949, 45] on button "Save" at bounding box center [964, 45] width 31 height 19
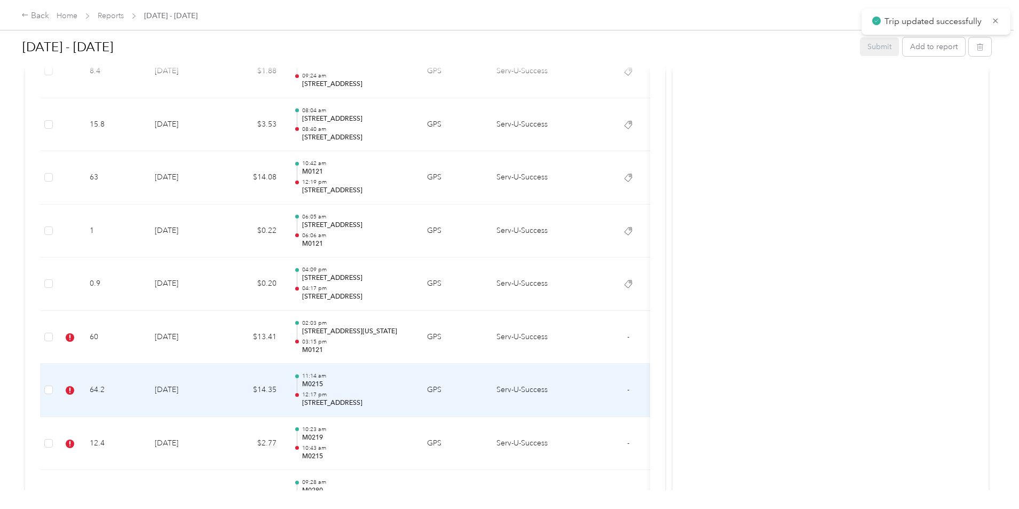
click at [221, 382] on td "[DATE]" at bounding box center [183, 390] width 75 height 53
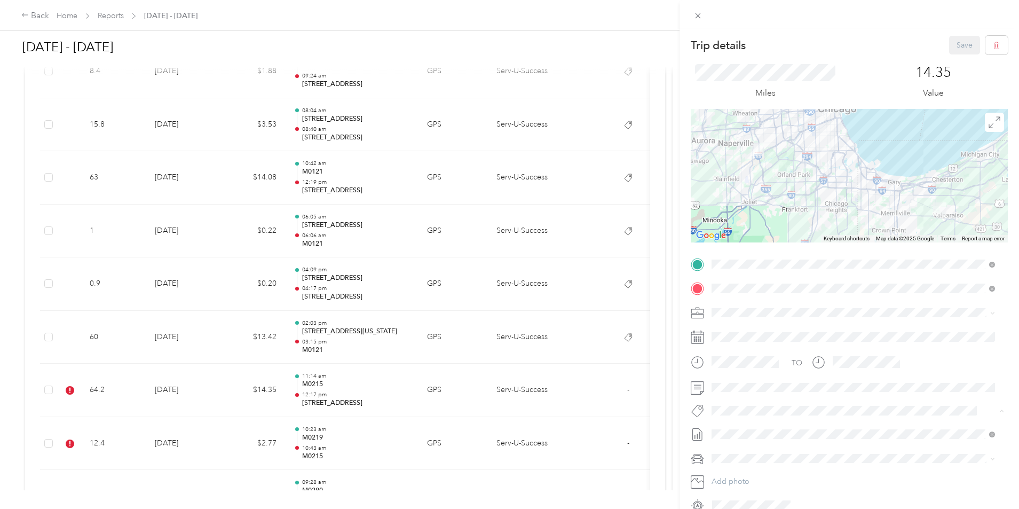
click at [758, 302] on span "Crp-corporate" at bounding box center [744, 305] width 42 height 10
click at [955, 48] on button "Save" at bounding box center [964, 45] width 31 height 19
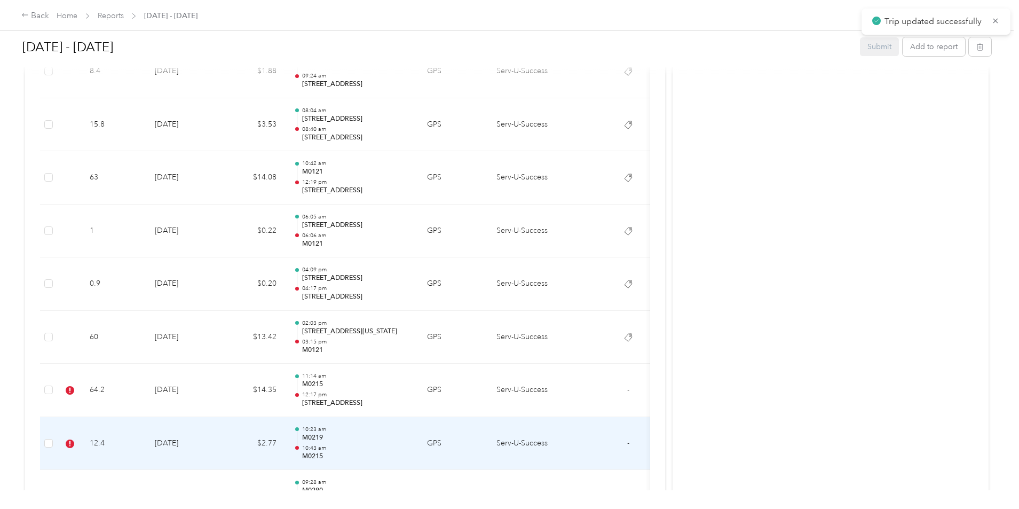
click at [221, 439] on td "[DATE]" at bounding box center [183, 443] width 75 height 53
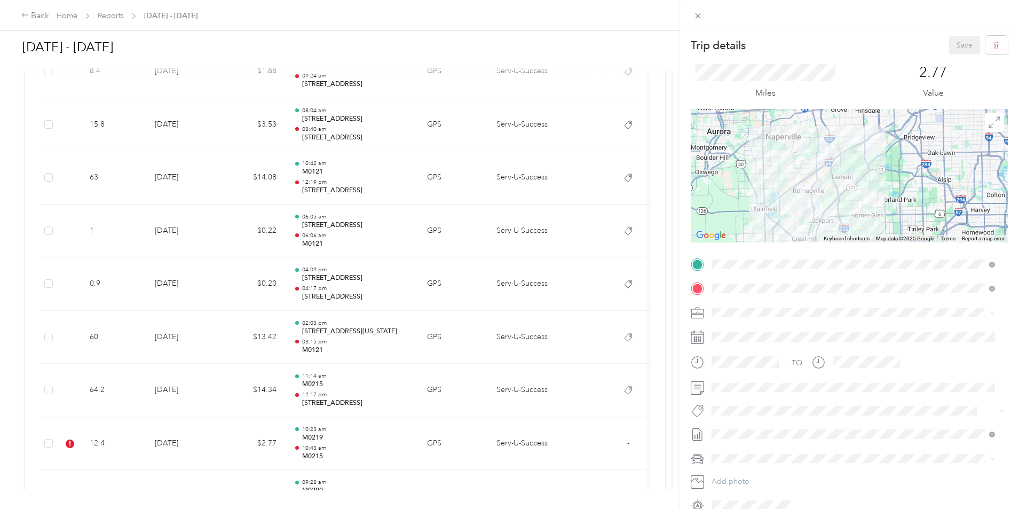
click at [757, 305] on span "Crp-corporate" at bounding box center [744, 303] width 42 height 10
click at [952, 48] on button "Save" at bounding box center [964, 45] width 31 height 19
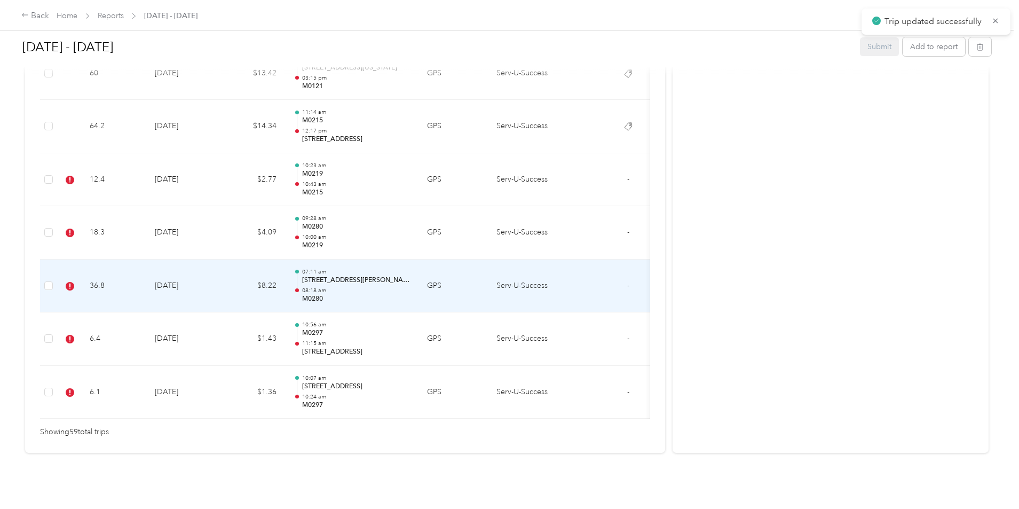
scroll to position [3165, 0]
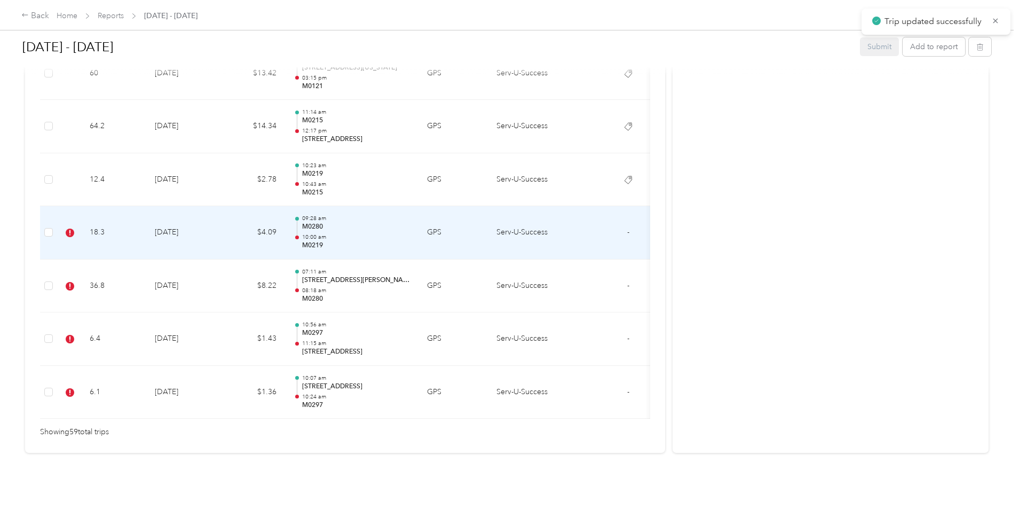
click at [221, 218] on td "[DATE]" at bounding box center [183, 232] width 75 height 53
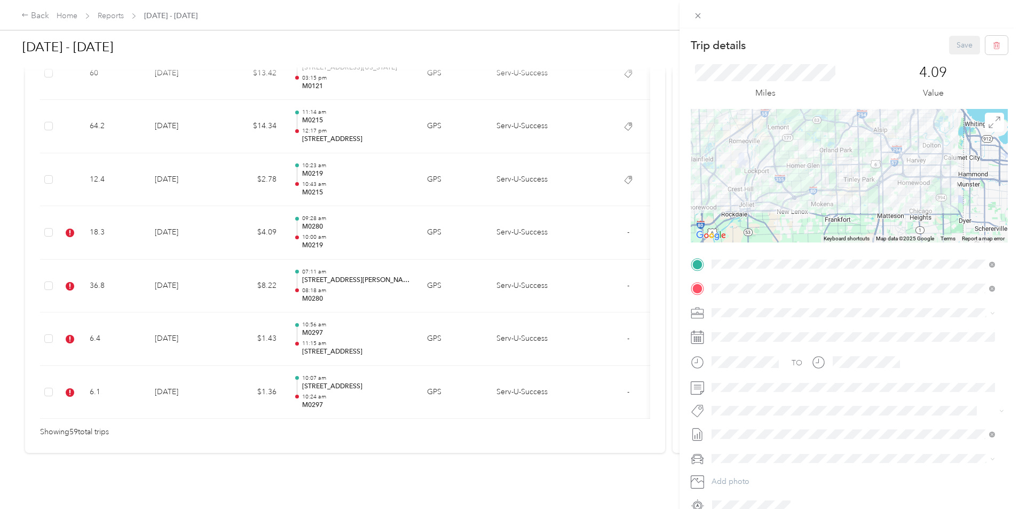
click at [758, 303] on span "Crp-corporate" at bounding box center [744, 304] width 42 height 10
click at [955, 45] on button "Save" at bounding box center [964, 45] width 31 height 19
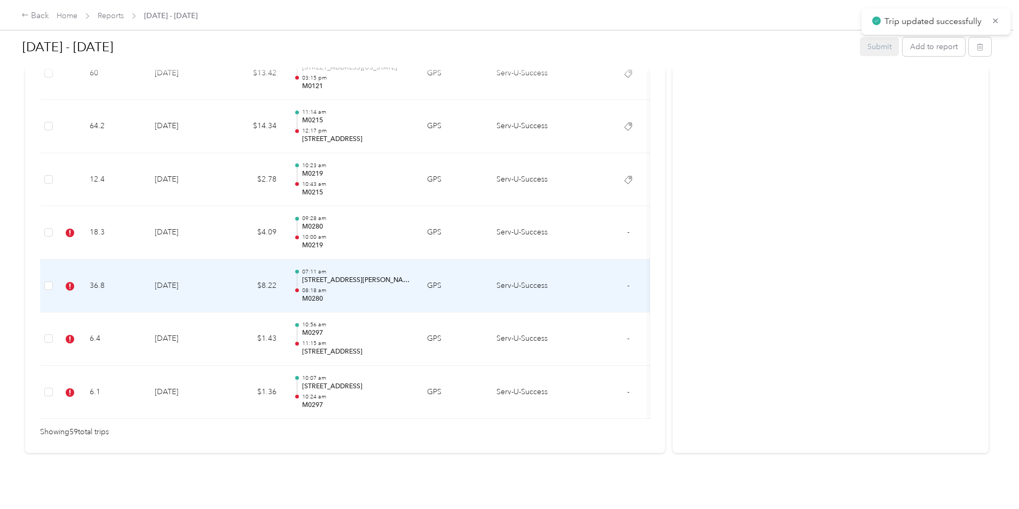
click at [221, 269] on td "[DATE]" at bounding box center [183, 285] width 75 height 53
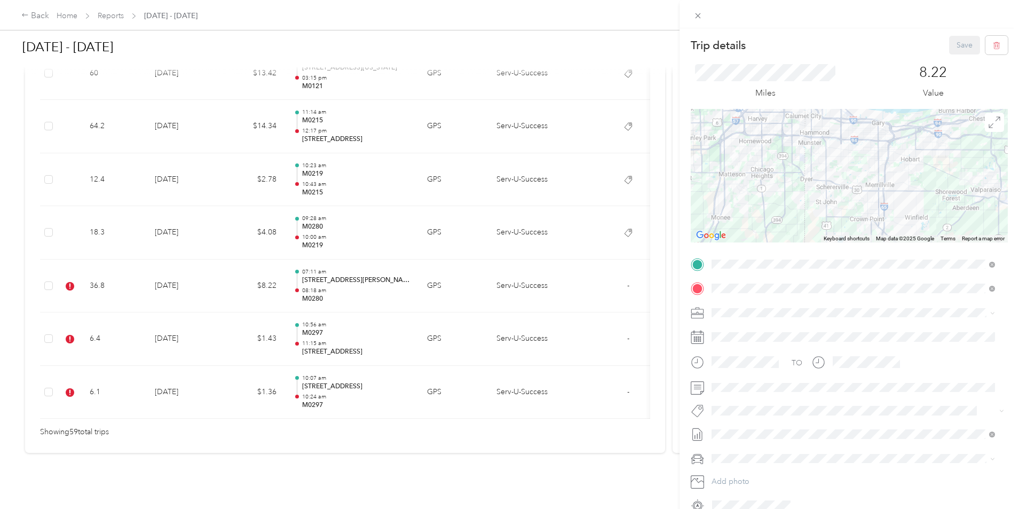
click at [753, 305] on button "Crp-corporate" at bounding box center [743, 301] width 57 height 13
click at [951, 48] on button "Save" at bounding box center [964, 45] width 31 height 19
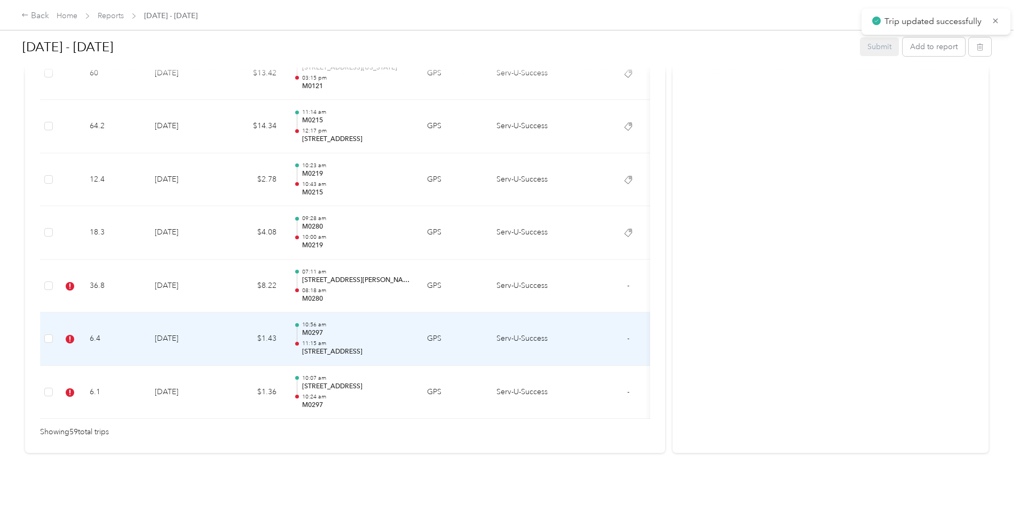
click at [221, 319] on td "[DATE]" at bounding box center [183, 338] width 75 height 53
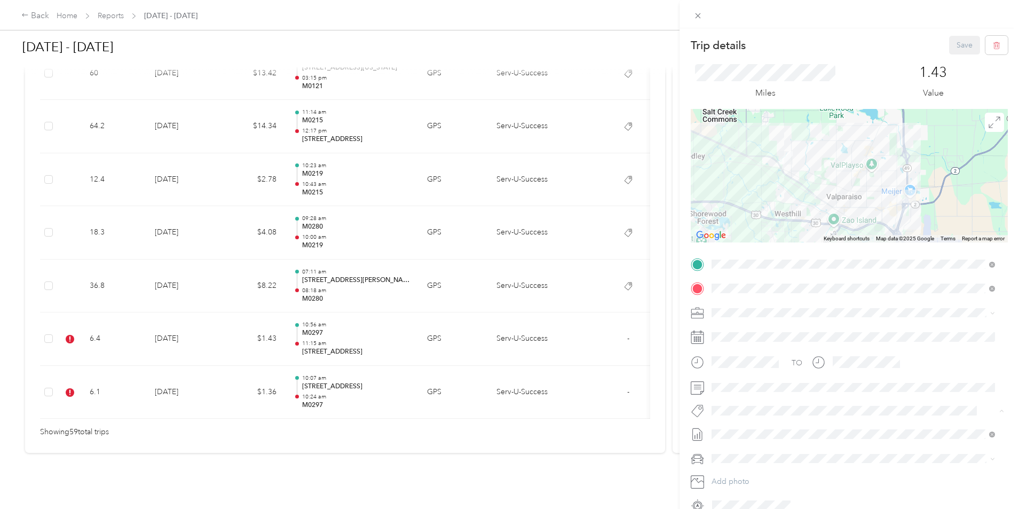
click at [755, 305] on li "Crp-corporate" at bounding box center [853, 304] width 291 height 21
click at [950, 49] on button "Save" at bounding box center [964, 45] width 31 height 19
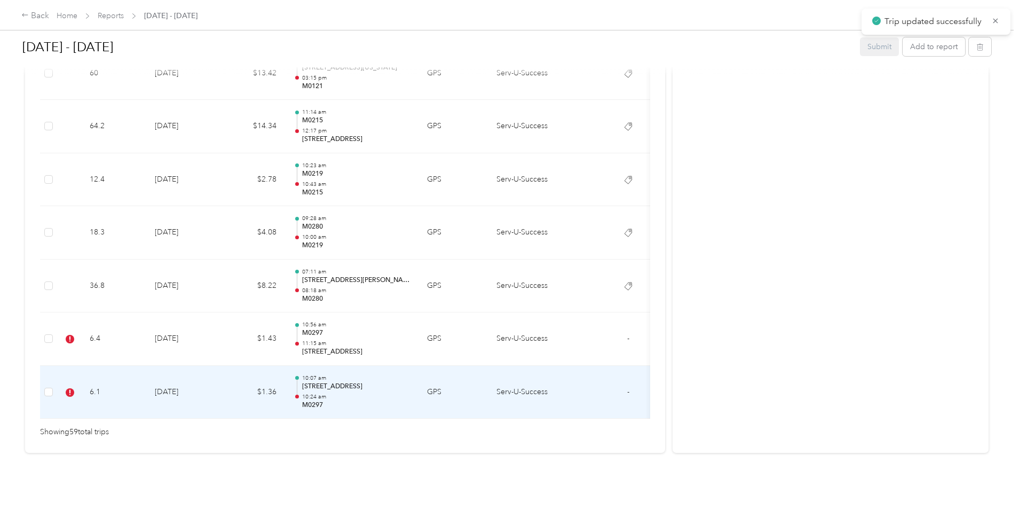
click at [221, 372] on td "[DATE]" at bounding box center [183, 392] width 75 height 53
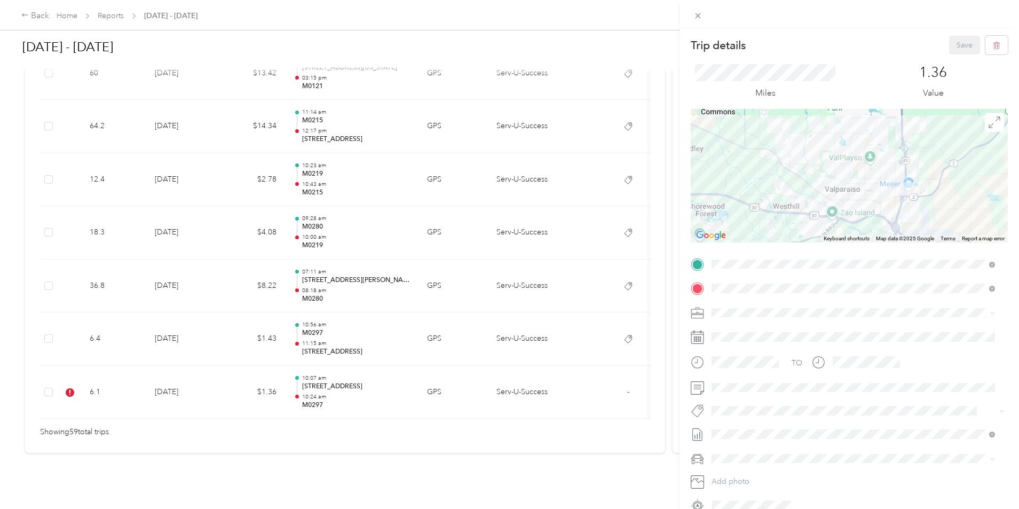
click at [753, 304] on span "Crp-corporate" at bounding box center [744, 305] width 42 height 10
click at [949, 41] on button "Save" at bounding box center [964, 45] width 31 height 19
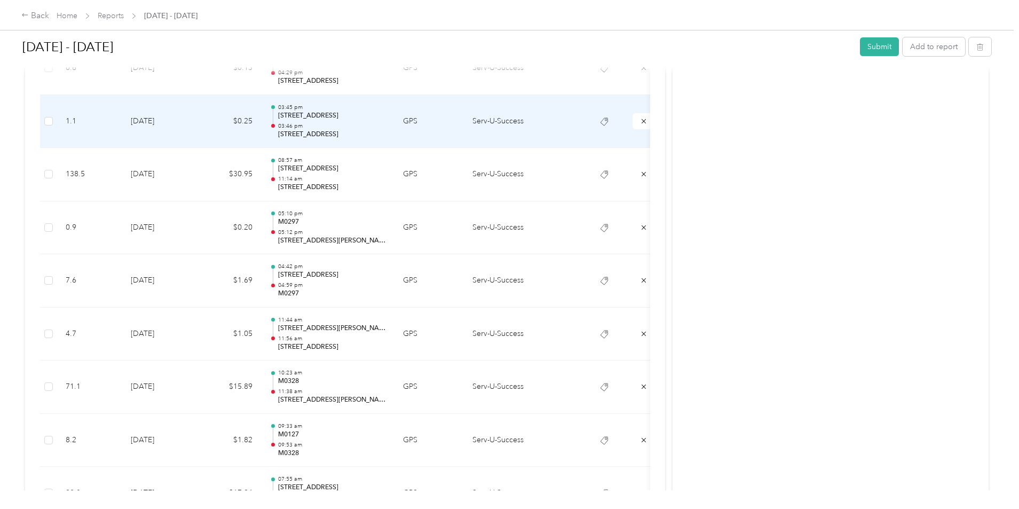
scroll to position [1537, 0]
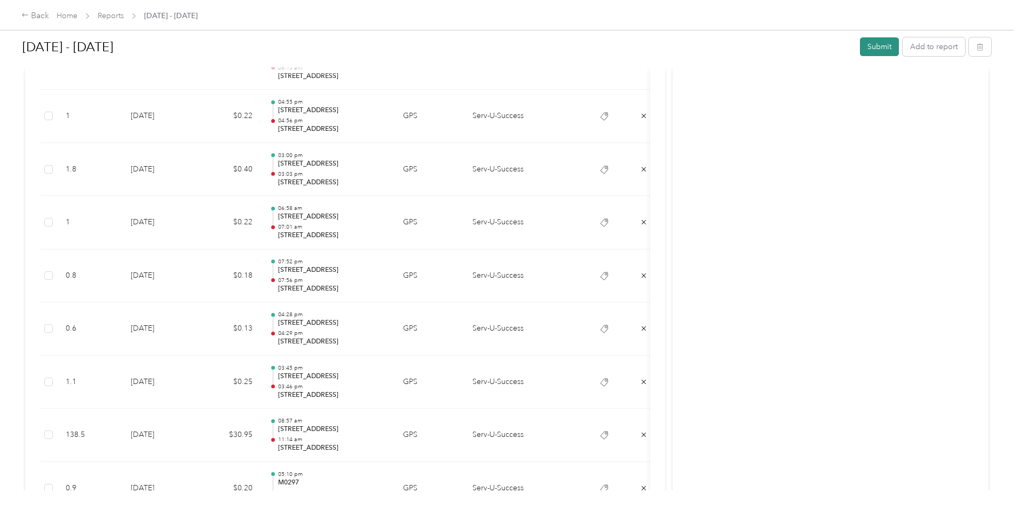
click at [860, 50] on button "Submit" at bounding box center [879, 46] width 39 height 19
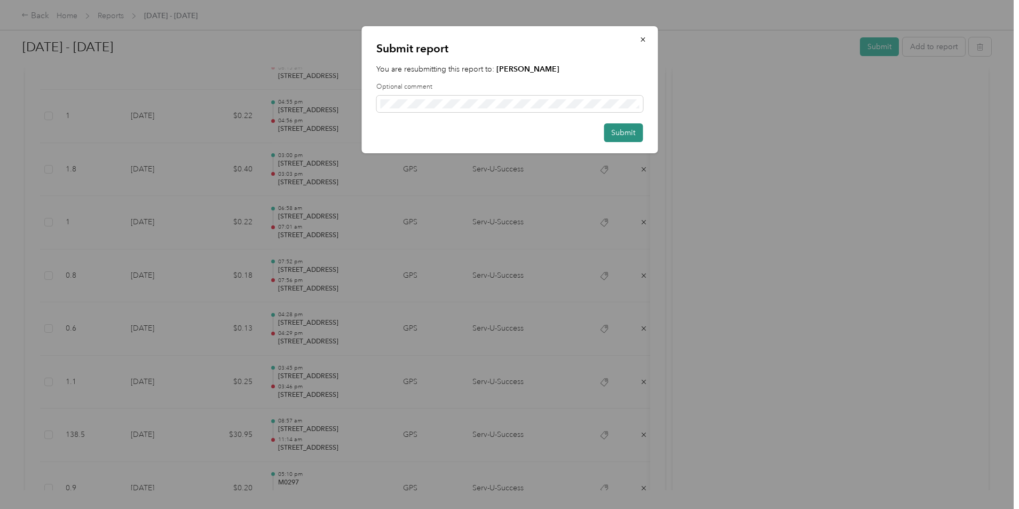
click at [624, 130] on button "Submit" at bounding box center [623, 132] width 39 height 19
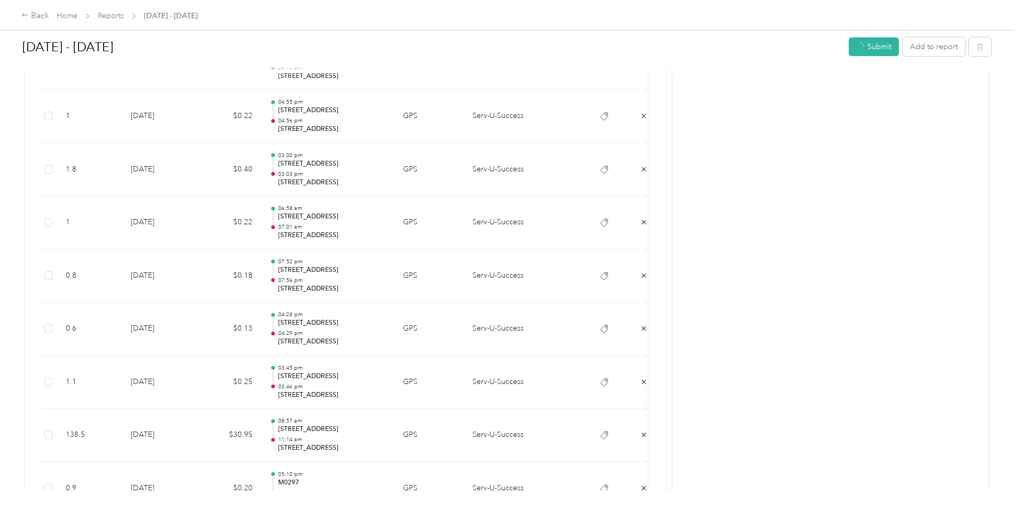
scroll to position [1511, 0]
